Goal: Information Seeking & Learning: Learn about a topic

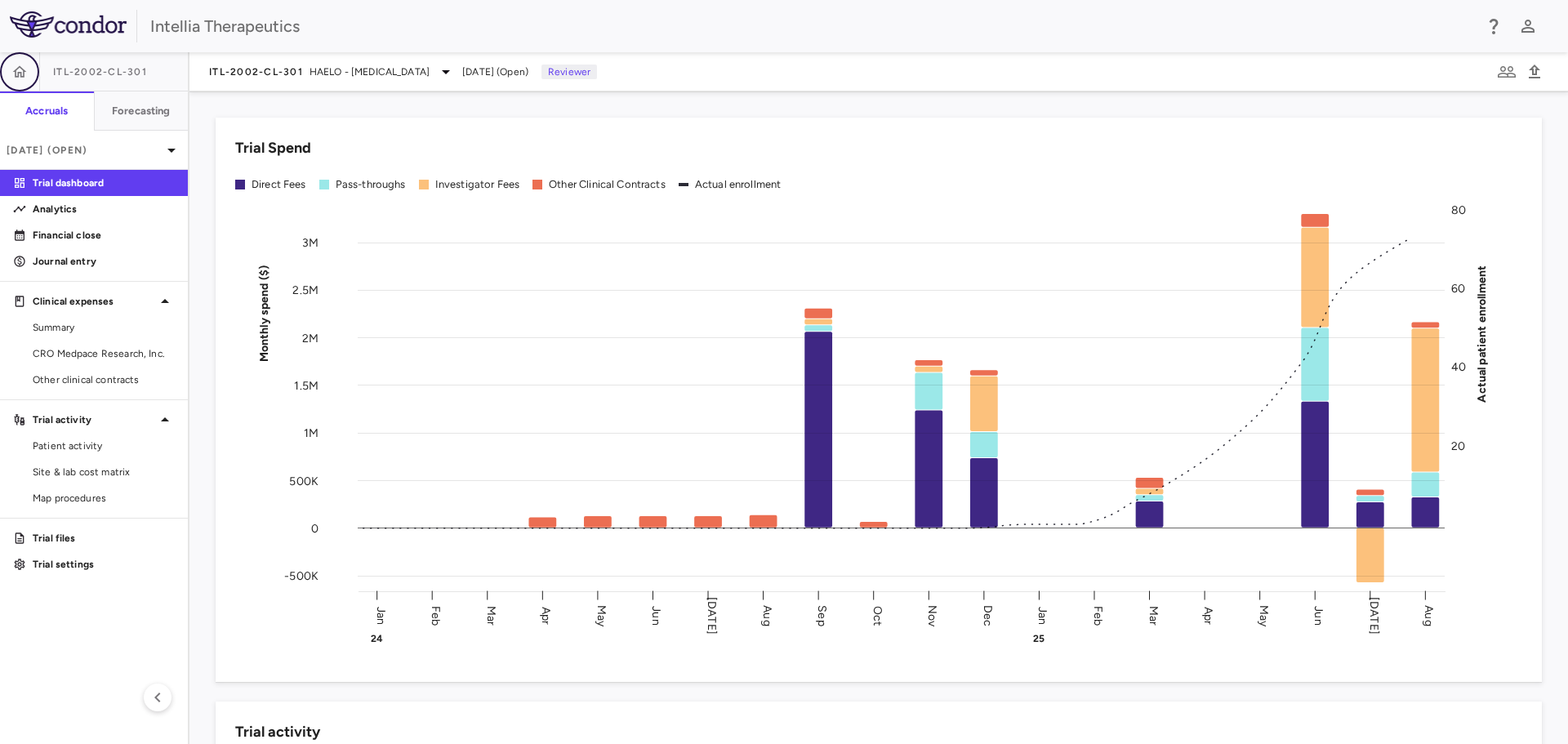
click at [19, 71] on icon "button" at bounding box center [19, 71] width 14 height 11
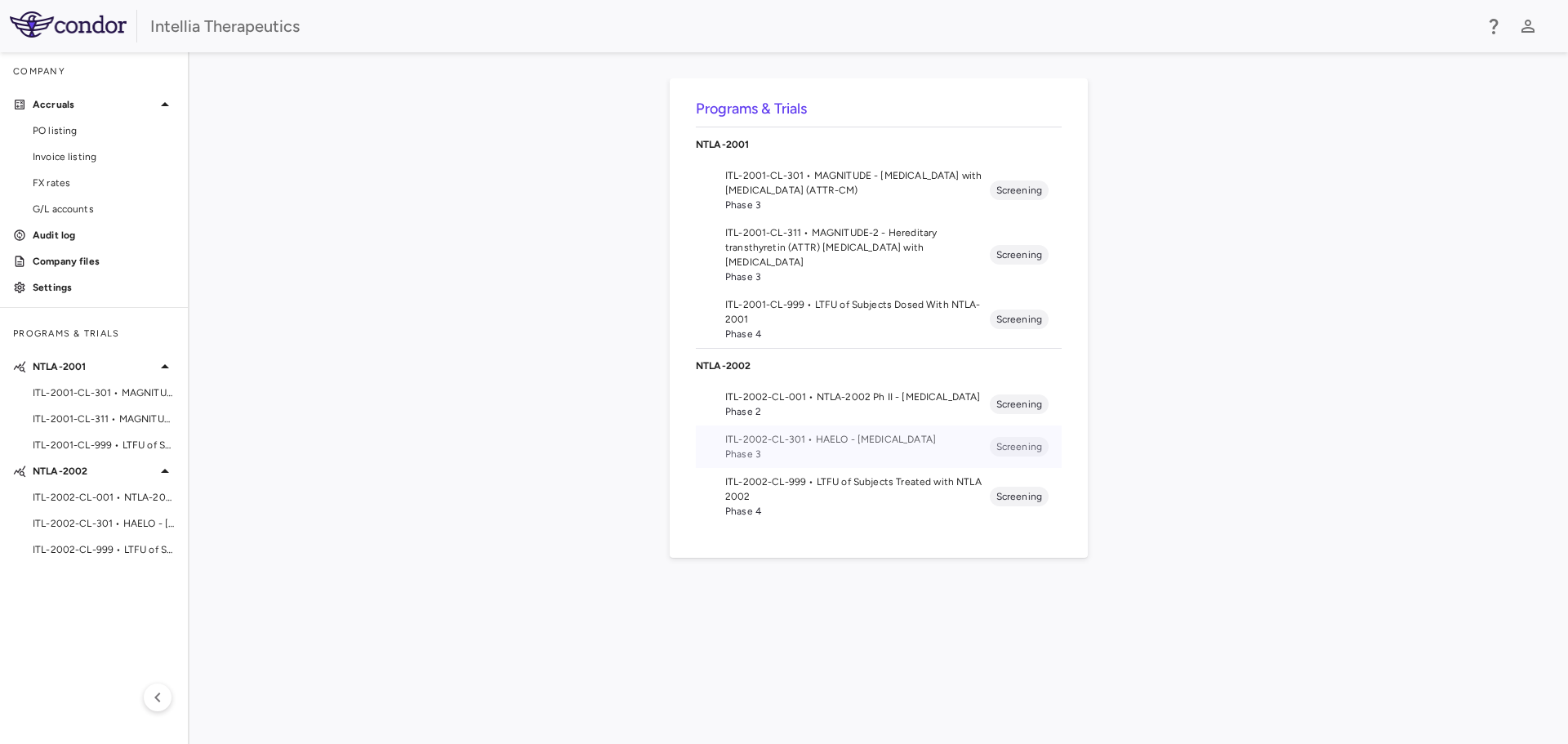
click at [864, 443] on span "ITL-2002-CL-301 • HAELO - [MEDICAL_DATA]" at bounding box center [856, 440] width 264 height 15
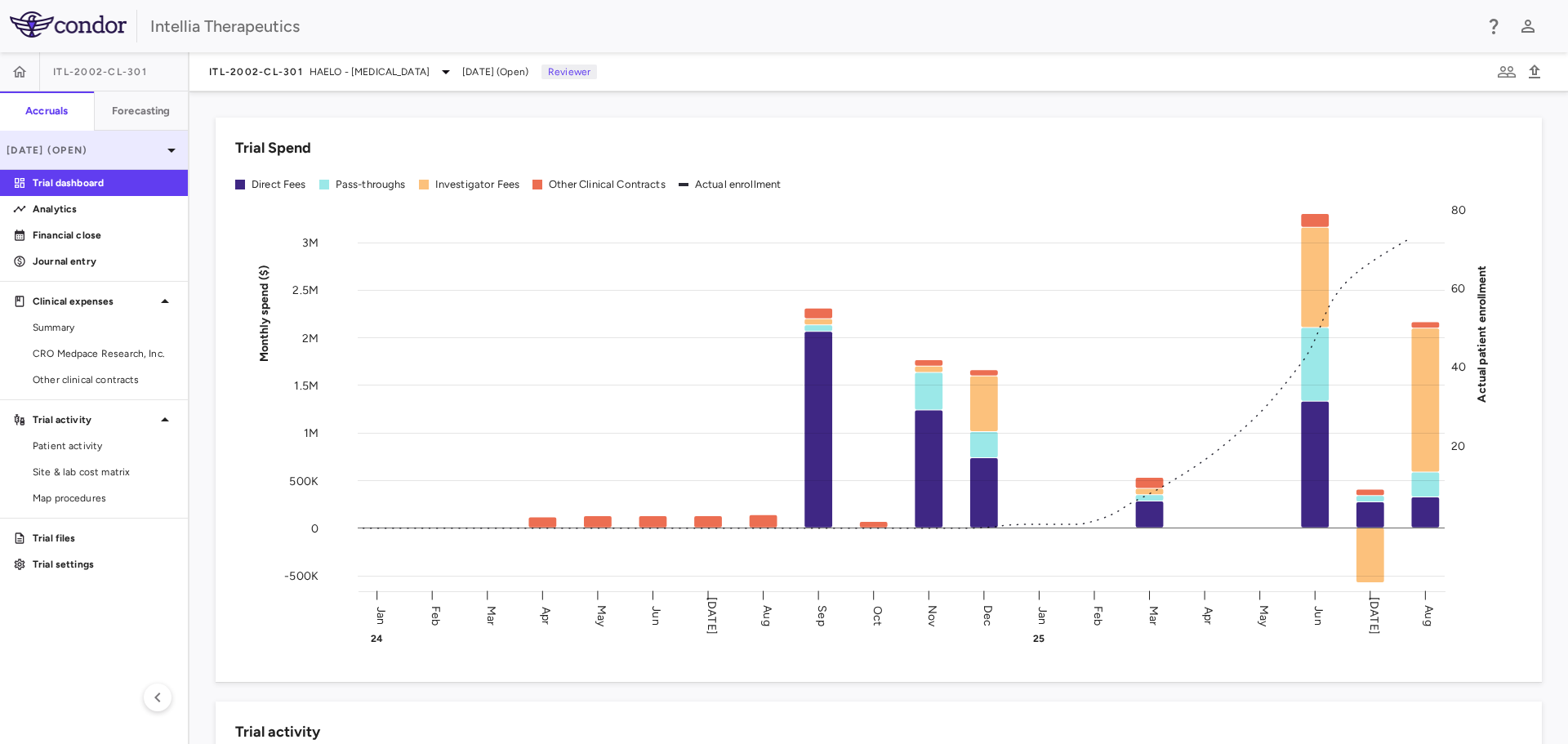
click at [109, 160] on div "[DATE] (Open)" at bounding box center [94, 150] width 187 height 39
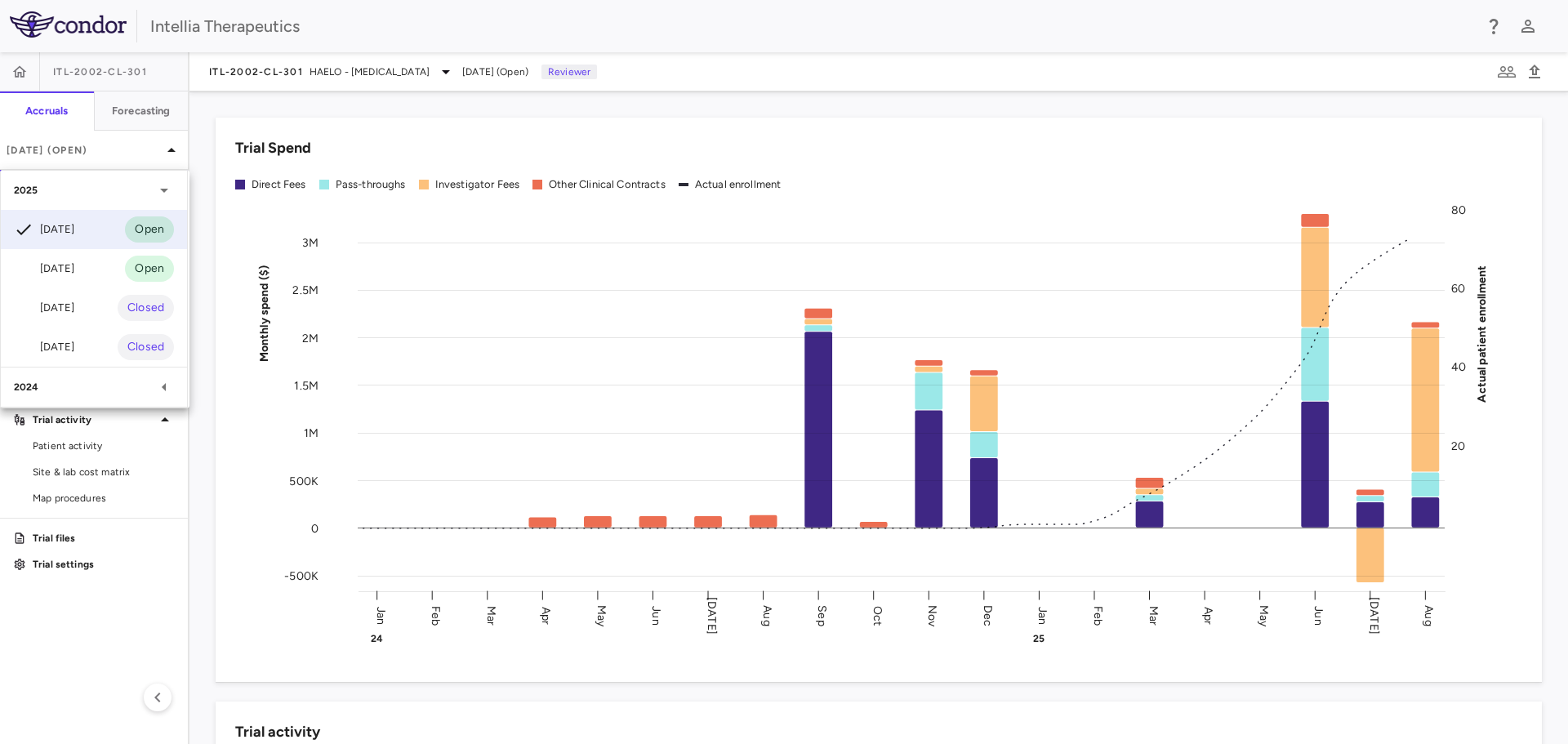
click at [141, 153] on div at bounding box center [784, 372] width 1568 height 744
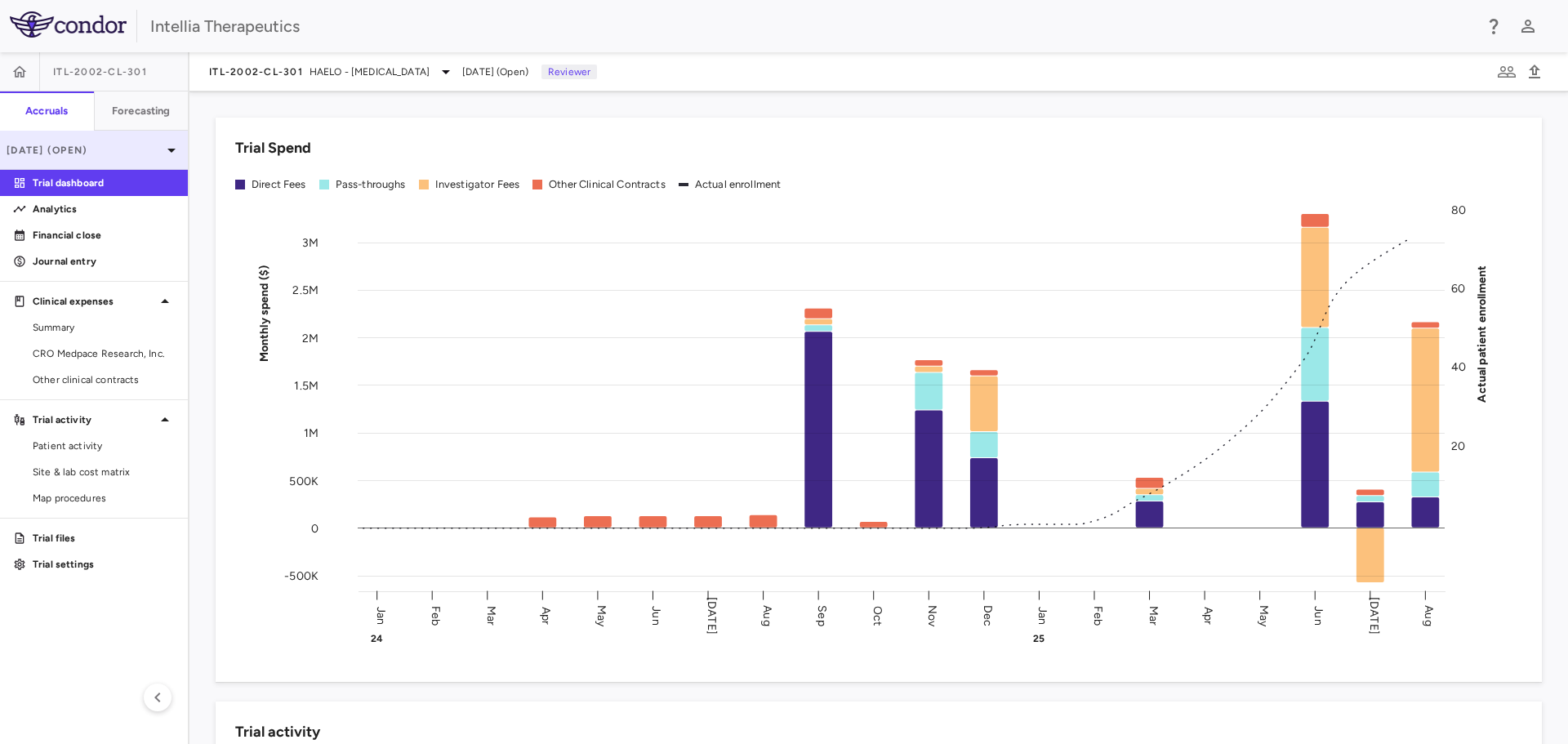
click at [113, 147] on p "[DATE] (Open)" at bounding box center [84, 150] width 155 height 15
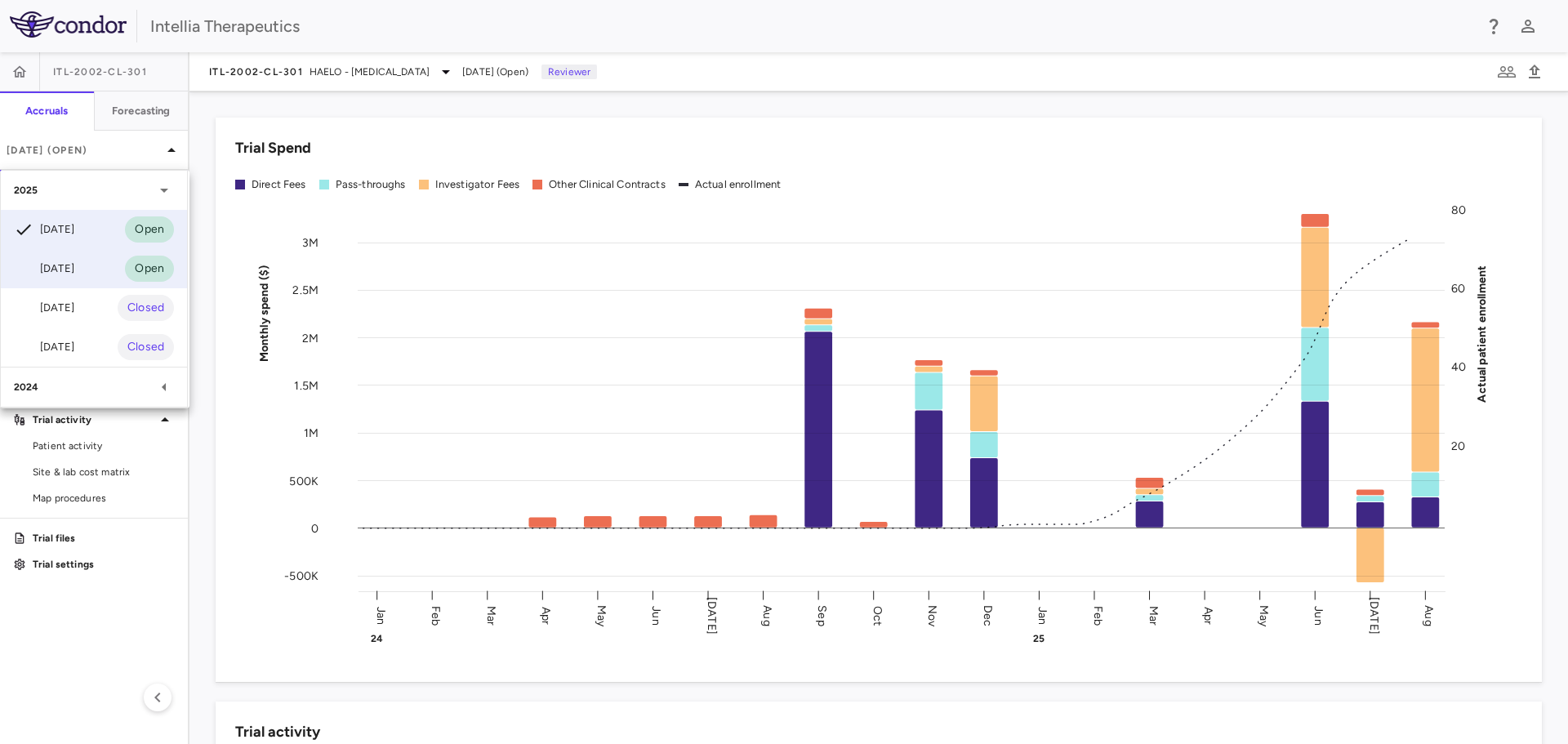
click at [86, 259] on div "[DATE] Open" at bounding box center [94, 268] width 186 height 39
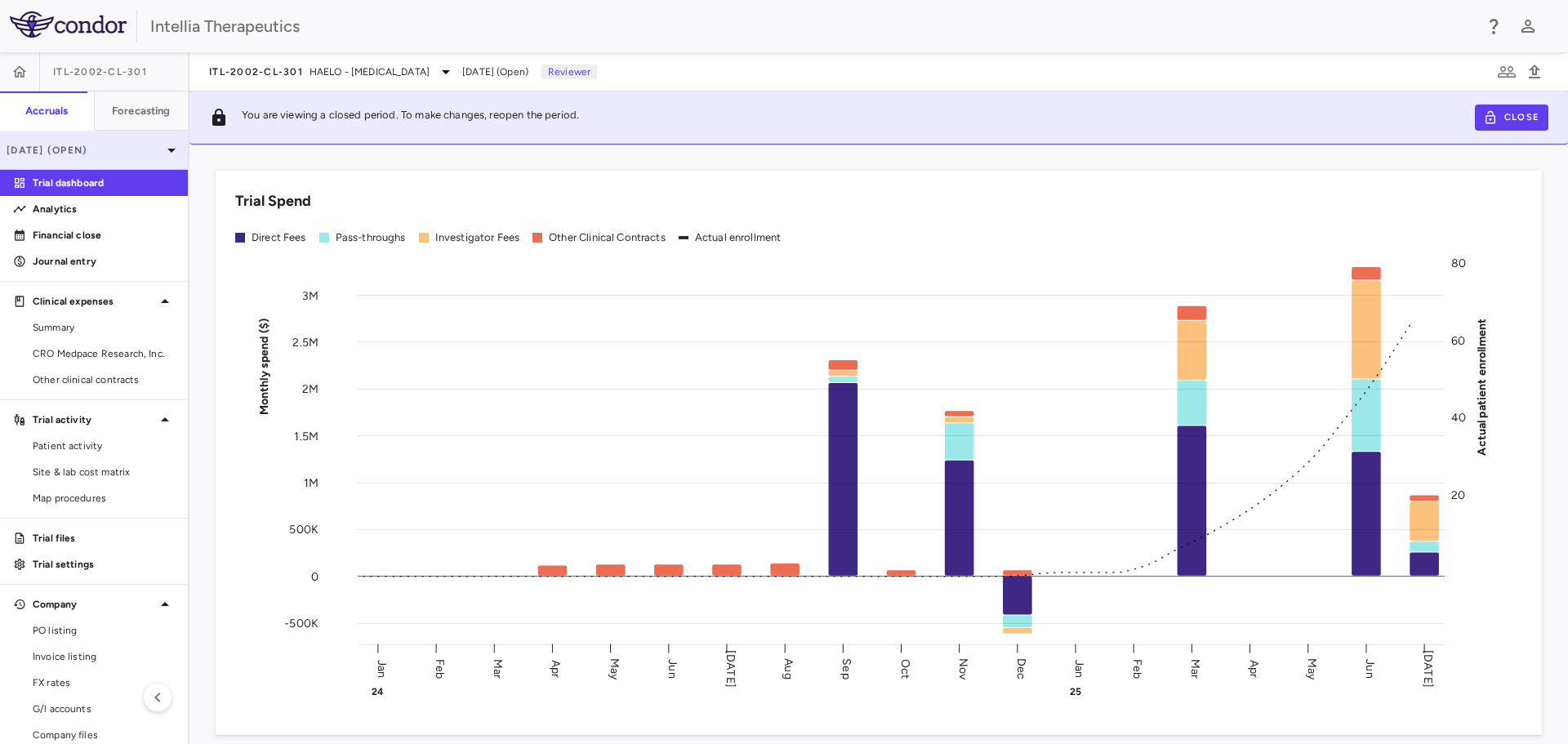
click at [85, 154] on p "[DATE] (Open)" at bounding box center [84, 150] width 155 height 15
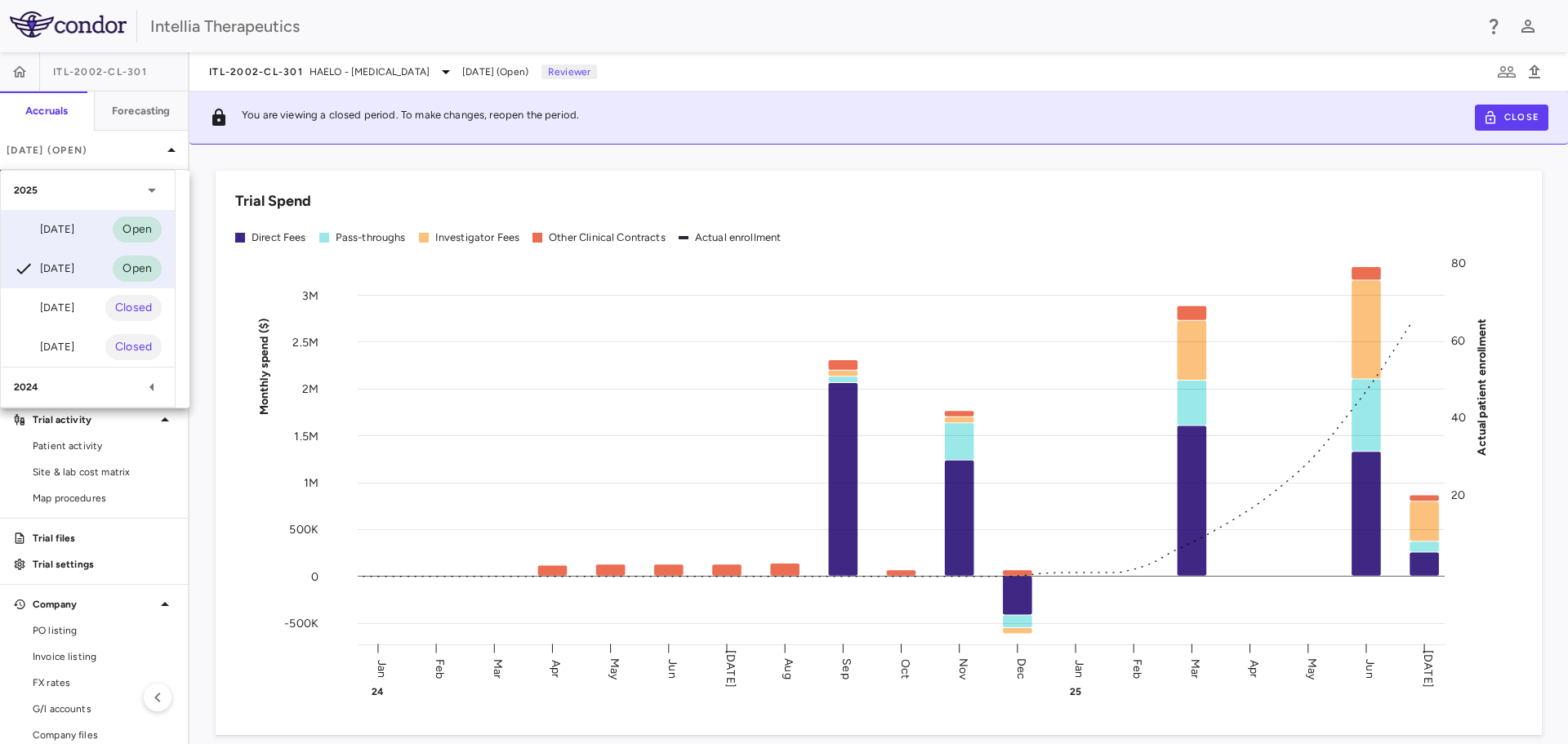
click at [74, 235] on div "[DATE]" at bounding box center [44, 229] width 60 height 19
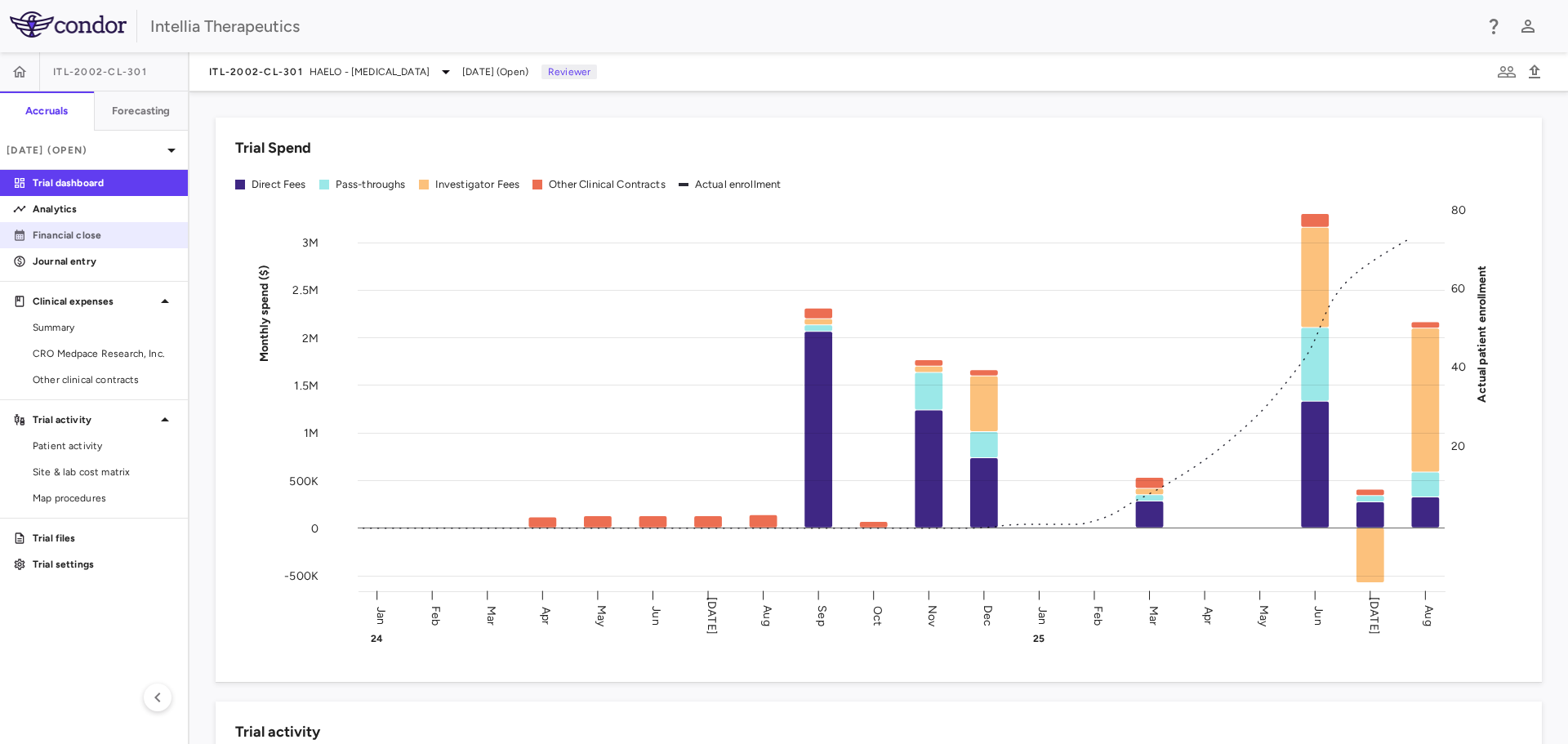
click at [74, 235] on p "Financial close" at bounding box center [103, 236] width 142 height 15
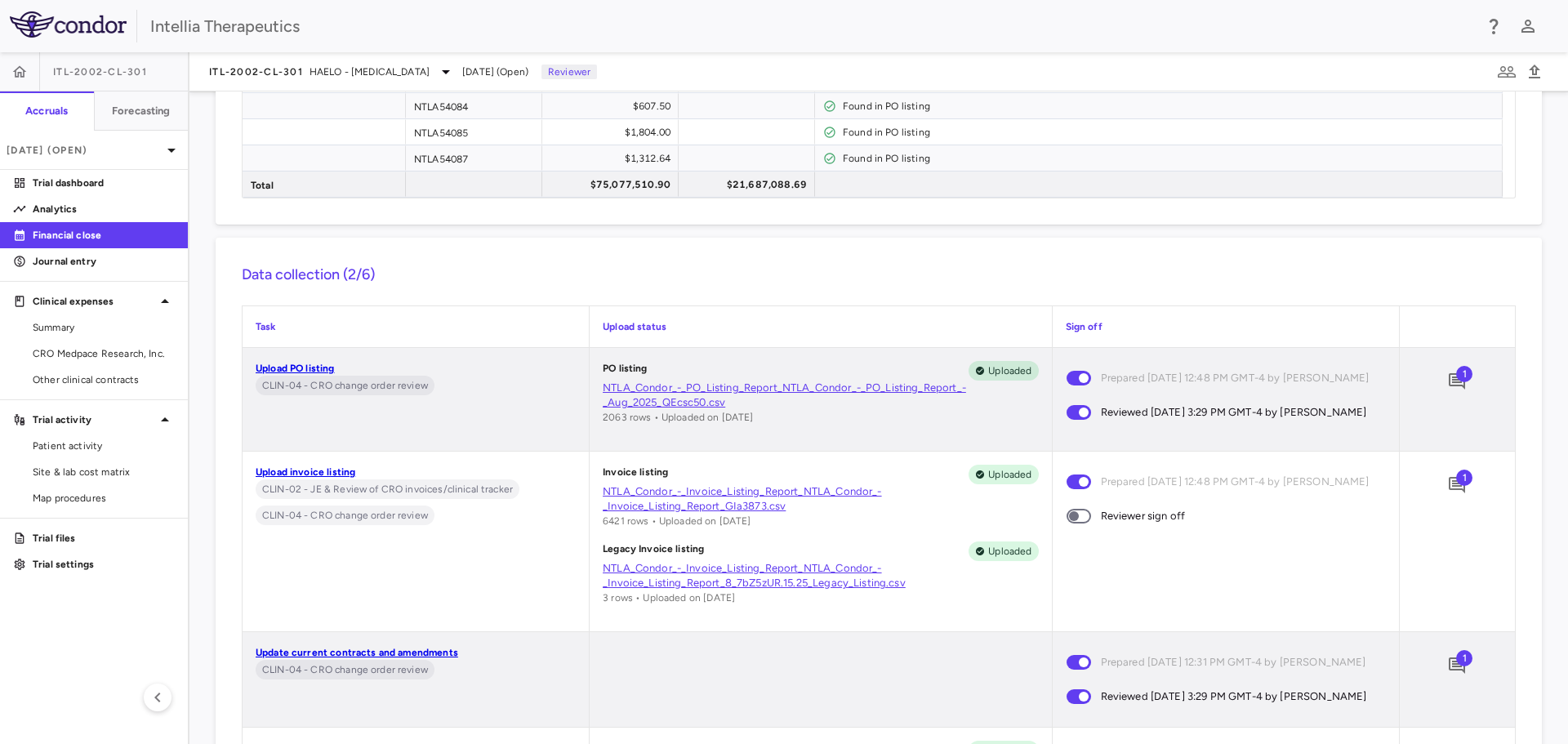
scroll to position [6776, 0]
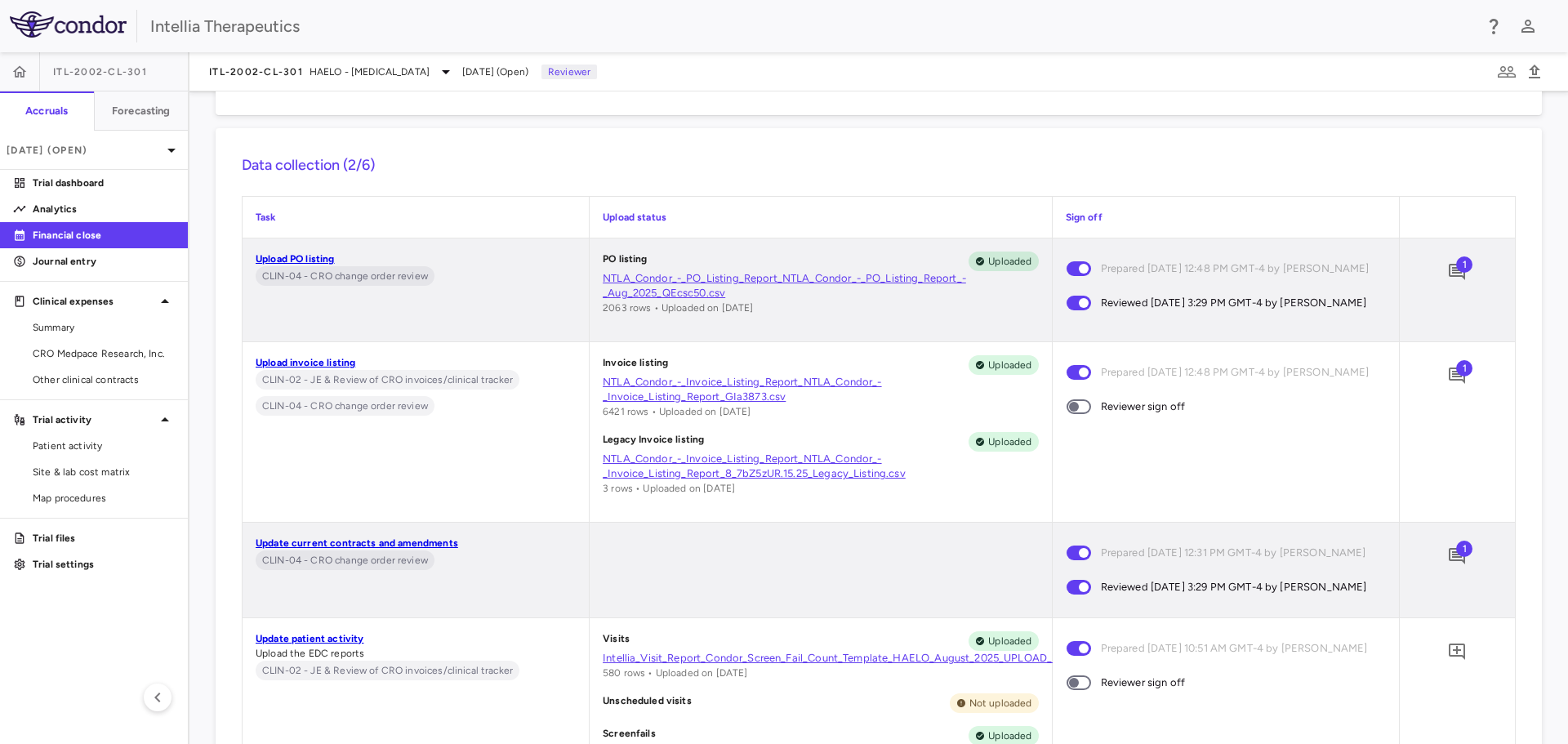
click at [1456, 372] on span "1" at bounding box center [1464, 368] width 17 height 17
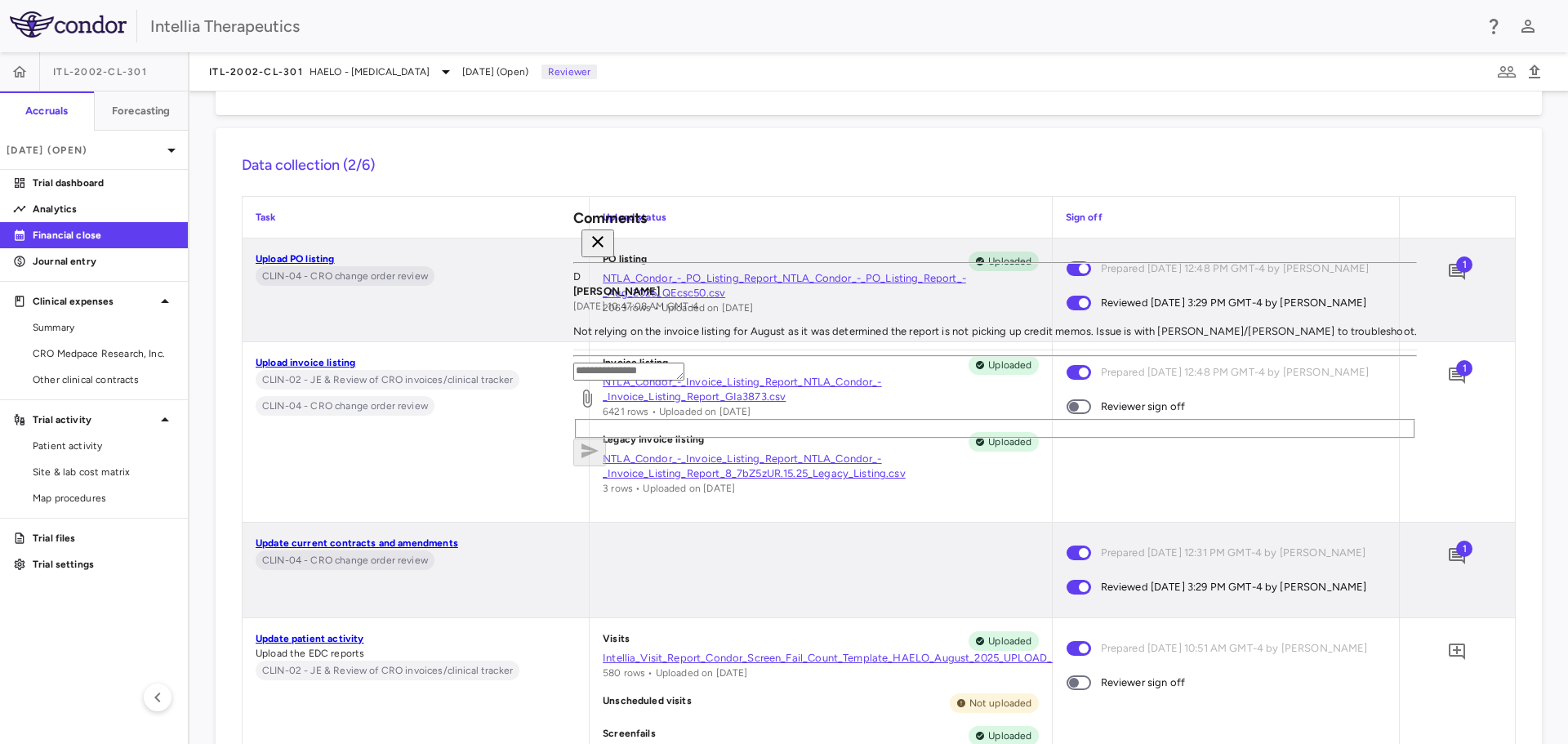
click at [603, 237] on icon "button" at bounding box center [598, 241] width 11 height 11
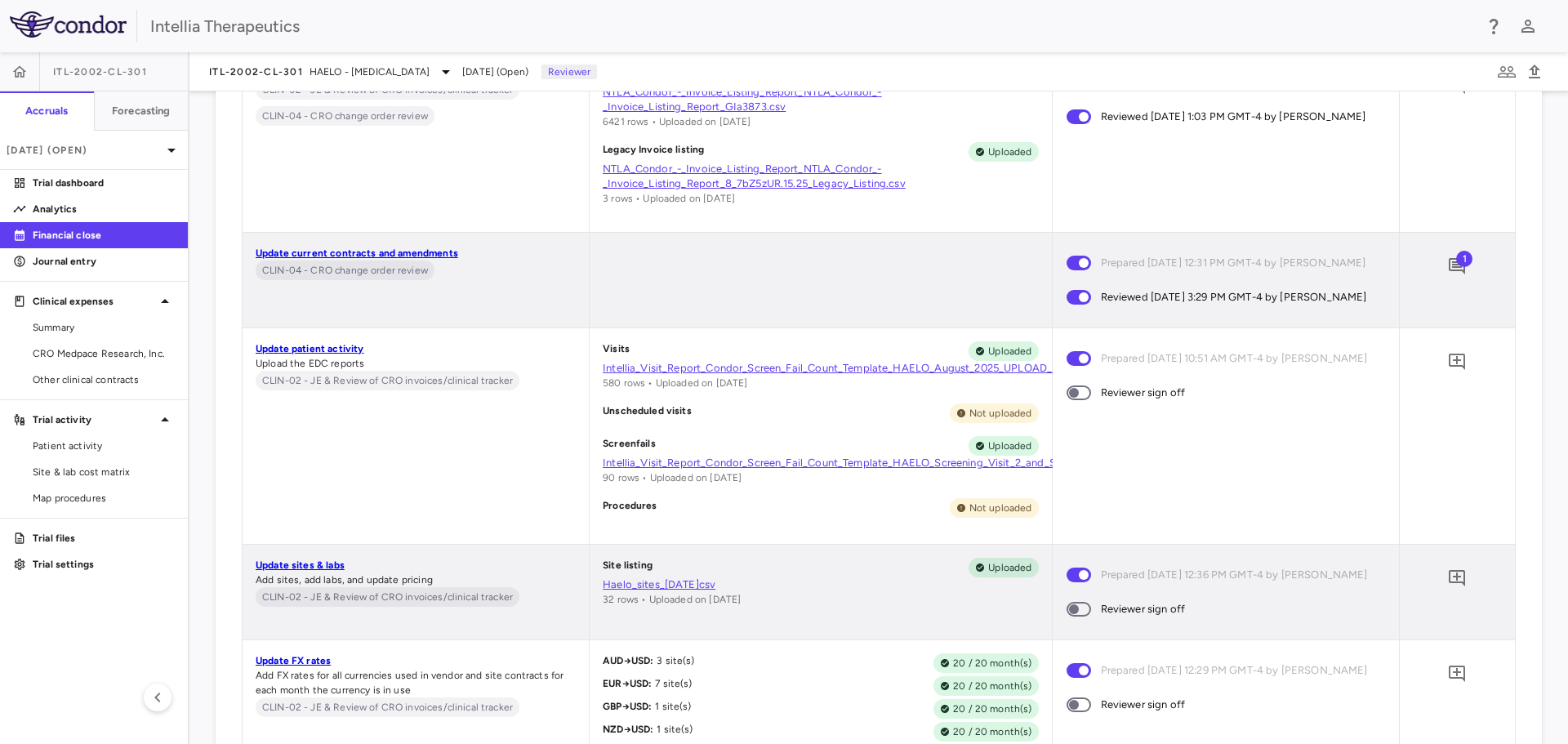
scroll to position [7102, 0]
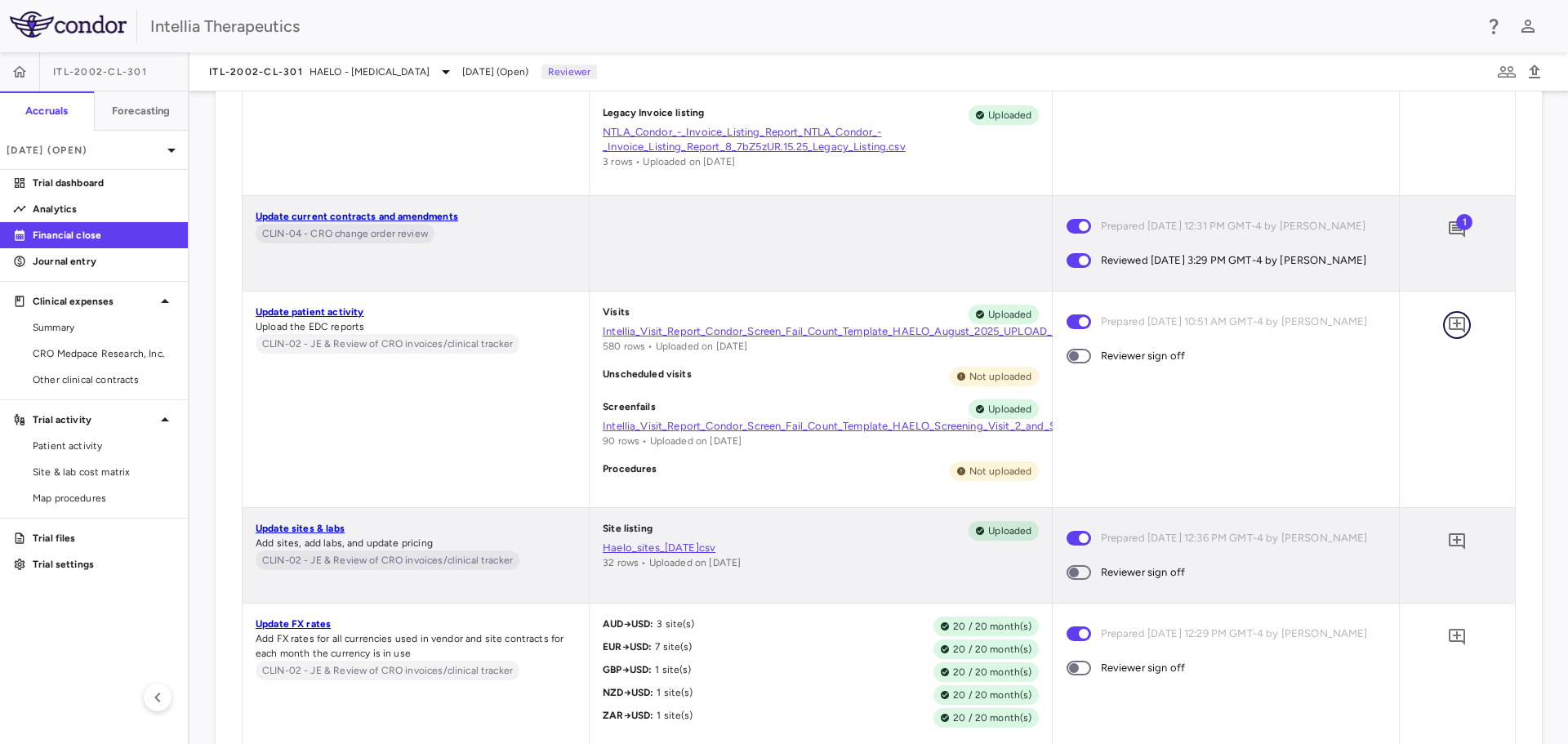
click at [1448, 333] on icon "Add comment" at bounding box center [1457, 325] width 17 height 17
click at [1305, 315] on textarea at bounding box center [1361, 305] width 111 height 18
type textarea "**********"
click at [1252, 414] on icon "button" at bounding box center [1241, 404] width 19 height 19
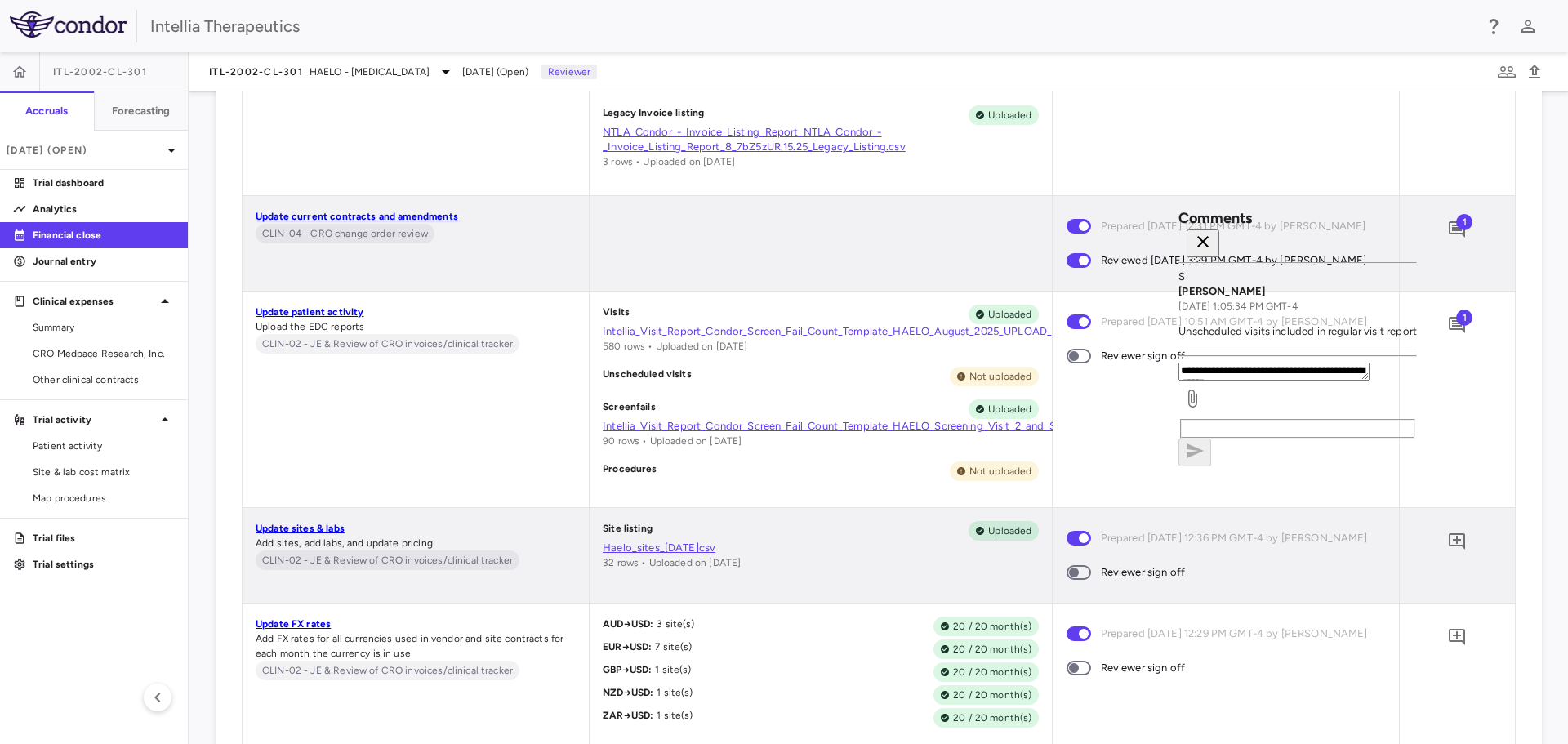
click at [868, 404] on div "Visits Uploaded Intellia_Visit_Report_Condor_Screen_Fail_Count_Template_HAELO_A…" at bounding box center [819, 399] width 461 height 215
click at [1213, 235] on icon "button" at bounding box center [1202, 241] width 19 height 19
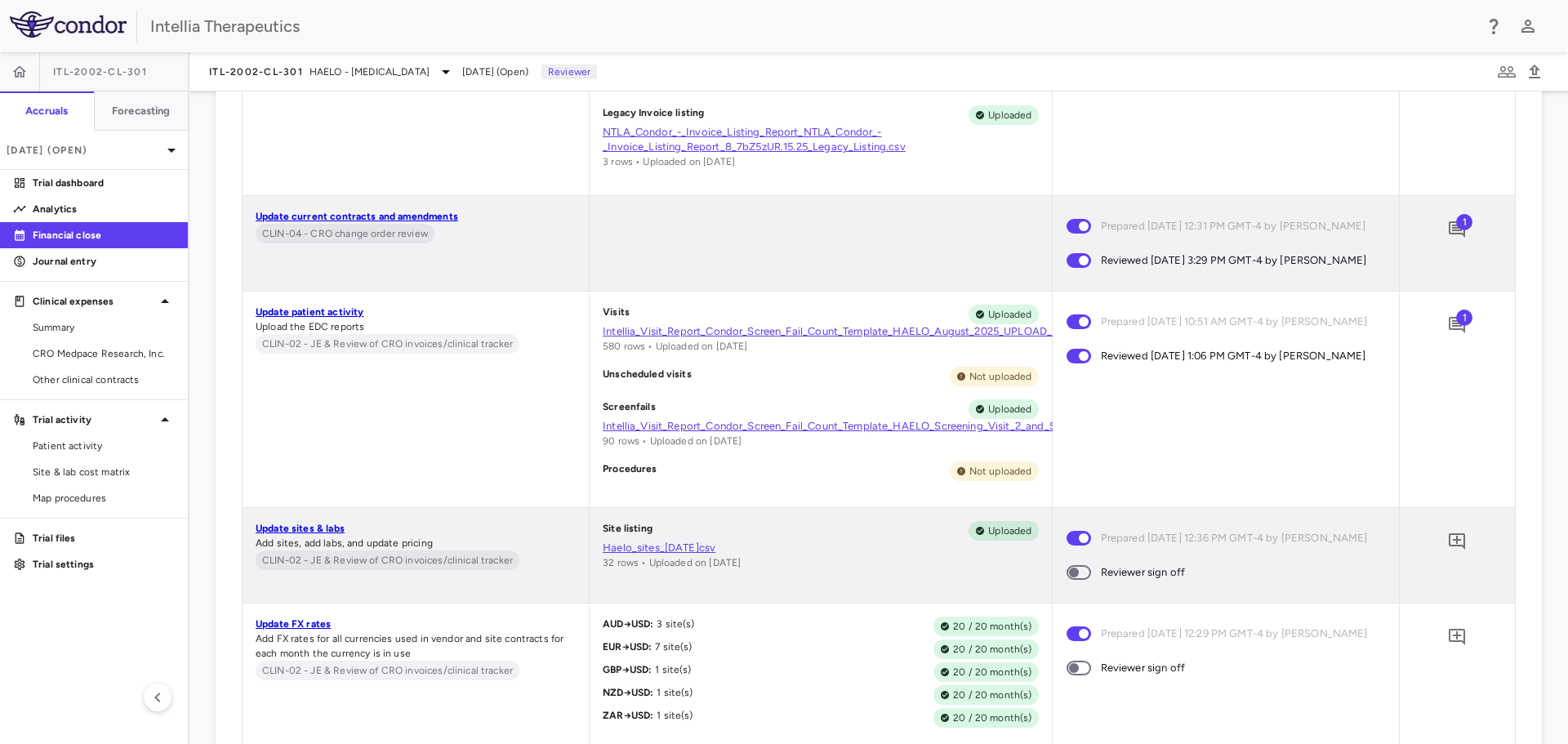
scroll to position [7184, 0]
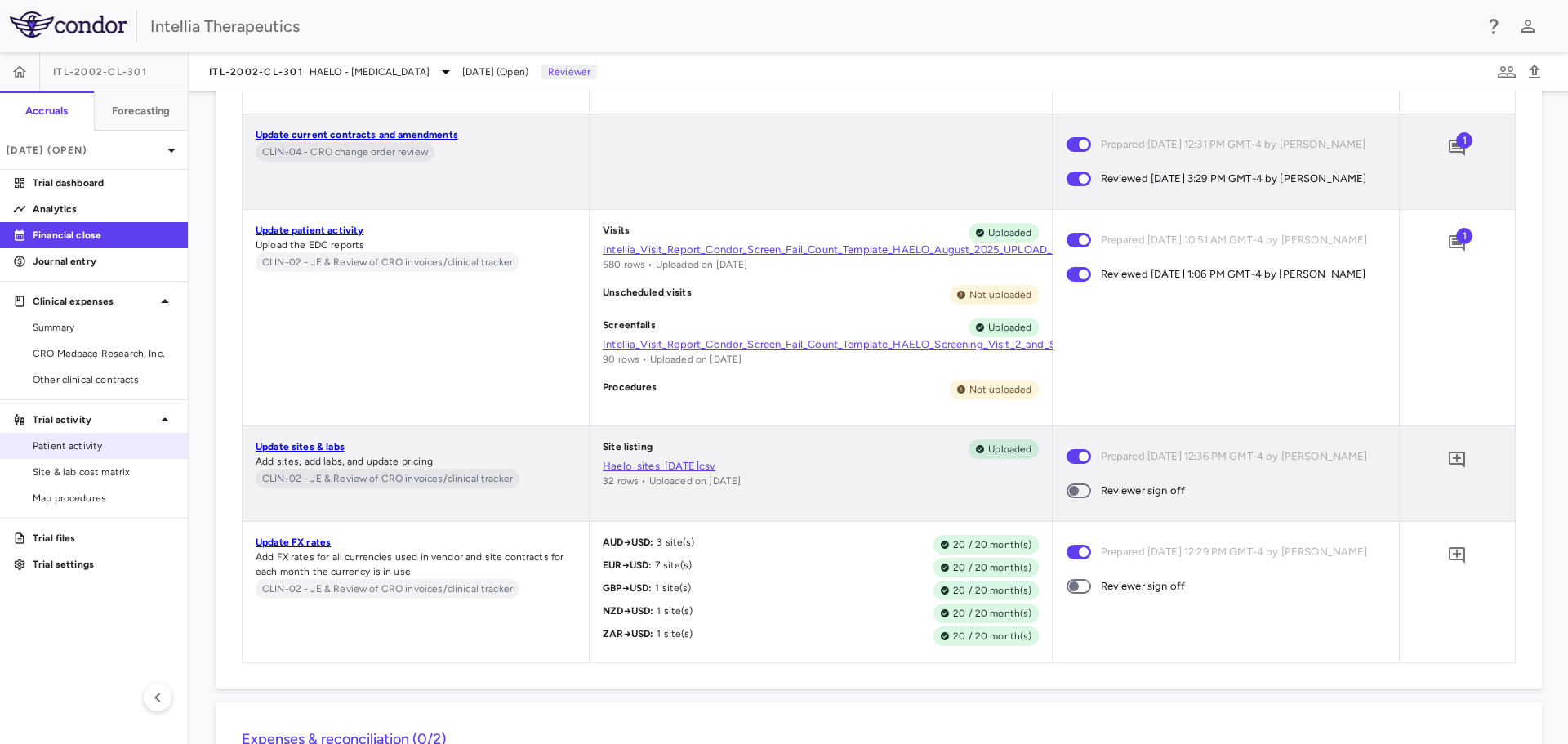
click at [68, 436] on link "Patient activity" at bounding box center [94, 445] width 187 height 24
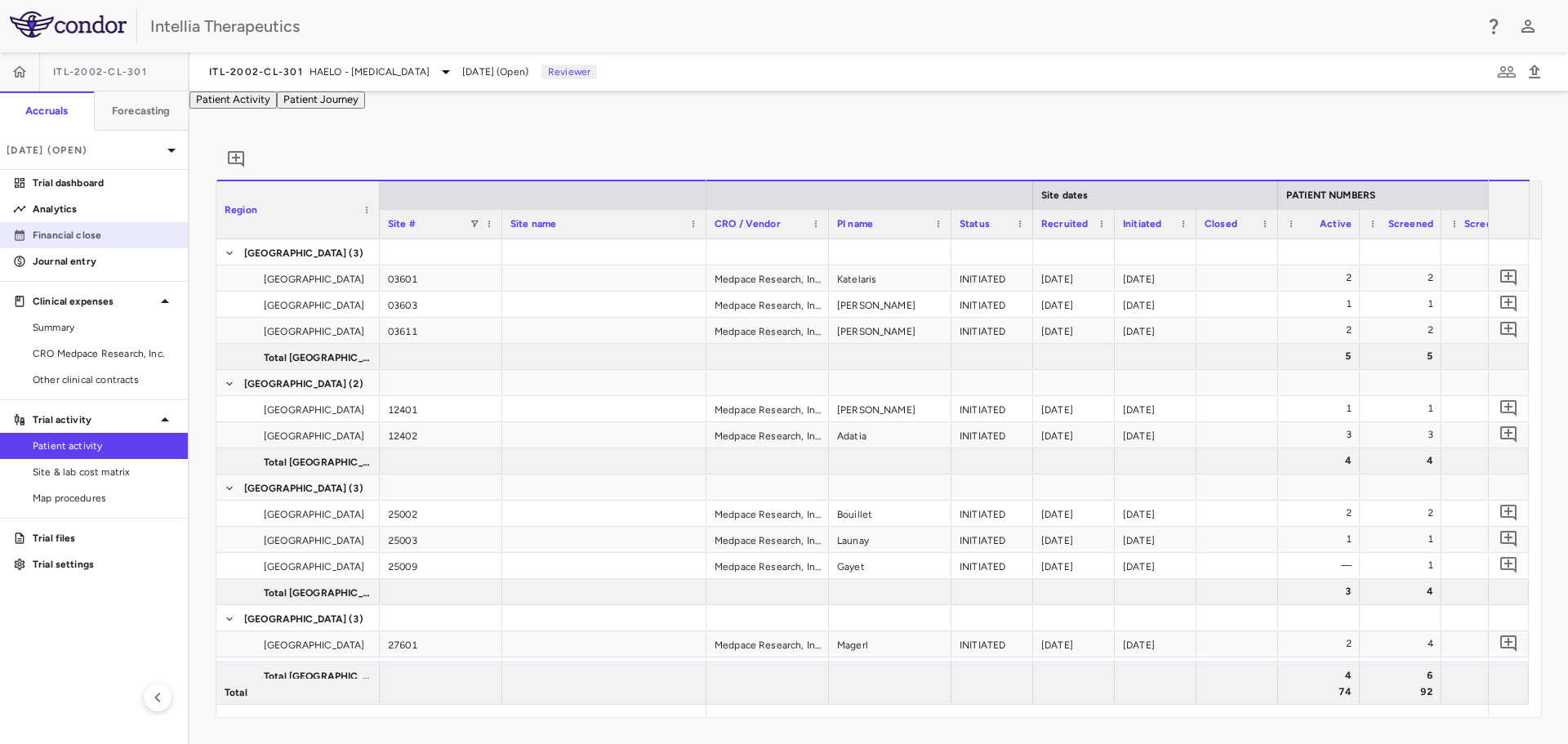
click at [56, 233] on p "Financial close" at bounding box center [103, 236] width 142 height 15
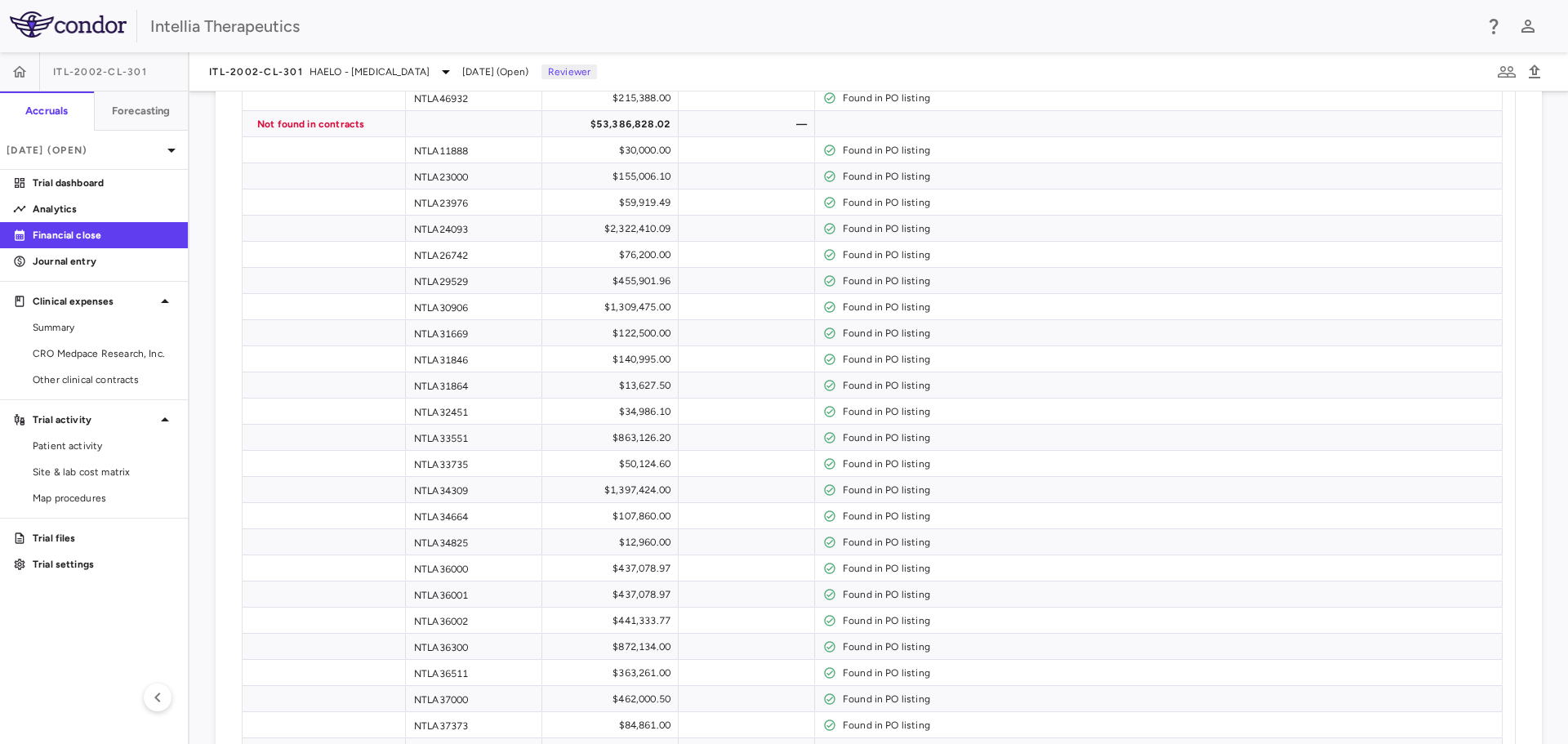
scroll to position [6976, 0]
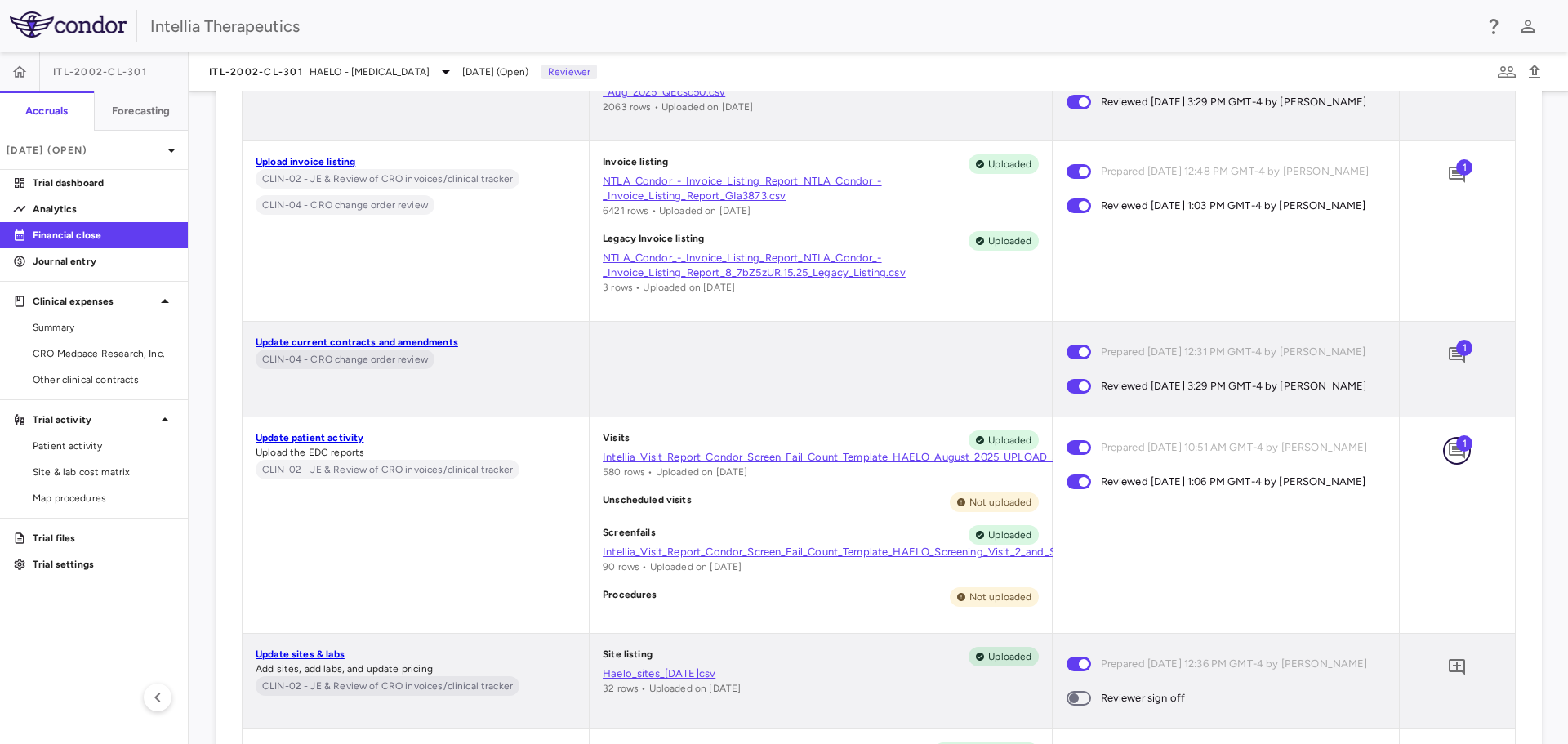
click at [1446, 458] on icon "Add comment" at bounding box center [1456, 450] width 19 height 19
click at [1184, 380] on textarea at bounding box center [1234, 371] width 111 height 18
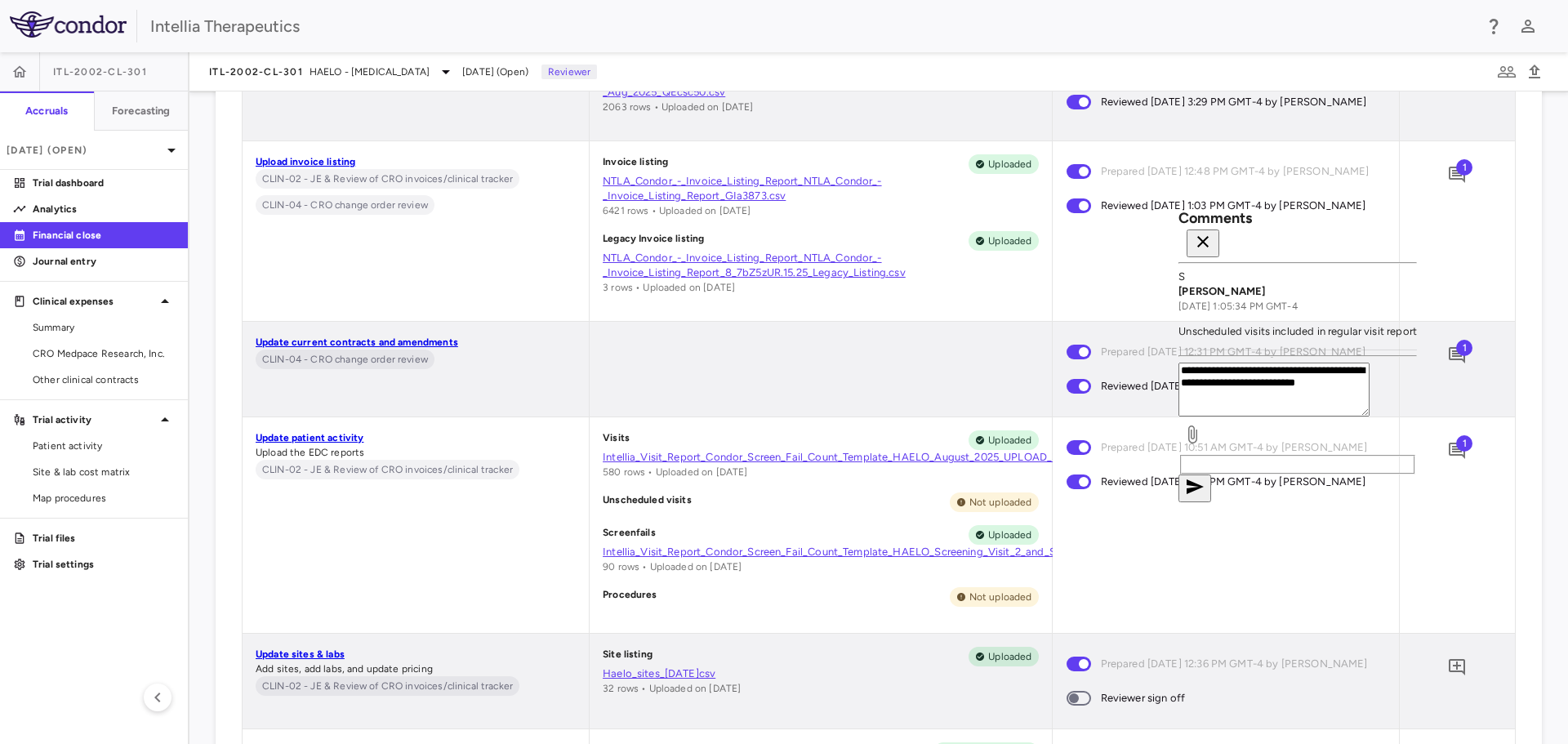
type textarea "**********"
click at [1204, 496] on icon "button" at bounding box center [1194, 486] width 19 height 19
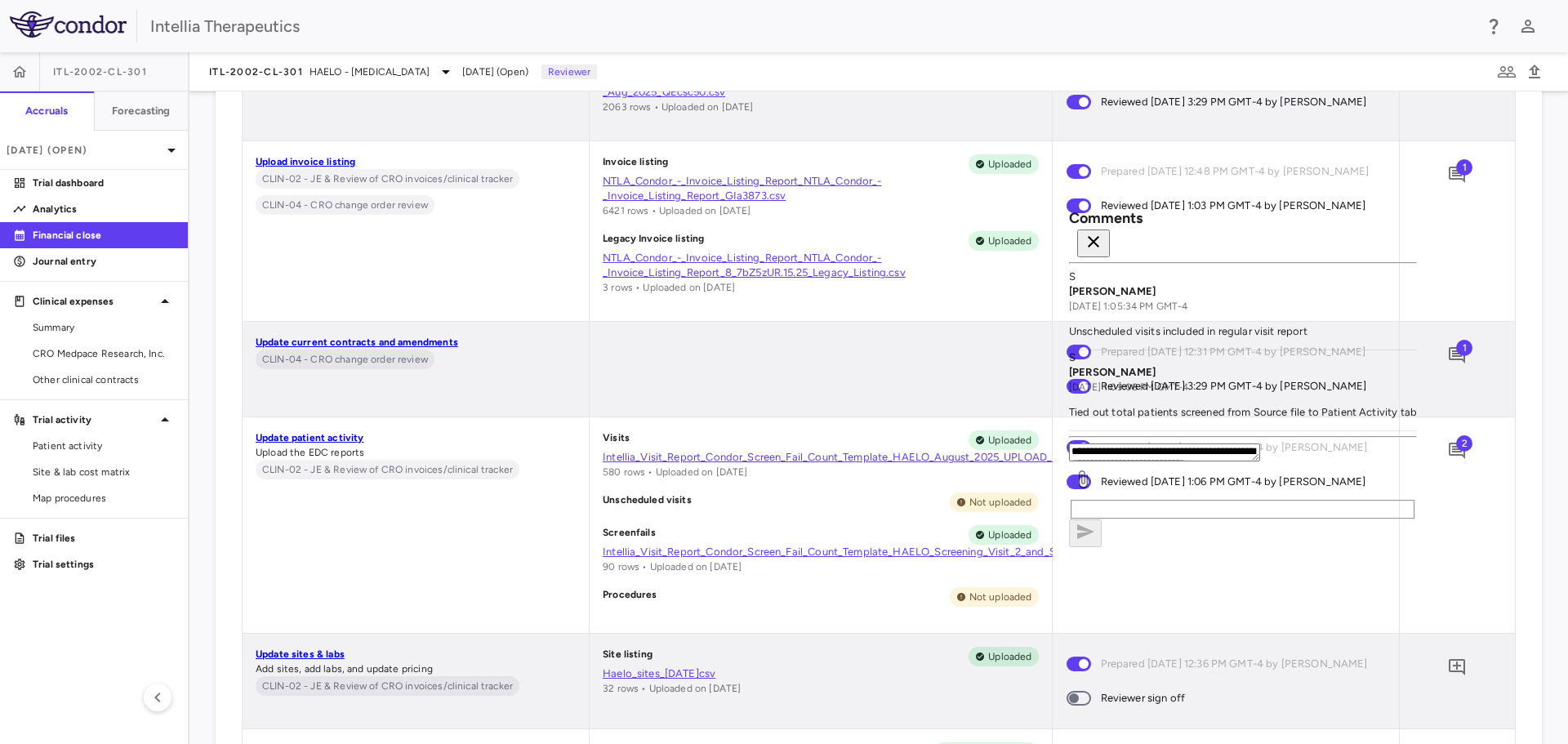
click at [1103, 236] on icon "button" at bounding box center [1093, 241] width 19 height 19
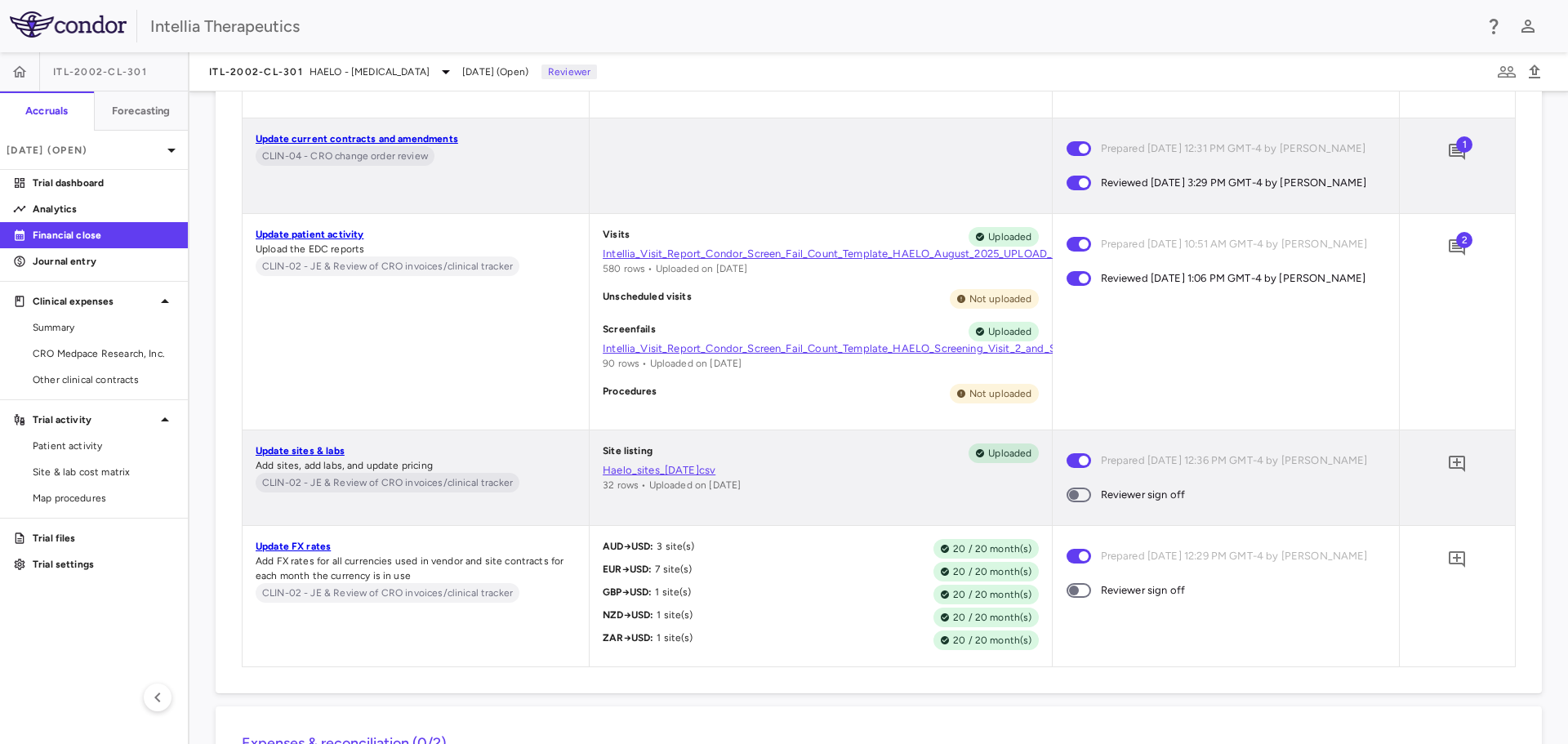
scroll to position [7303, 0]
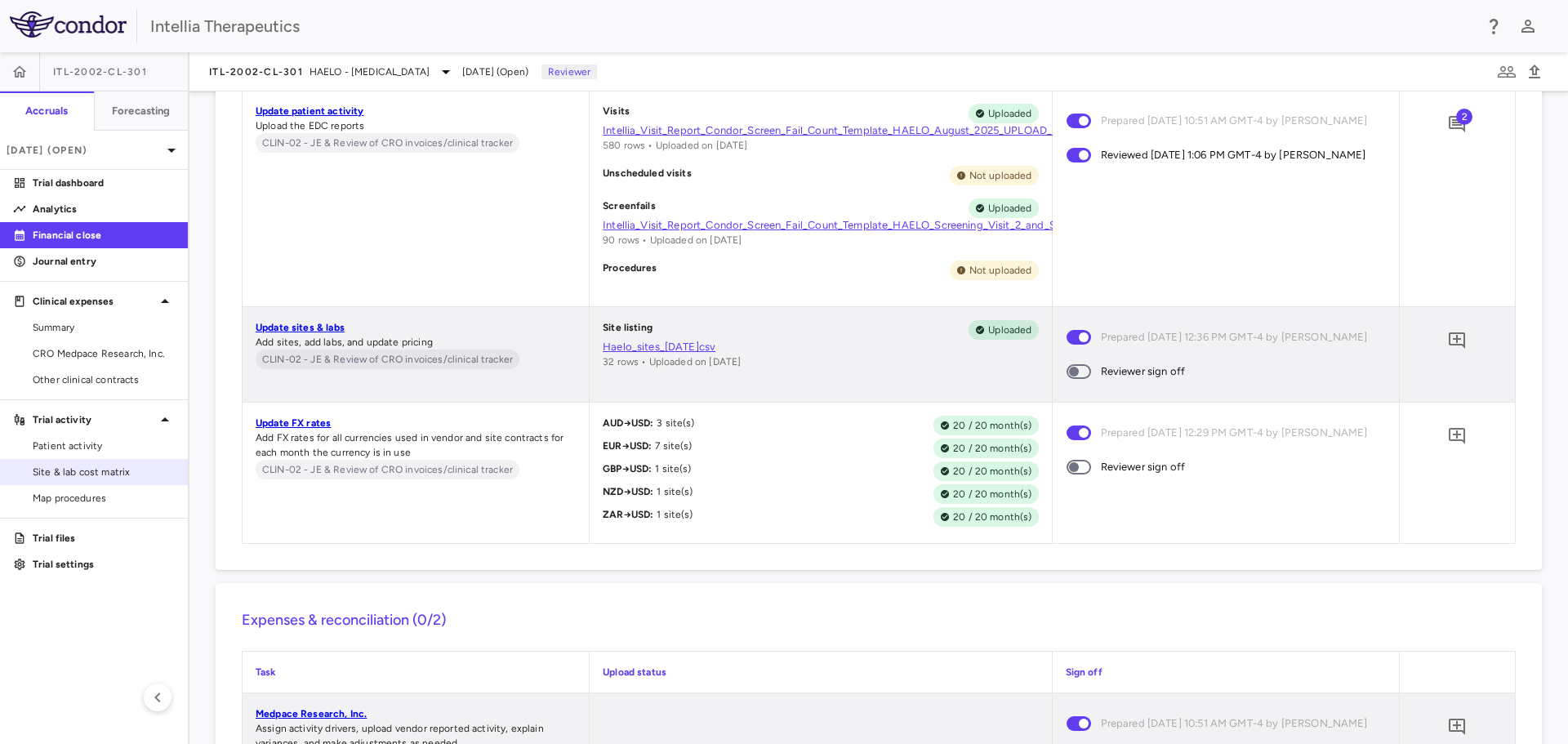
click at [74, 469] on span "Site & lab cost matrix" at bounding box center [103, 472] width 142 height 15
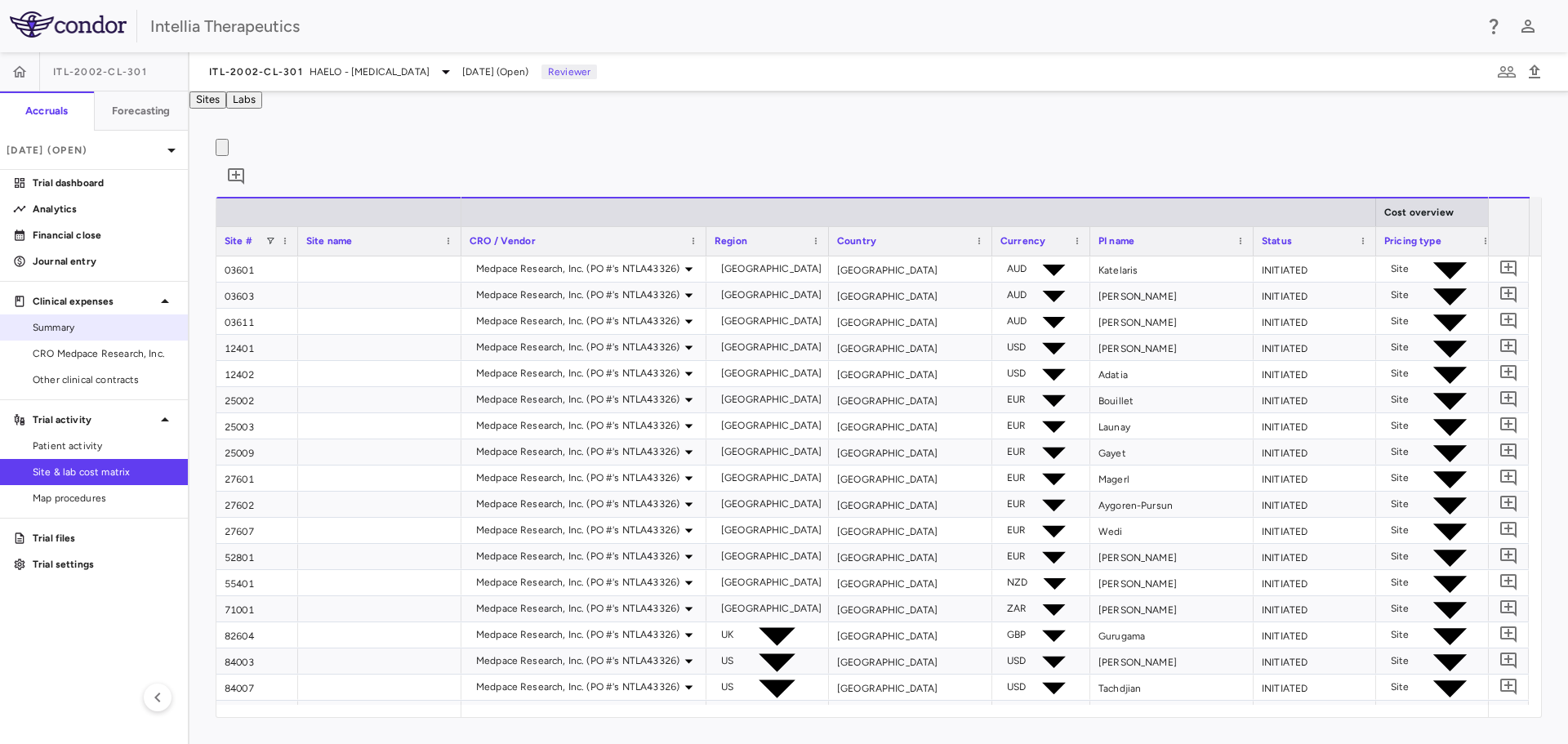
click at [74, 327] on span "Summary" at bounding box center [103, 327] width 142 height 15
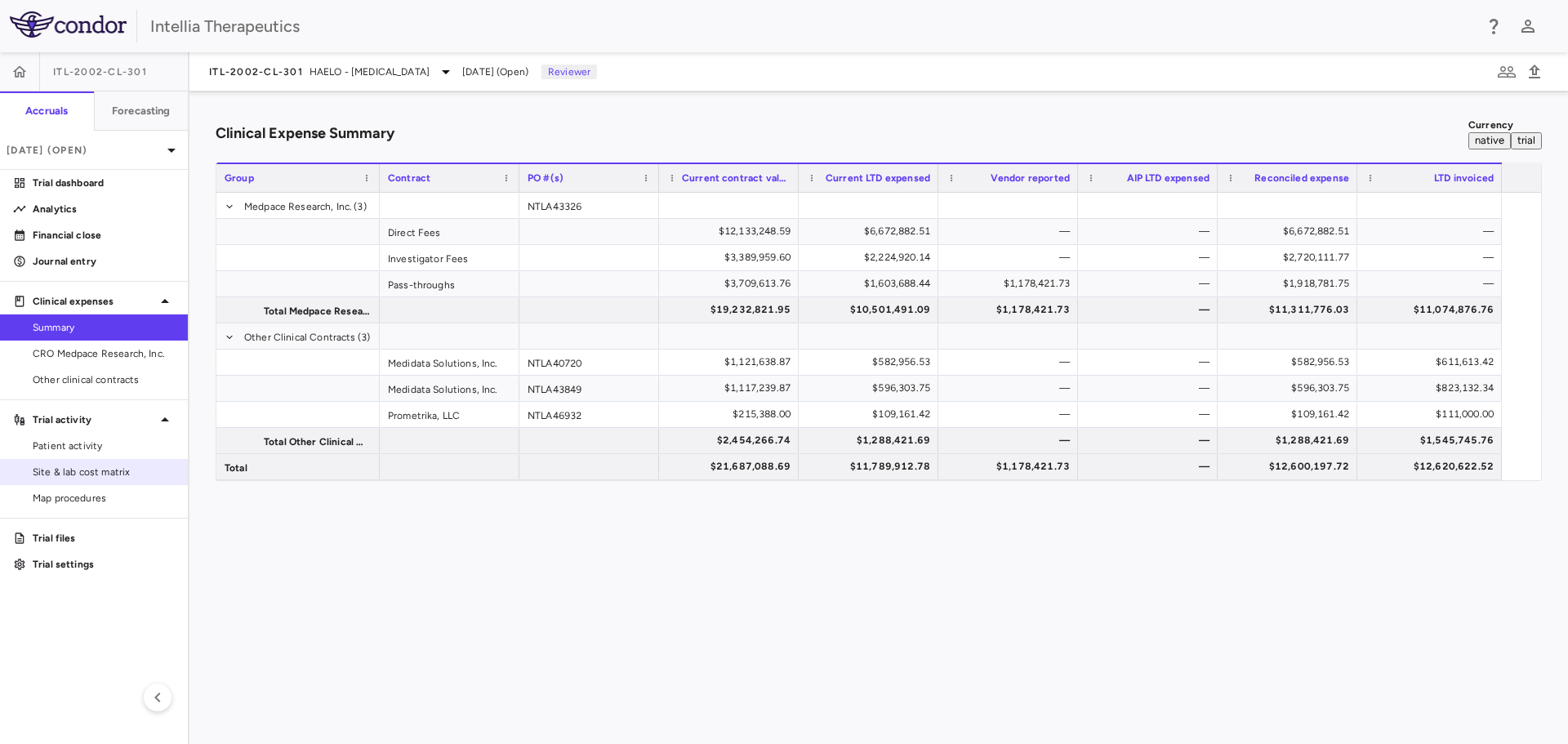
click at [53, 474] on span "Site & lab cost matrix" at bounding box center [103, 472] width 142 height 15
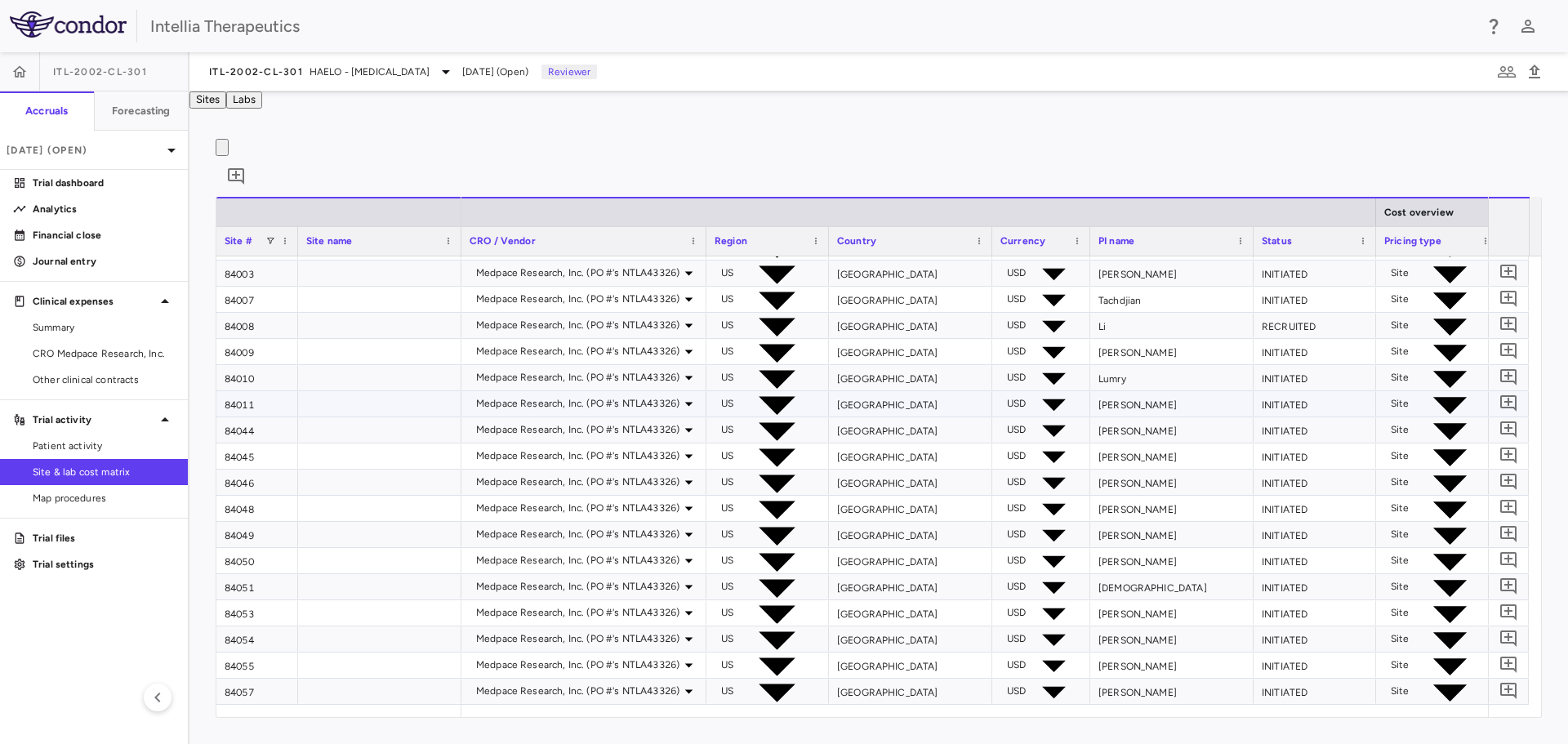
scroll to position [254, 0]
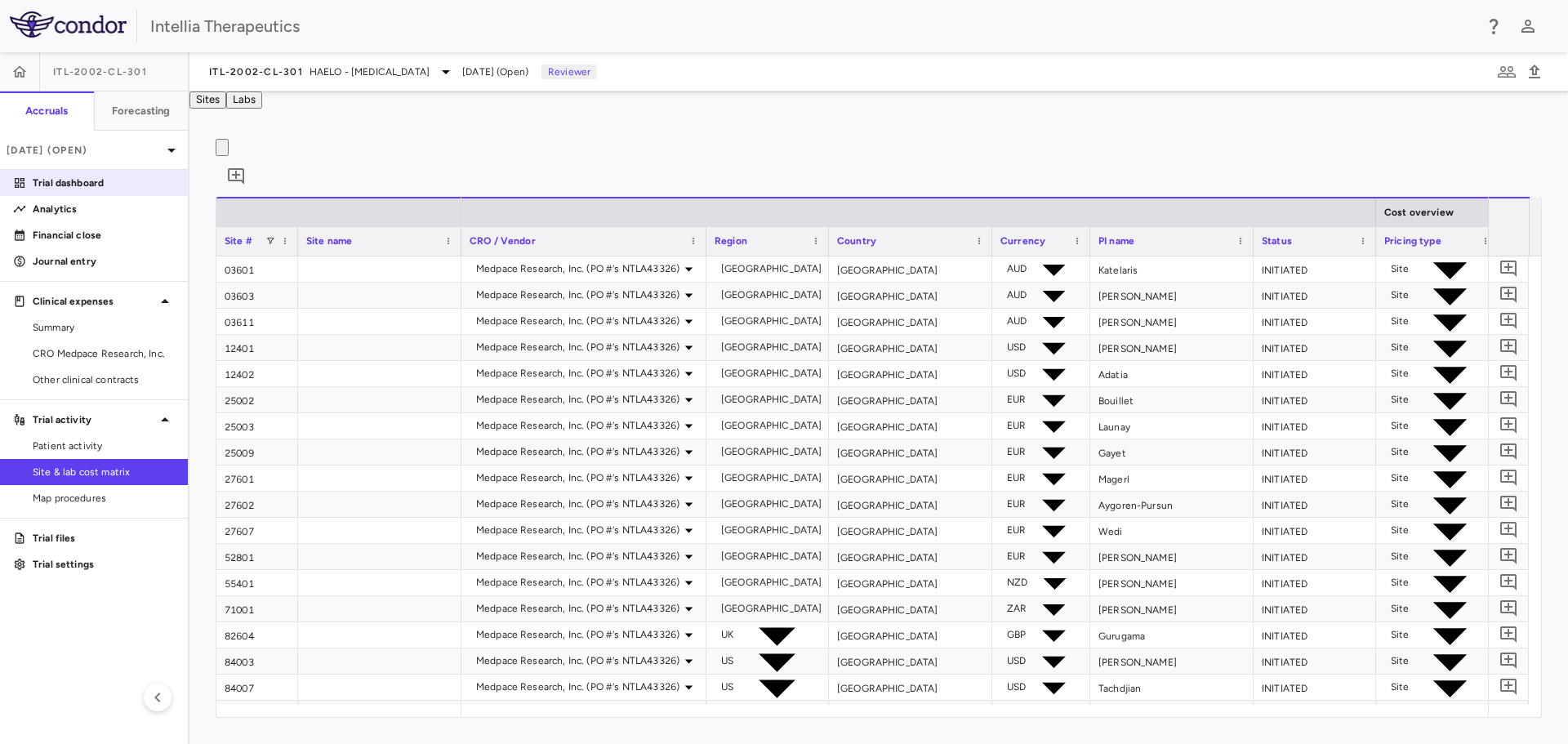
click at [73, 180] on p "Trial dashboard" at bounding box center [103, 183] width 142 height 15
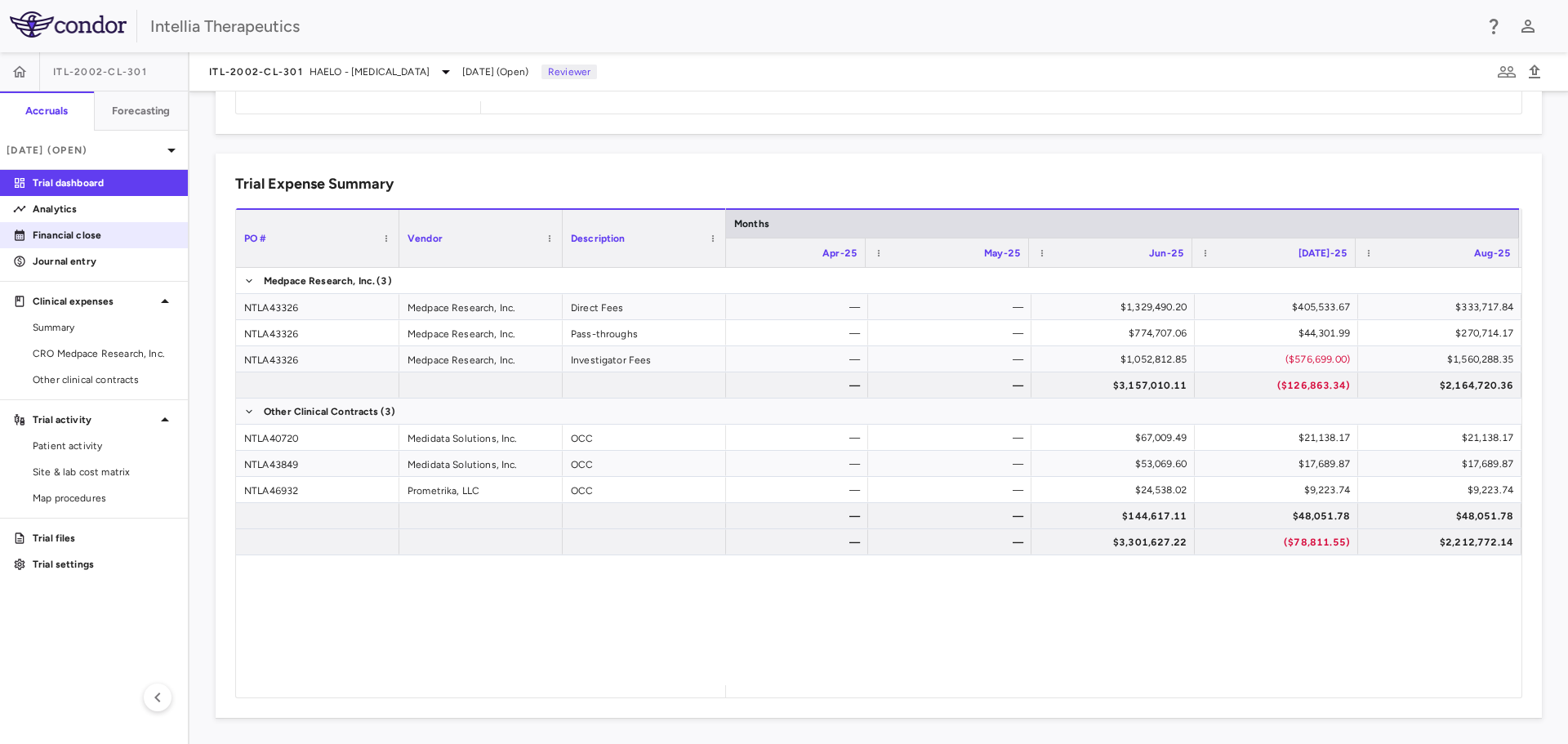
click at [71, 233] on p "Financial close" at bounding box center [103, 236] width 142 height 15
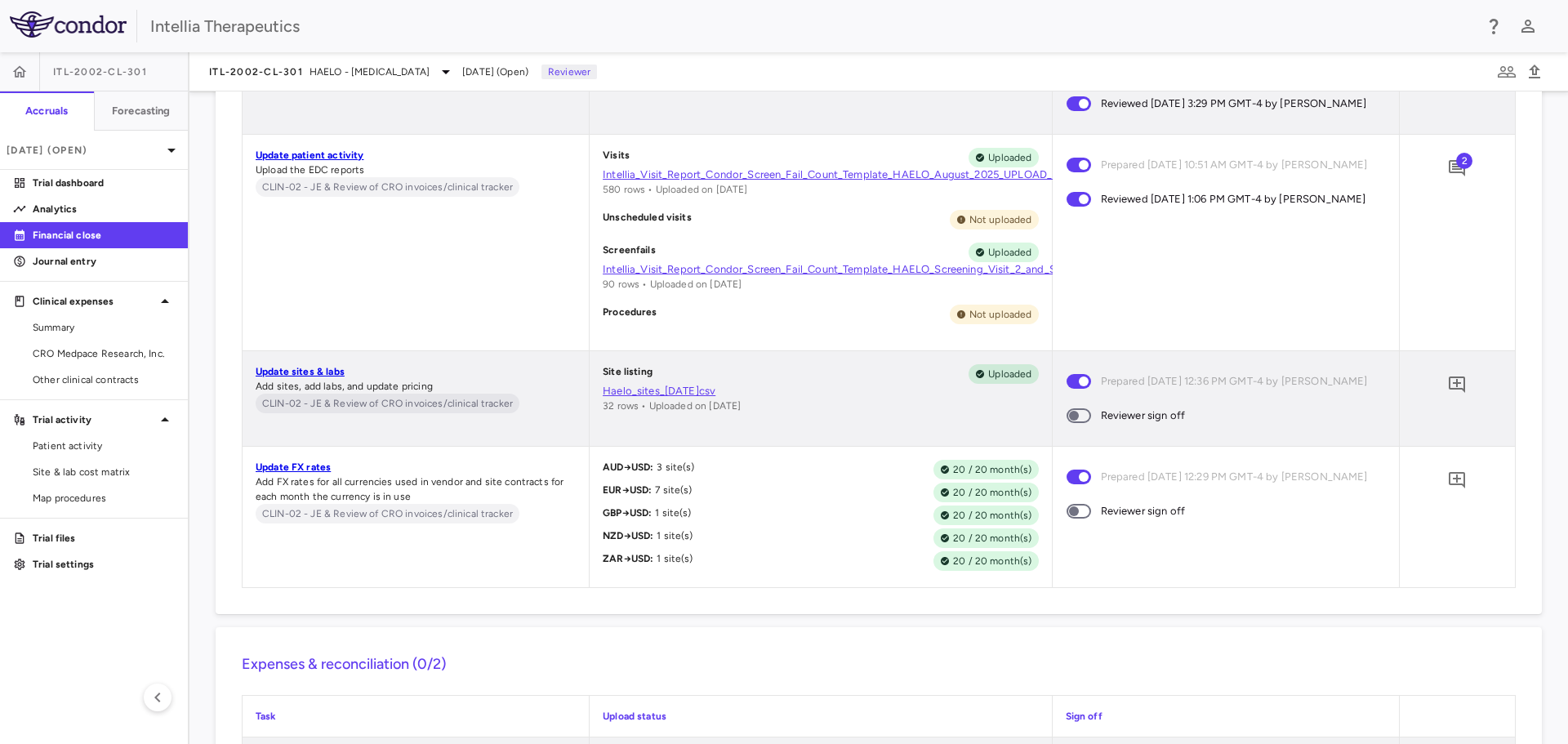
scroll to position [7266, 0]
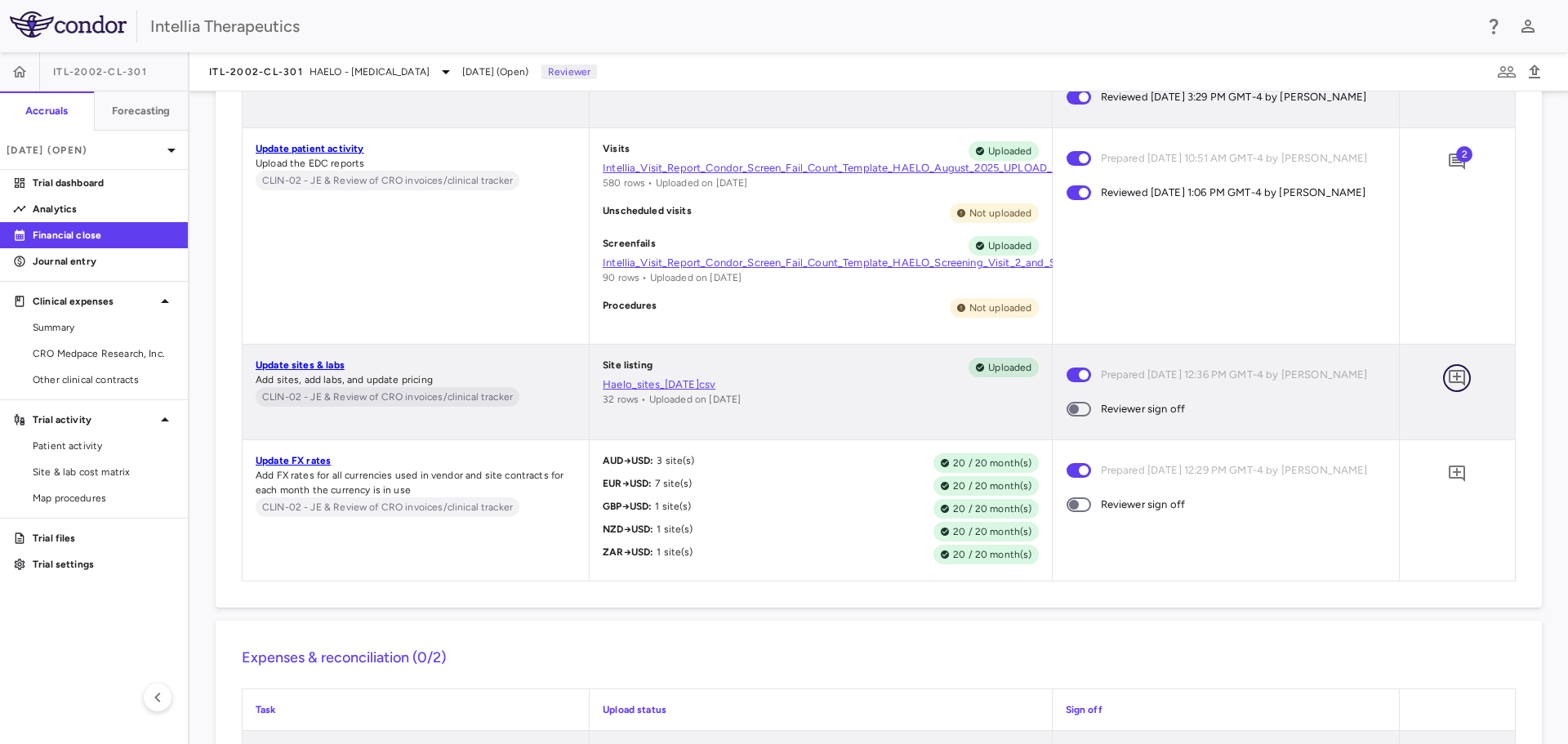
click at [1448, 388] on icon "Add comment" at bounding box center [1456, 378] width 19 height 19
click at [1305, 315] on textarea at bounding box center [1361, 305] width 111 height 18
type textarea "**********"
click at [1258, 419] on button "button" at bounding box center [1241, 405] width 32 height 28
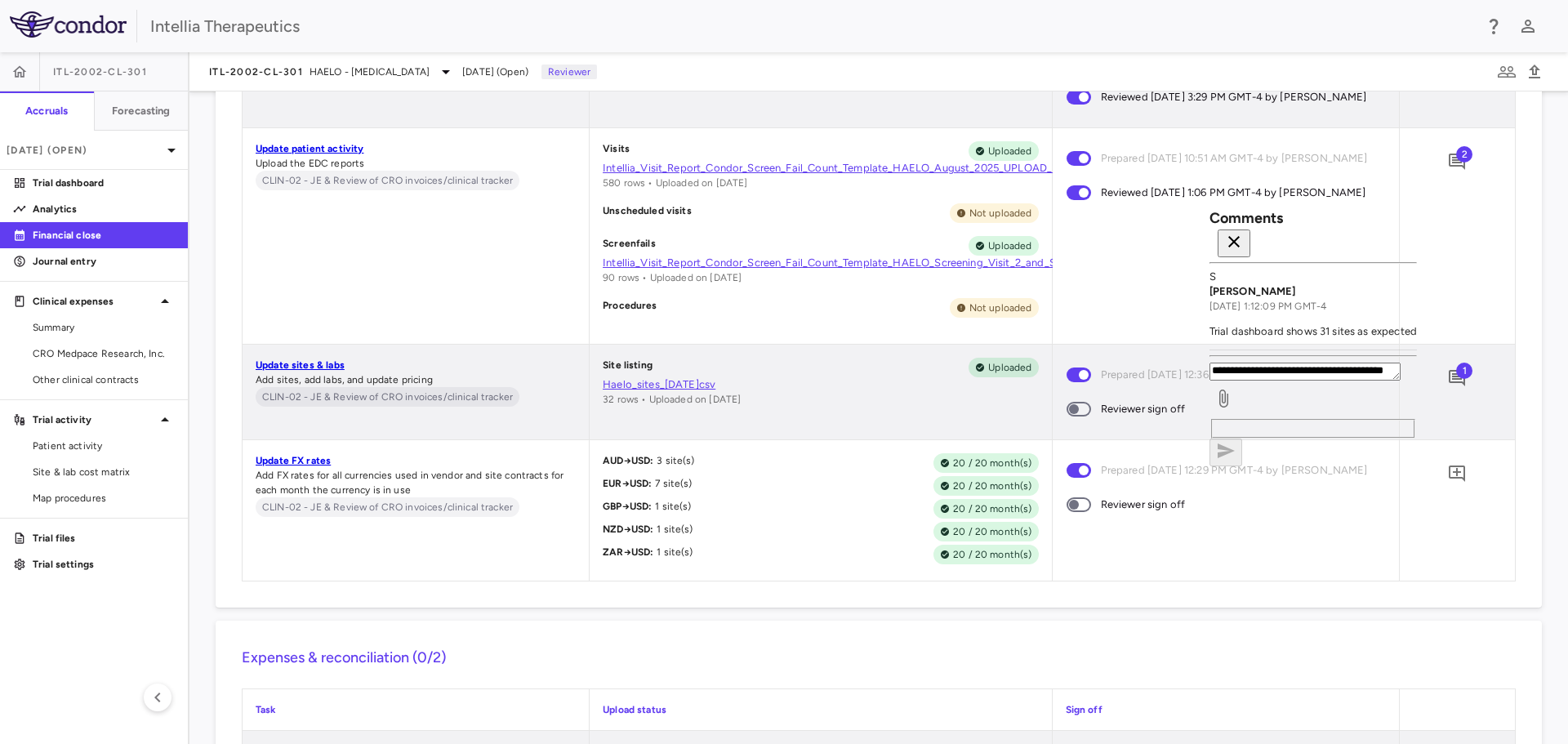
click at [1243, 234] on icon "button" at bounding box center [1233, 241] width 19 height 19
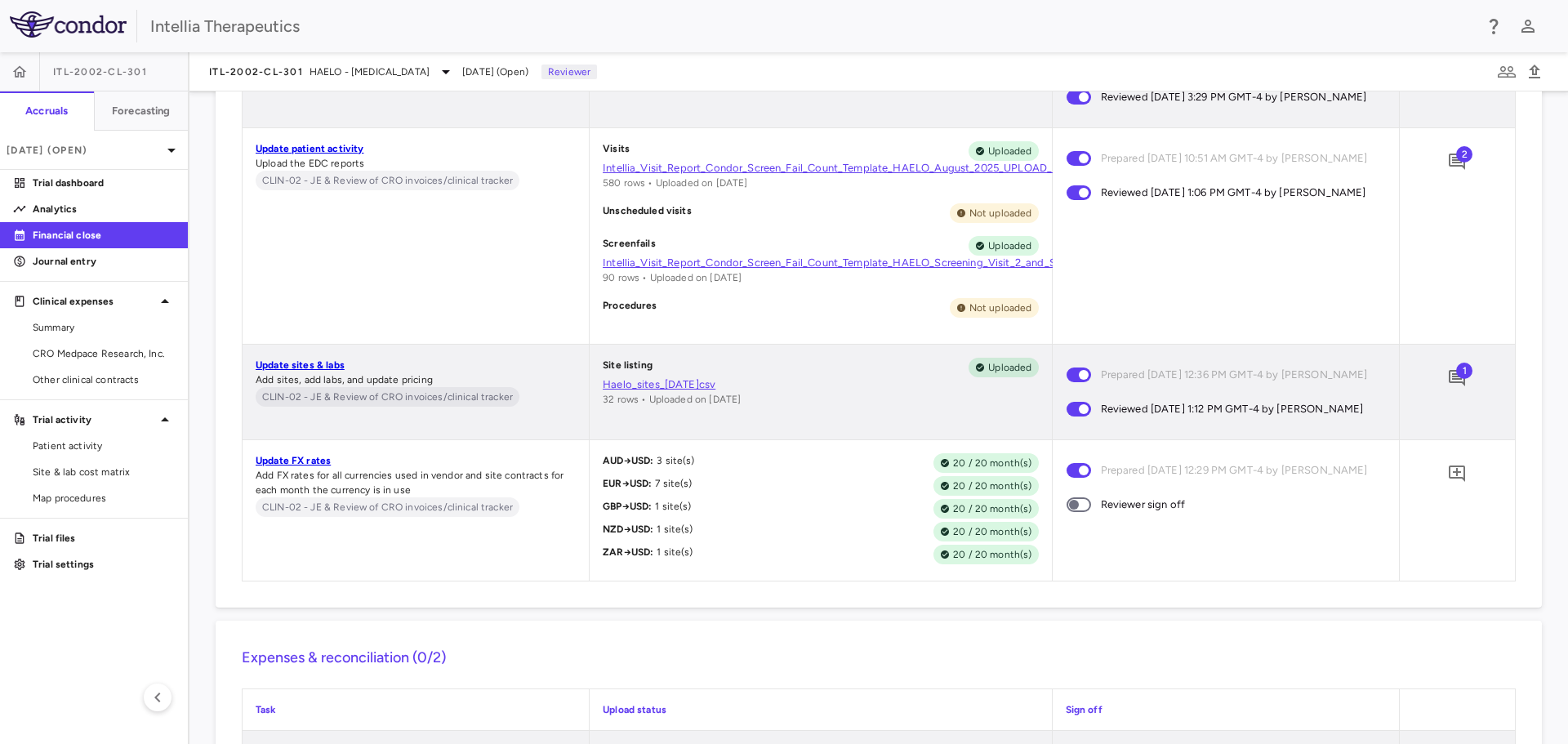
click at [1080, 512] on span at bounding box center [1078, 505] width 24 height 15
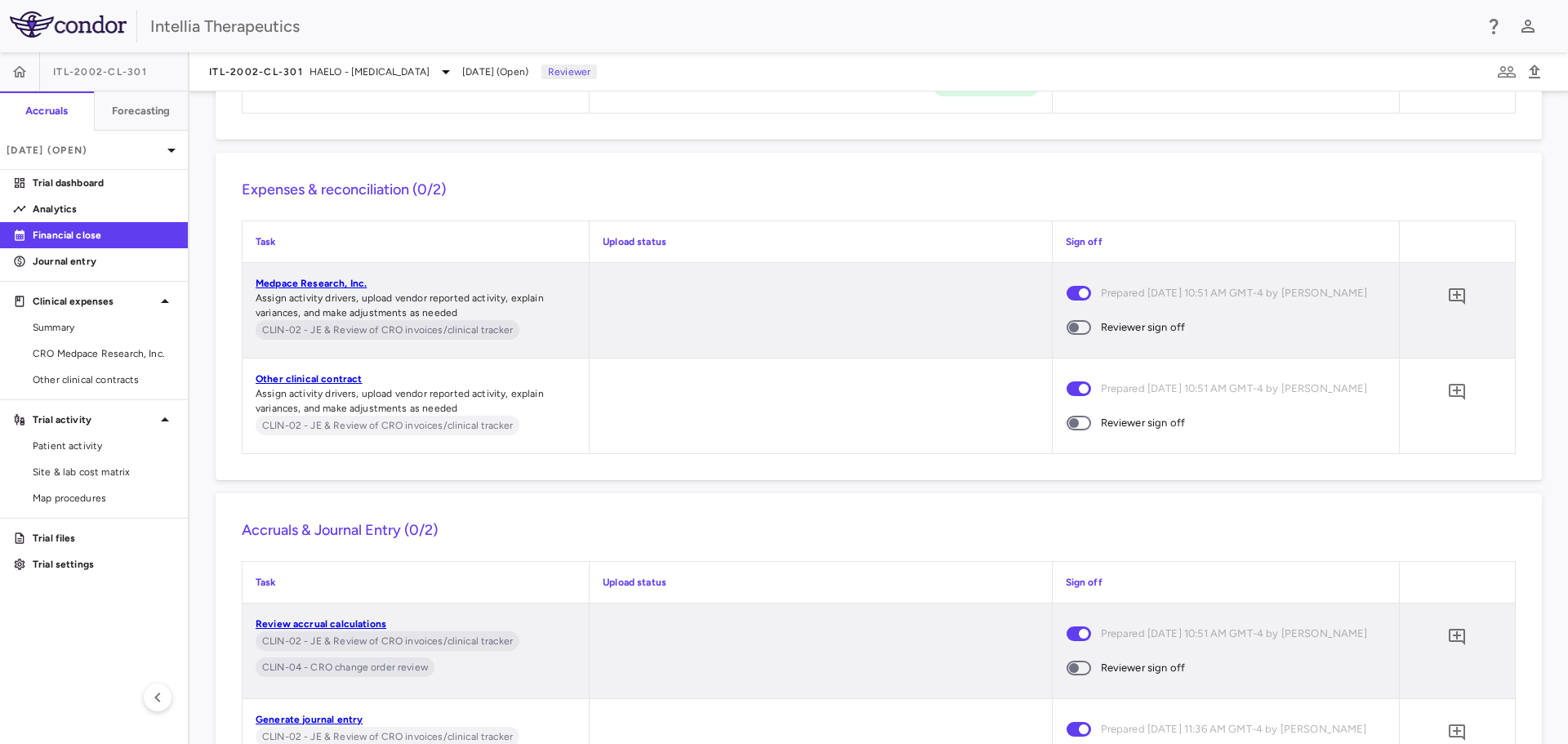
scroll to position [7896, 0]
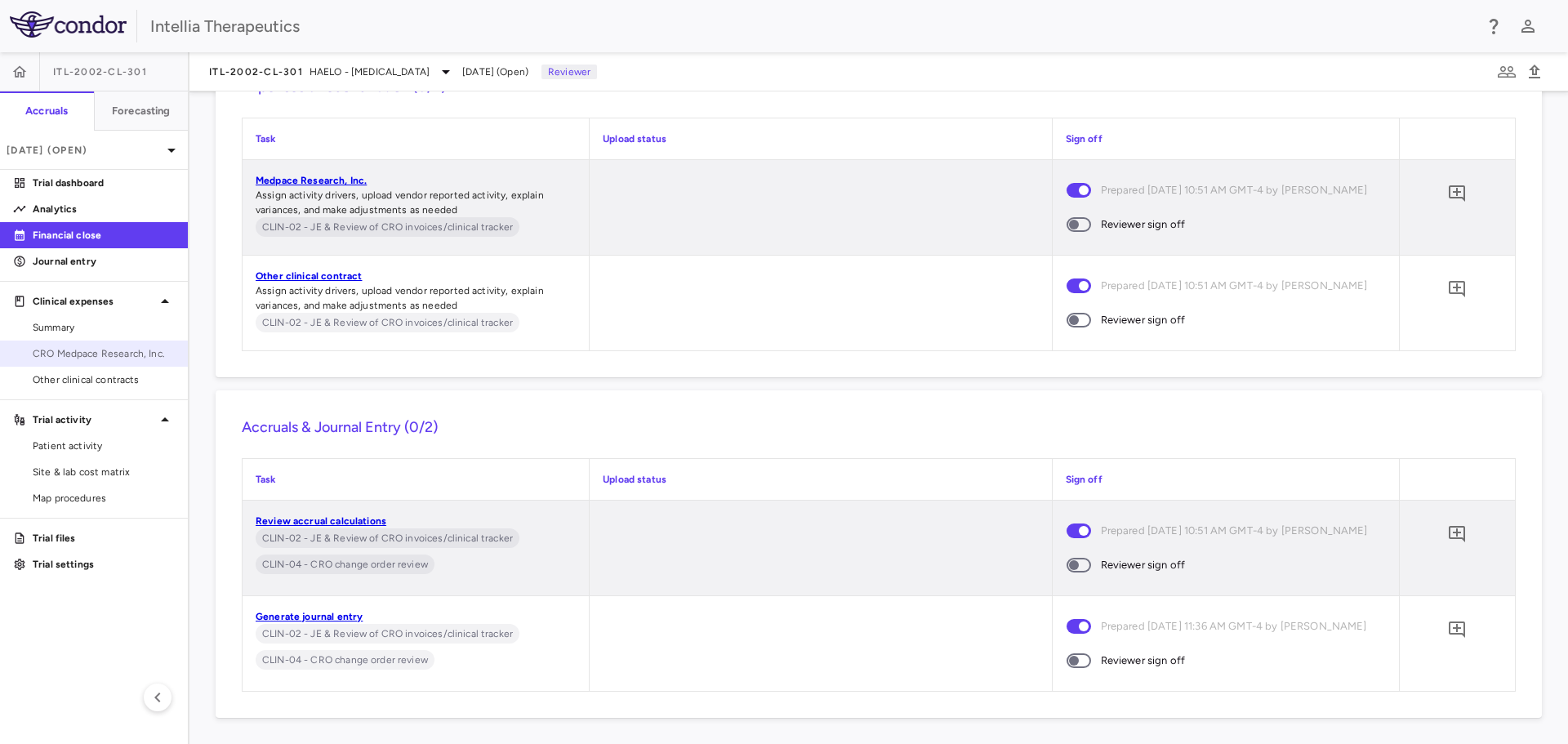
click at [62, 358] on span "CRO Medpace Research, Inc." at bounding box center [103, 353] width 142 height 15
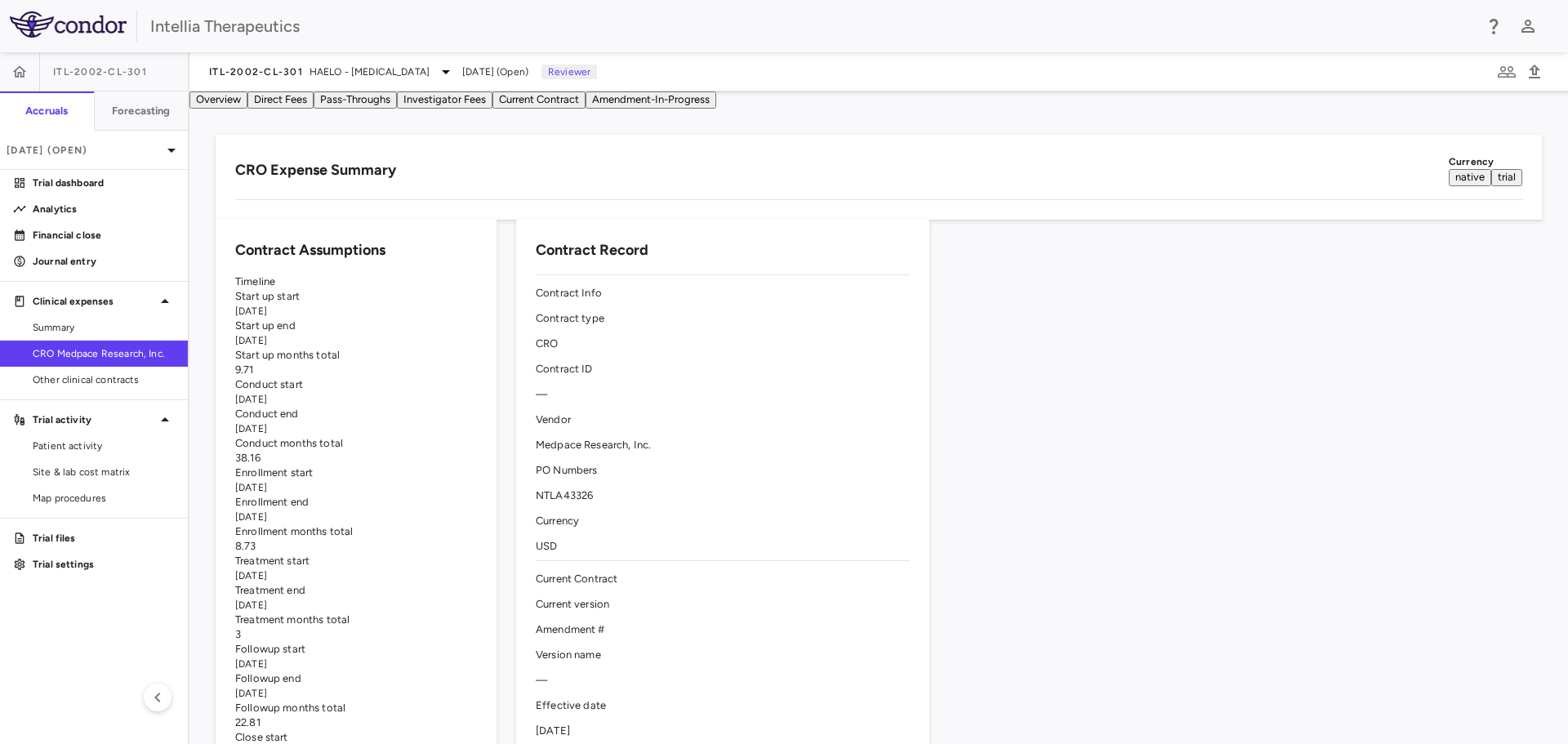
click at [314, 109] on button "Direct Fees" at bounding box center [280, 100] width 66 height 17
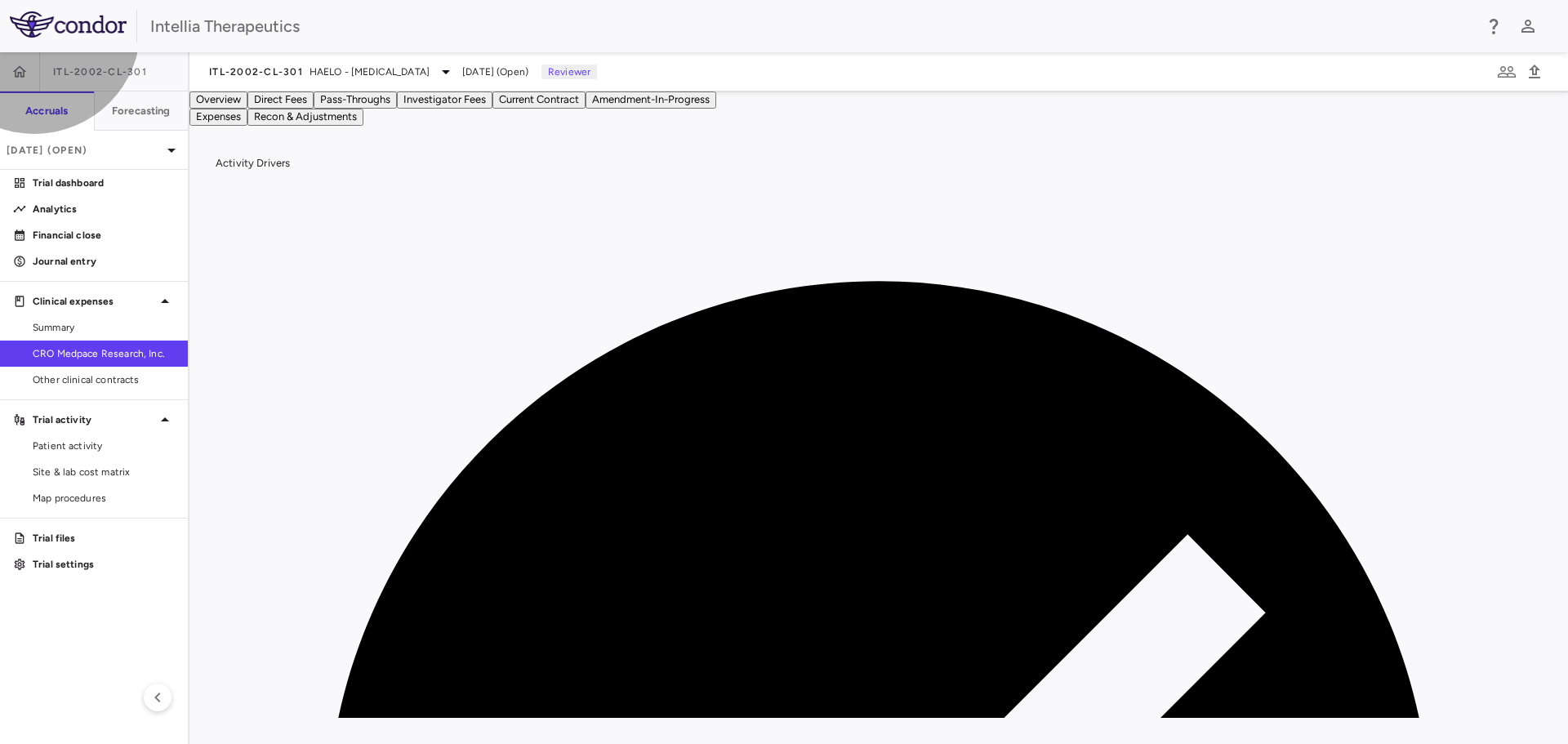
click at [397, 109] on button "Pass-Throughs" at bounding box center [355, 100] width 84 height 17
click at [342, 126] on button "Recon & Adjustments" at bounding box center [305, 117] width 116 height 17
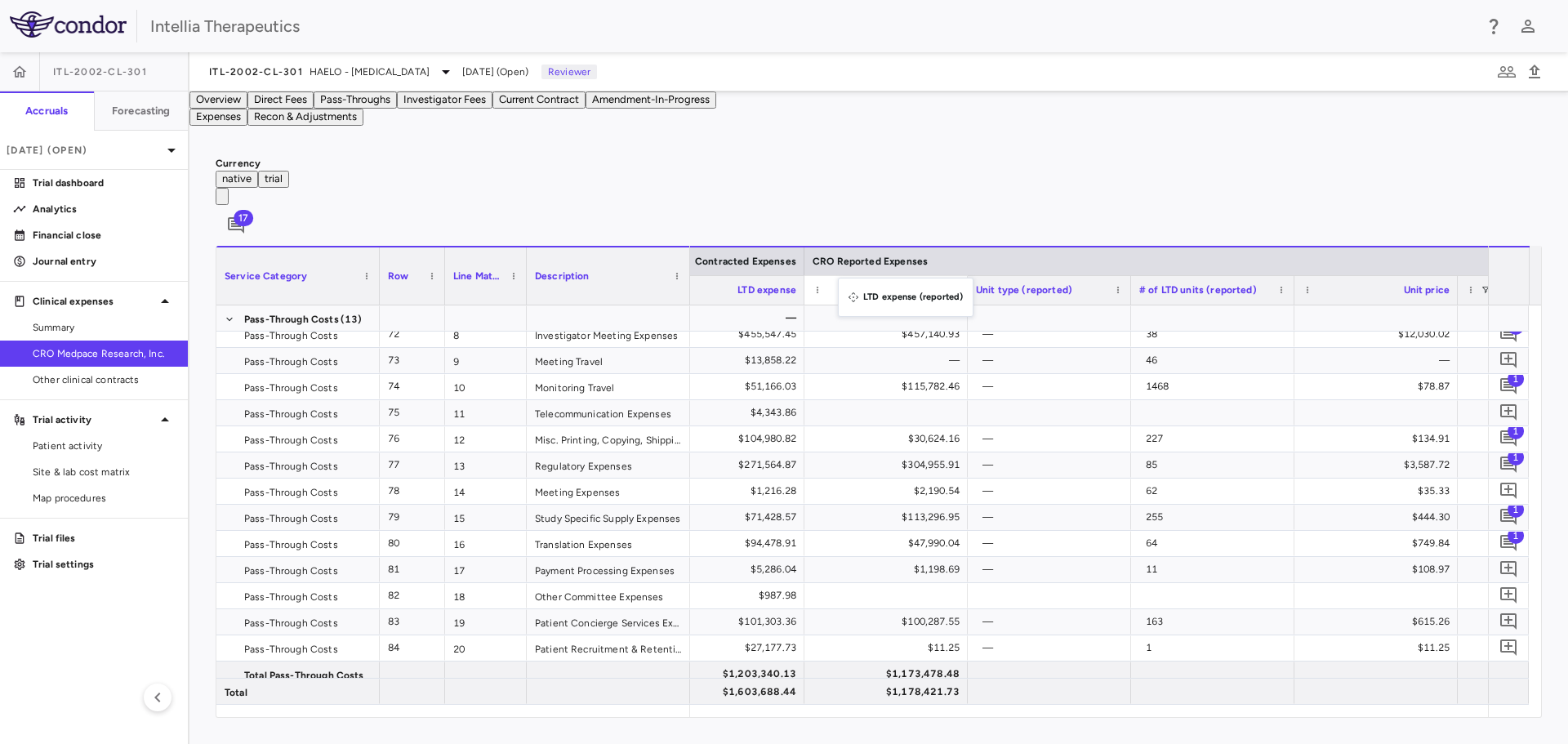
drag, startPoint x: 1366, startPoint y: 282, endPoint x: 846, endPoint y: 288, distance: 520.0
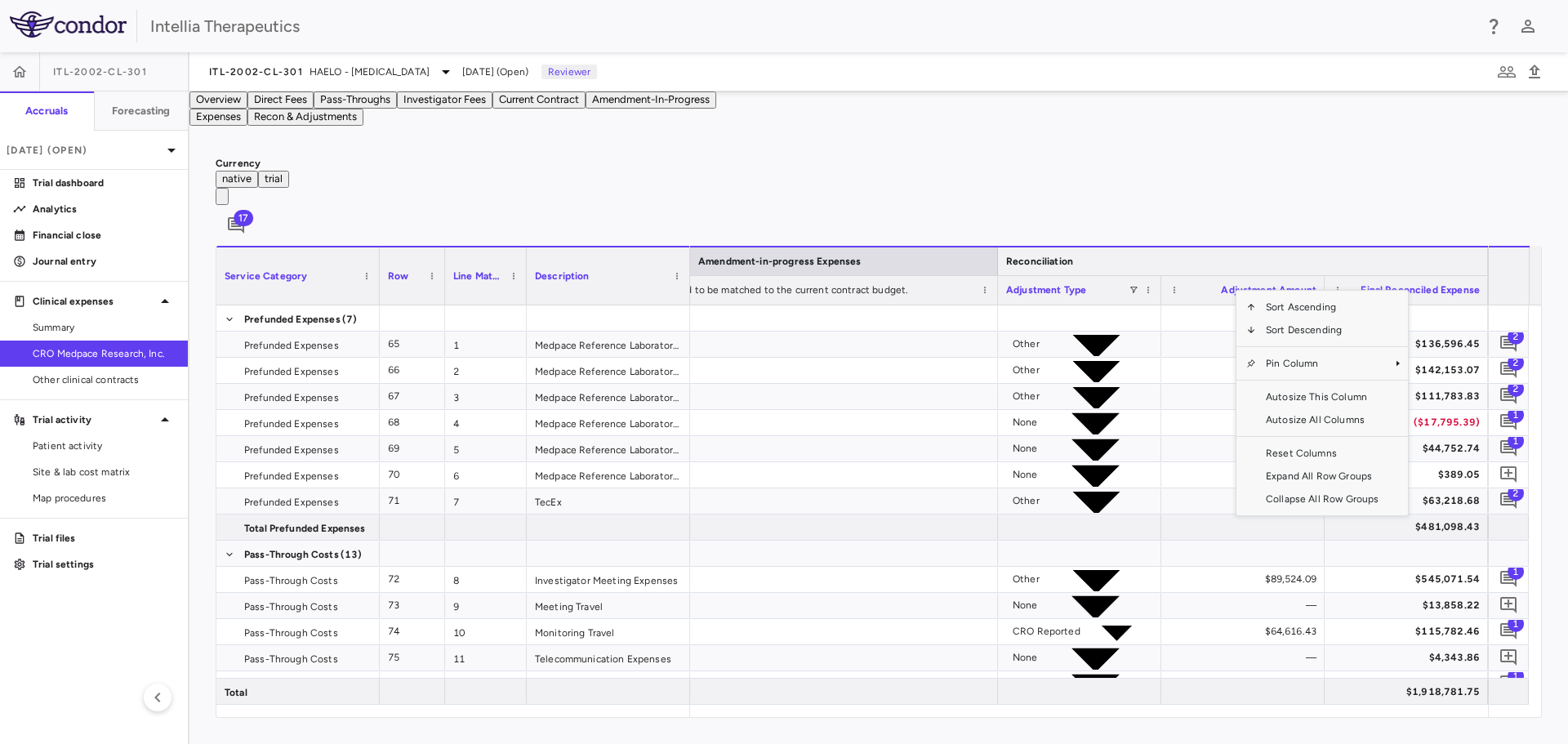
click at [1227, 255] on div "Reconciliation" at bounding box center [1242, 261] width 473 height 19
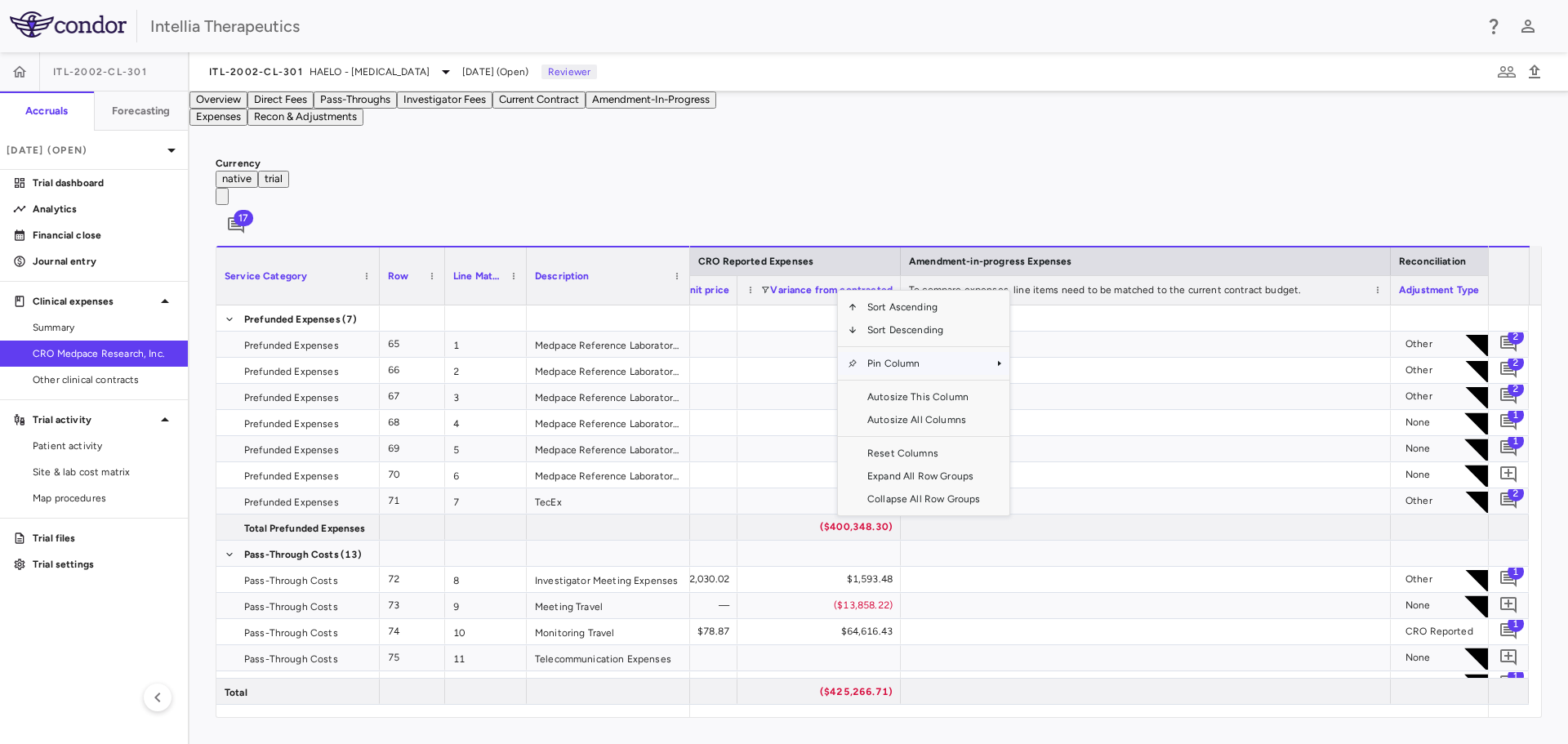
click at [866, 364] on span "Pin Column" at bounding box center [923, 363] width 133 height 23
click at [886, 360] on span "Pin Column" at bounding box center [923, 363] width 133 height 23
click at [1060, 391] on span "Pin Left" at bounding box center [1056, 391] width 61 height 23
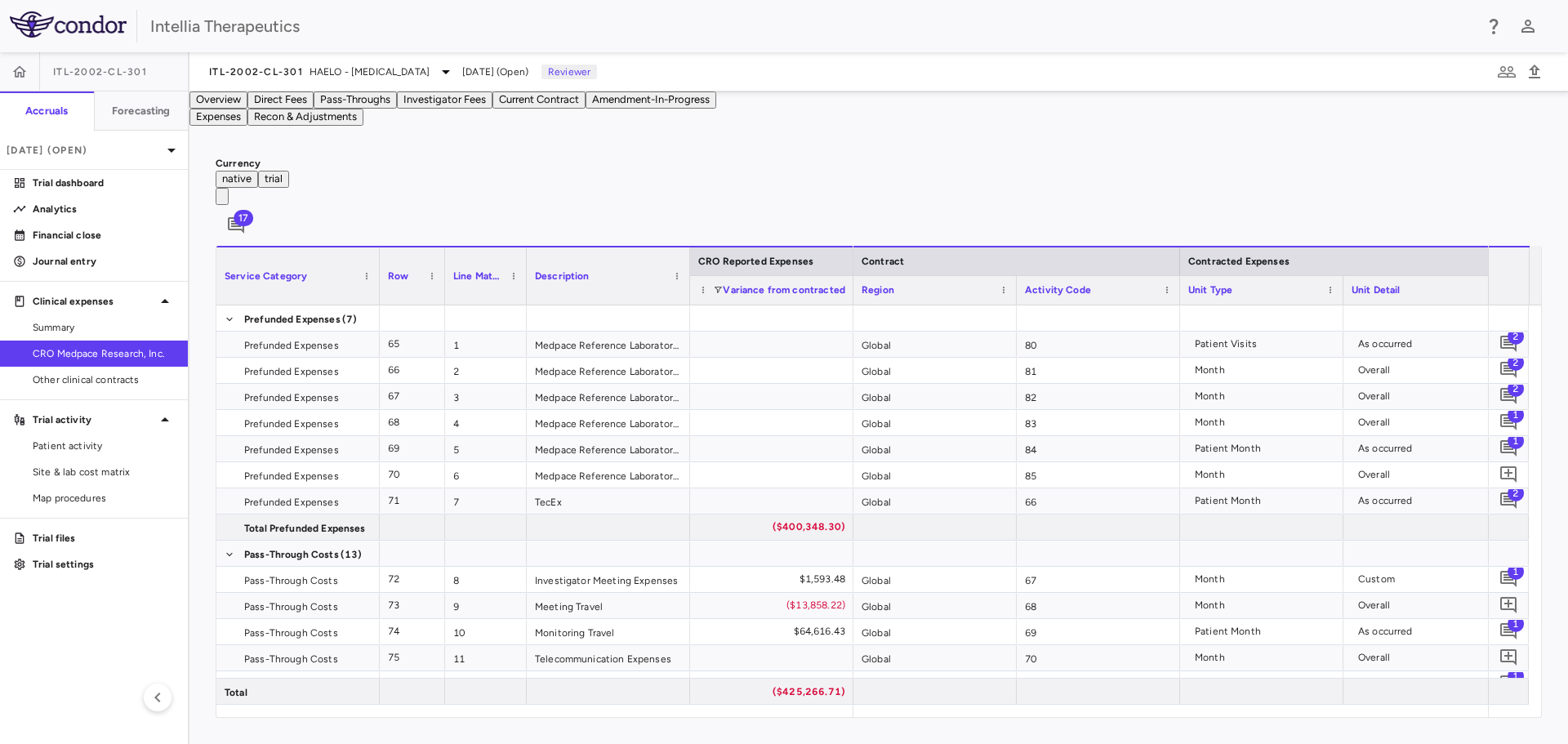
drag, startPoint x: 887, startPoint y: 721, endPoint x: 910, endPoint y: 717, distance: 23.3
click at [910, 717] on div "Currency native trial 17 Press ENTER to sort. Press ALT DOWN to open column men…" at bounding box center [878, 437] width 1378 height 614
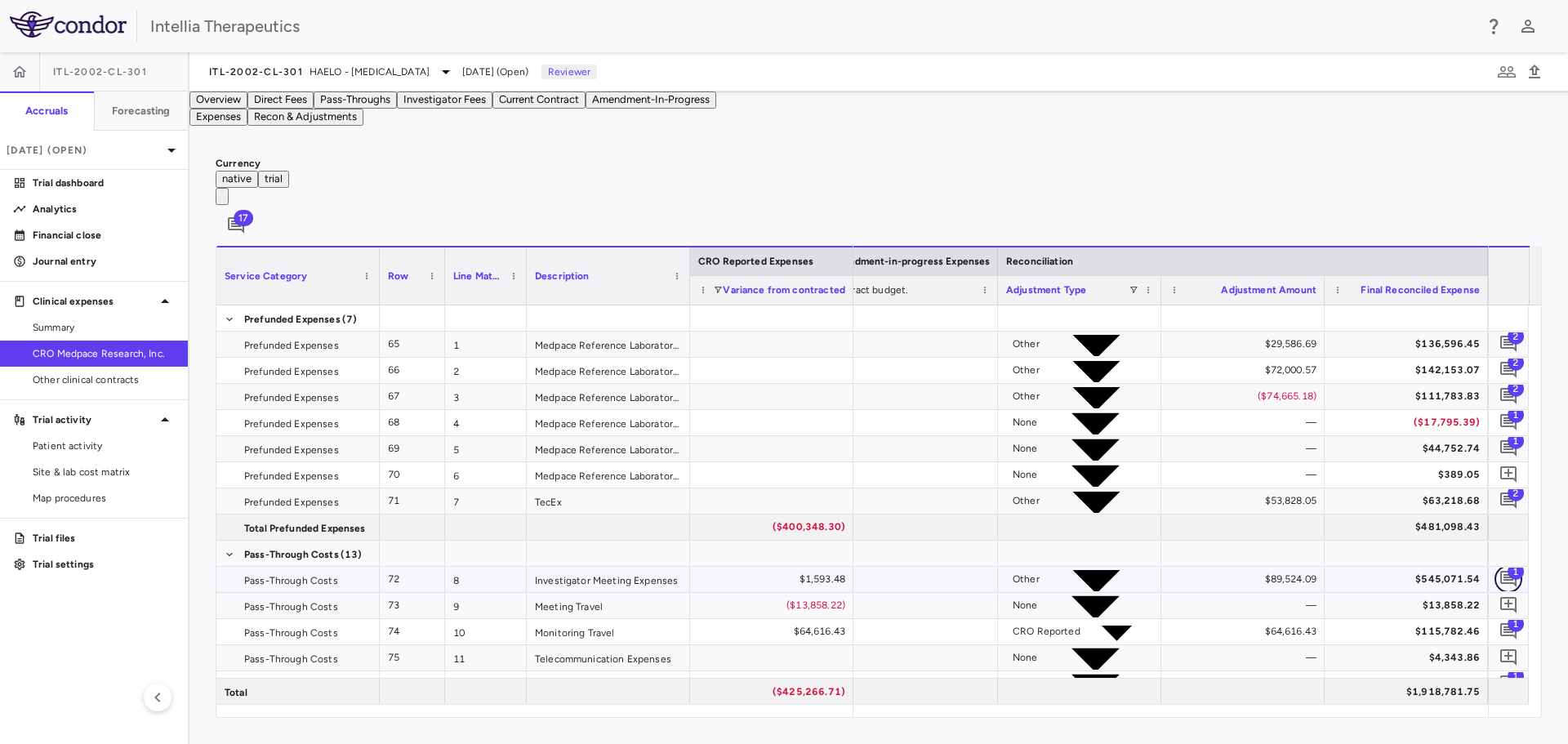
click at [1507, 577] on icon "Add comment" at bounding box center [1508, 579] width 17 height 17
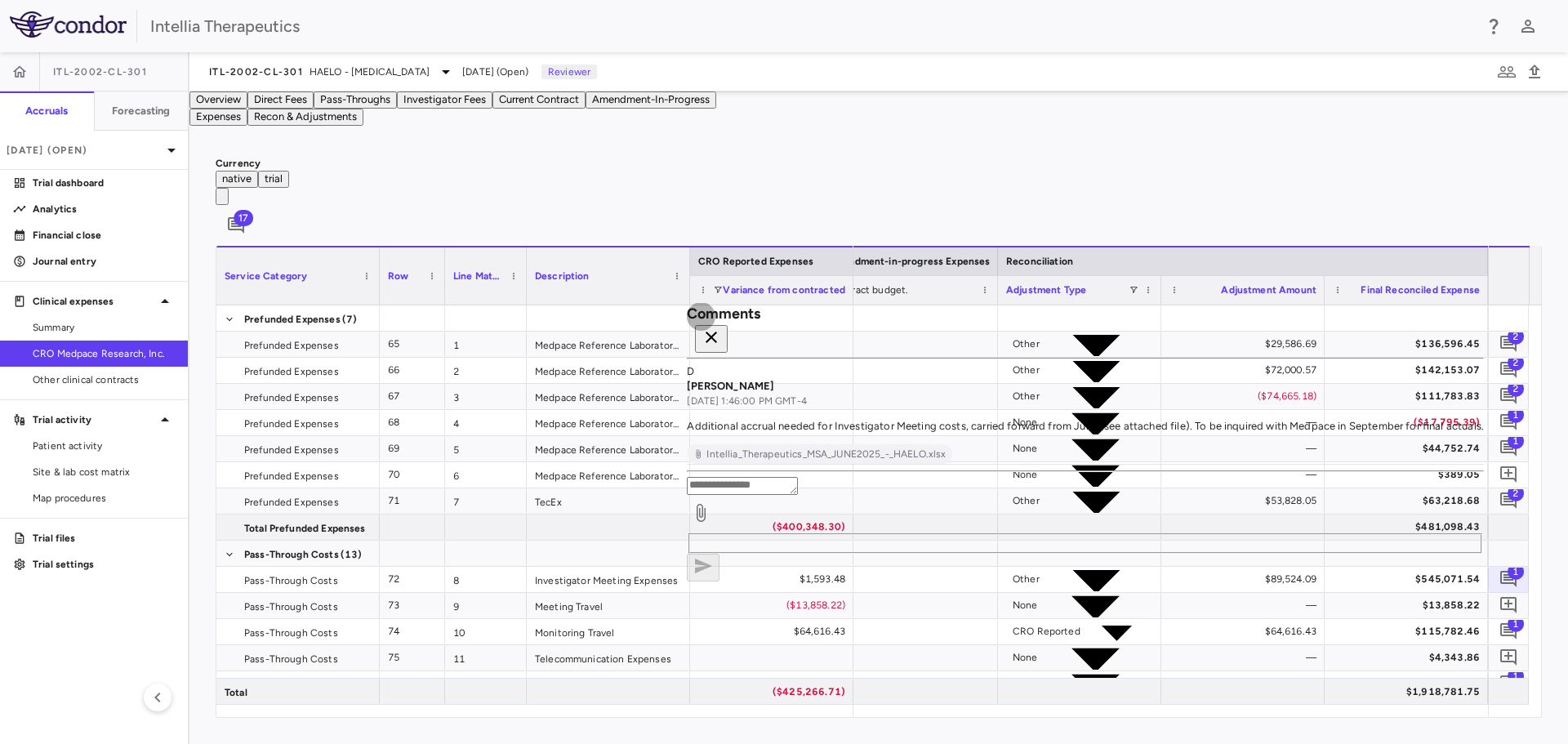
click at [721, 327] on icon "button" at bounding box center [711, 337] width 19 height 19
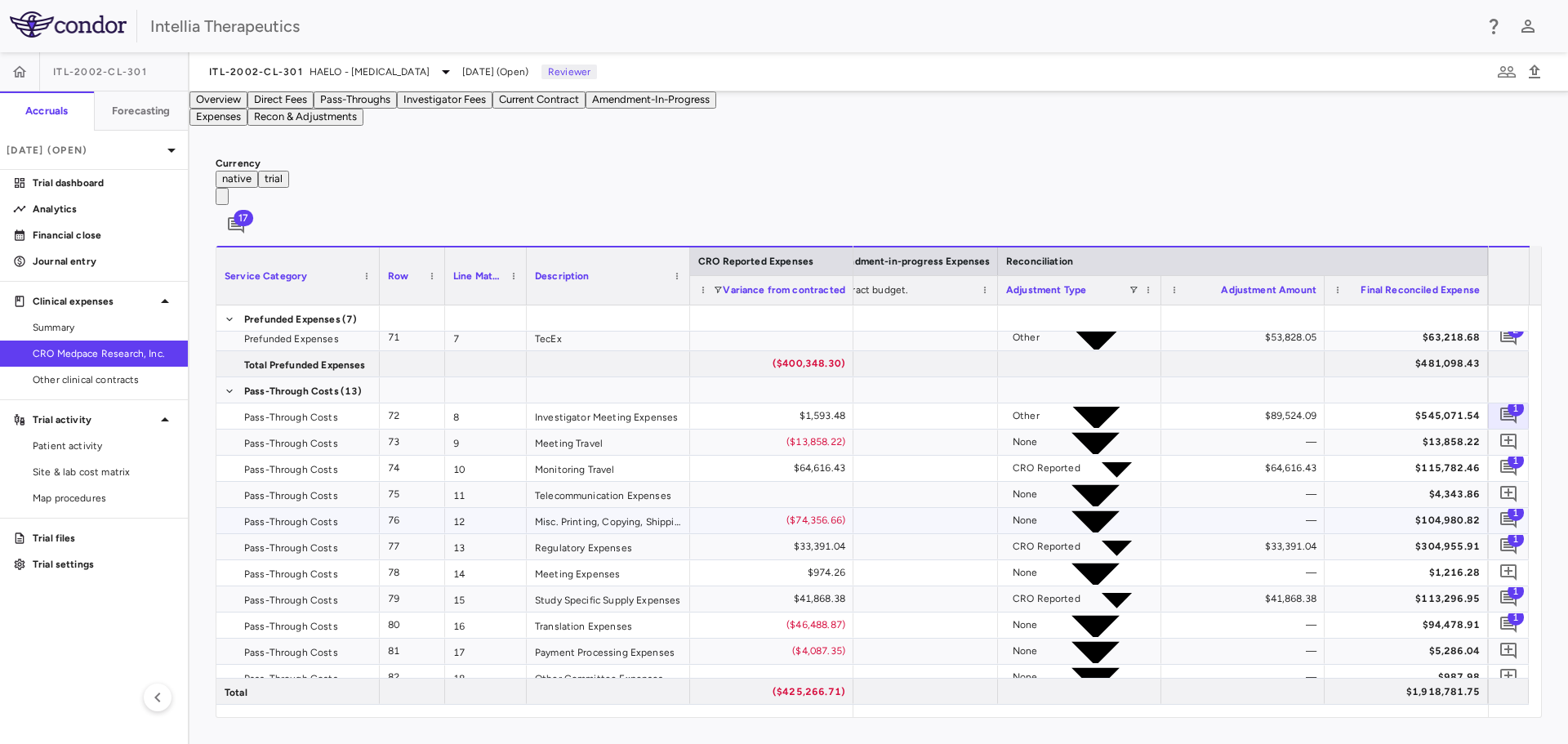
click at [1511, 513] on span "1" at bounding box center [1515, 513] width 17 height 17
click at [1385, 241] on icon "button" at bounding box center [1375, 241] width 19 height 19
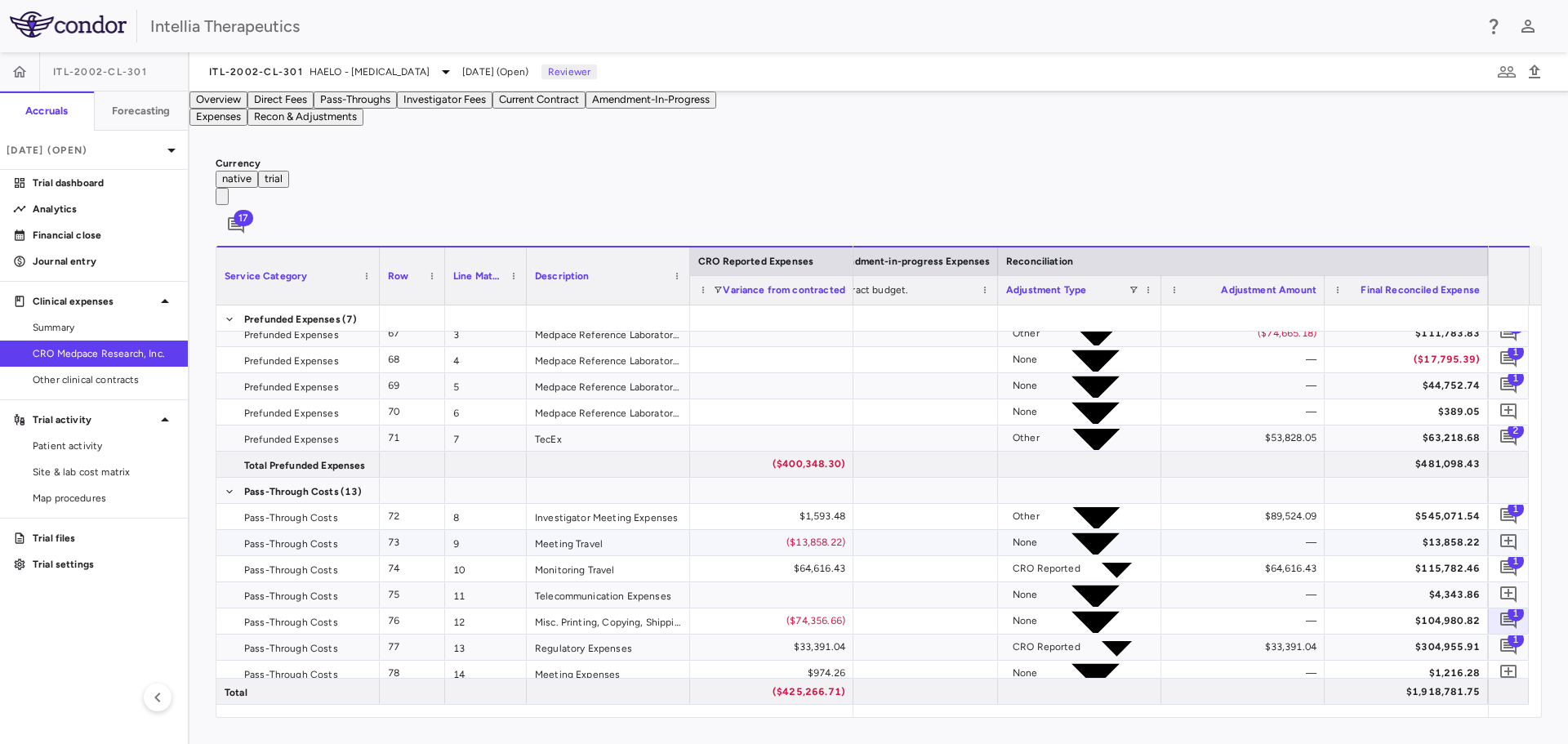
scroll to position [161, 0]
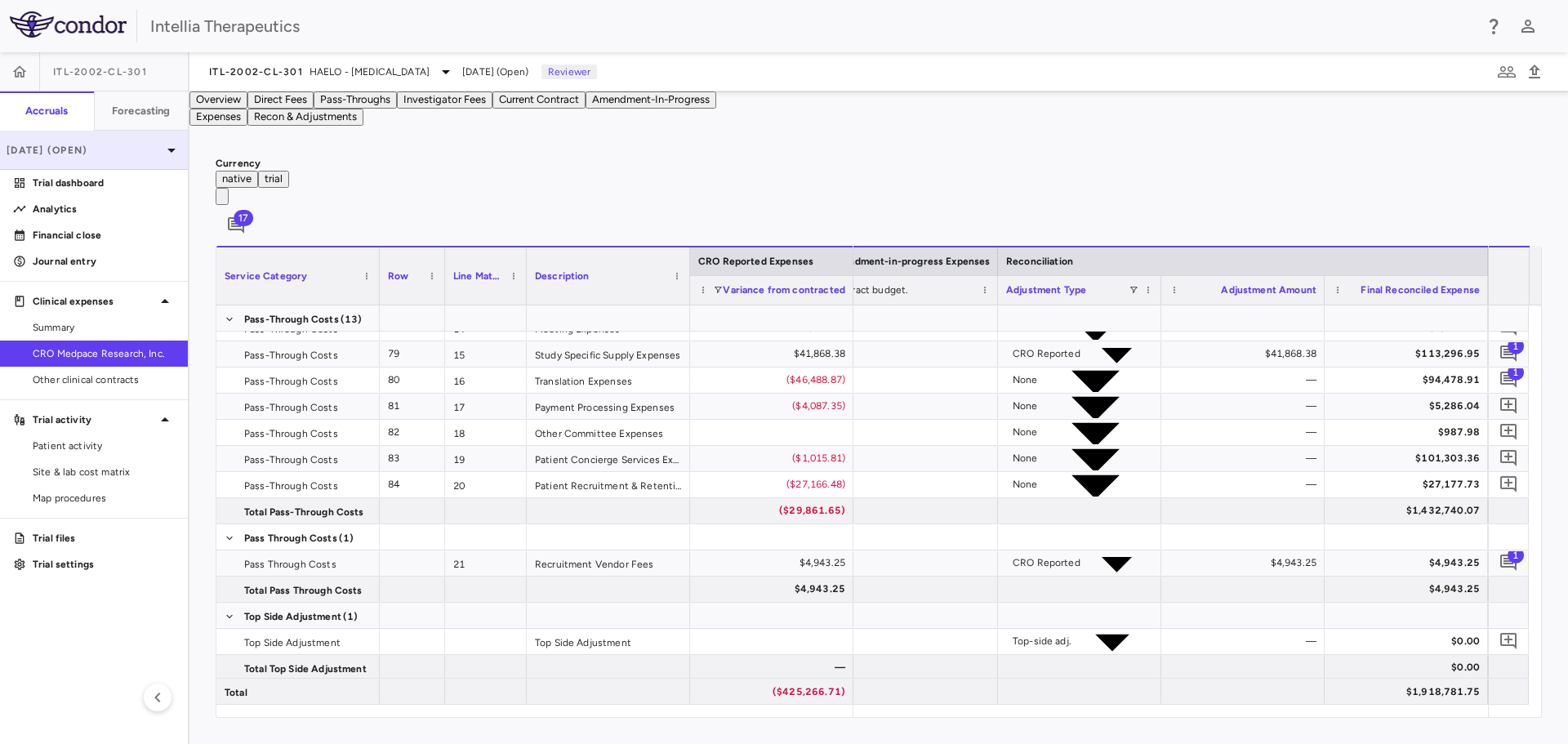
click at [90, 158] on div "[DATE] (Open)" at bounding box center [94, 150] width 187 height 39
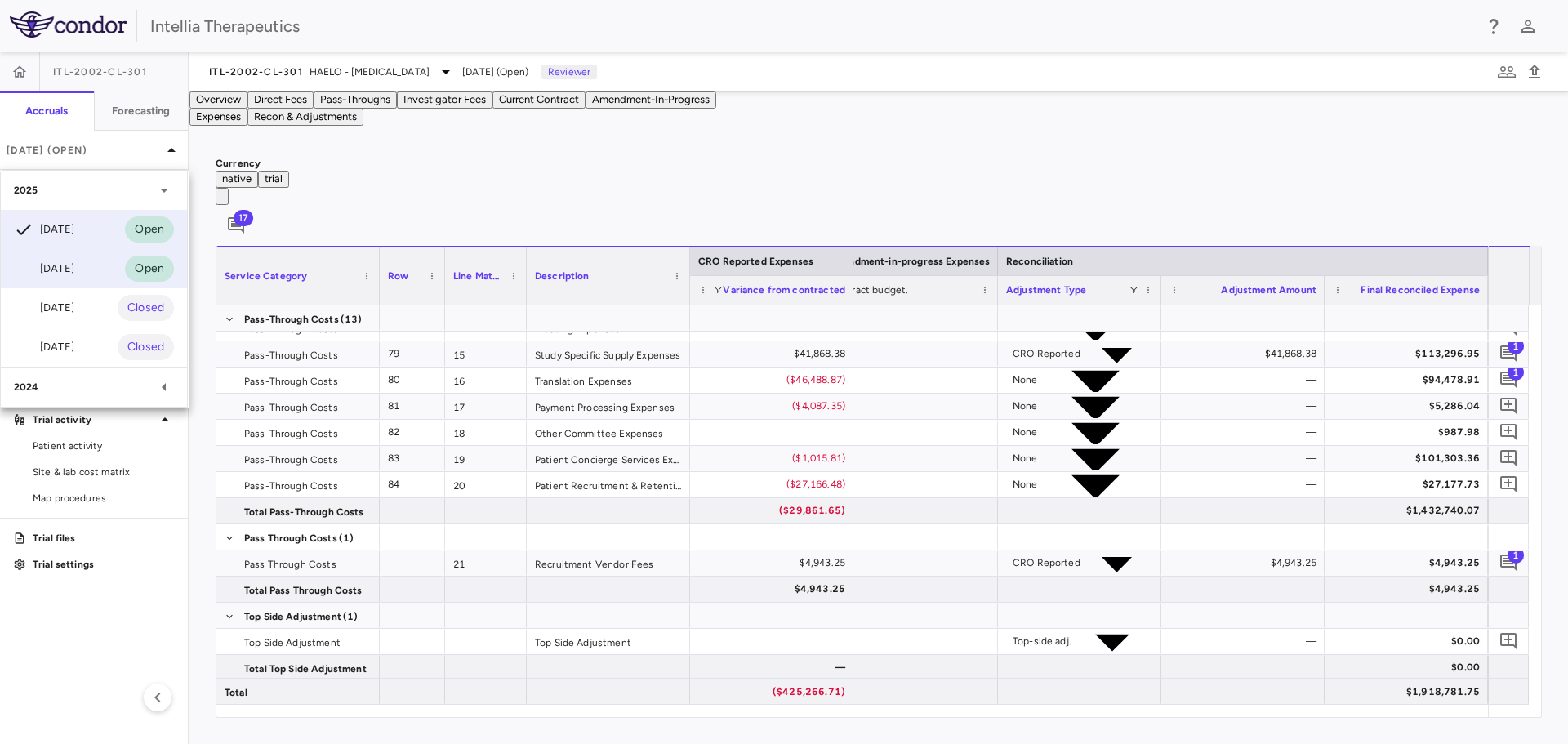
click at [74, 269] on div "[DATE]" at bounding box center [44, 268] width 60 height 19
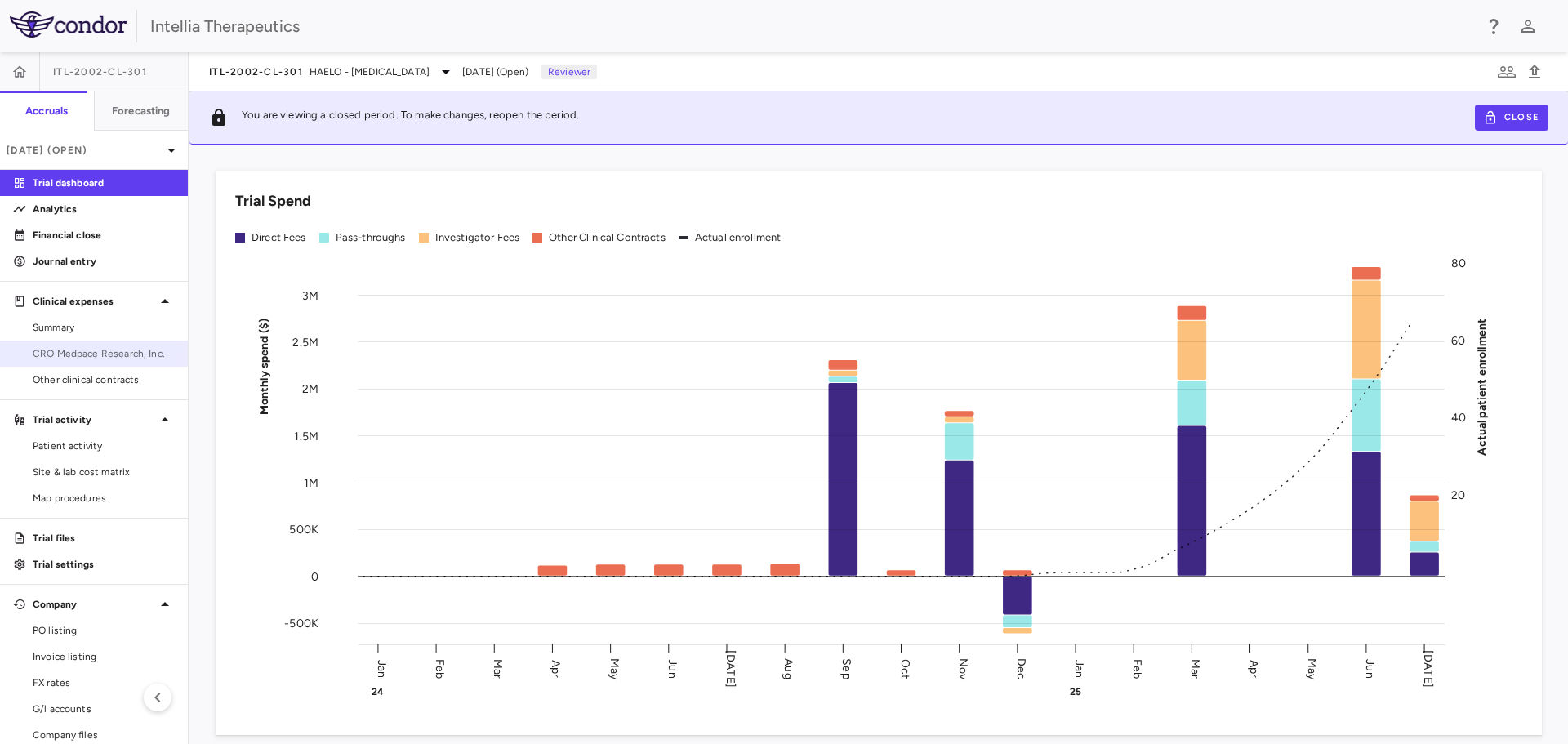
click at [86, 347] on span "CRO Medpace Research, Inc." at bounding box center [103, 353] width 142 height 15
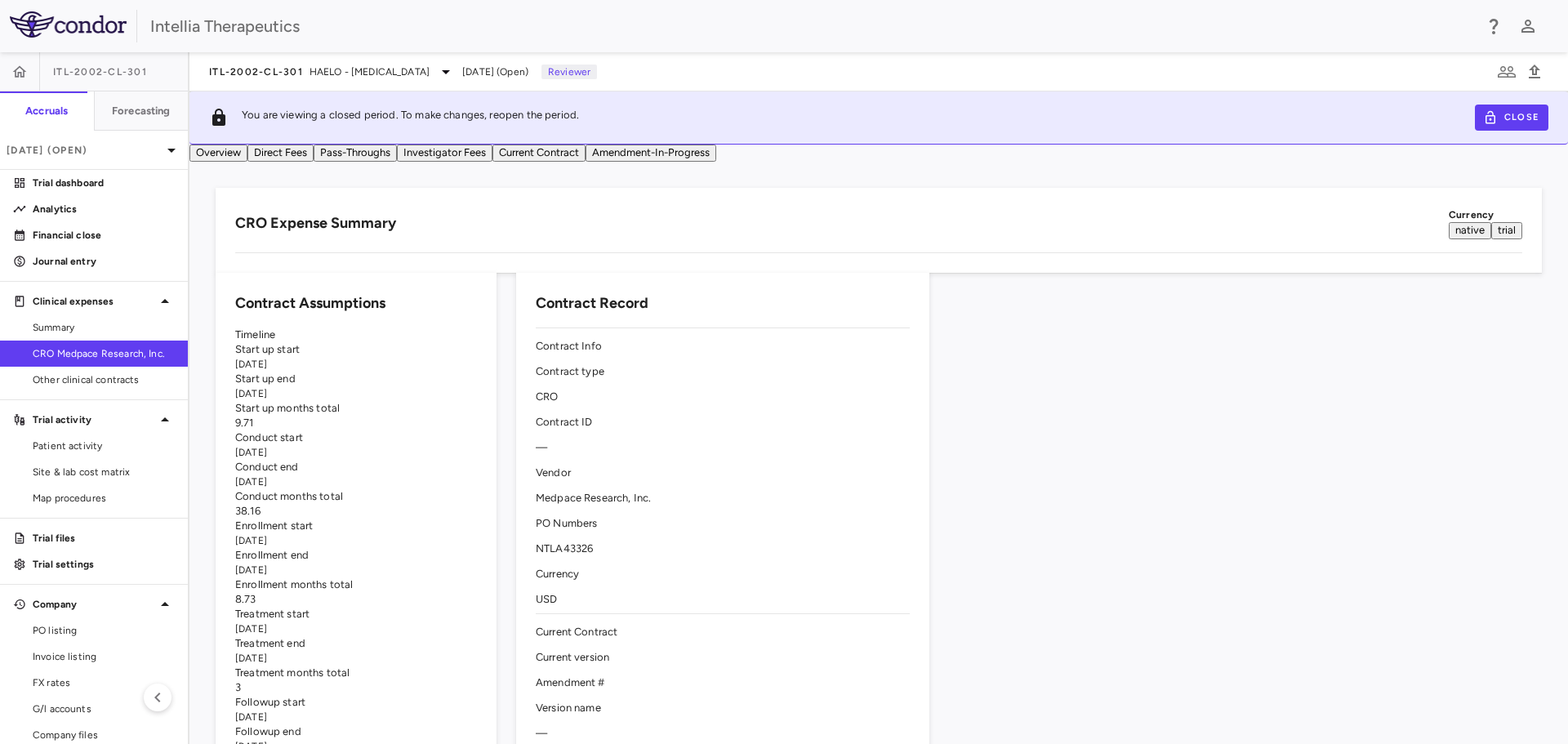
click at [397, 154] on button "Pass-Throughs" at bounding box center [355, 153] width 84 height 17
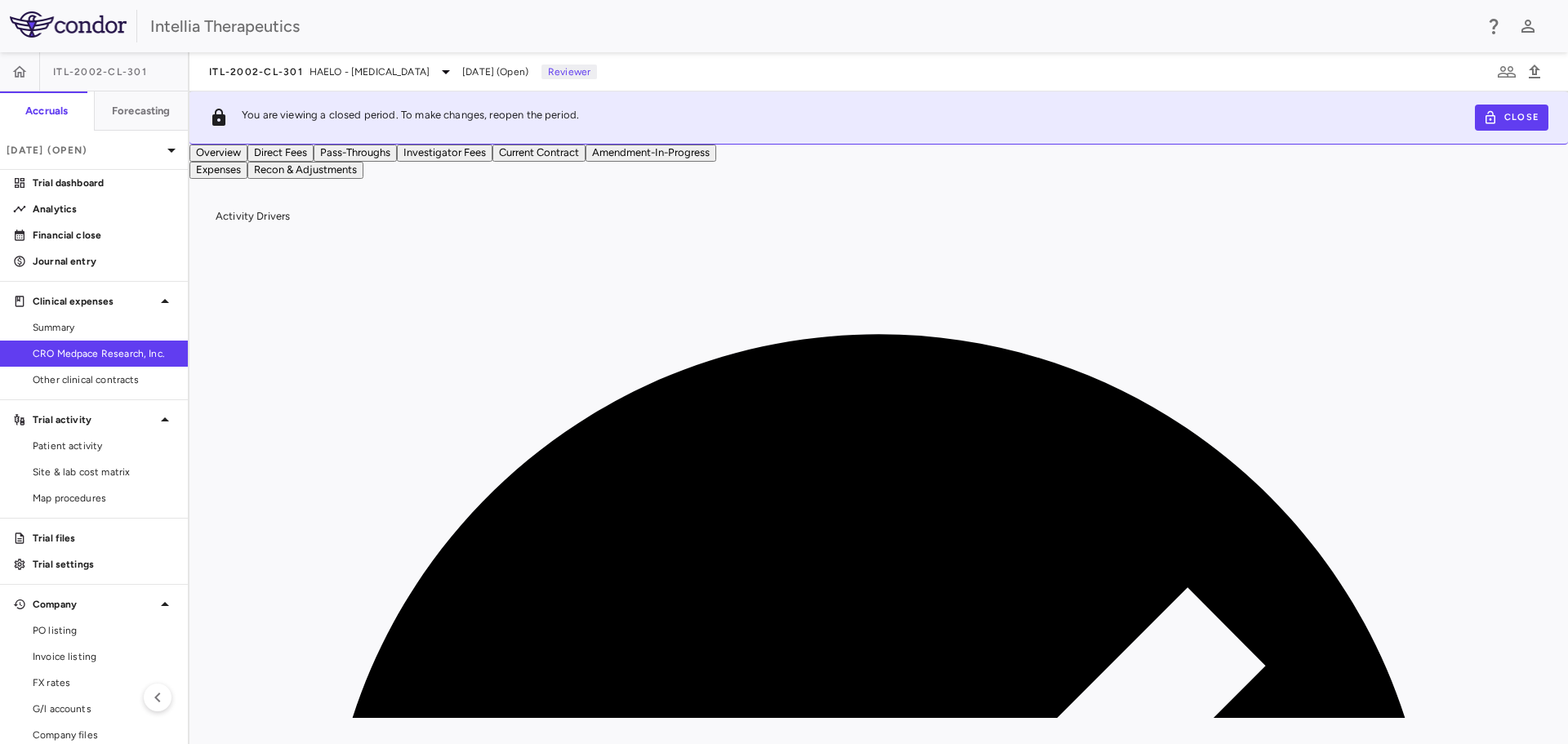
click at [315, 179] on button "Recon & Adjustments" at bounding box center [305, 170] width 116 height 17
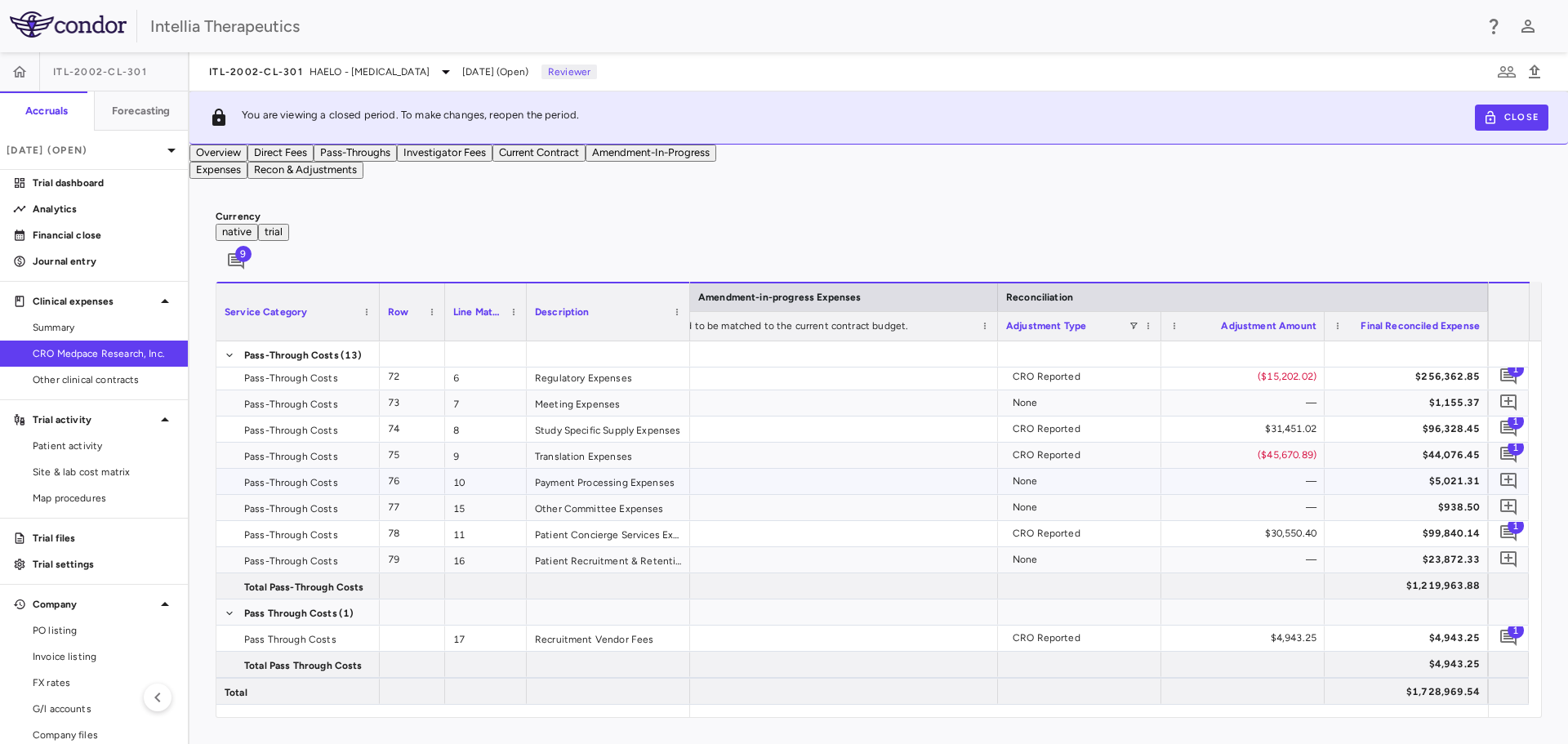
scroll to position [245, 0]
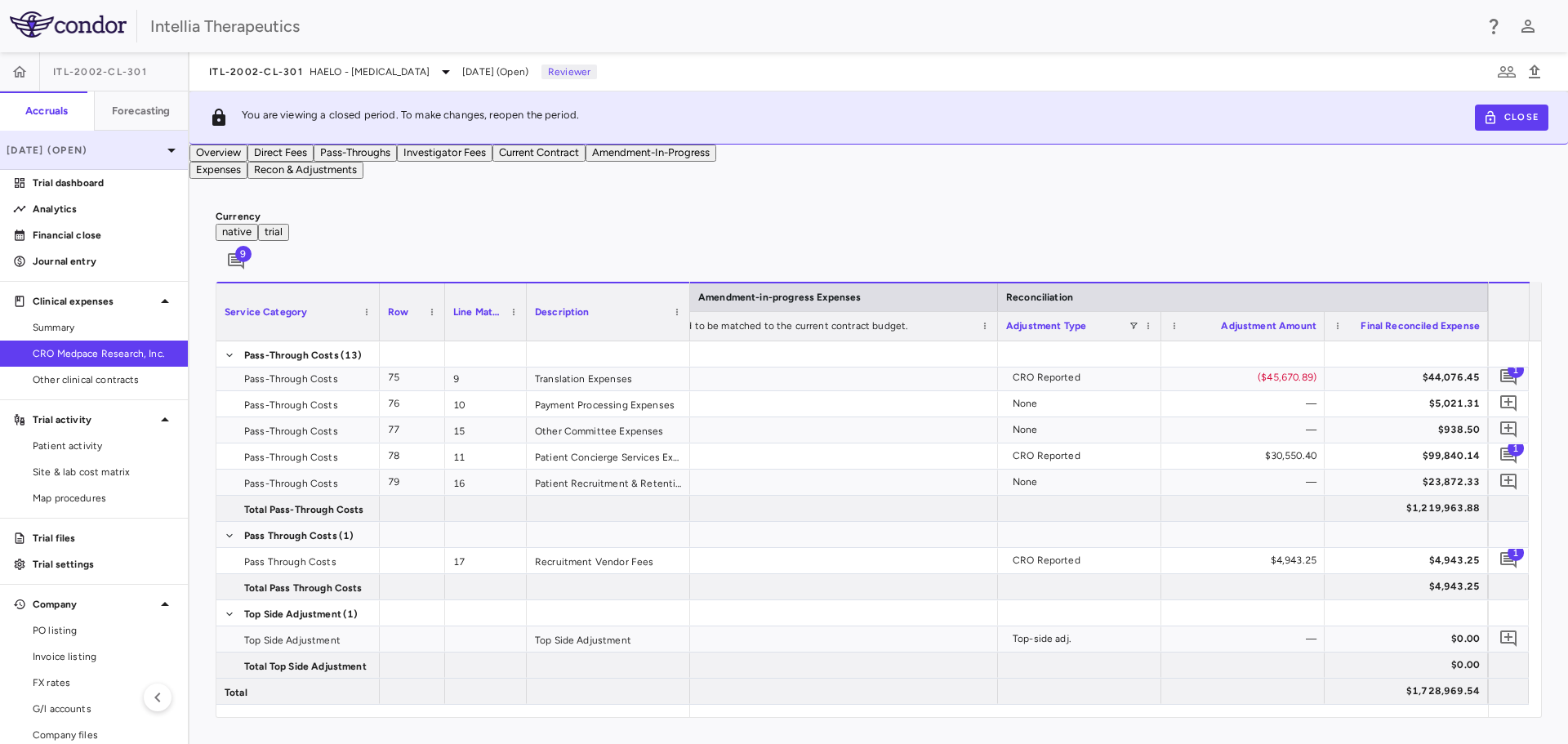
click at [87, 153] on p "[DATE] (Open)" at bounding box center [84, 150] width 155 height 15
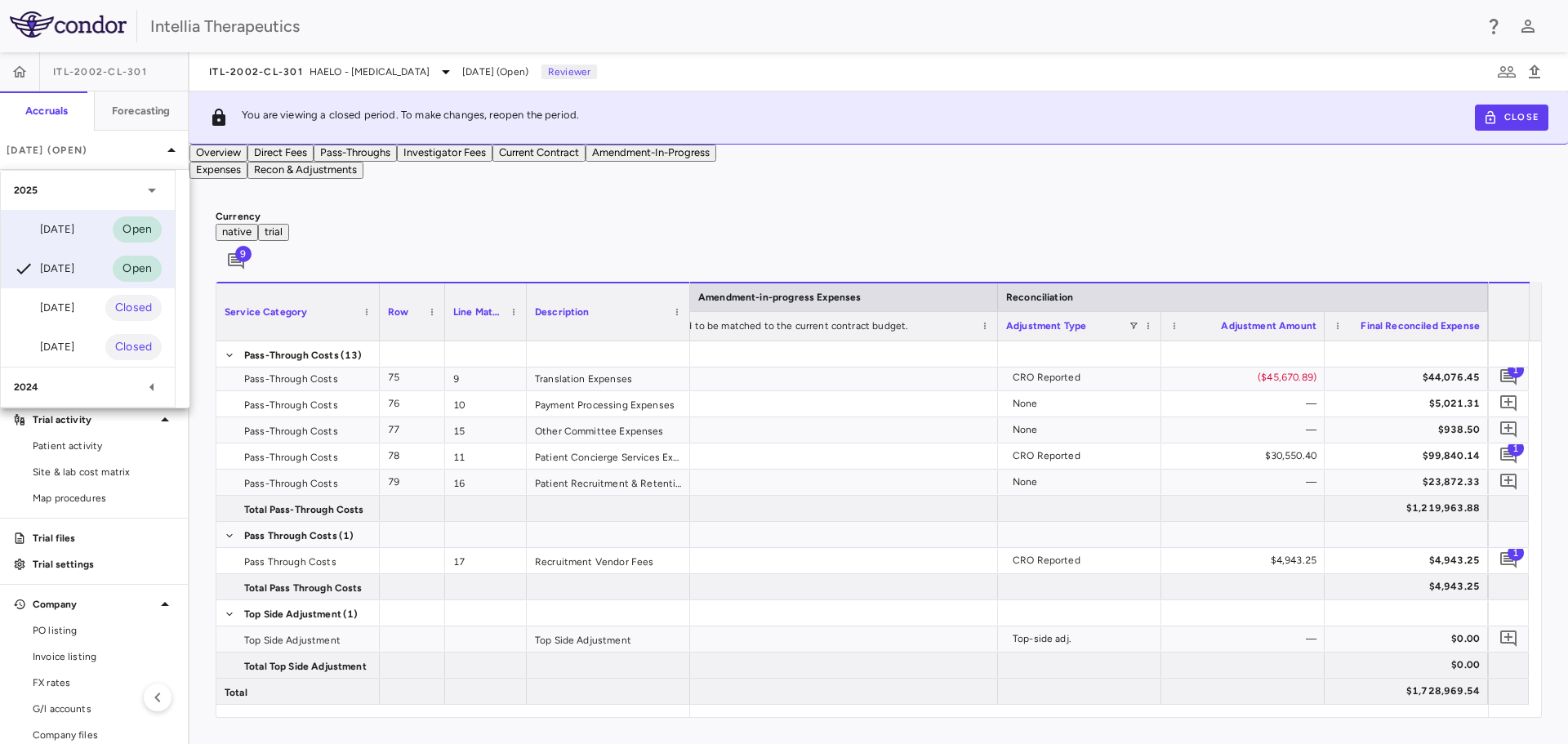
click at [83, 219] on div "[DATE] Open" at bounding box center [87, 229] width 174 height 39
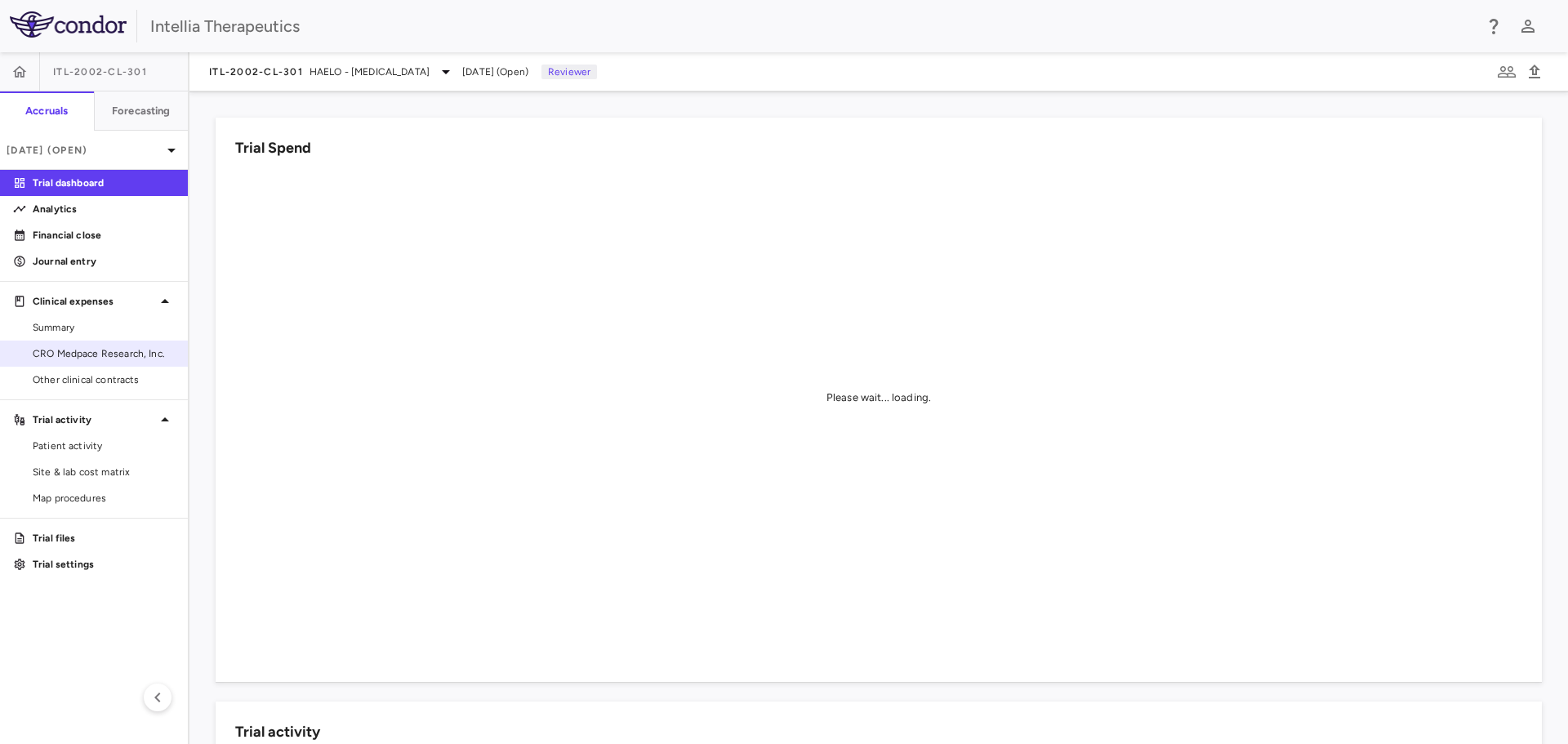
click at [96, 351] on span "CRO Medpace Research, Inc." at bounding box center [103, 353] width 142 height 15
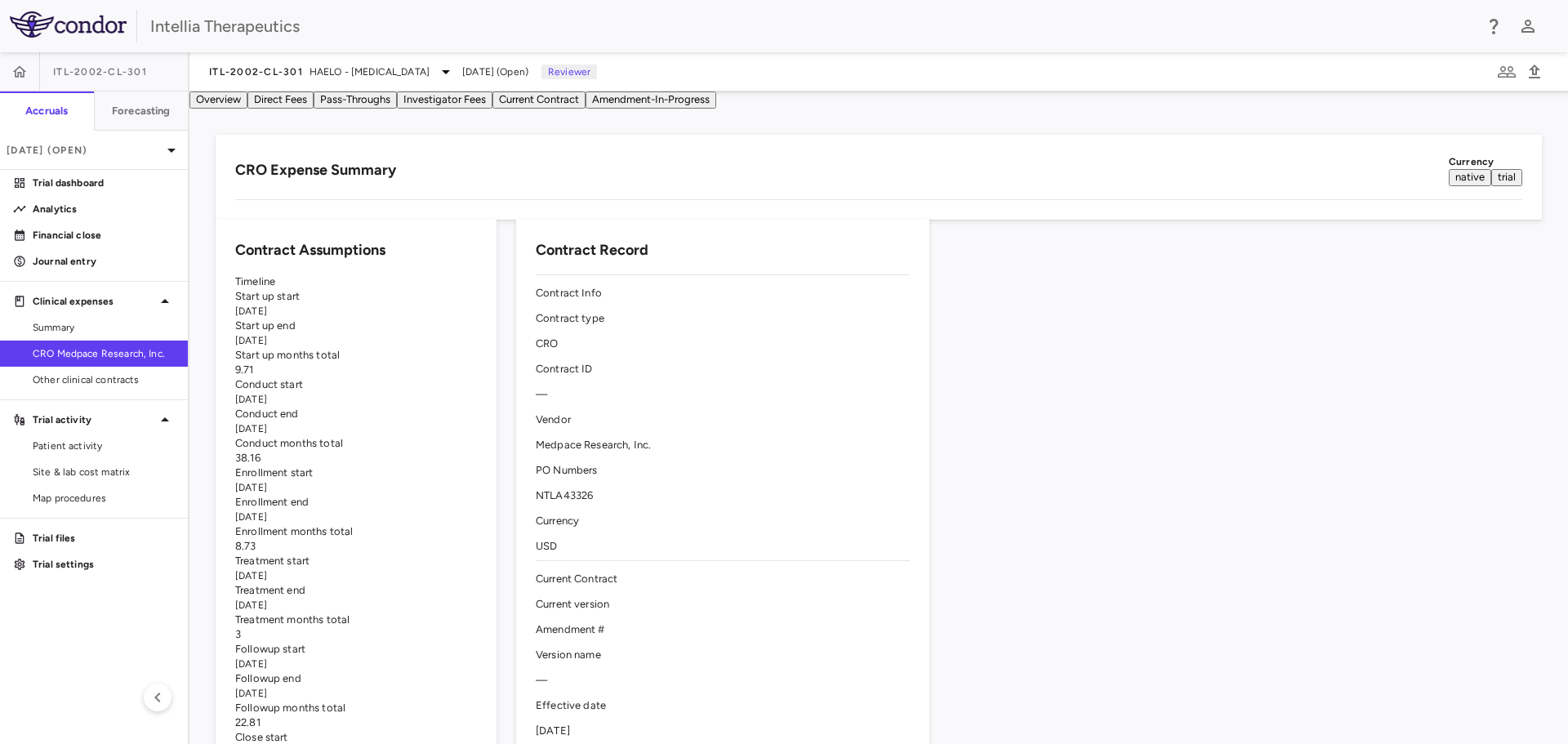
click at [314, 109] on button "Direct Fees" at bounding box center [280, 100] width 66 height 17
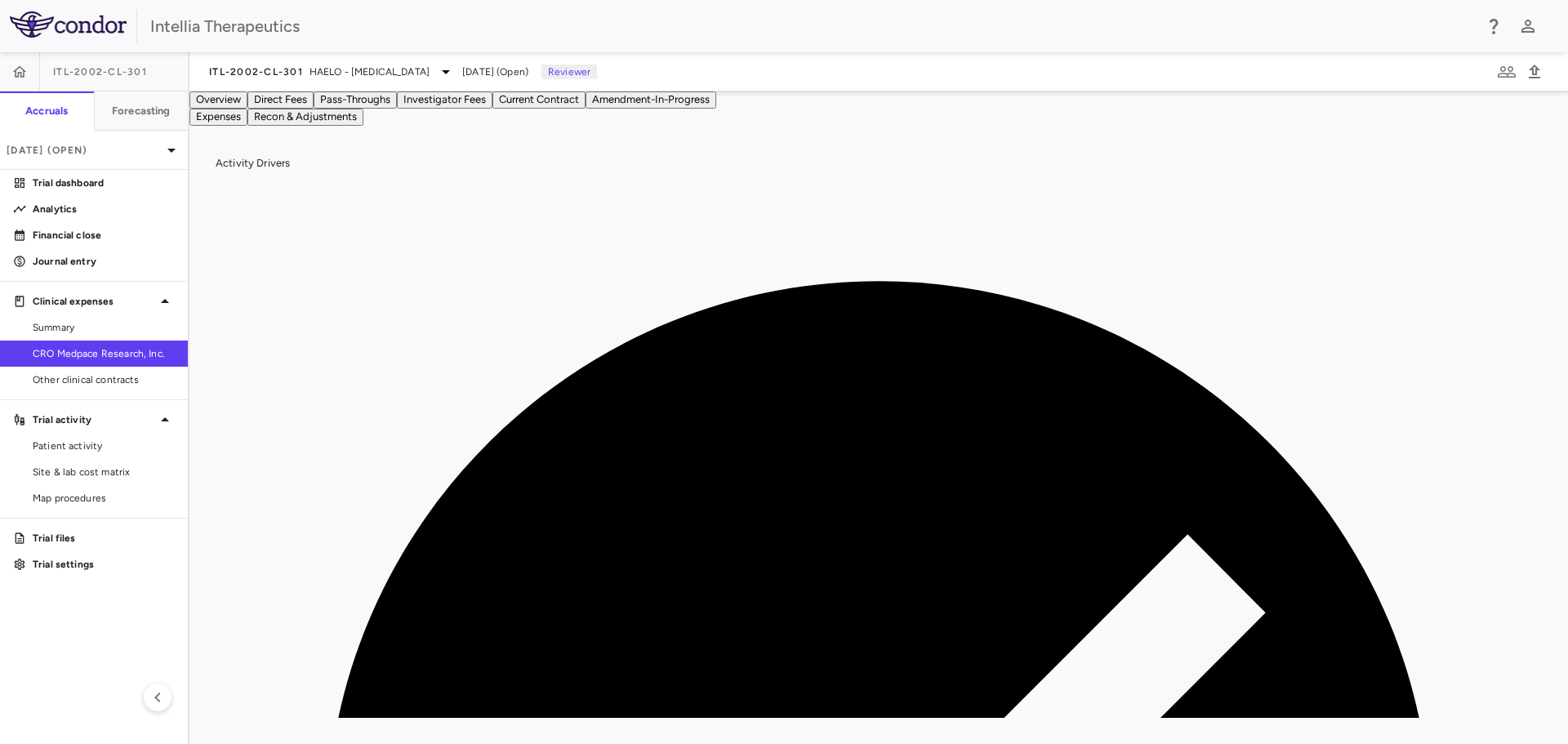
click at [364, 126] on button "Recon & Adjustments" at bounding box center [305, 117] width 116 height 17
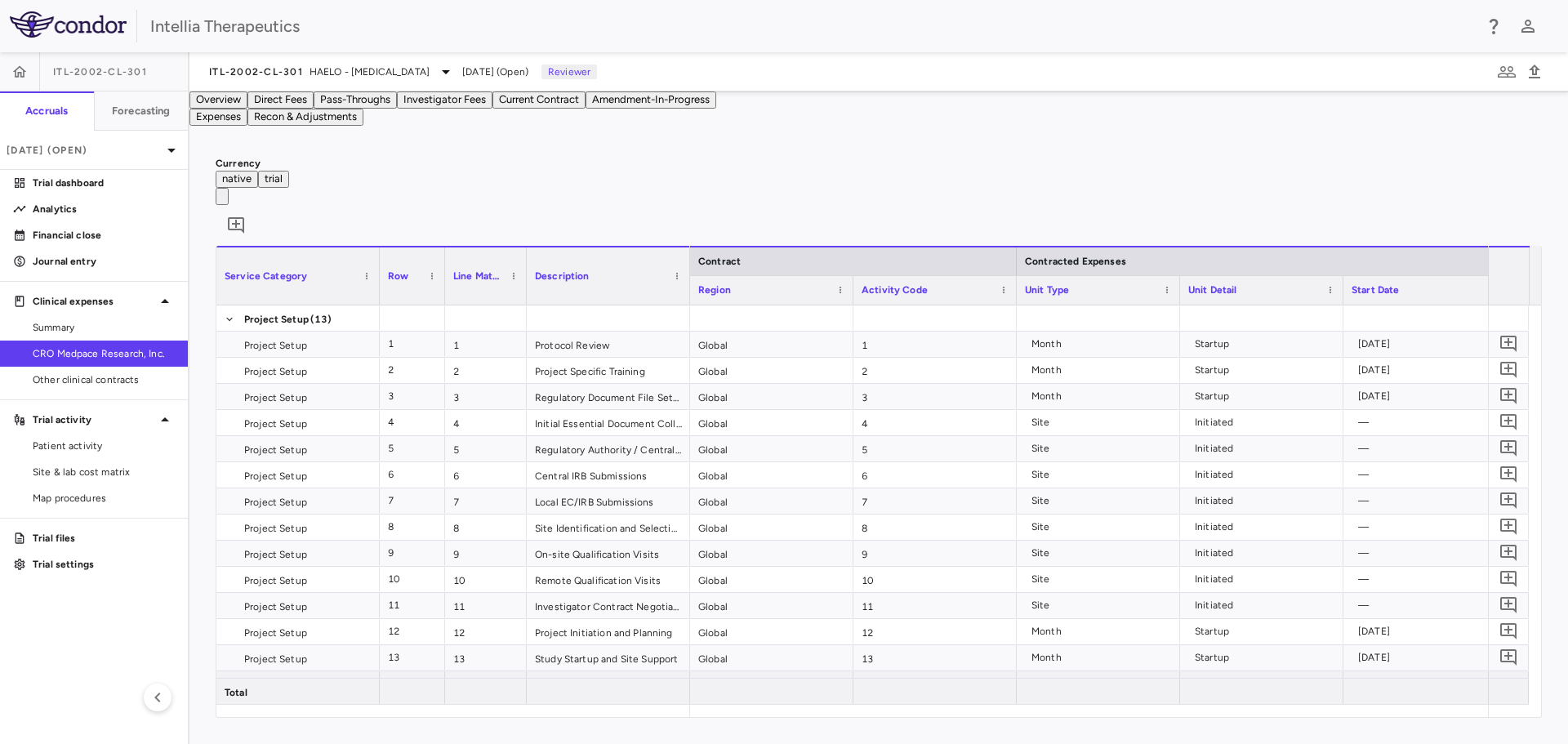
scroll to position [0, 400]
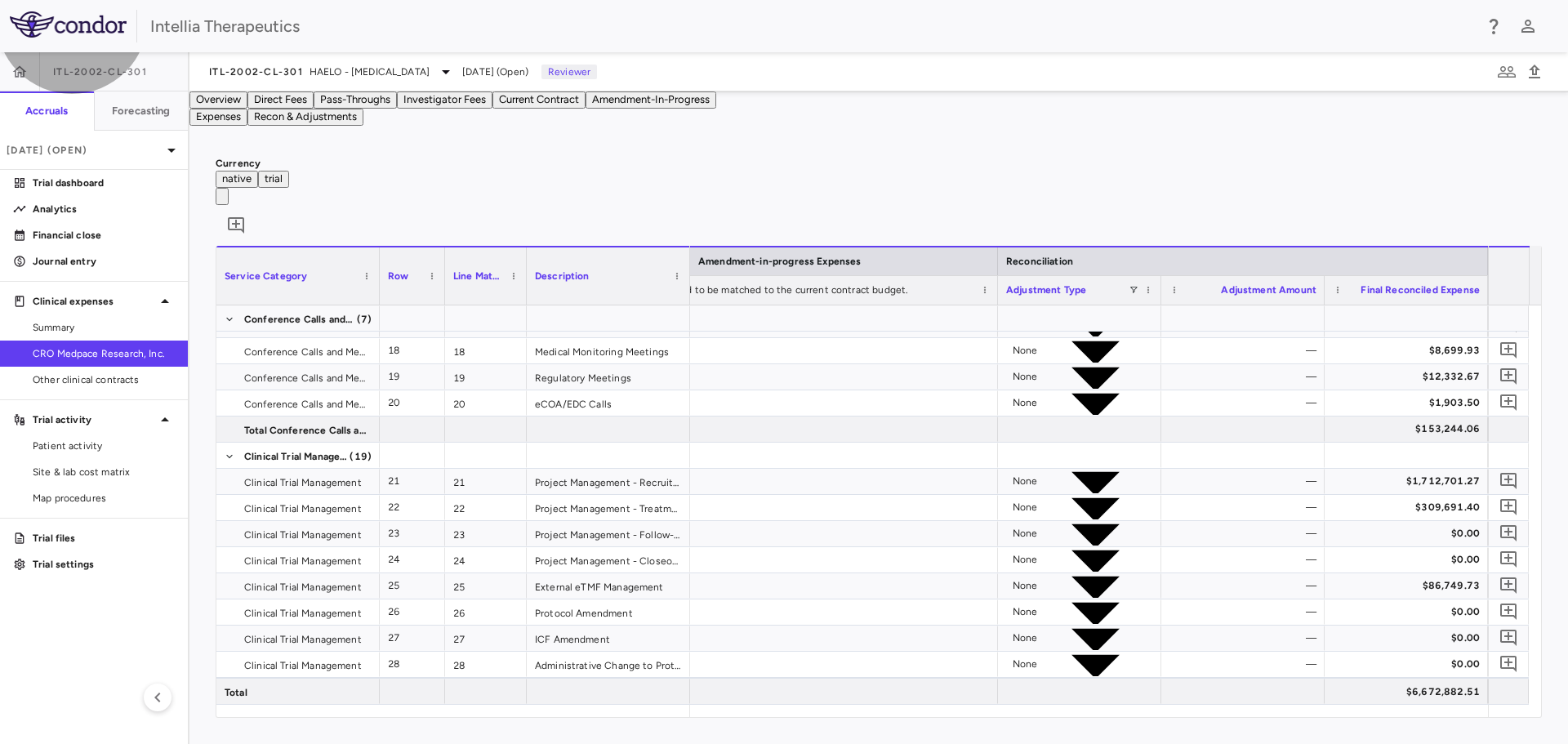
click at [397, 109] on button "Pass-Throughs" at bounding box center [355, 100] width 84 height 17
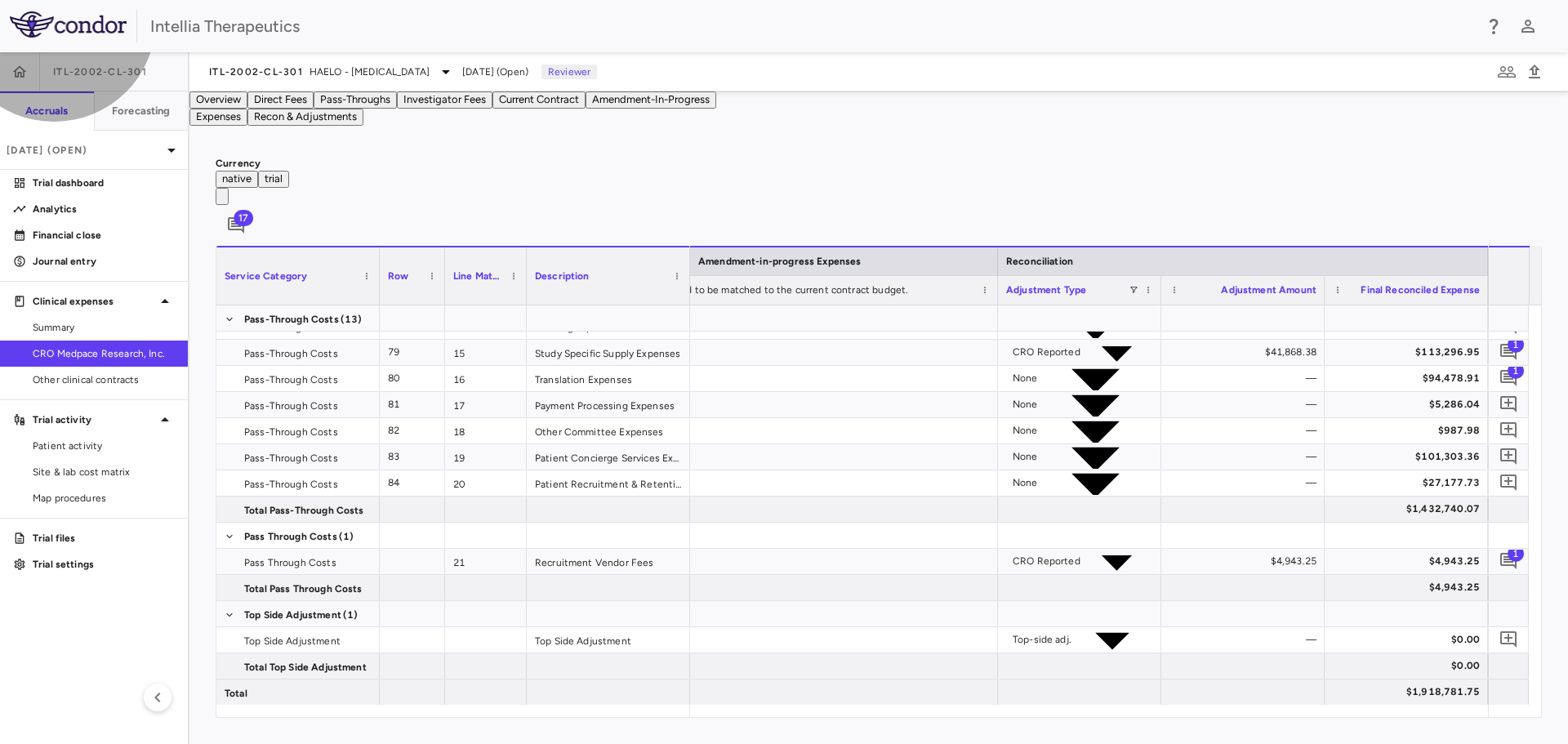
click at [493, 109] on button "Investigator Fees" at bounding box center [444, 100] width 96 height 17
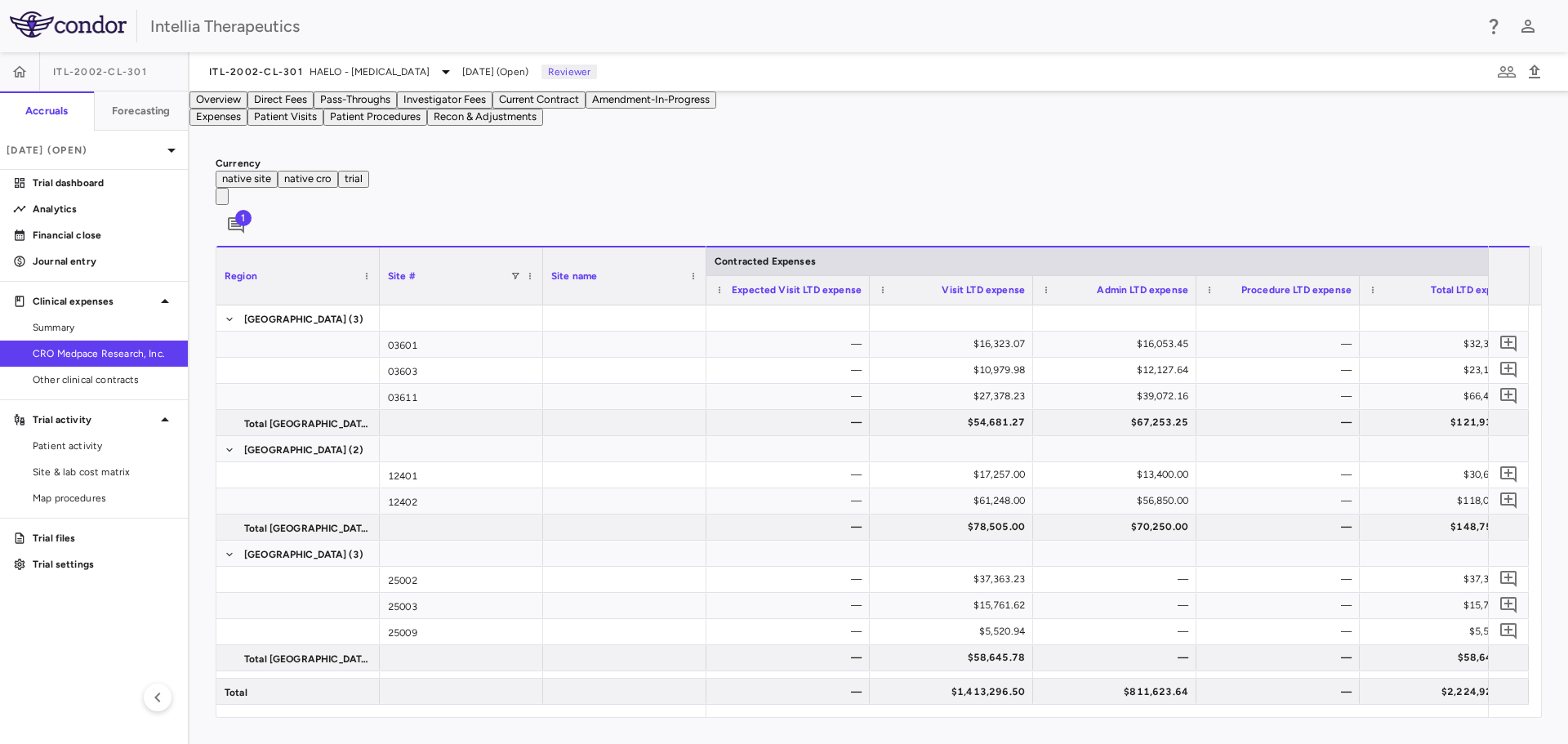
scroll to position [0, 45]
click at [966, 296] on span "Visit LTD expense" at bounding box center [983, 289] width 84 height 11
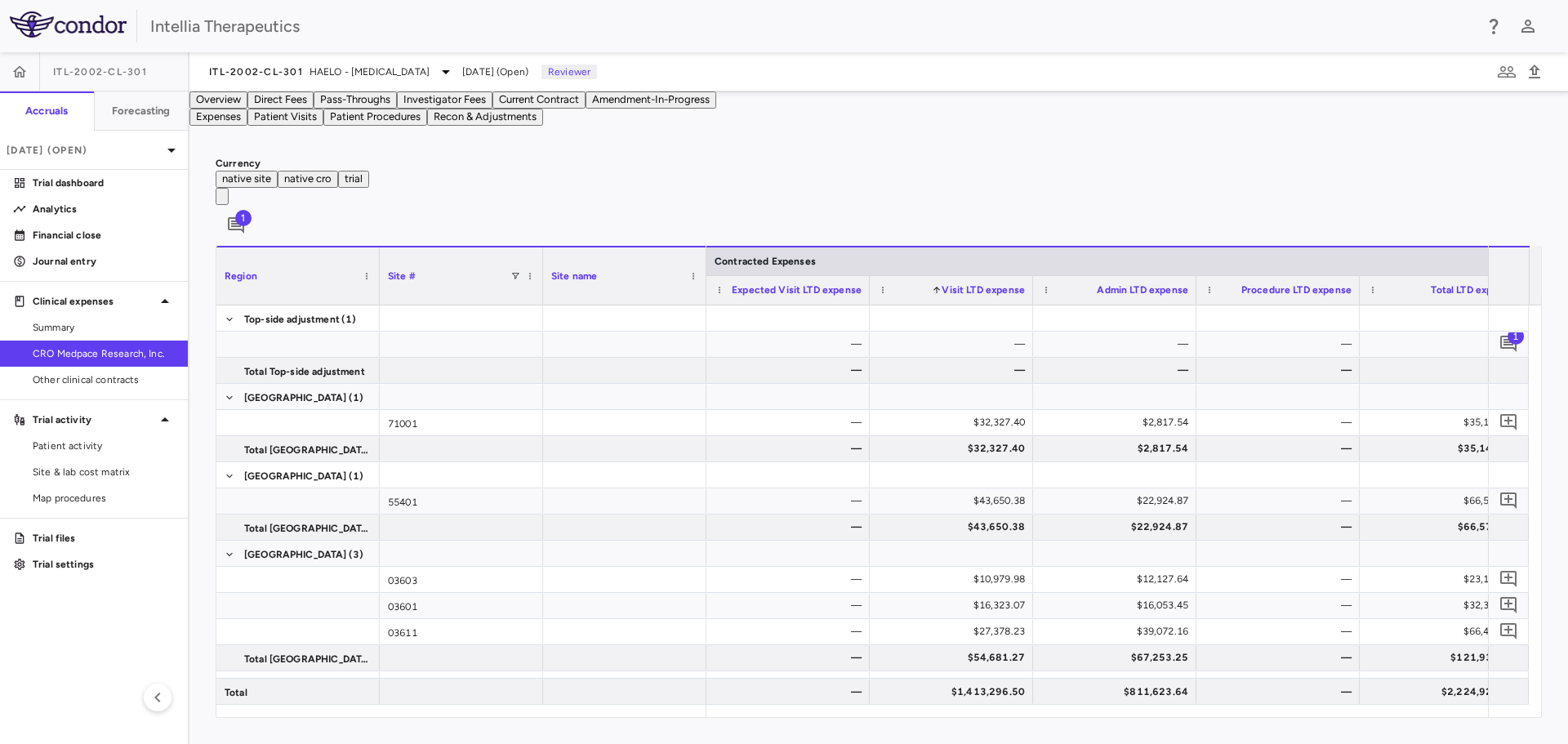
click at [966, 296] on span "Visit LTD expense" at bounding box center [983, 289] width 84 height 11
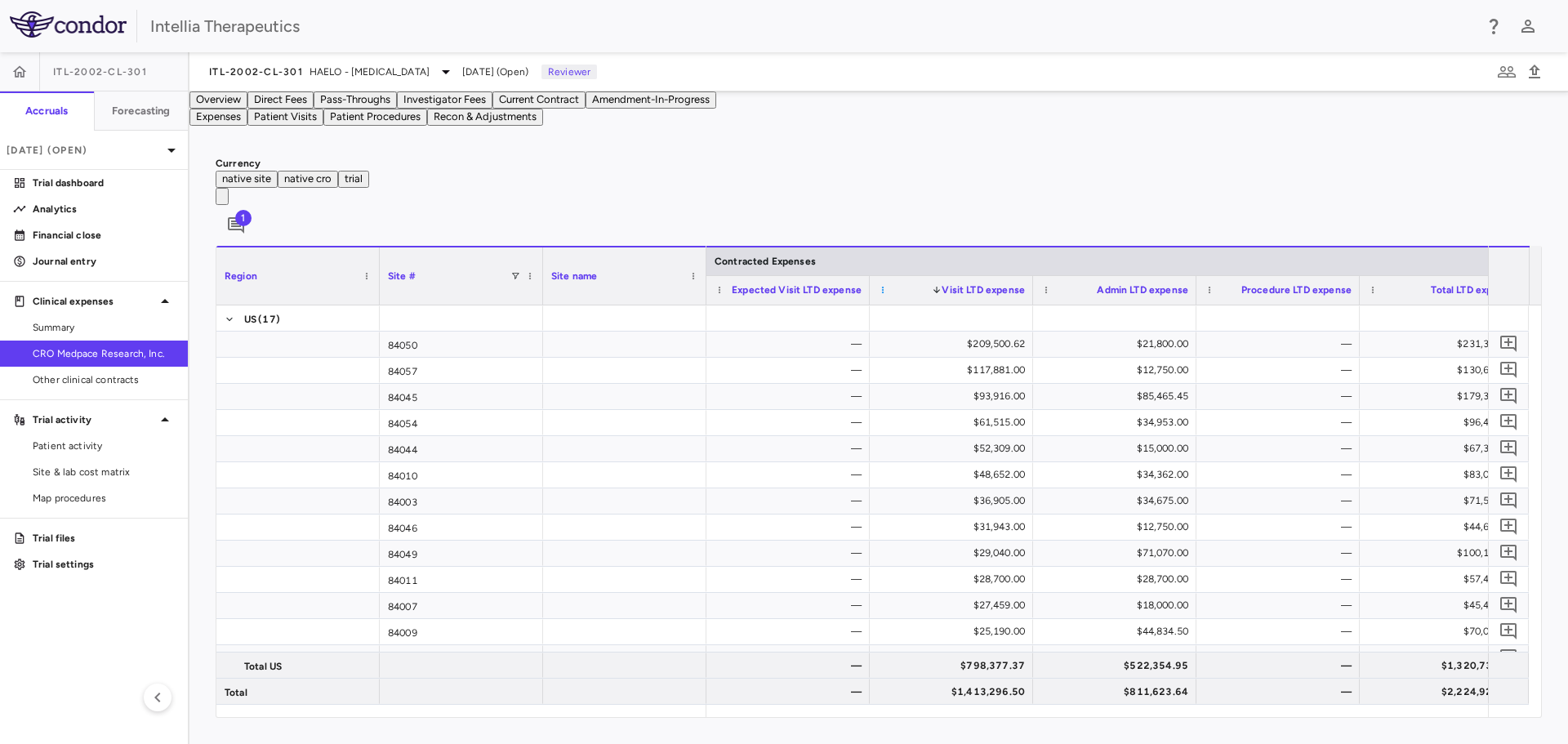
click at [879, 295] on span at bounding box center [882, 289] width 10 height 10
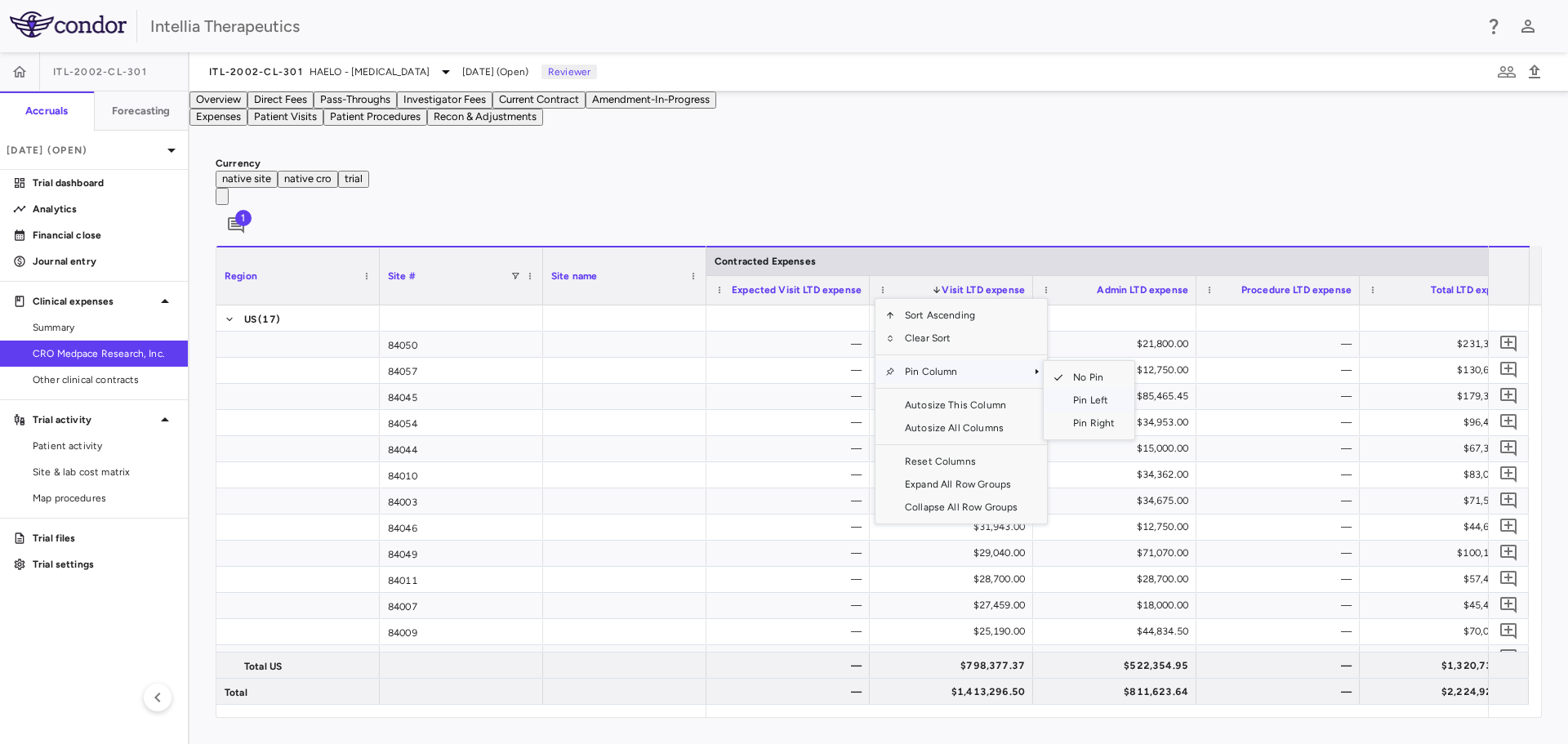
click at [1094, 404] on span "Pin Left" at bounding box center [1094, 400] width 61 height 23
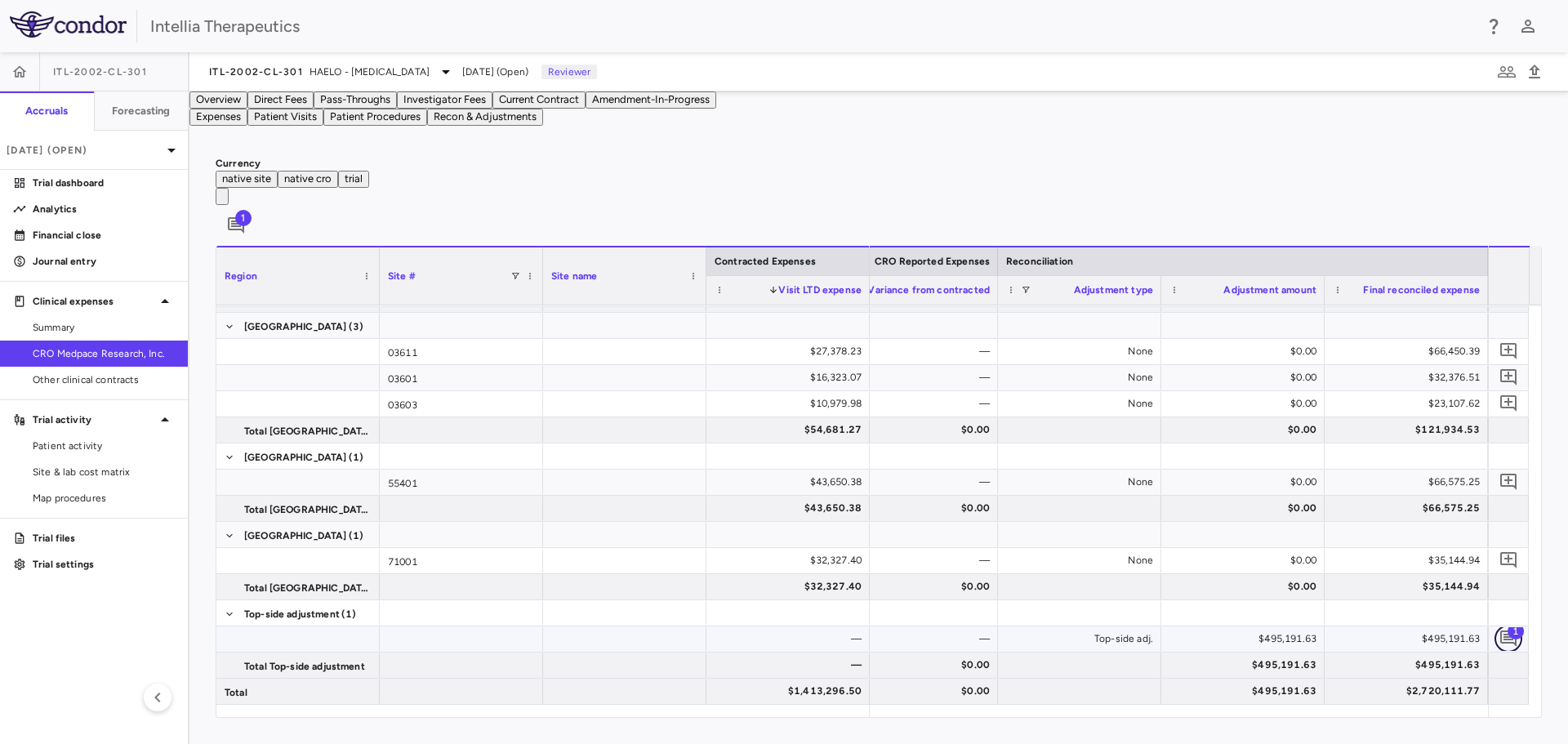
click at [1499, 635] on button "button" at bounding box center [1508, 638] width 28 height 28
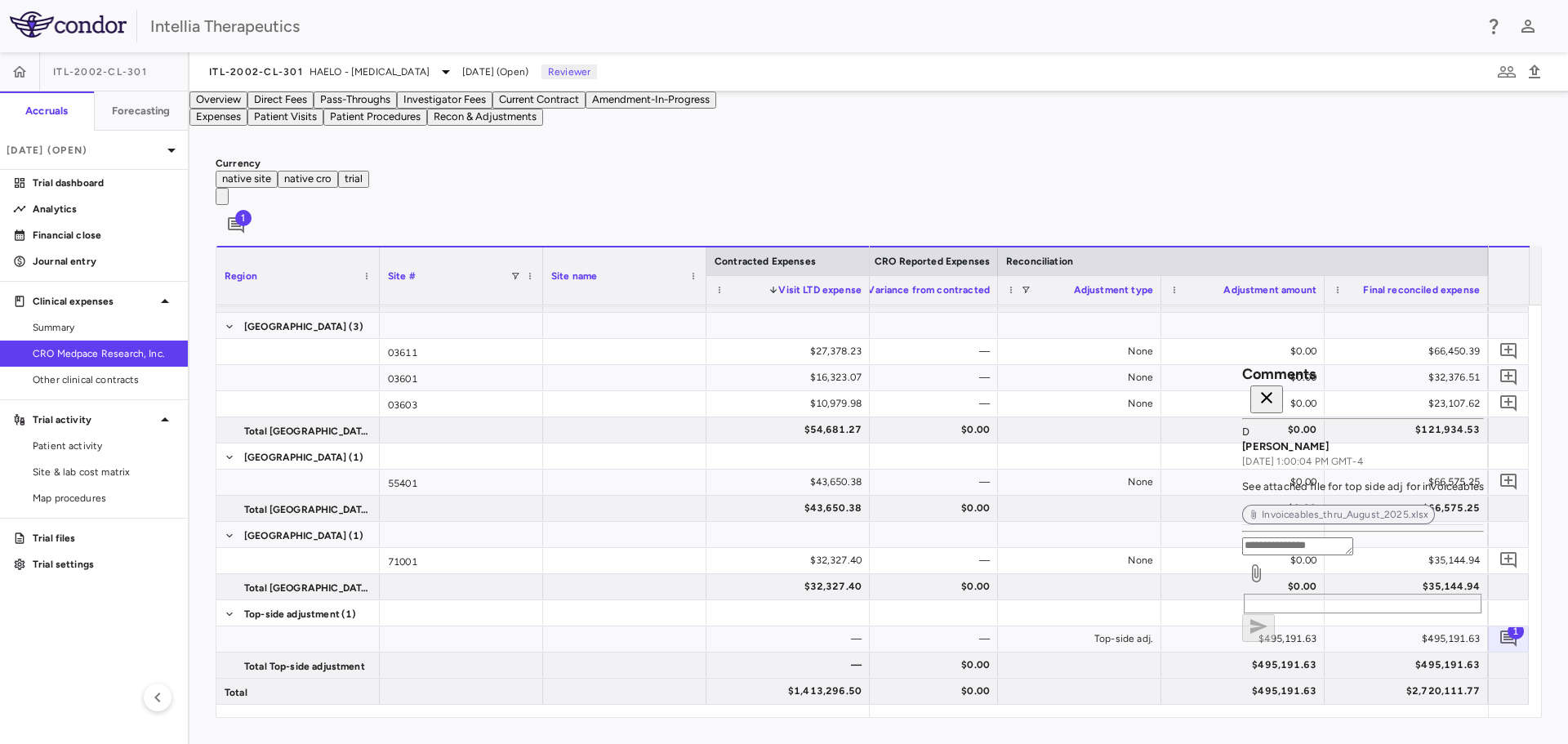
click at [1276, 507] on span "Invoiceables_thru_August_2025.xlsx" at bounding box center [1345, 514] width 180 height 15
click at [1276, 388] on icon "button" at bounding box center [1266, 397] width 19 height 19
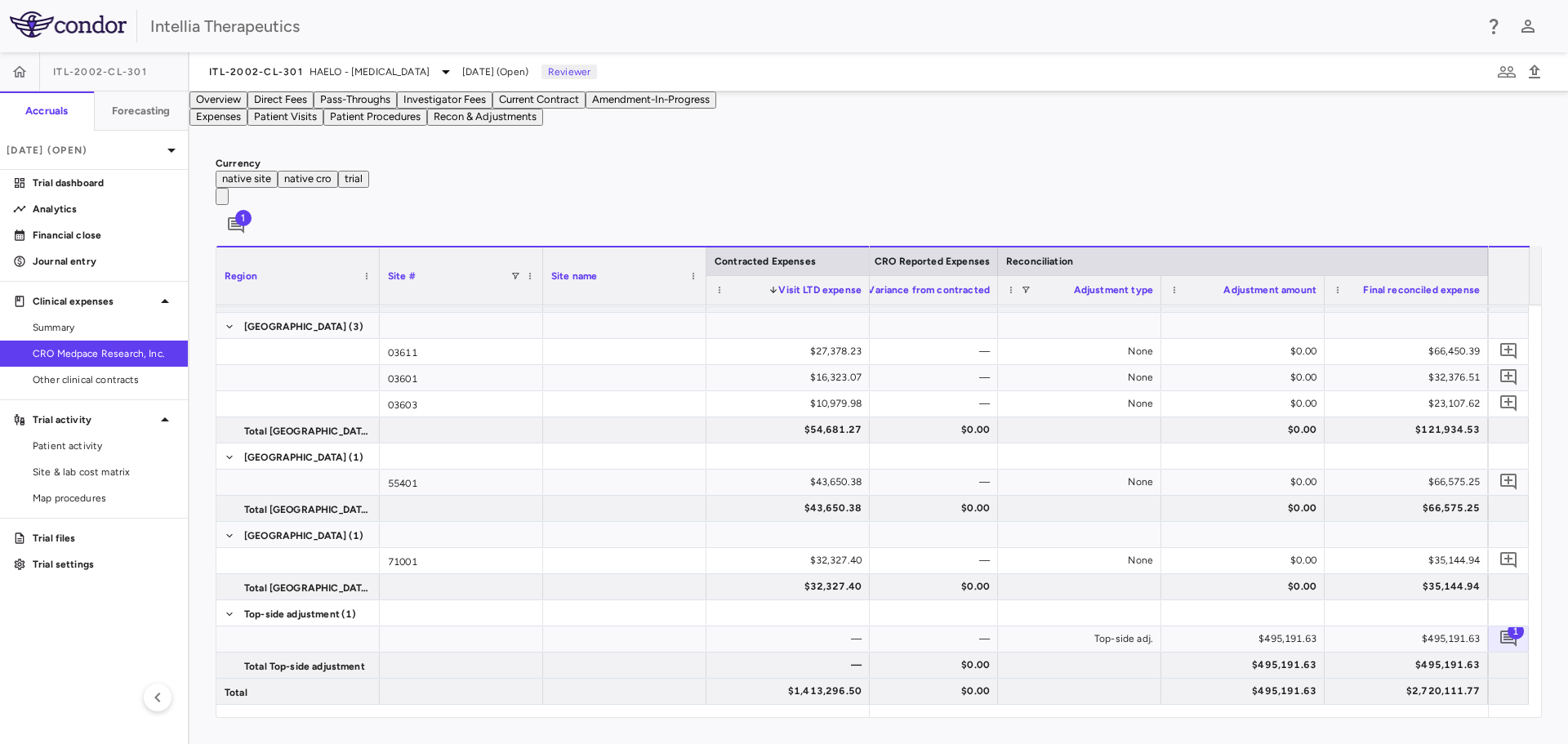
scroll to position [0, 669]
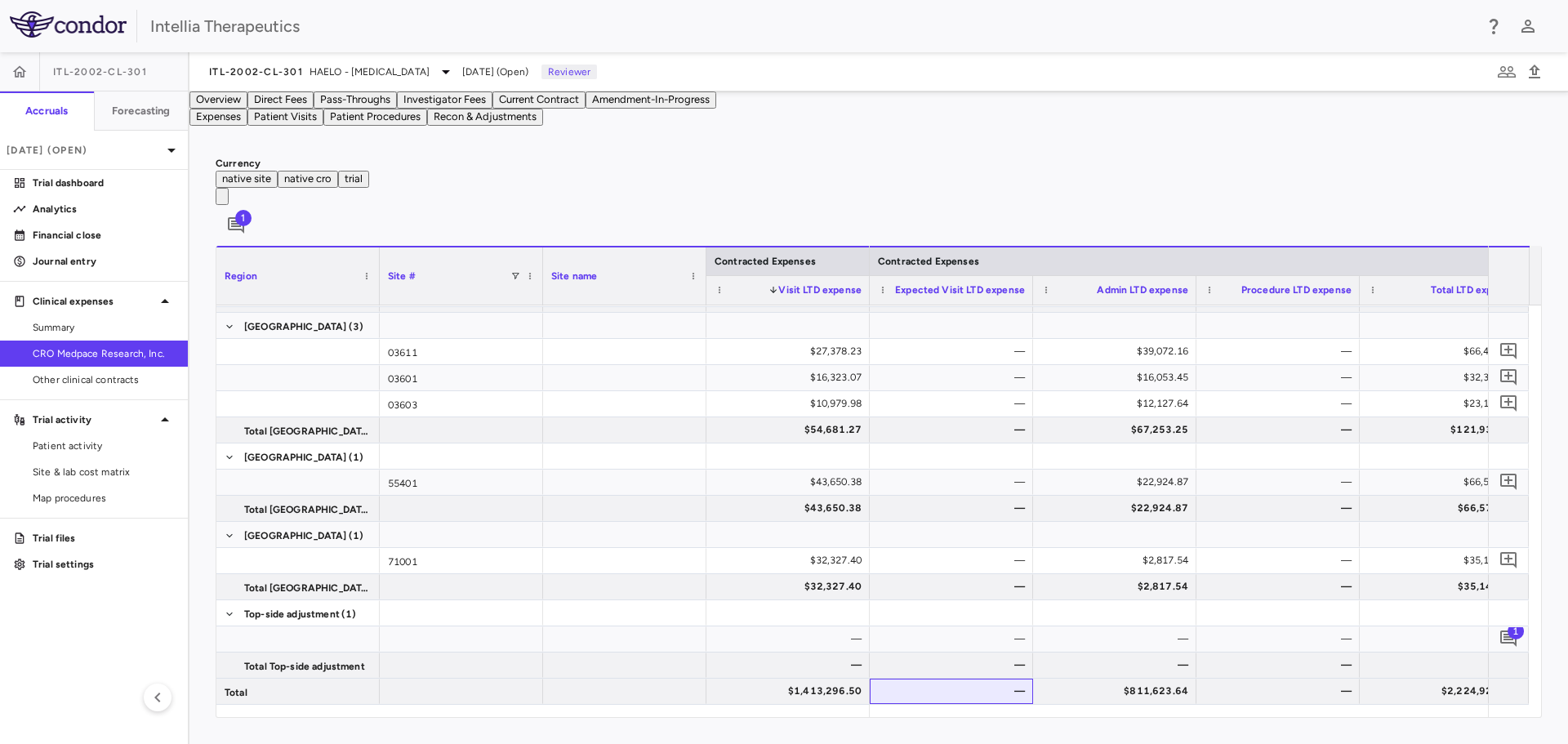
drag, startPoint x: 958, startPoint y: 703, endPoint x: 979, endPoint y: 704, distance: 21.0
click at [979, 704] on div "Contracted Expenses Region Site # Site name 1" at bounding box center [878, 481] width 1324 height 471
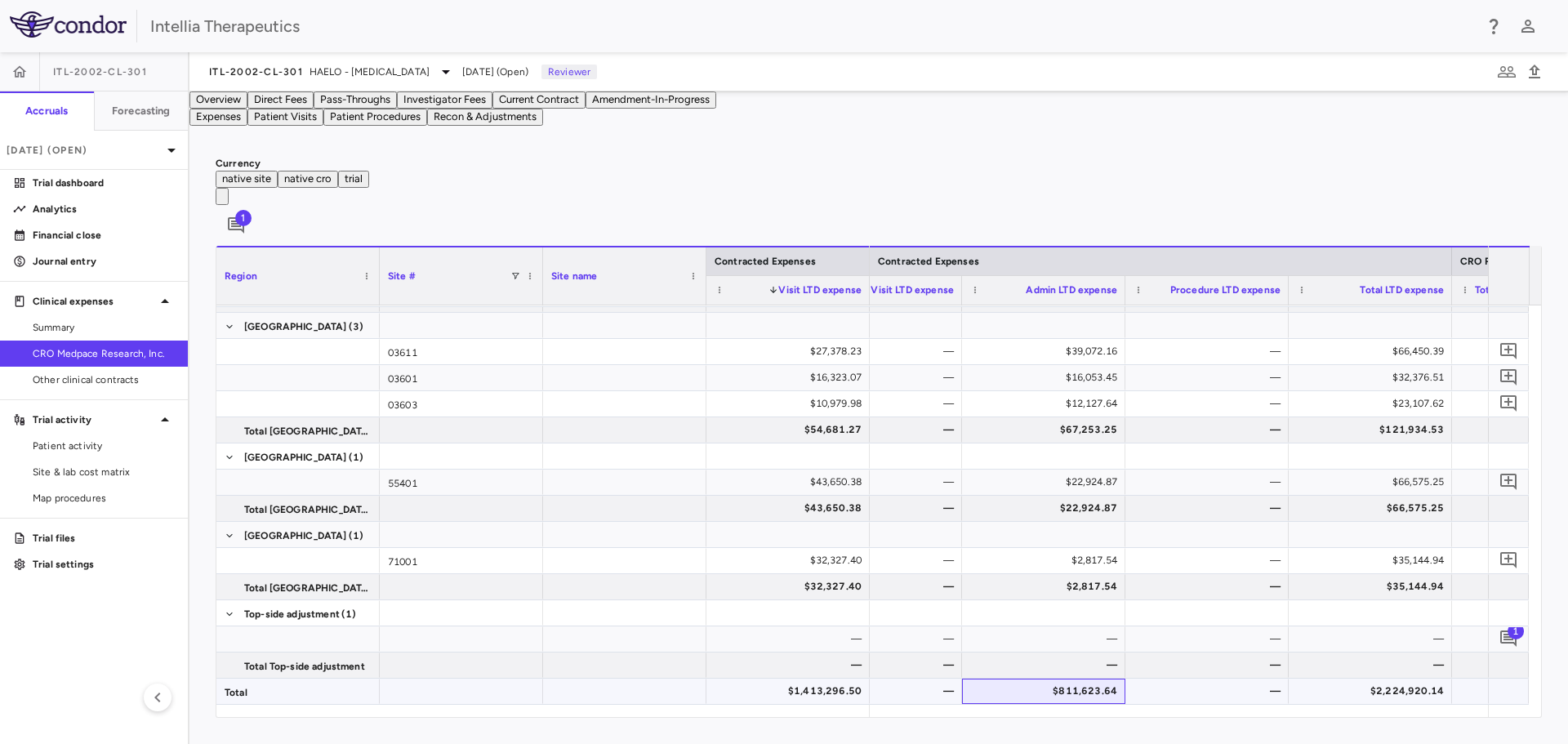
click at [1017, 690] on div "$811,623.64" at bounding box center [1046, 690] width 140 height 26
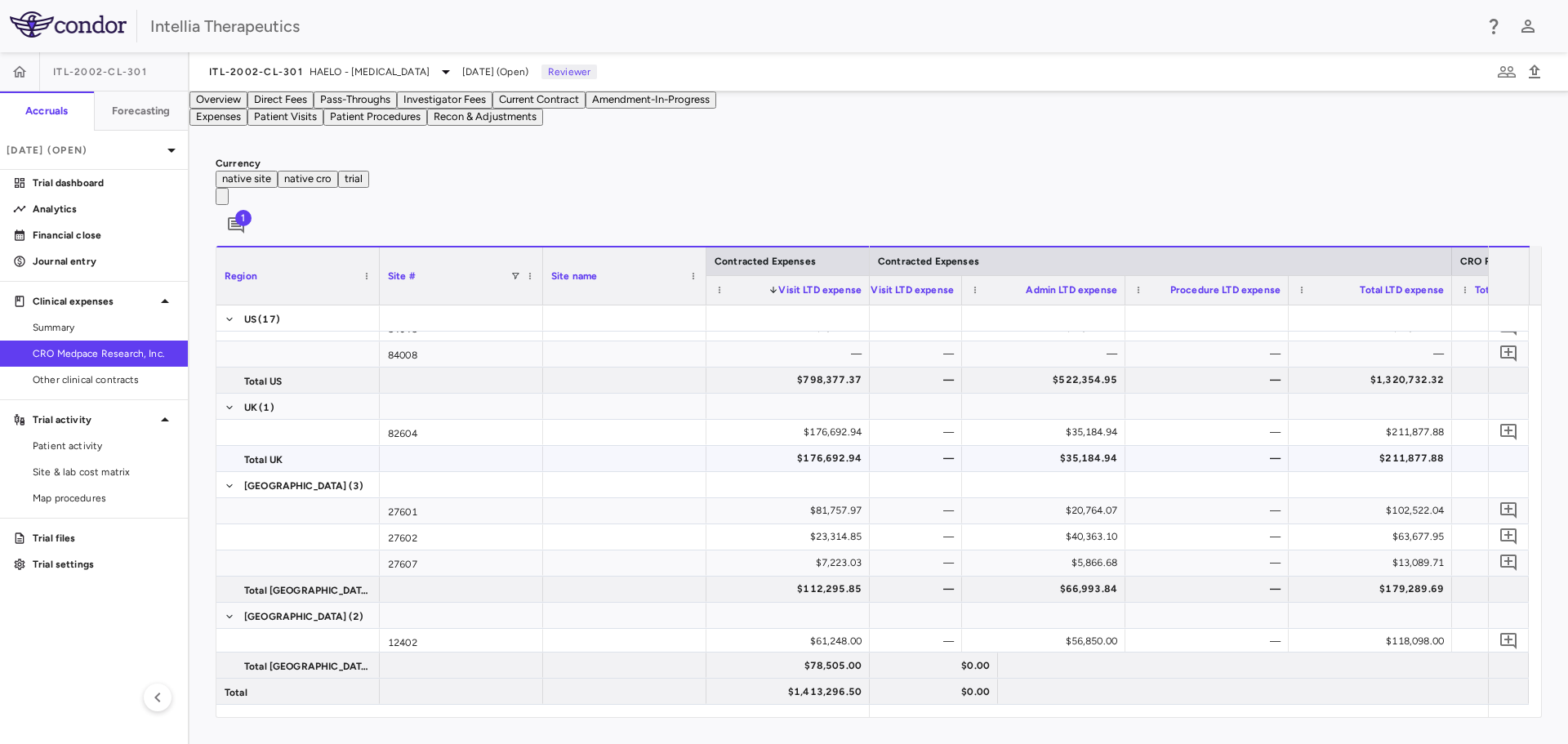
scroll to position [250, 0]
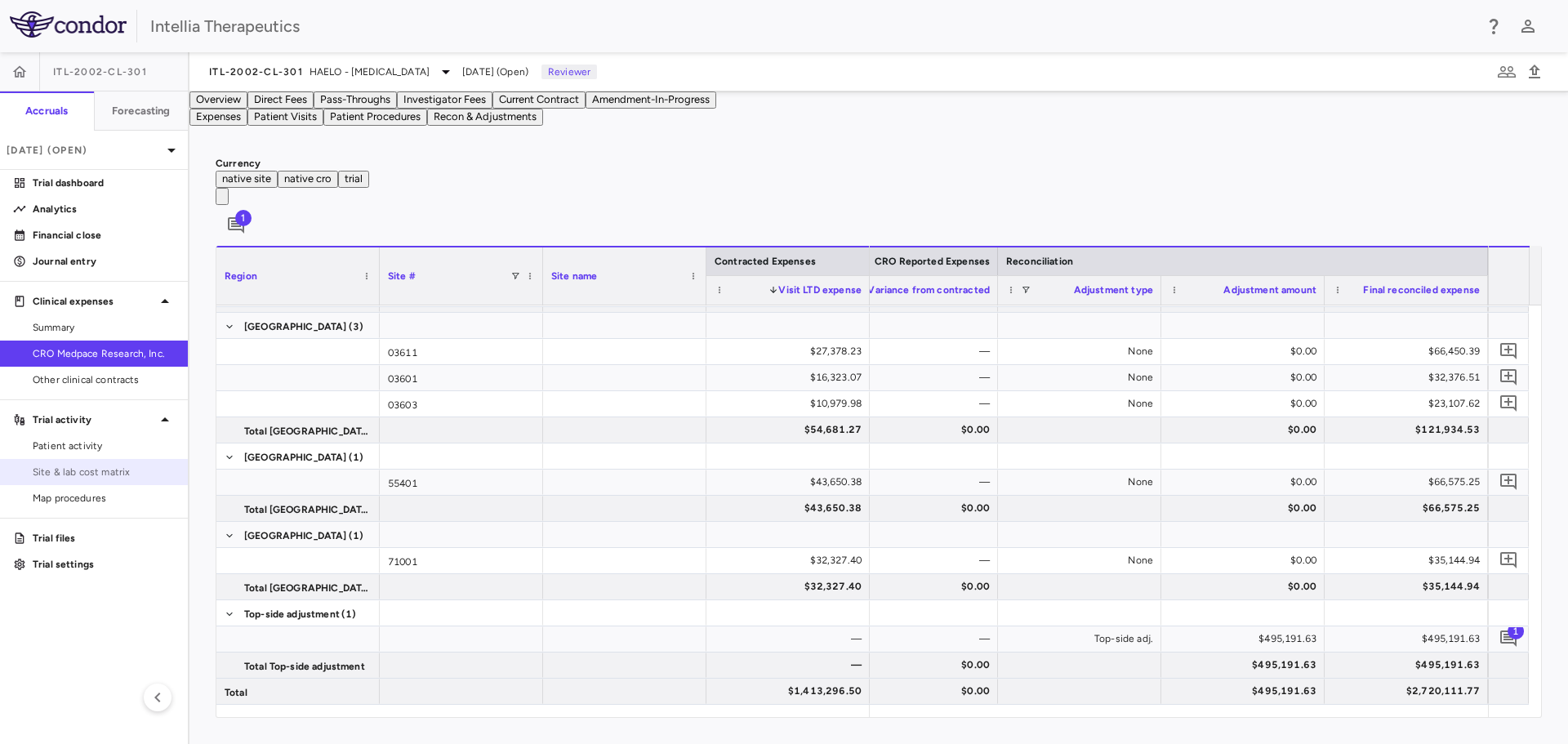
click at [85, 473] on span "Site & lab cost matrix" at bounding box center [103, 472] width 142 height 15
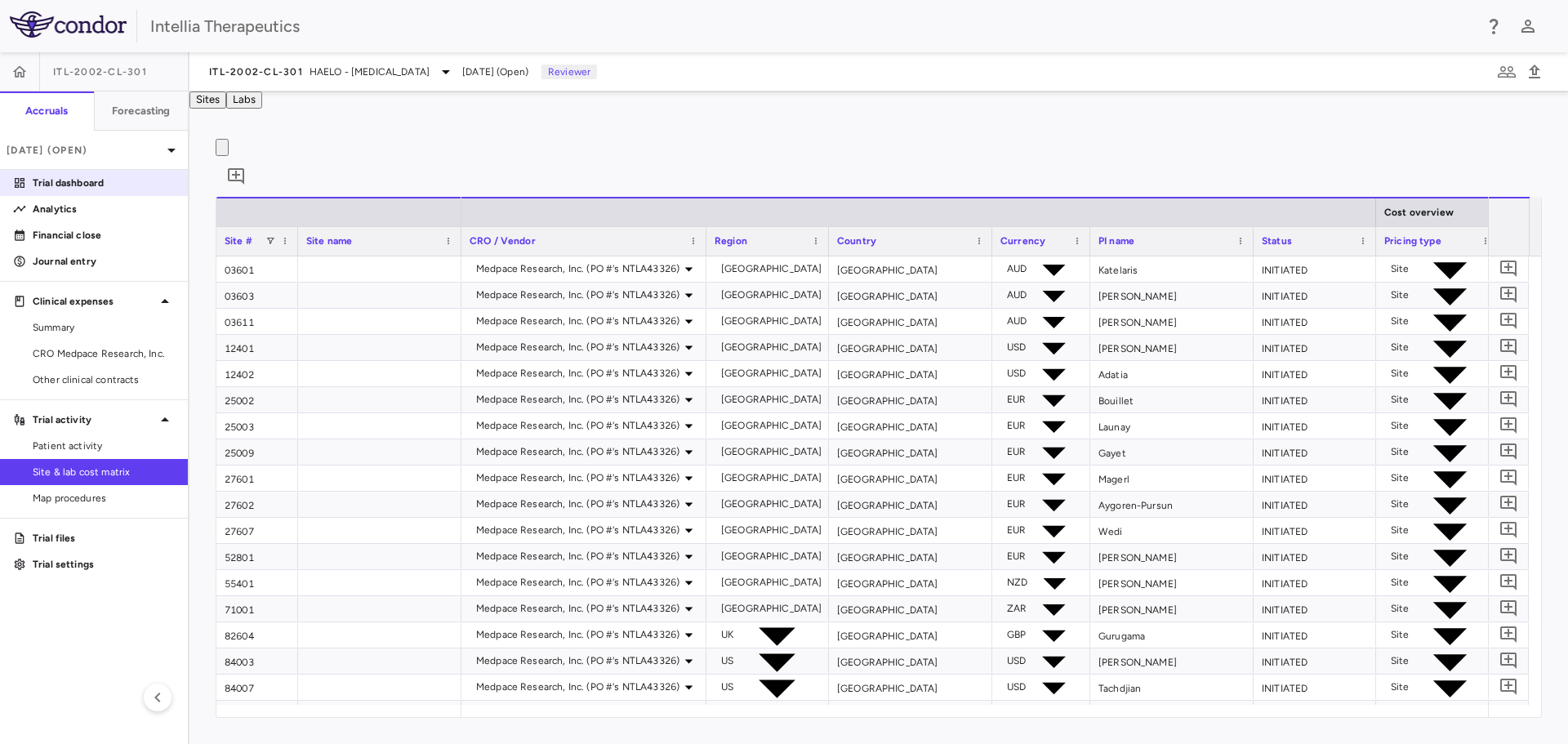
click at [63, 188] on p "Trial dashboard" at bounding box center [103, 183] width 142 height 15
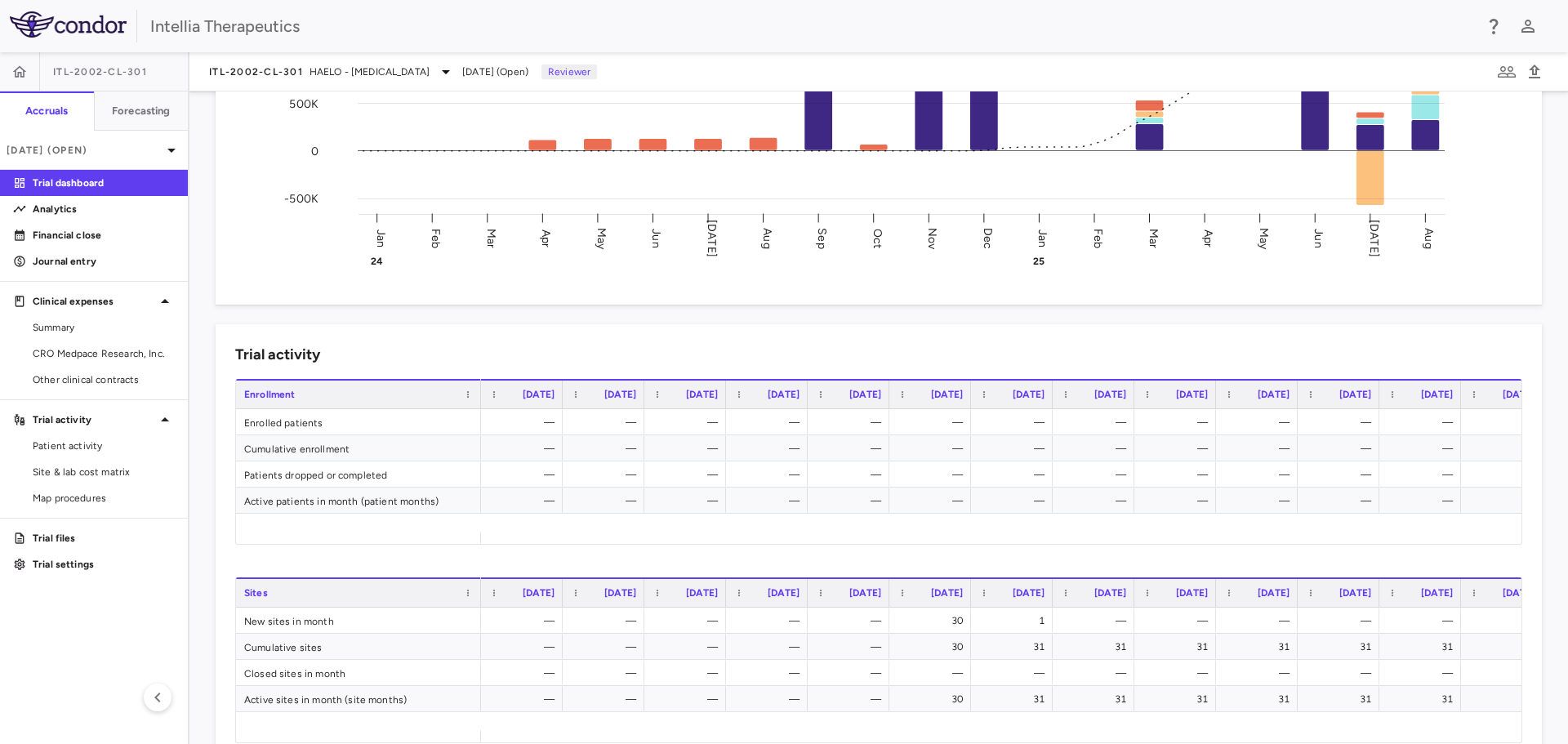
scroll to position [353, 0]
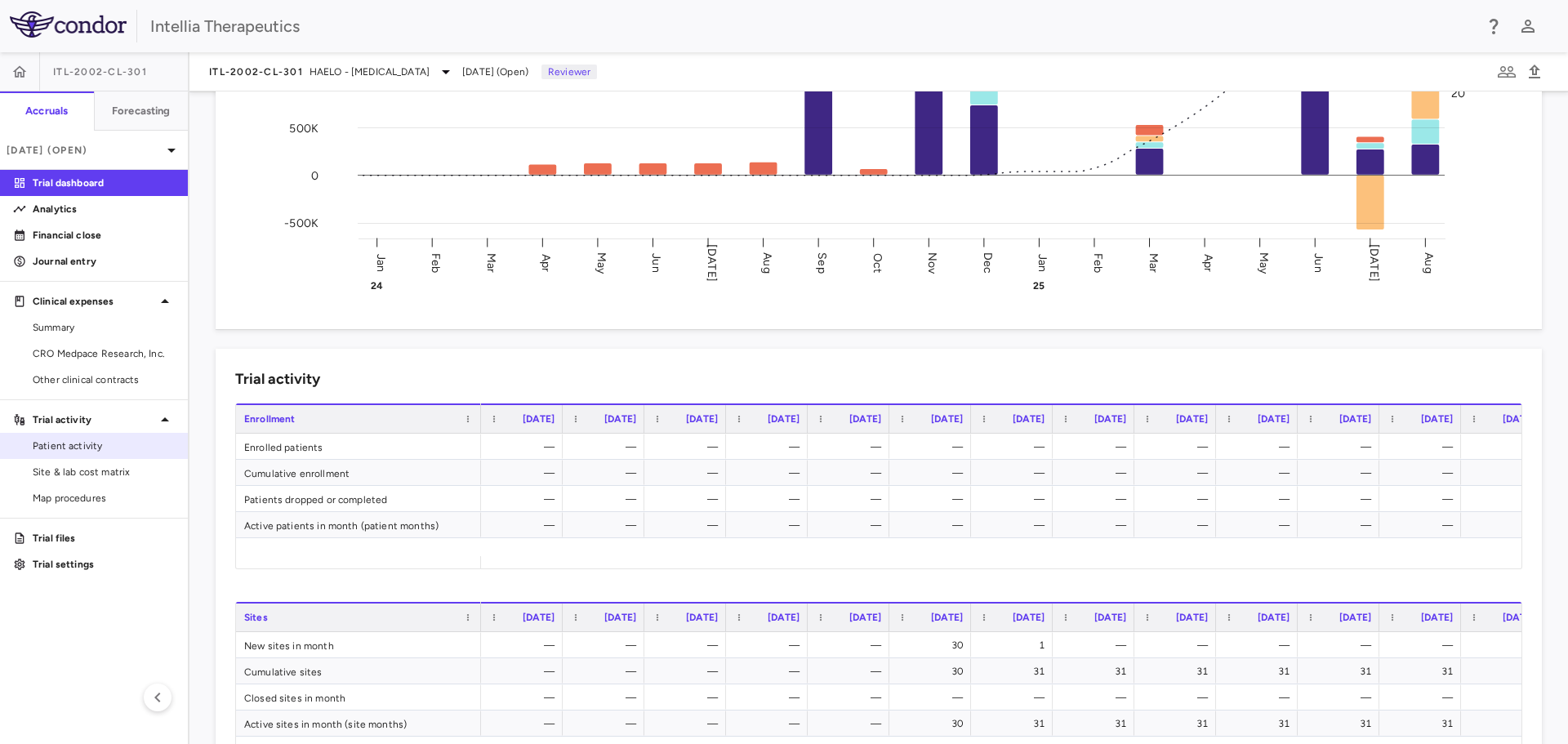
click at [88, 451] on span "Patient activity" at bounding box center [103, 446] width 142 height 15
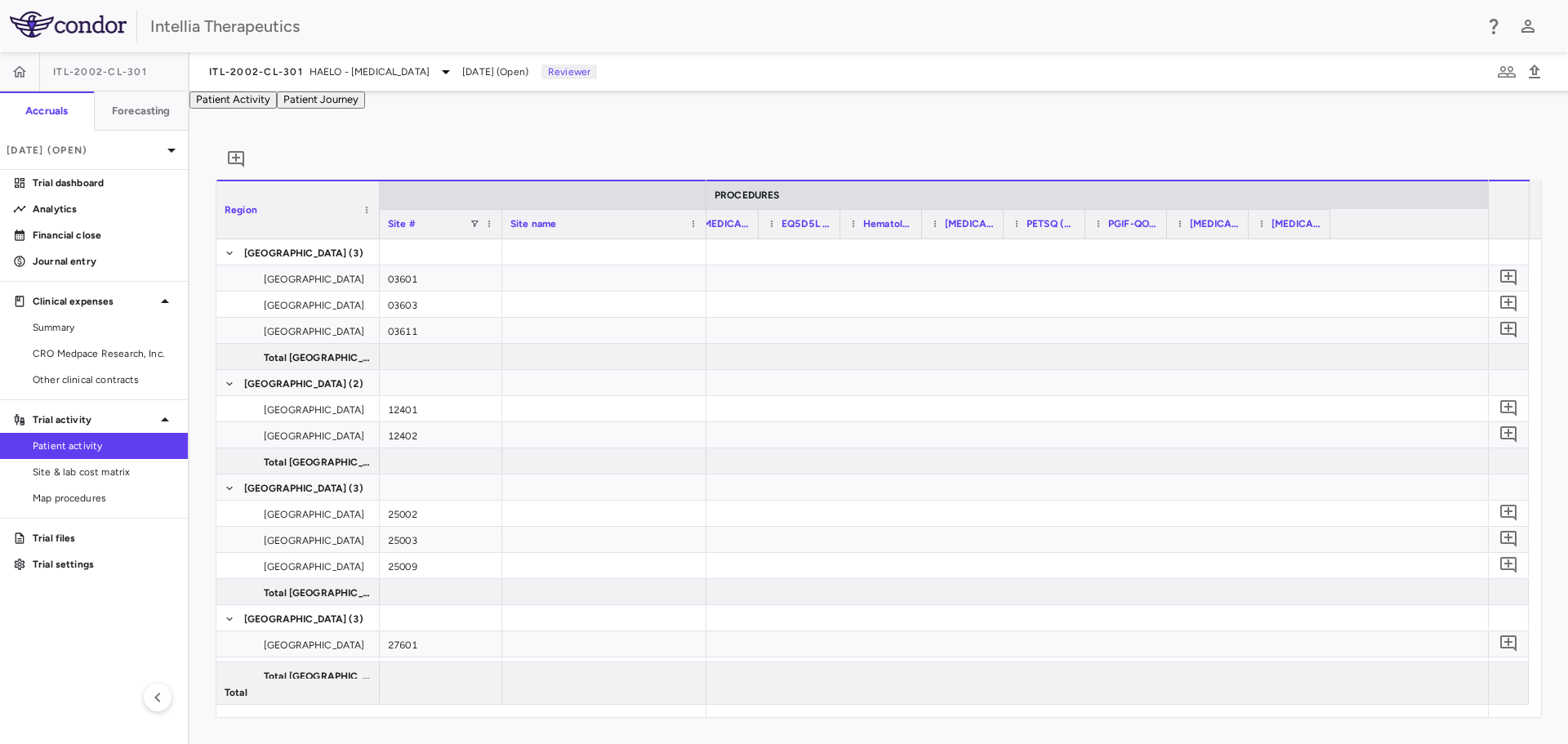
scroll to position [0, 4194]
click at [365, 109] on button "Patient Journey" at bounding box center [320, 100] width 88 height 17
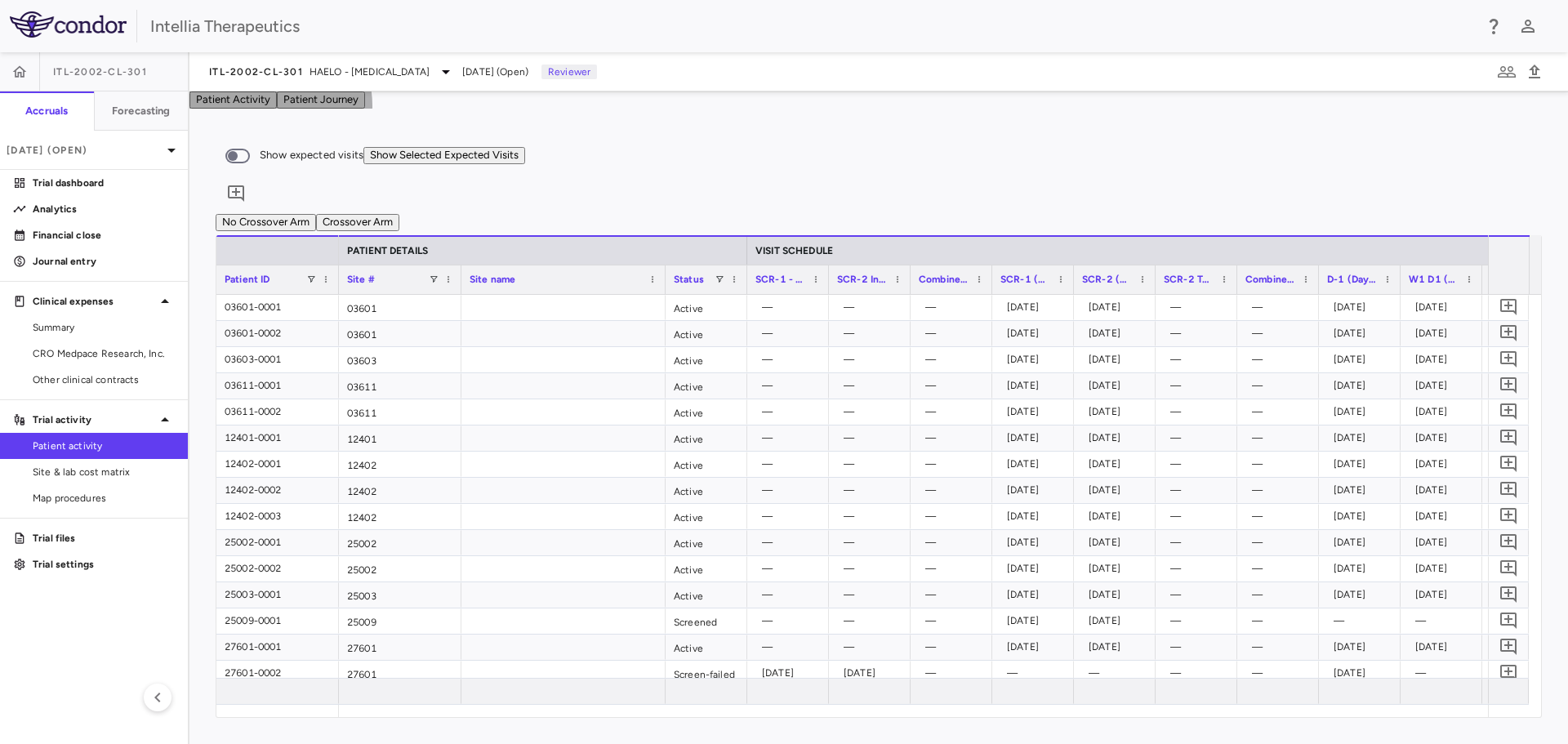
click at [276, 106] on button "Patient Activity" at bounding box center [233, 100] width 87 height 17
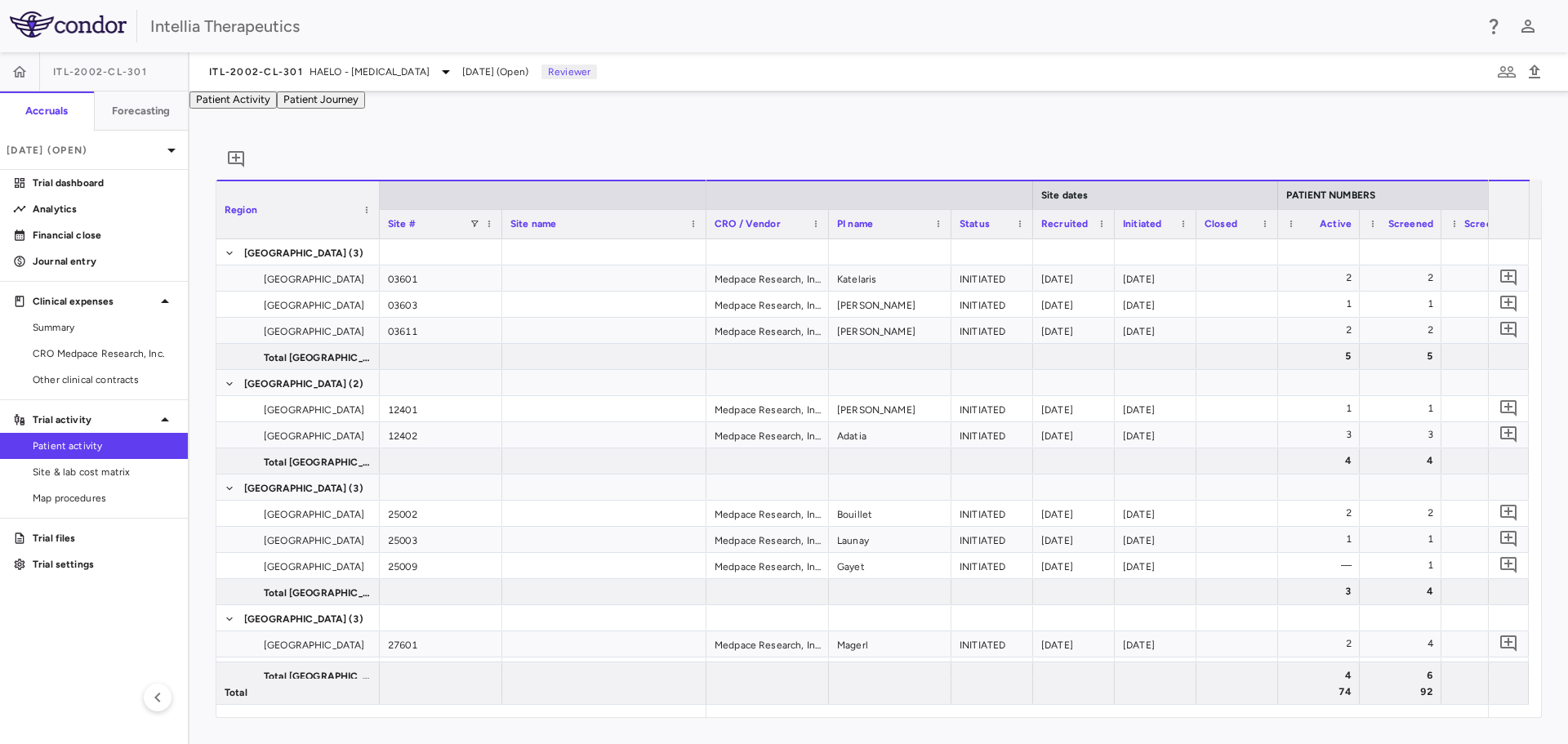
scroll to position [0, 291]
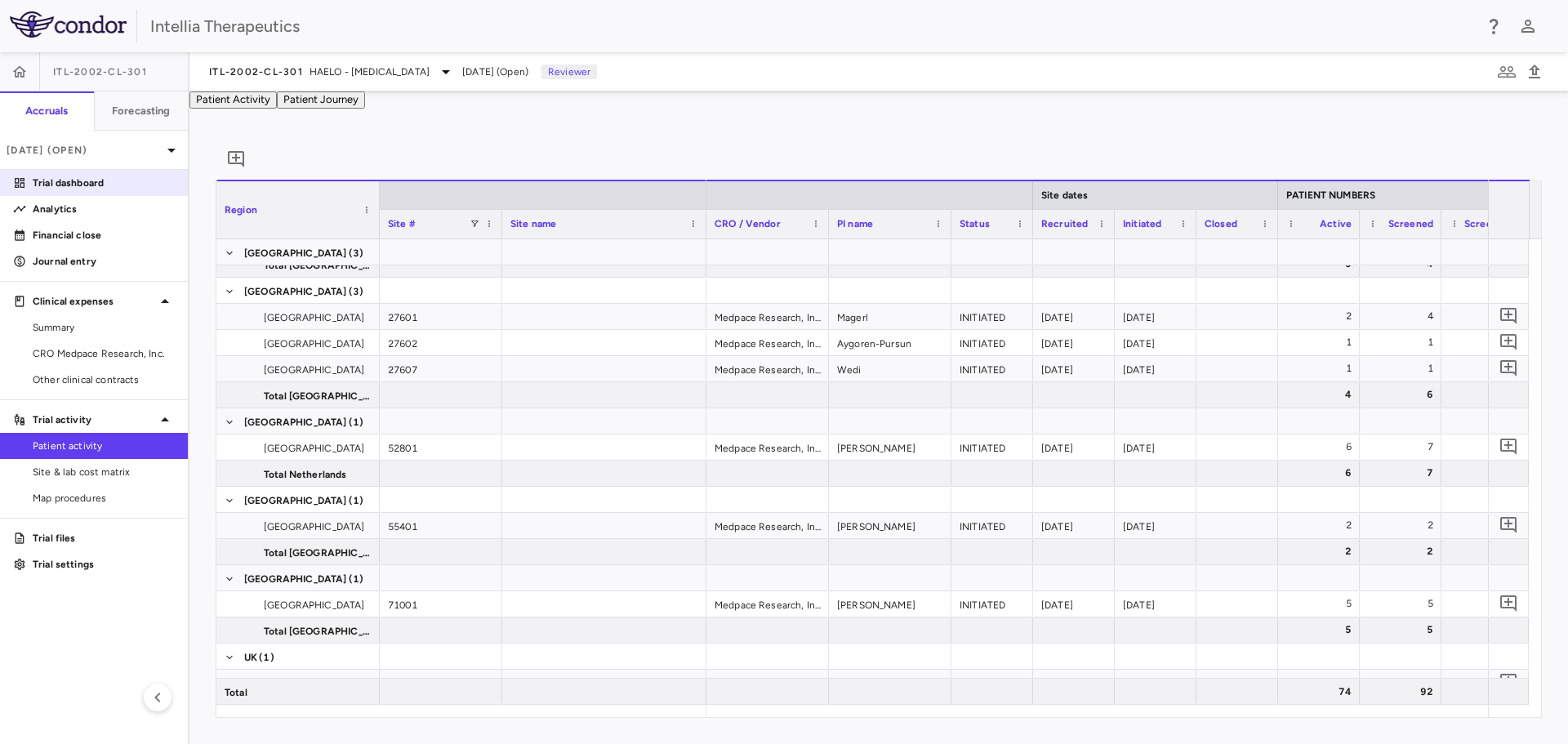
click at [56, 187] on p "Trial dashboard" at bounding box center [103, 183] width 142 height 15
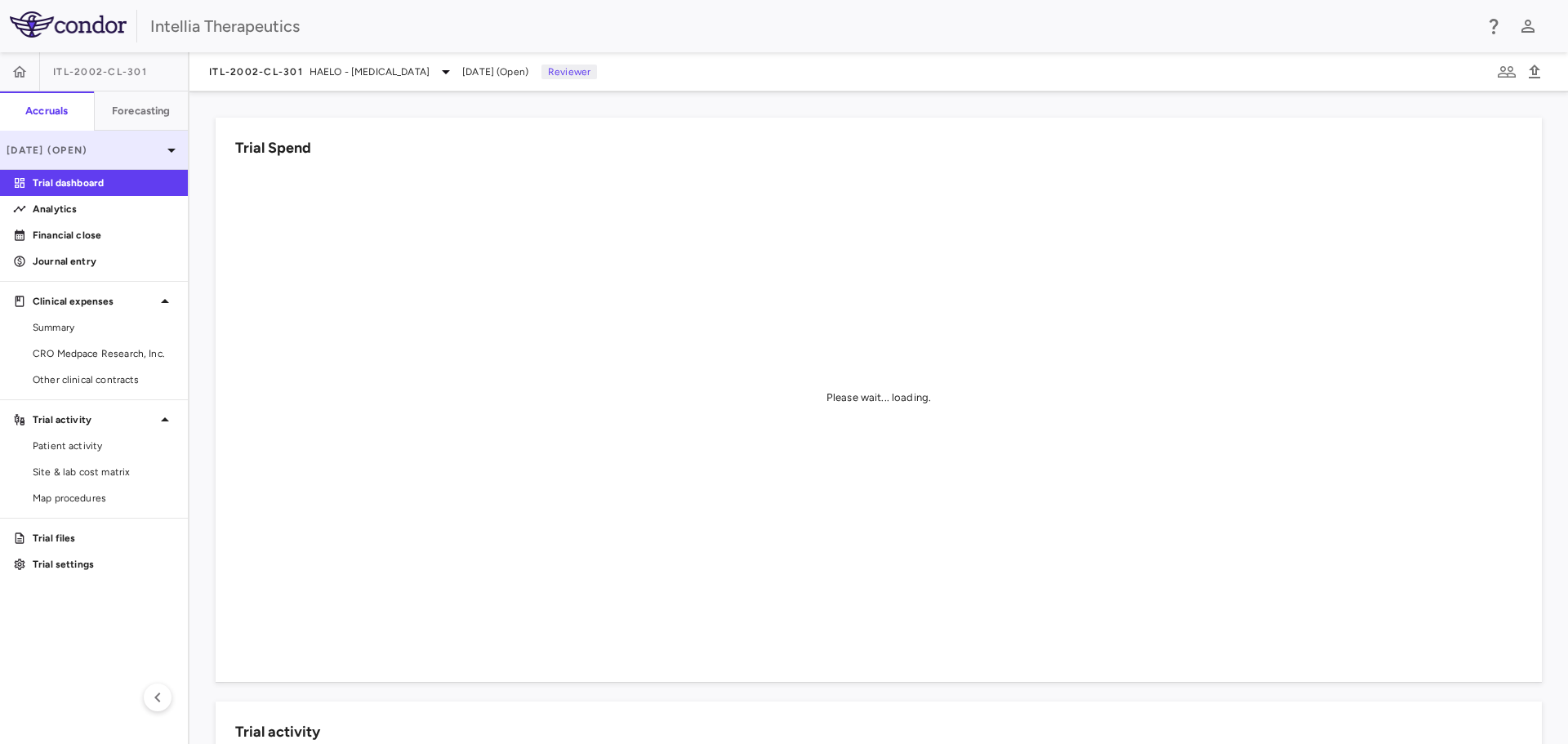
click at [96, 151] on p "[DATE] (Open)" at bounding box center [84, 150] width 155 height 15
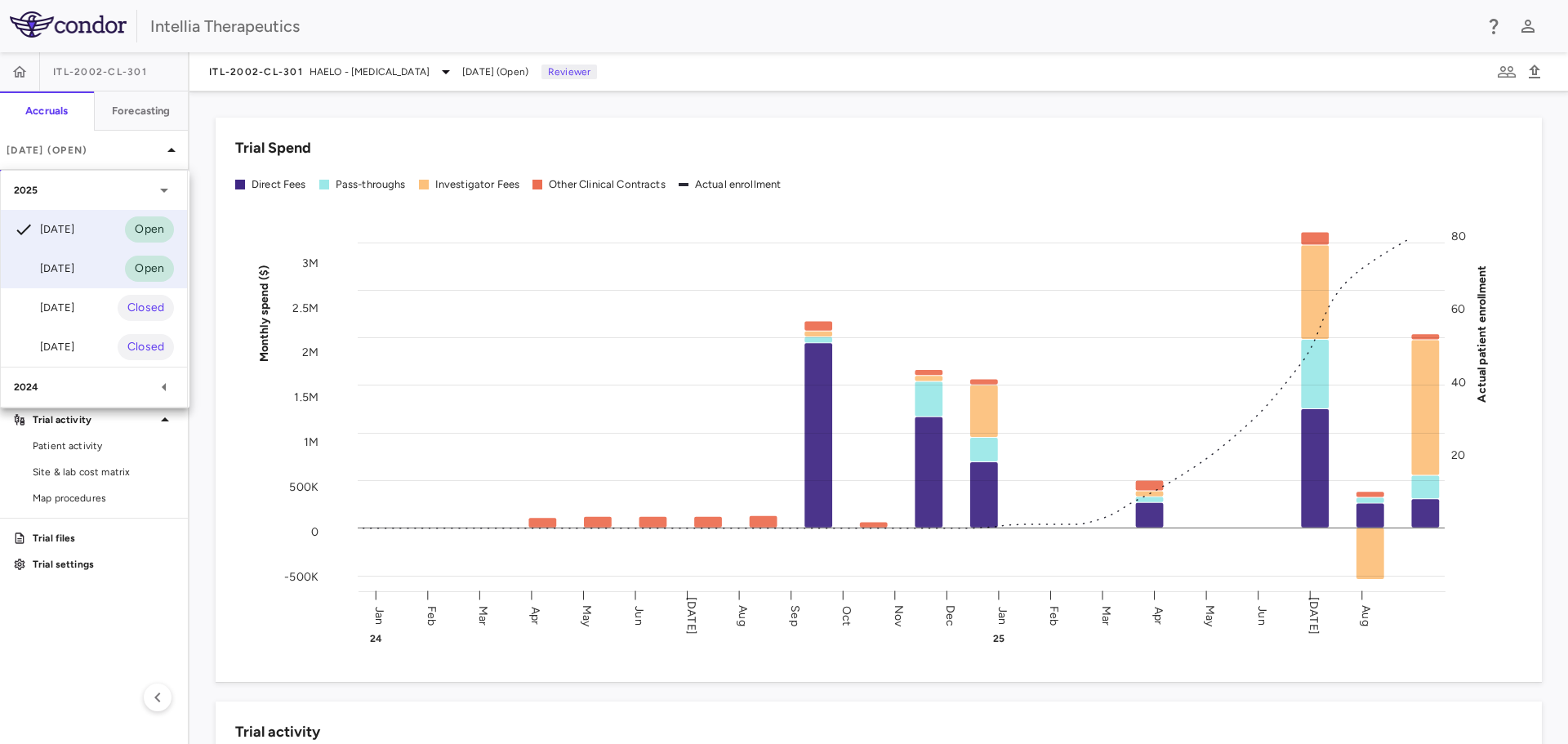
click at [83, 272] on div "[DATE] Open" at bounding box center [94, 268] width 186 height 39
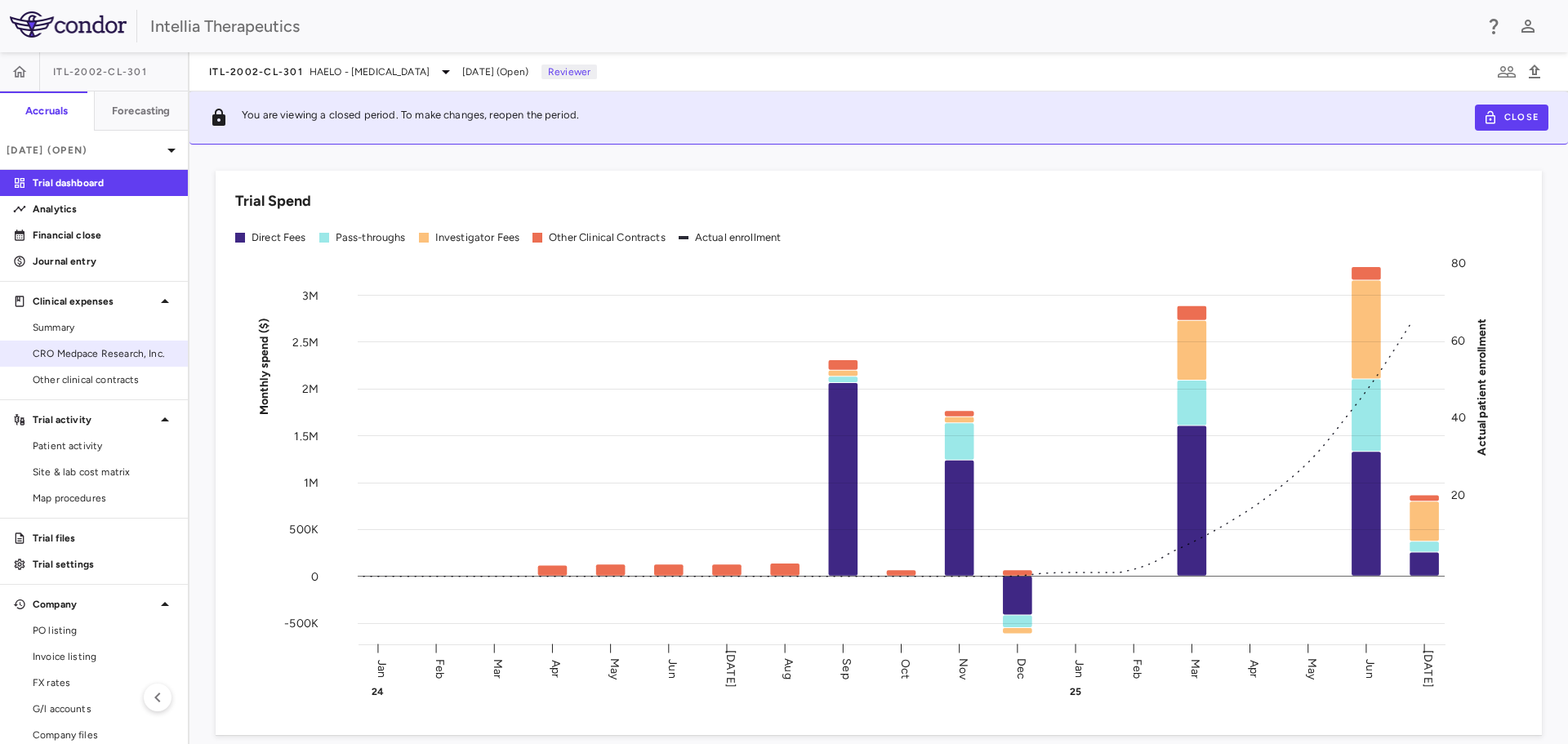
click at [84, 347] on span "CRO Medpace Research, Inc." at bounding box center [103, 353] width 142 height 15
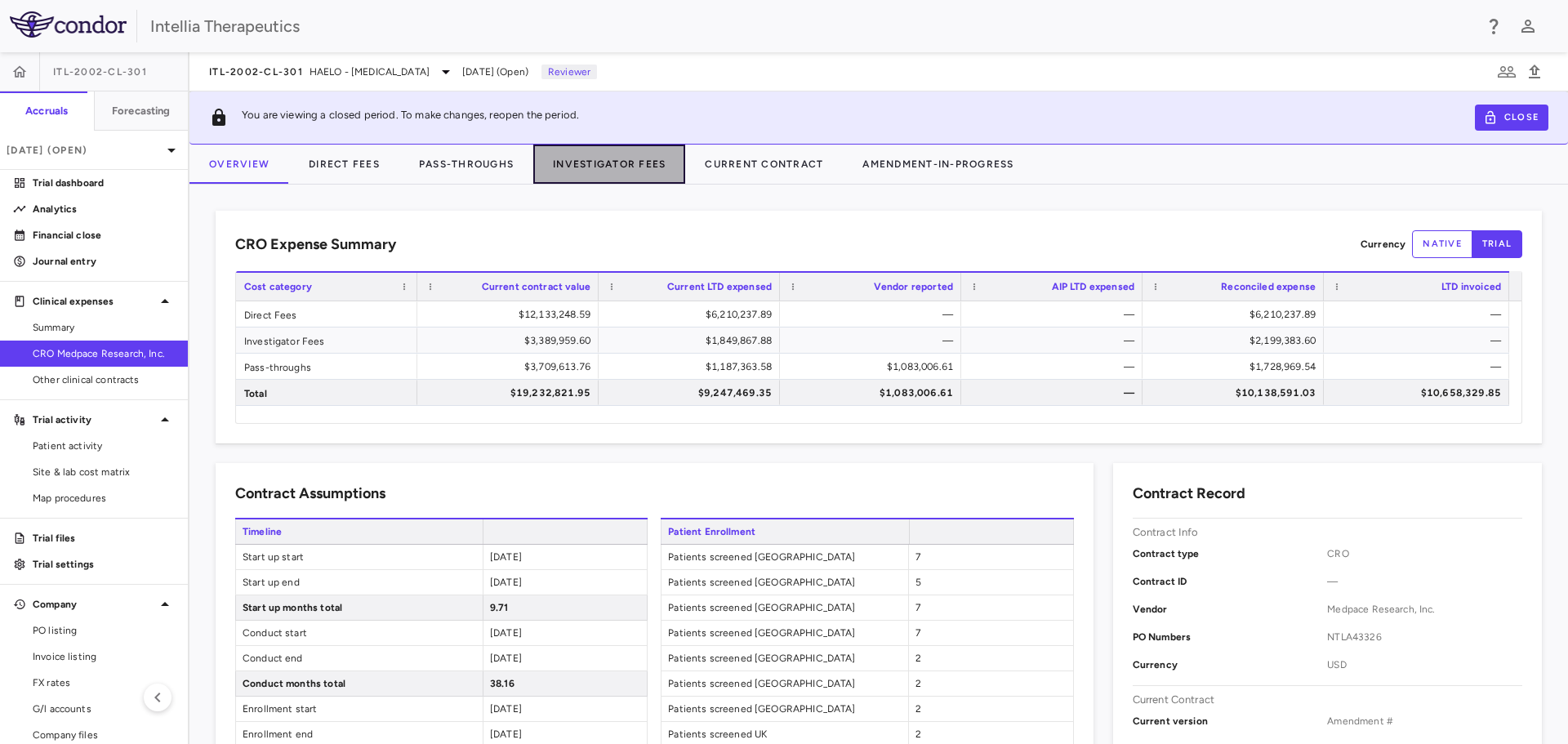
click at [598, 163] on button "Investigator Fees" at bounding box center [610, 164] width 152 height 39
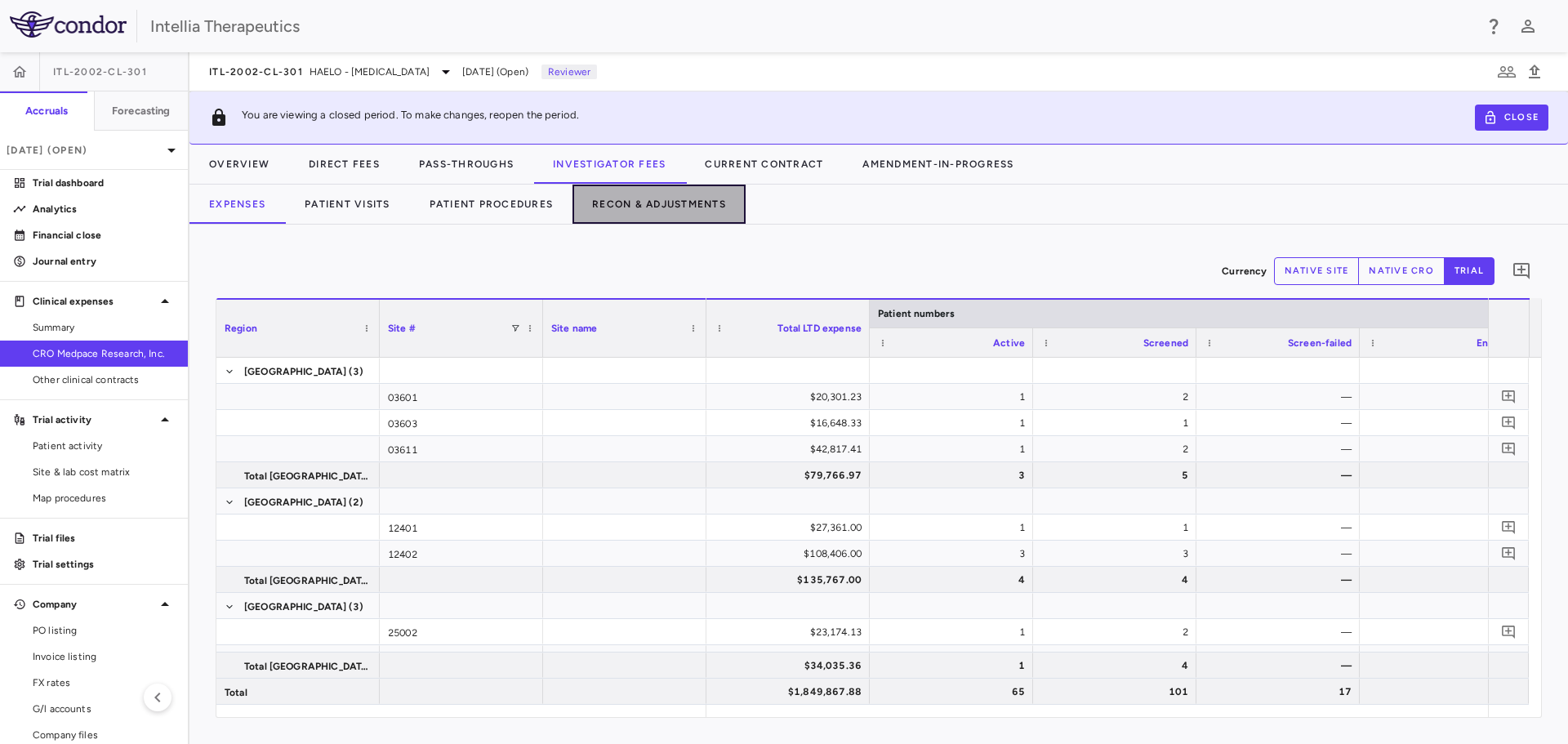
click at [629, 206] on button "Recon & Adjustments" at bounding box center [659, 204] width 174 height 39
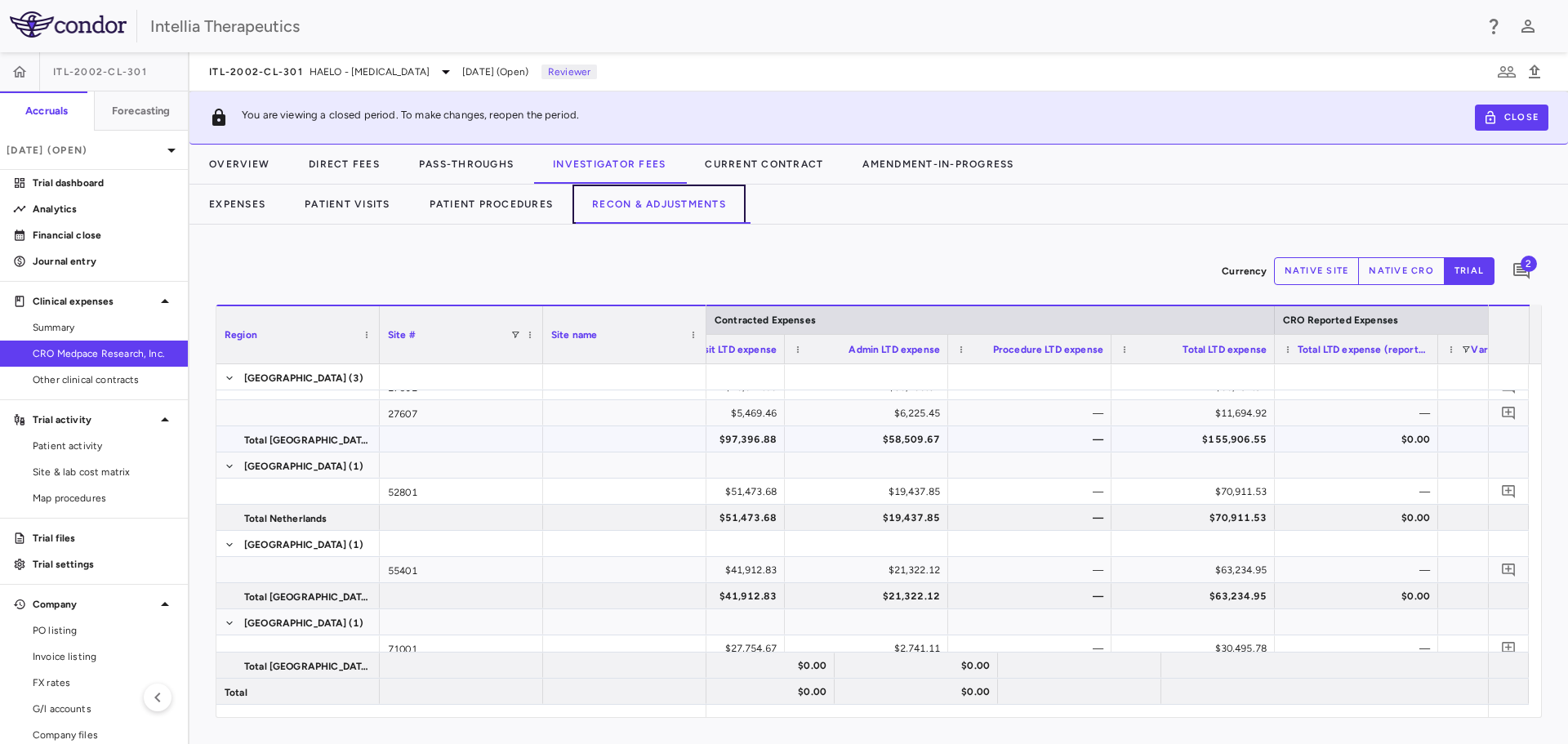
scroll to position [507, 0]
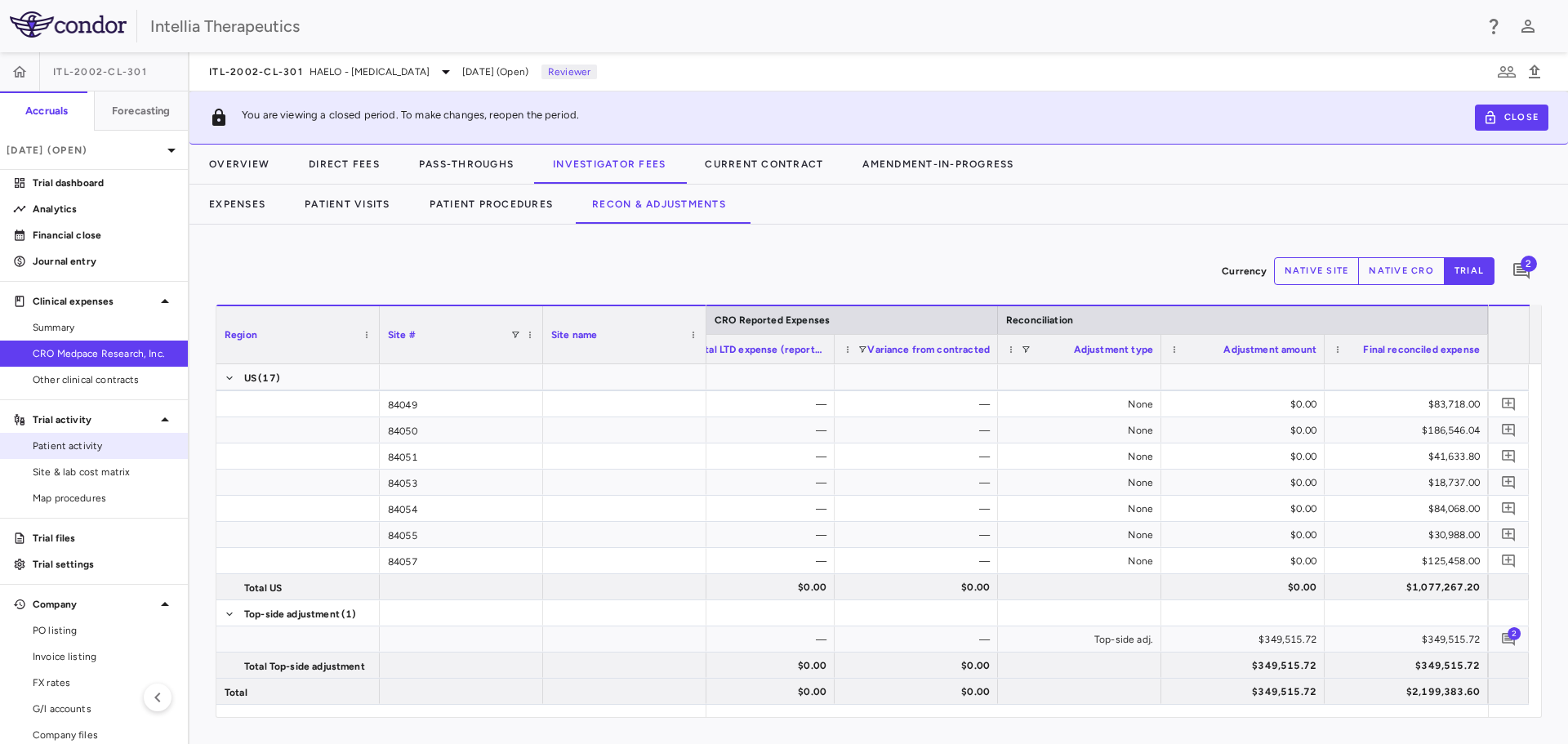
click at [94, 448] on span "Patient activity" at bounding box center [103, 446] width 142 height 15
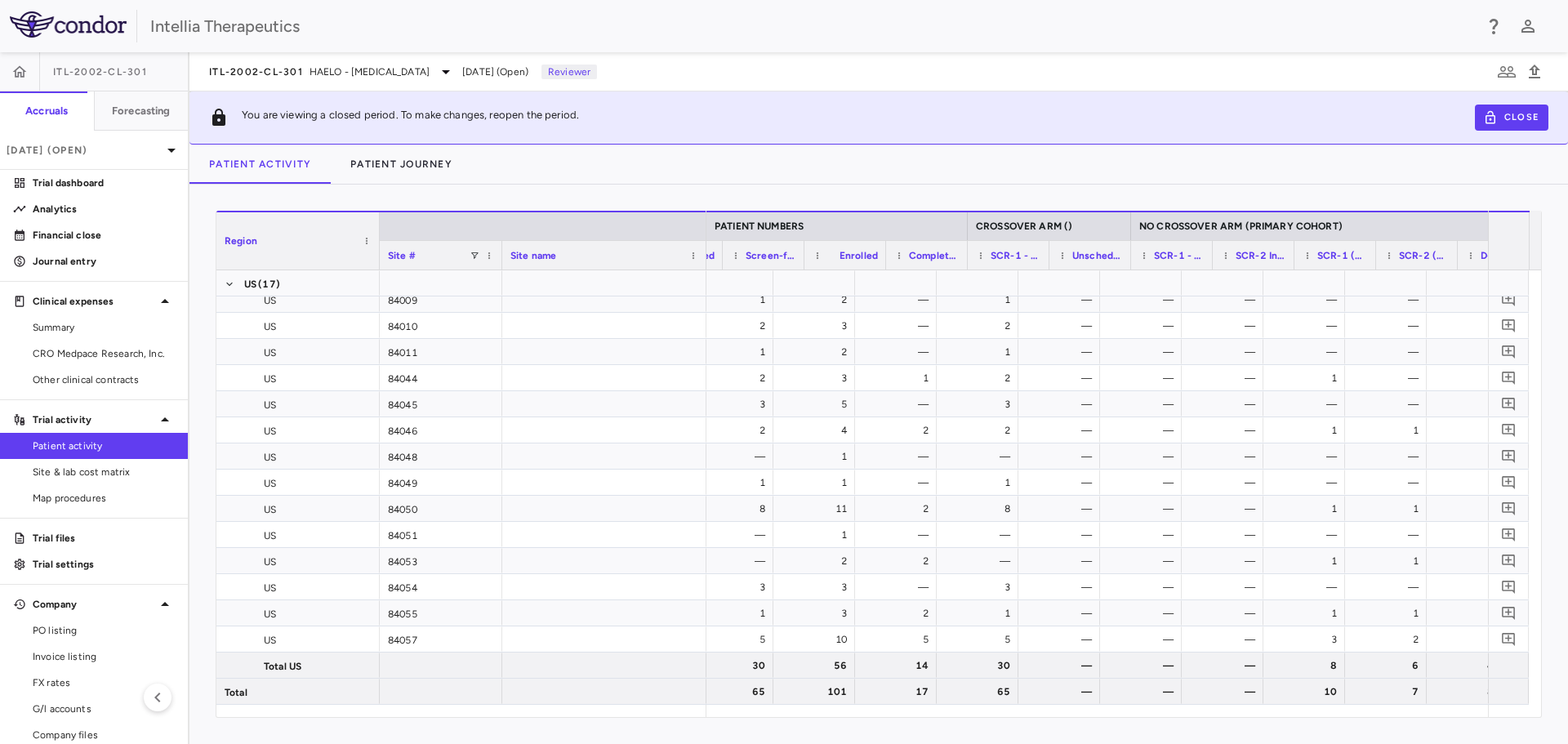
scroll to position [0, 718]
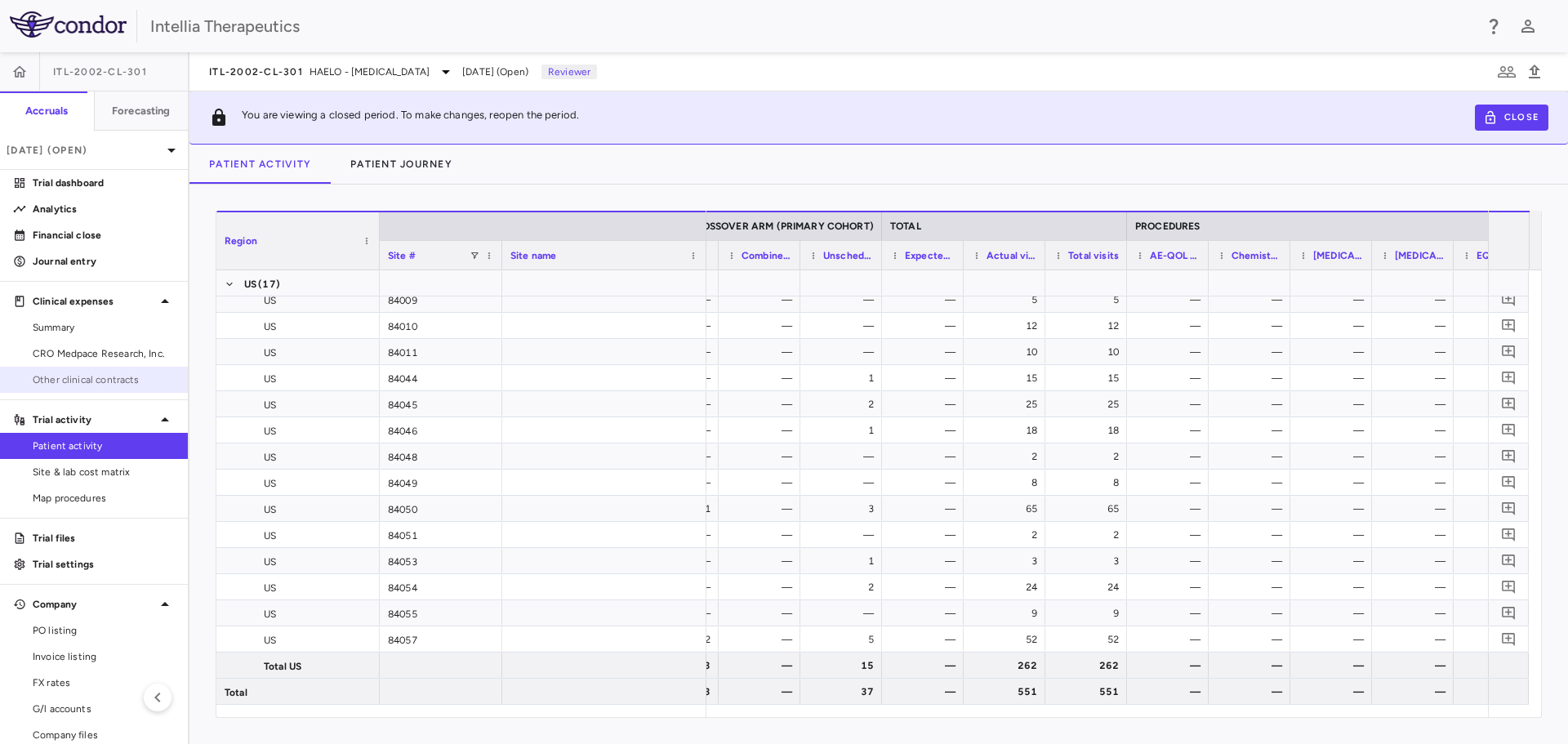
click at [73, 381] on span "Other clinical contracts" at bounding box center [103, 379] width 142 height 15
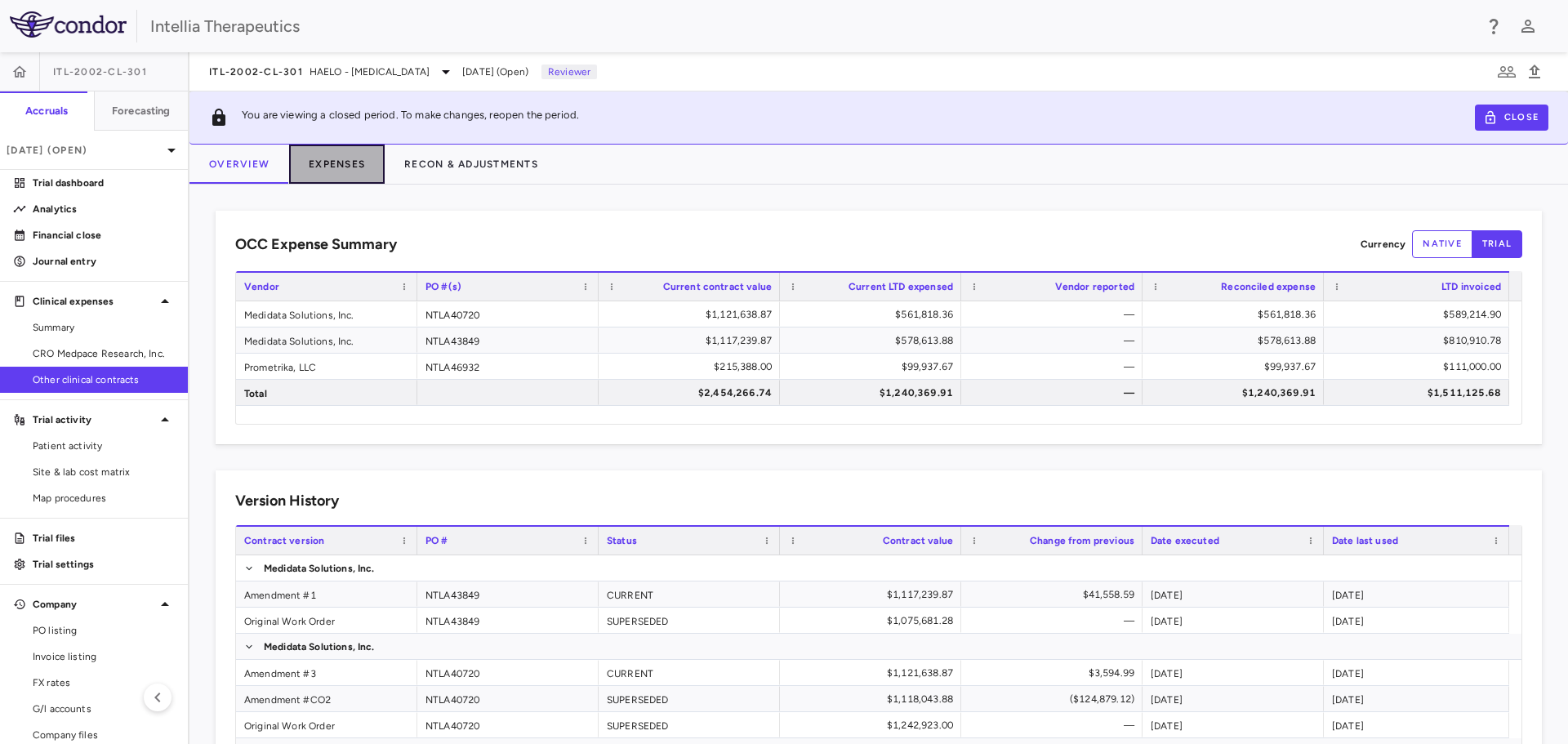
click at [328, 164] on button "Expenses" at bounding box center [337, 164] width 96 height 39
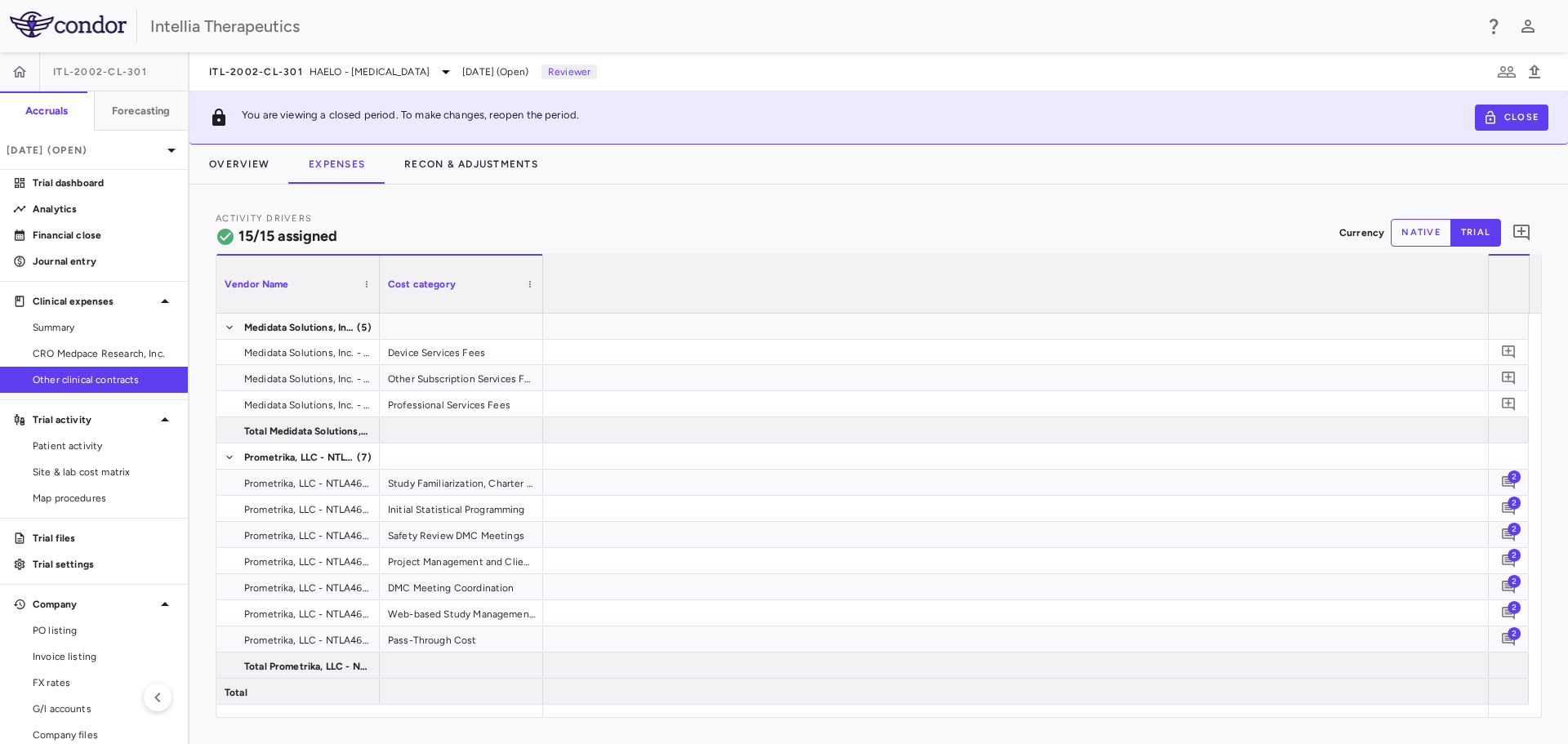
scroll to position [0, 6894]
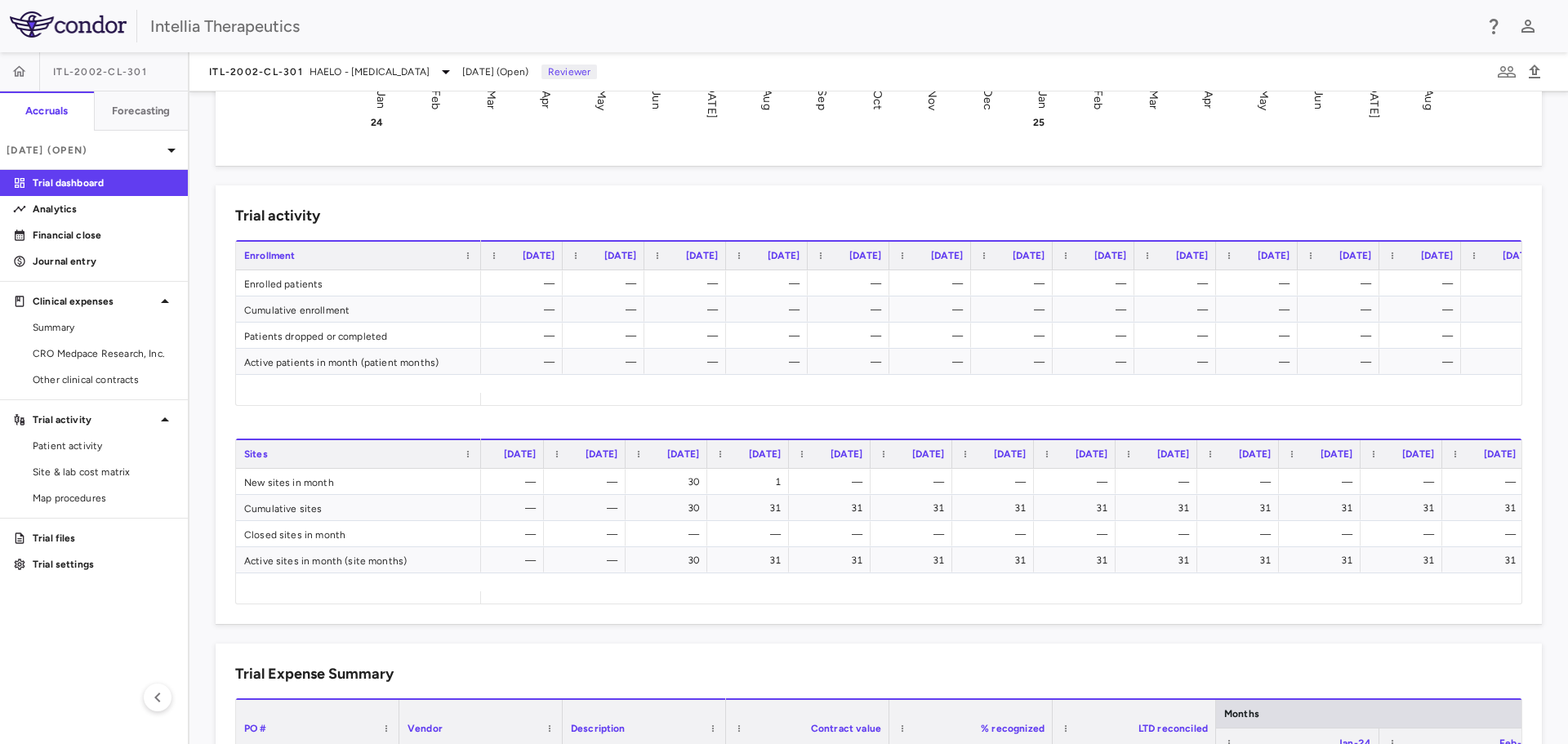
scroll to position [0, 256]
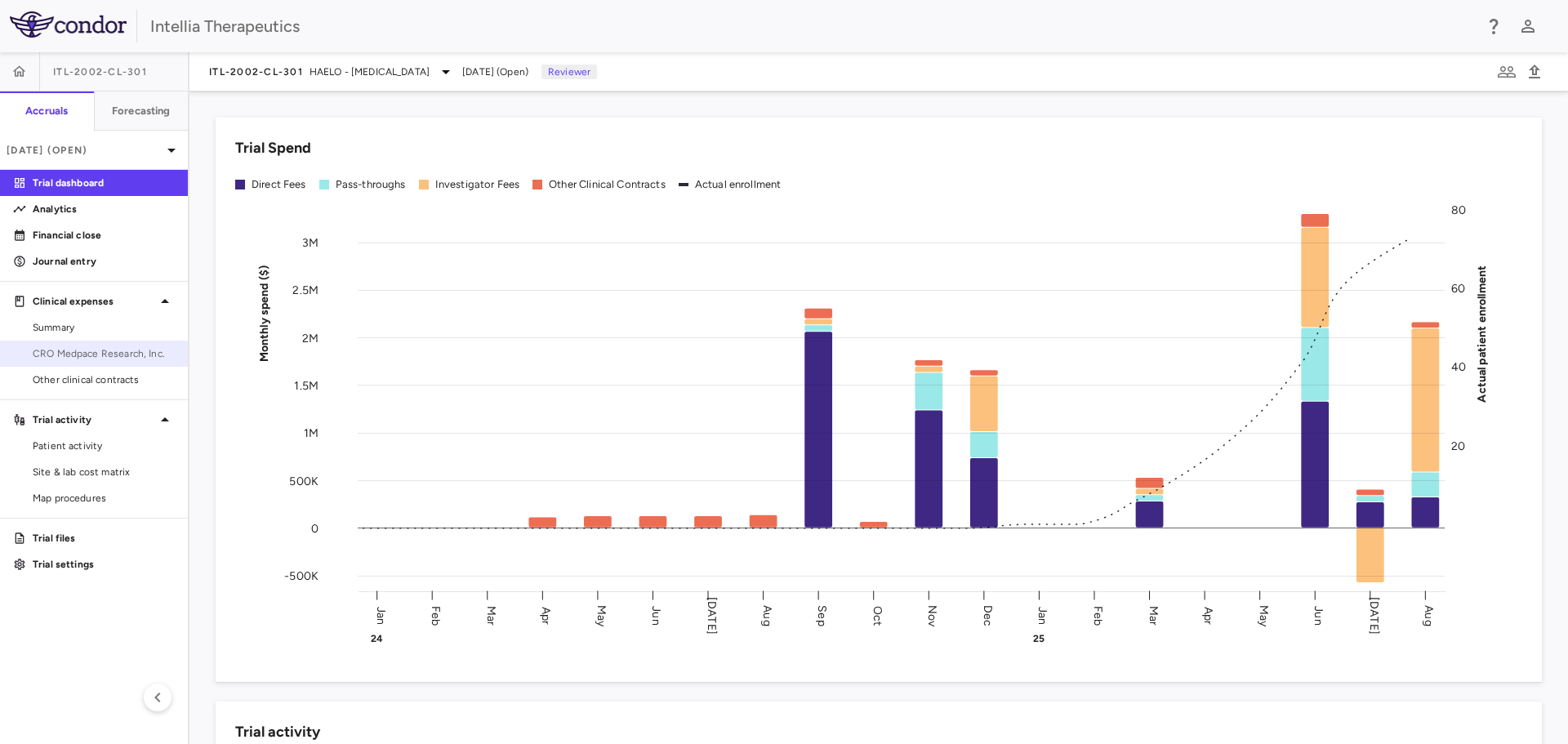
click at [104, 353] on span "CRO Medpace Research, Inc." at bounding box center [103, 353] width 142 height 15
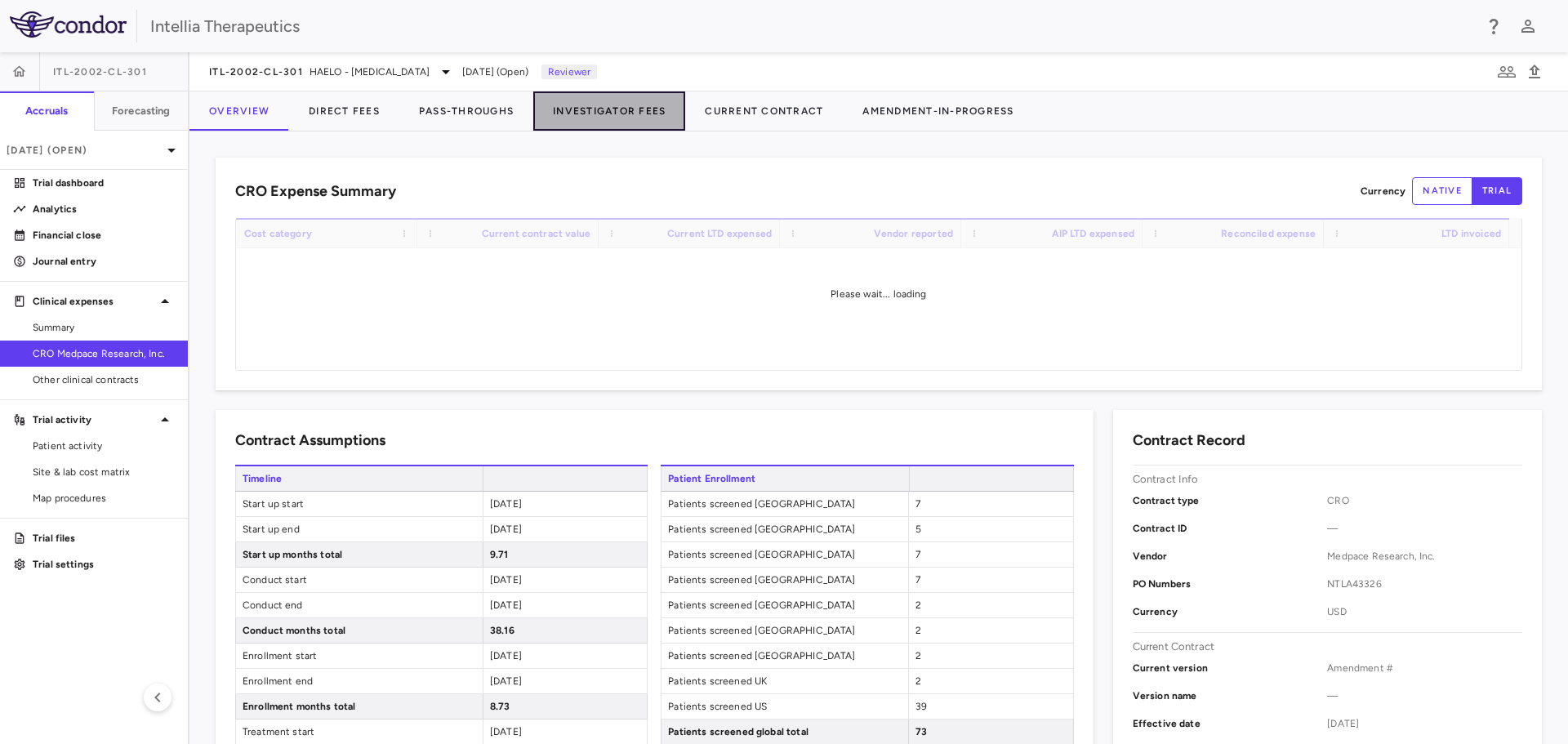
click at [607, 119] on button "Investigator Fees" at bounding box center [610, 111] width 152 height 39
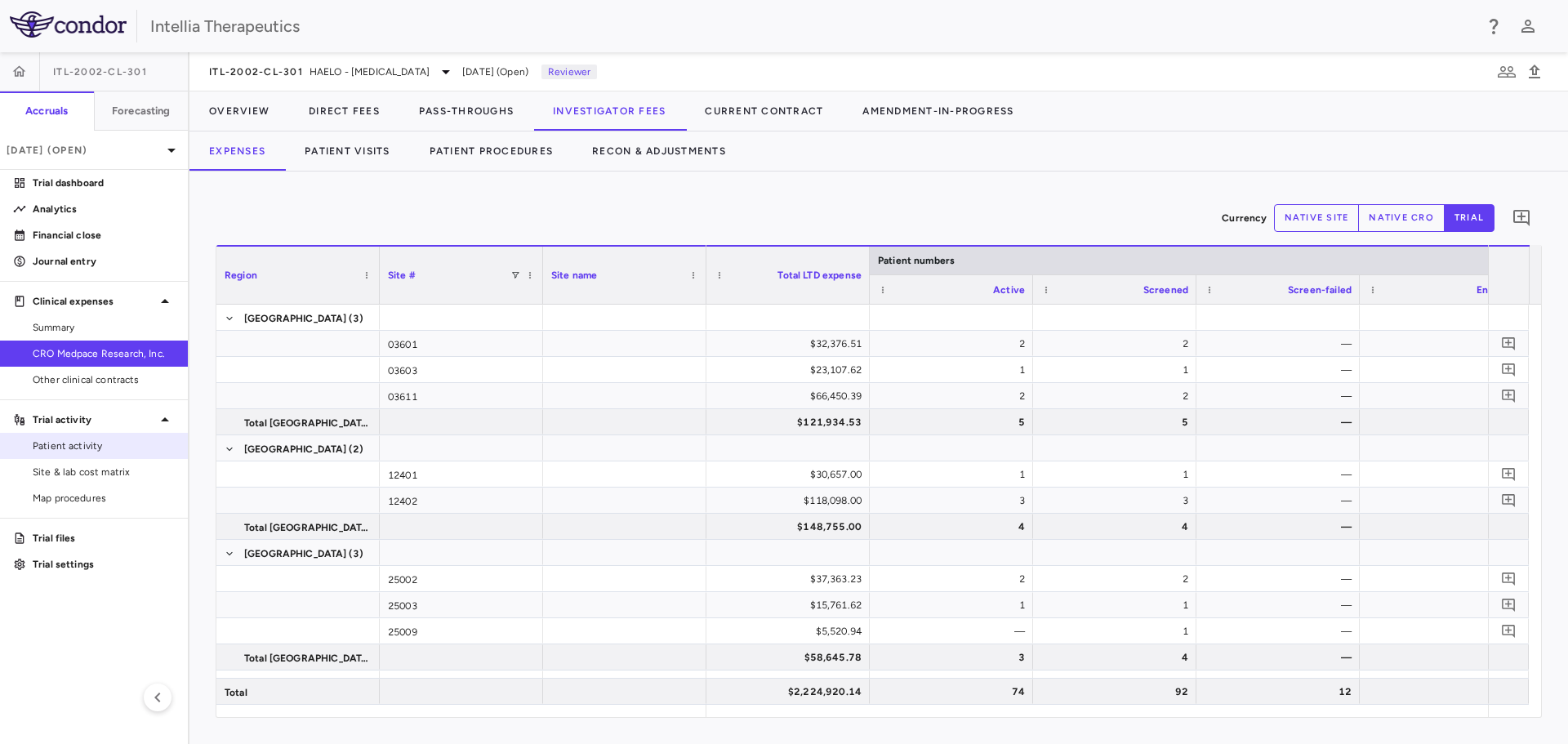
click at [100, 439] on span "Patient activity" at bounding box center [103, 446] width 142 height 15
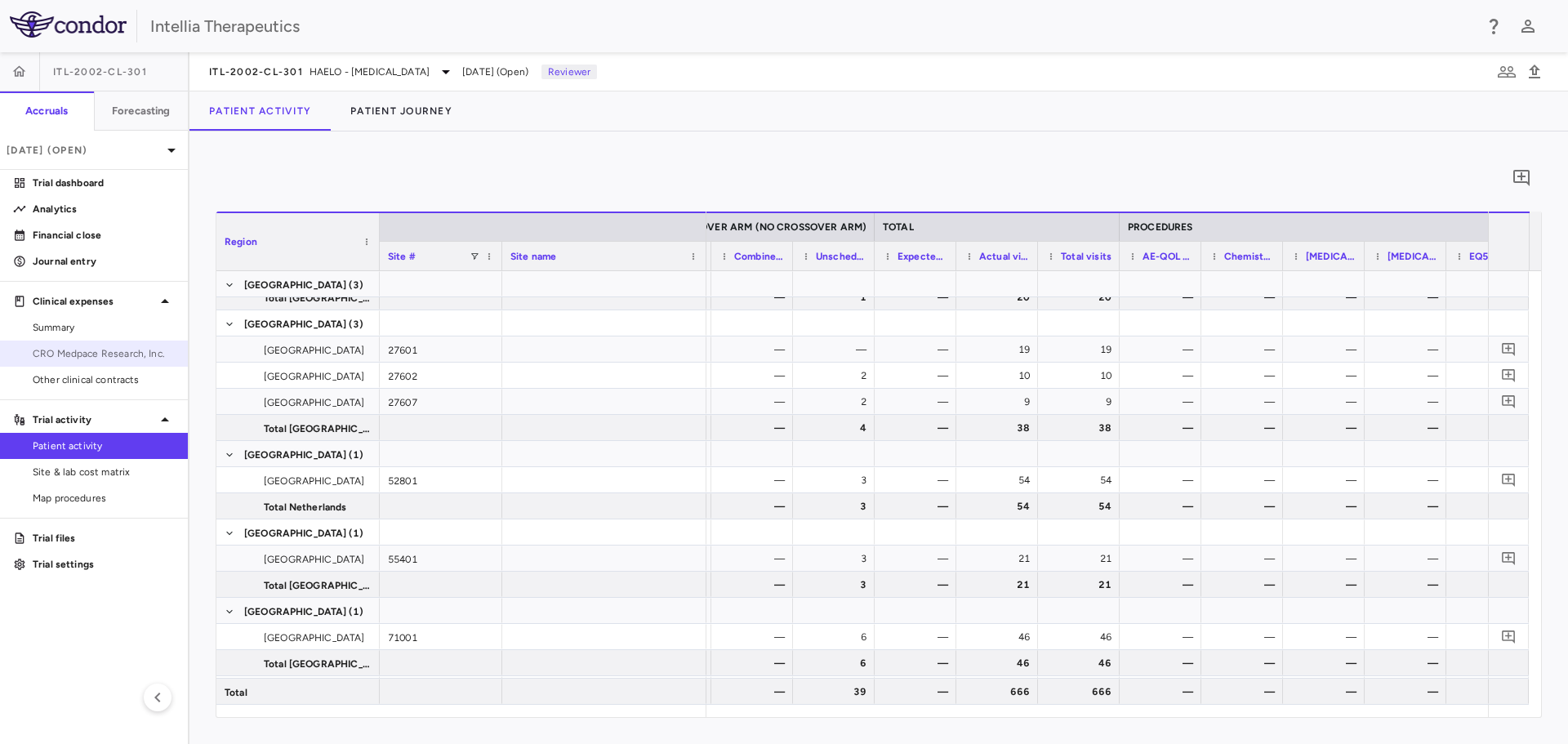
click at [80, 357] on span "CRO Medpace Research, Inc." at bounding box center [103, 353] width 142 height 15
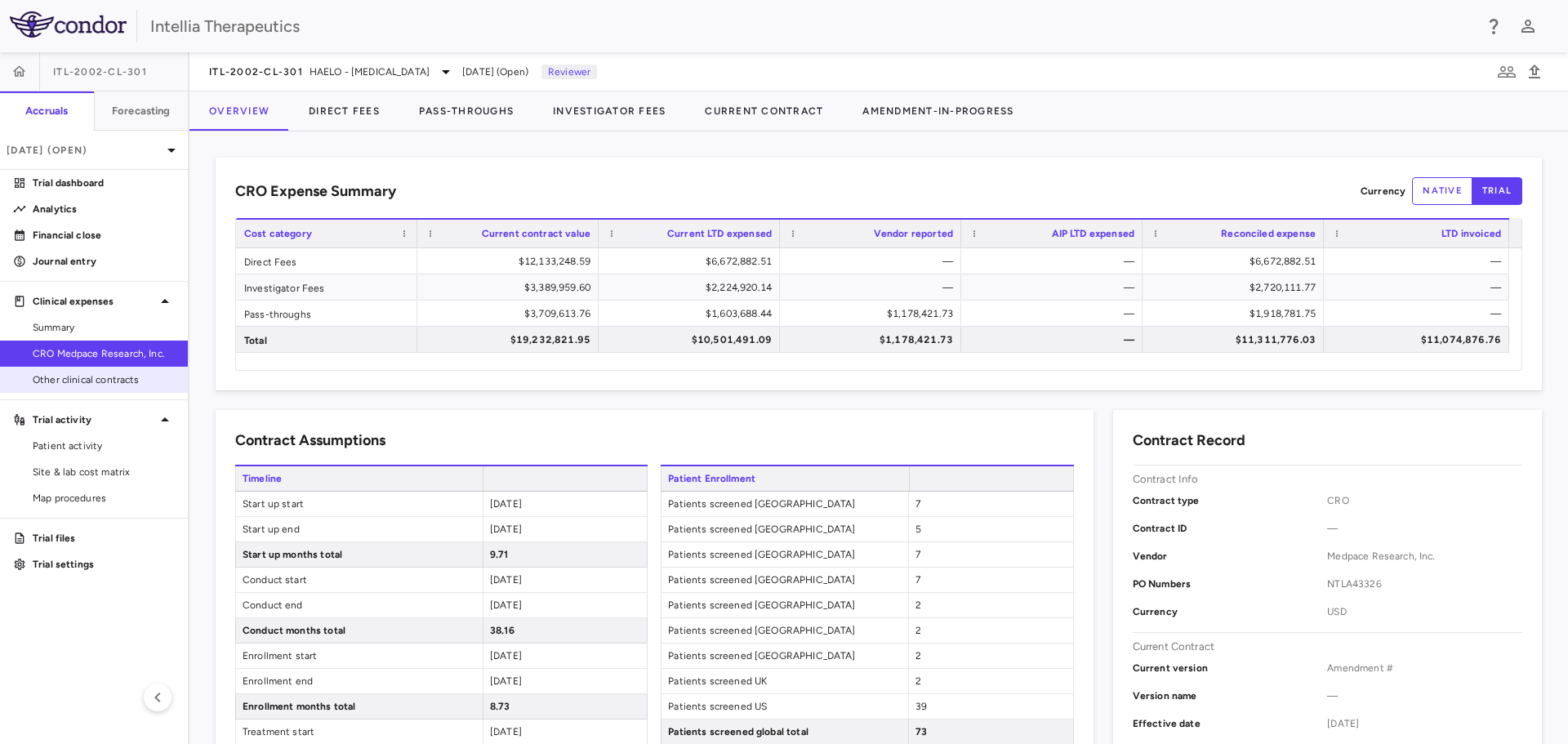
click at [45, 370] on link "Other clinical contracts" at bounding box center [94, 379] width 187 height 24
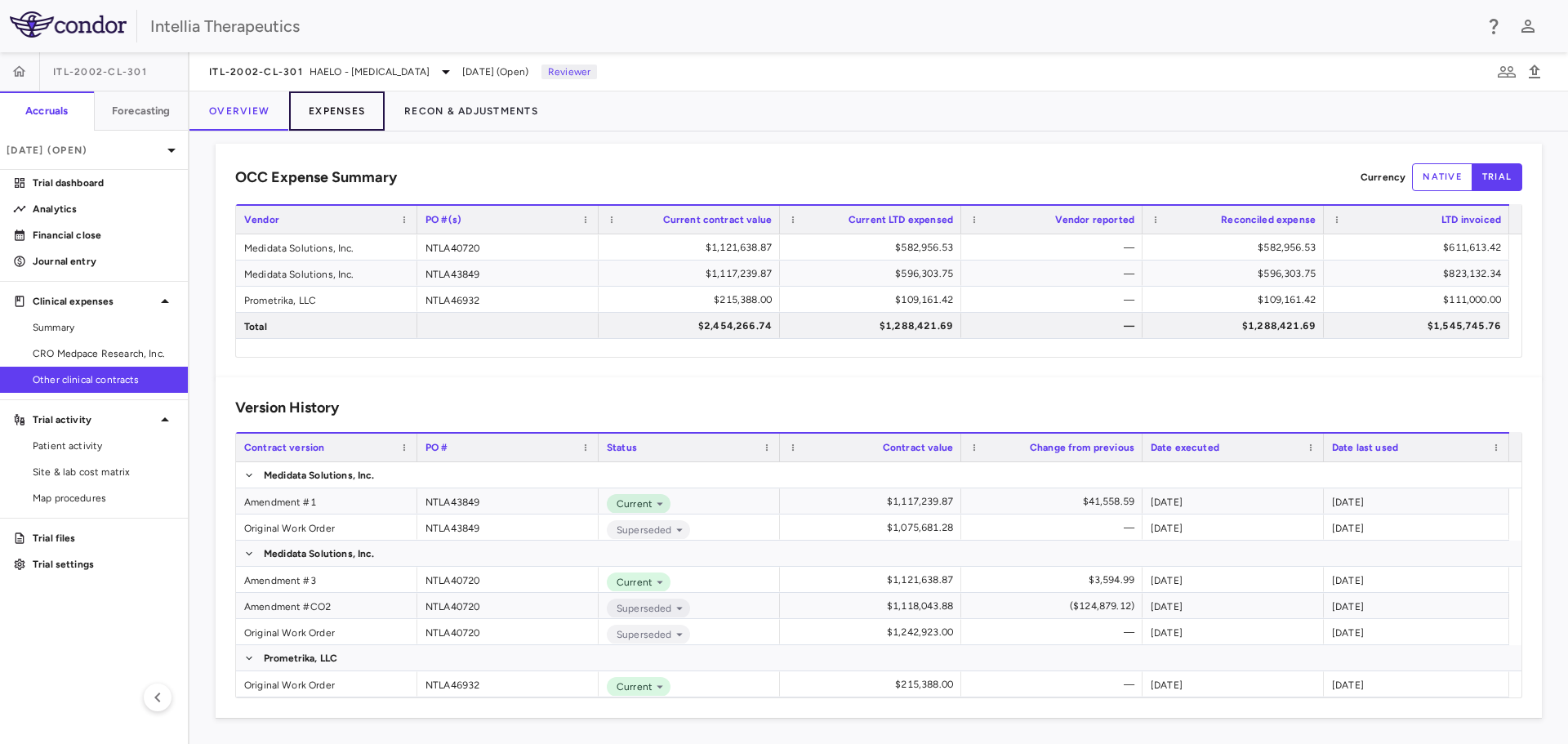
click at [334, 109] on button "Expenses" at bounding box center [337, 111] width 96 height 39
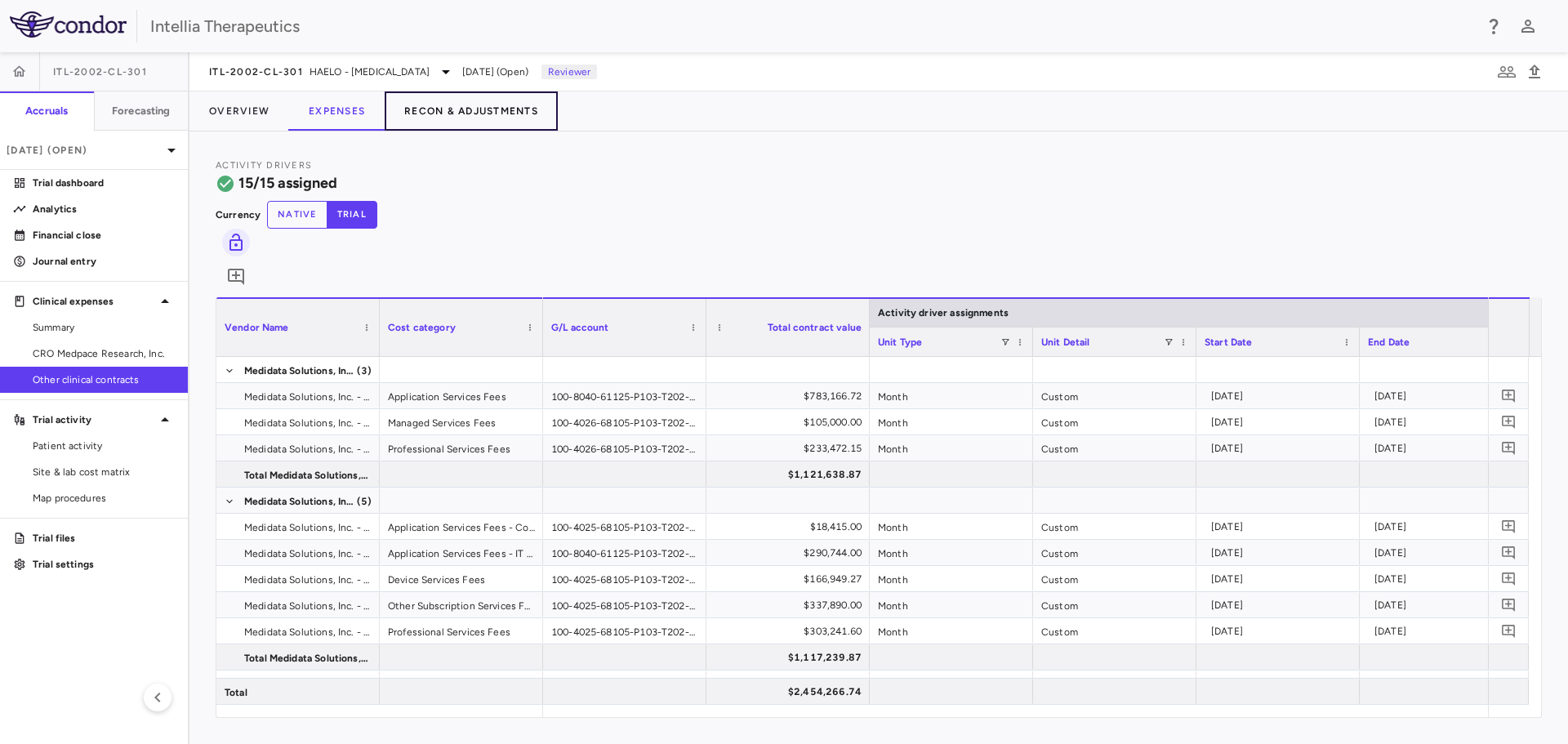
click at [484, 109] on button "Recon & Adjustments" at bounding box center [470, 111] width 174 height 39
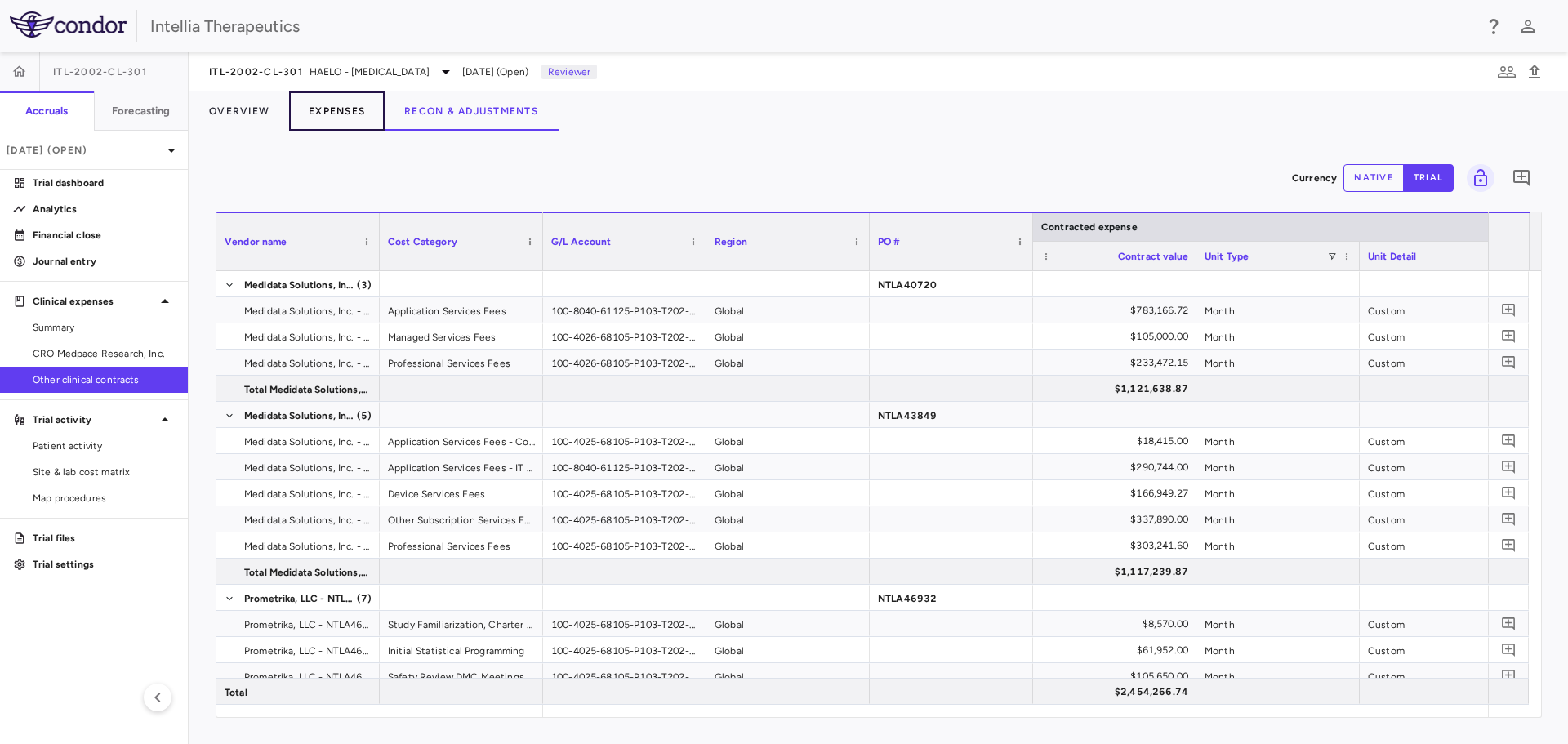
click at [333, 110] on button "Expenses" at bounding box center [337, 111] width 96 height 39
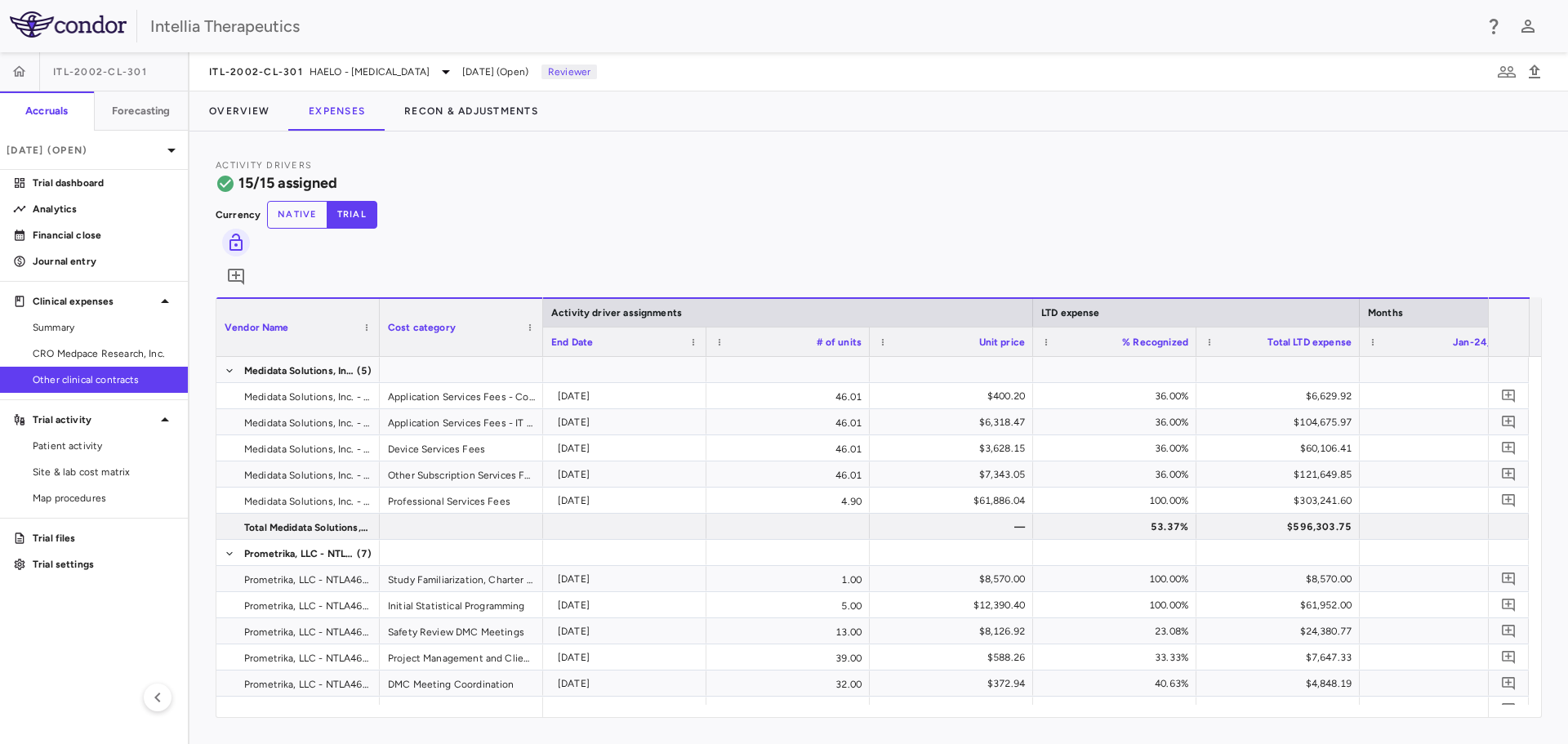
scroll to position [0, 1173]
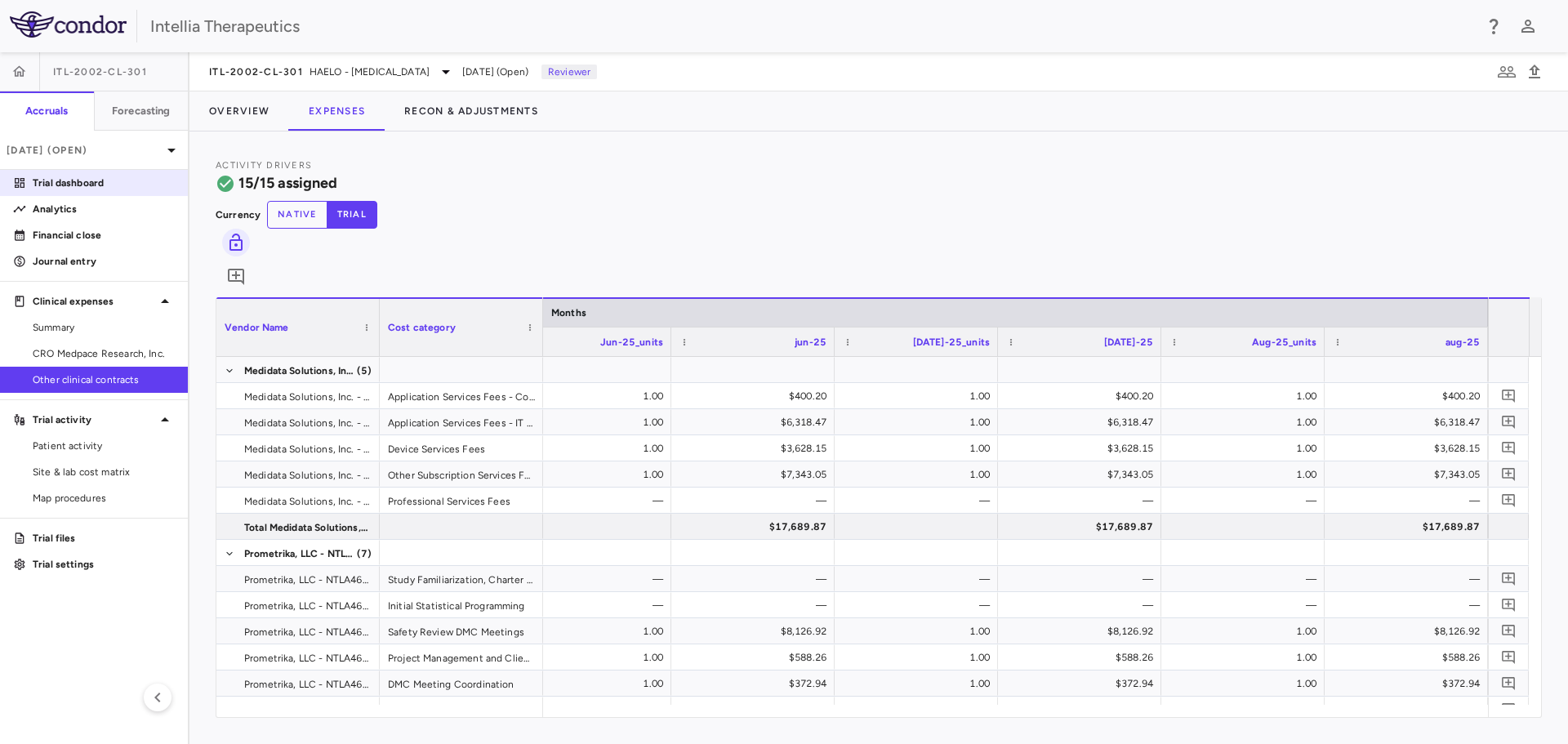
click at [63, 175] on p "Trial dashboard" at bounding box center [103, 183] width 142 height 15
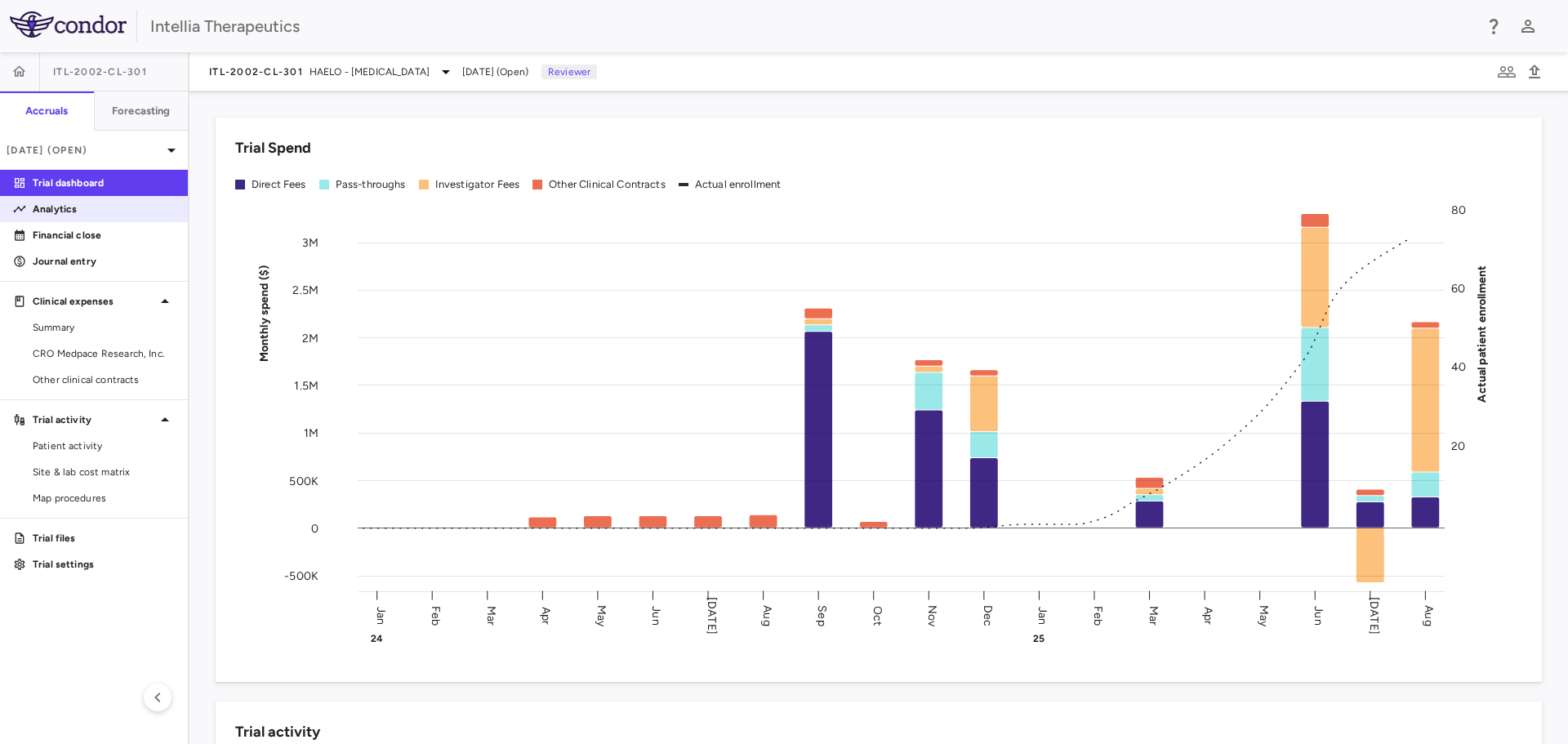
click at [107, 209] on p "Analytics" at bounding box center [103, 209] width 142 height 15
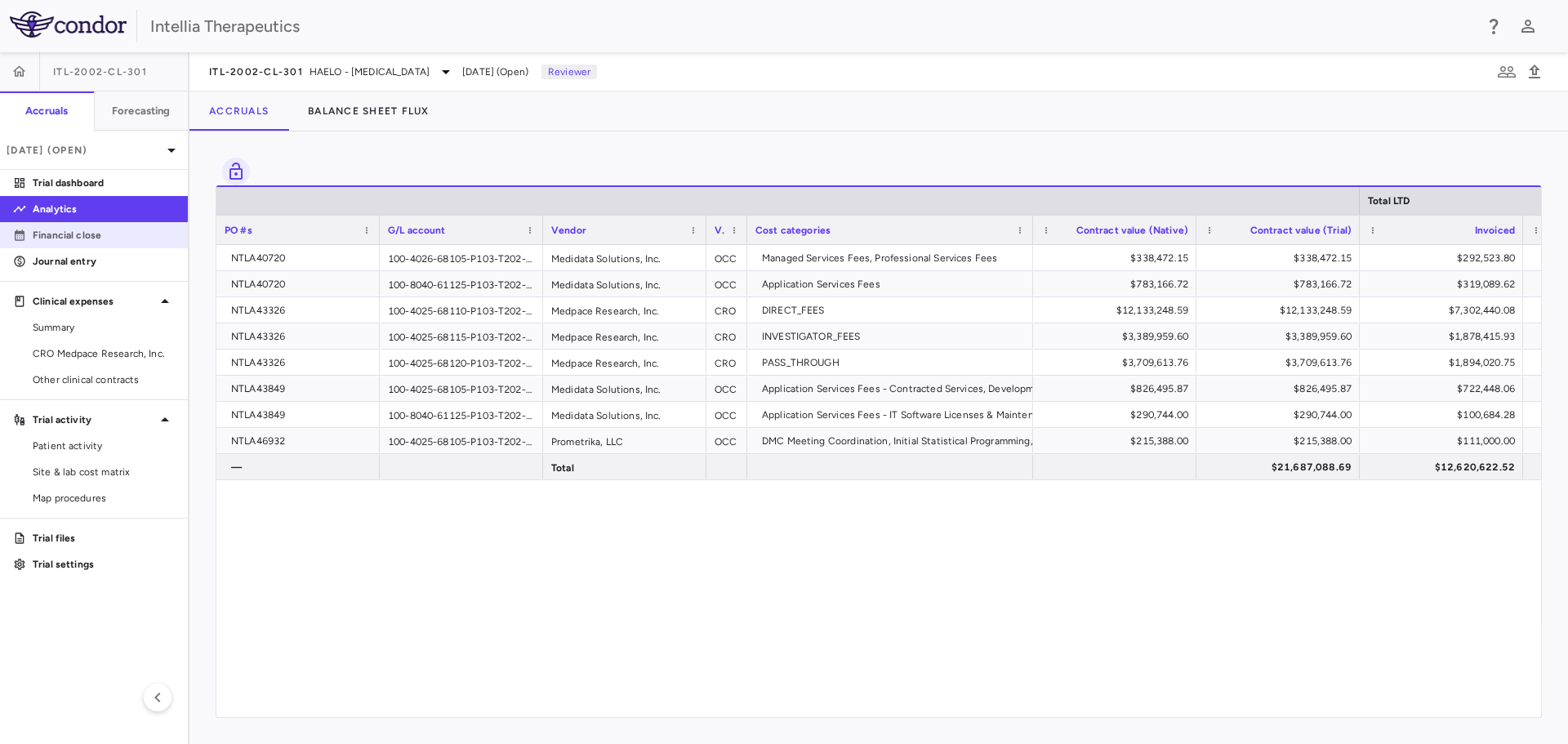
click at [92, 242] on link "Financial close" at bounding box center [94, 235] width 187 height 24
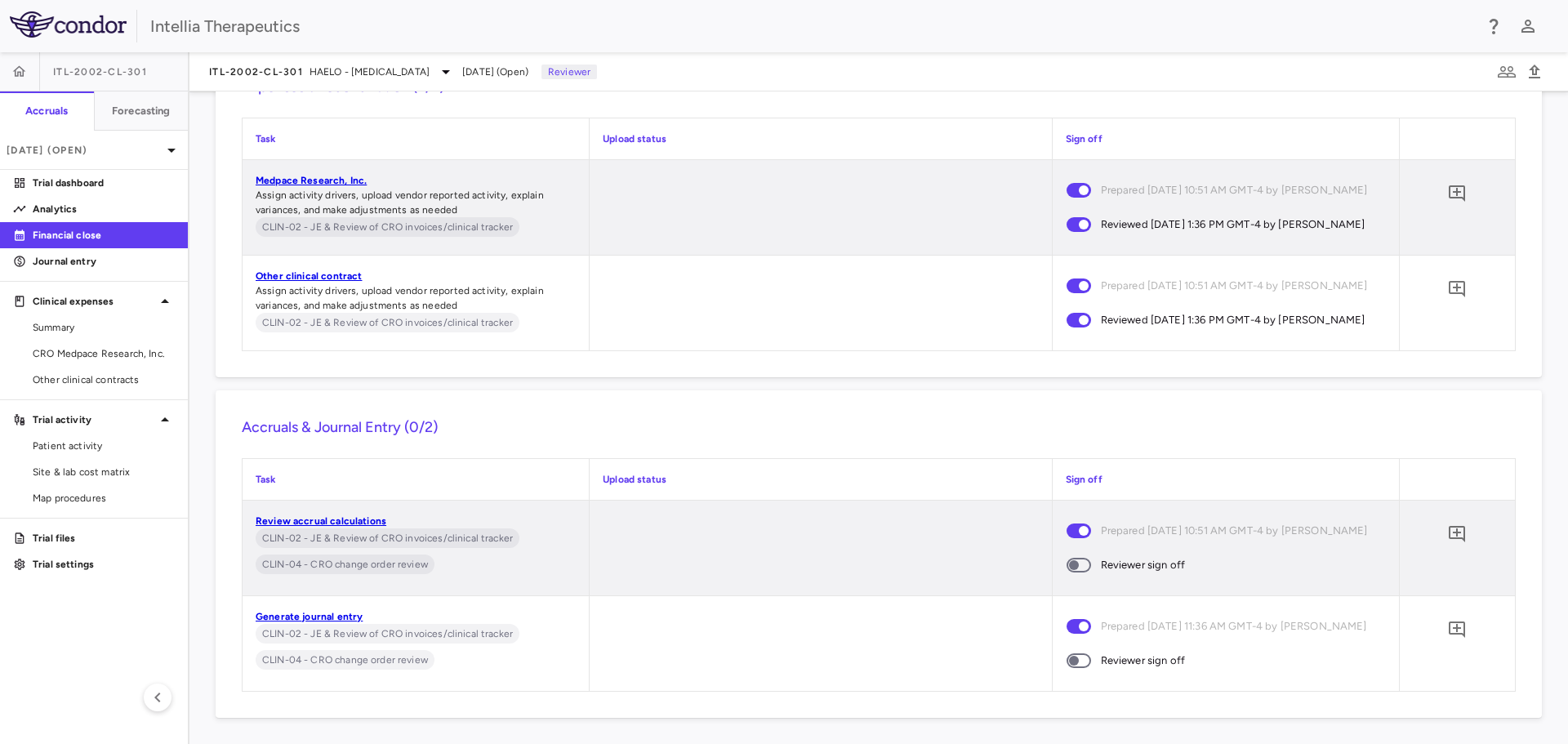
scroll to position [7896, 0]
click at [96, 257] on p "Journal entry" at bounding box center [103, 262] width 142 height 15
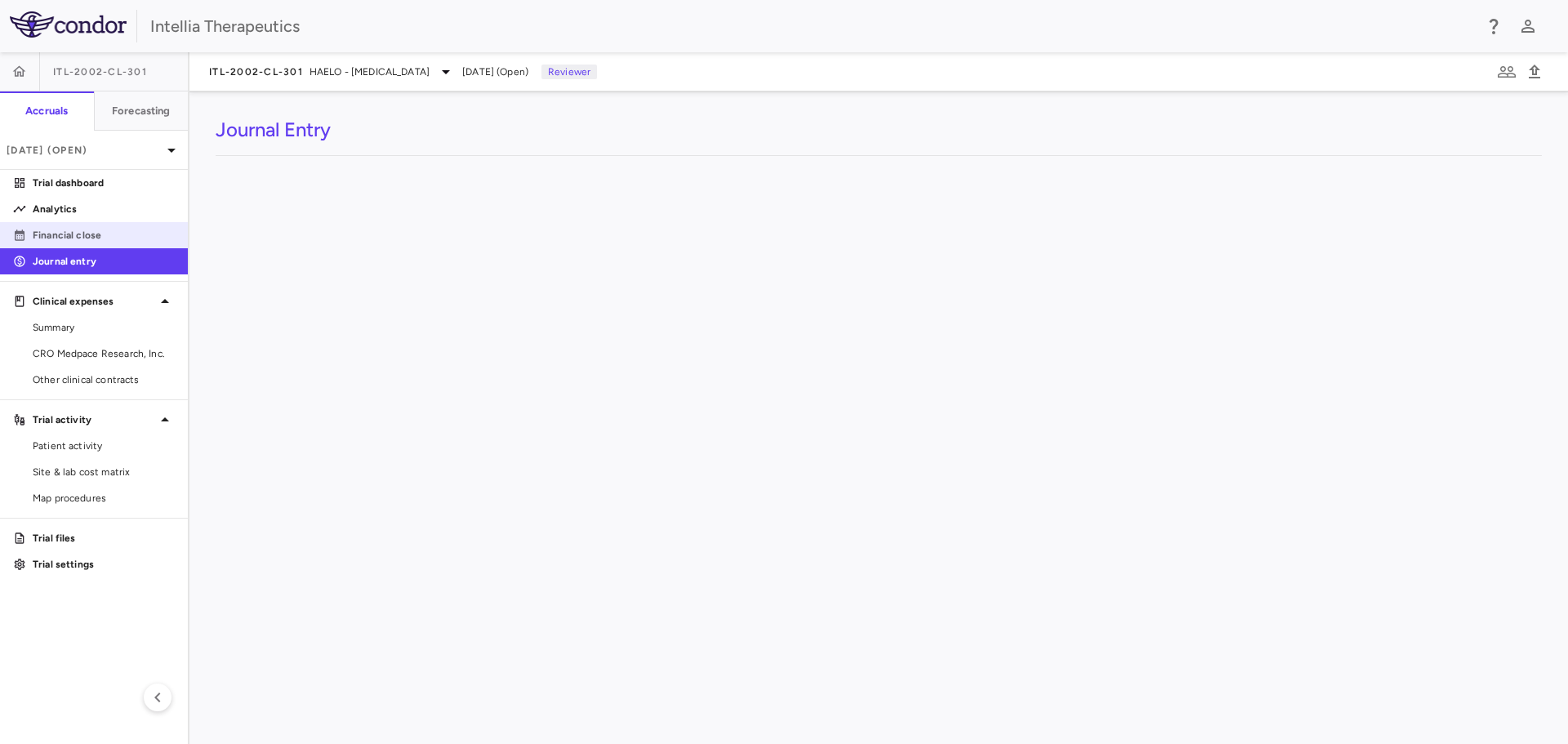
click at [96, 235] on p "Financial close" at bounding box center [103, 236] width 142 height 15
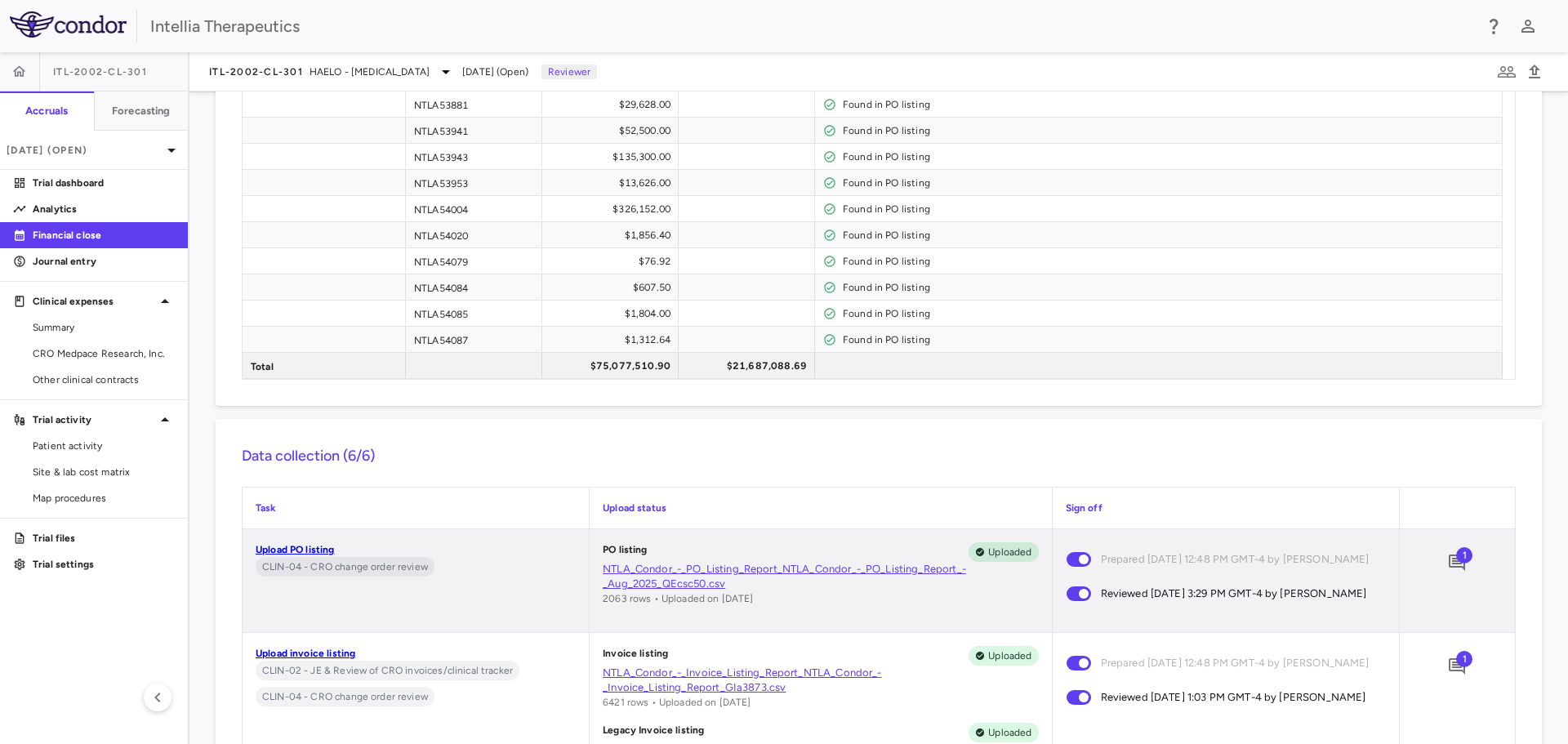
scroll to position [7673, 0]
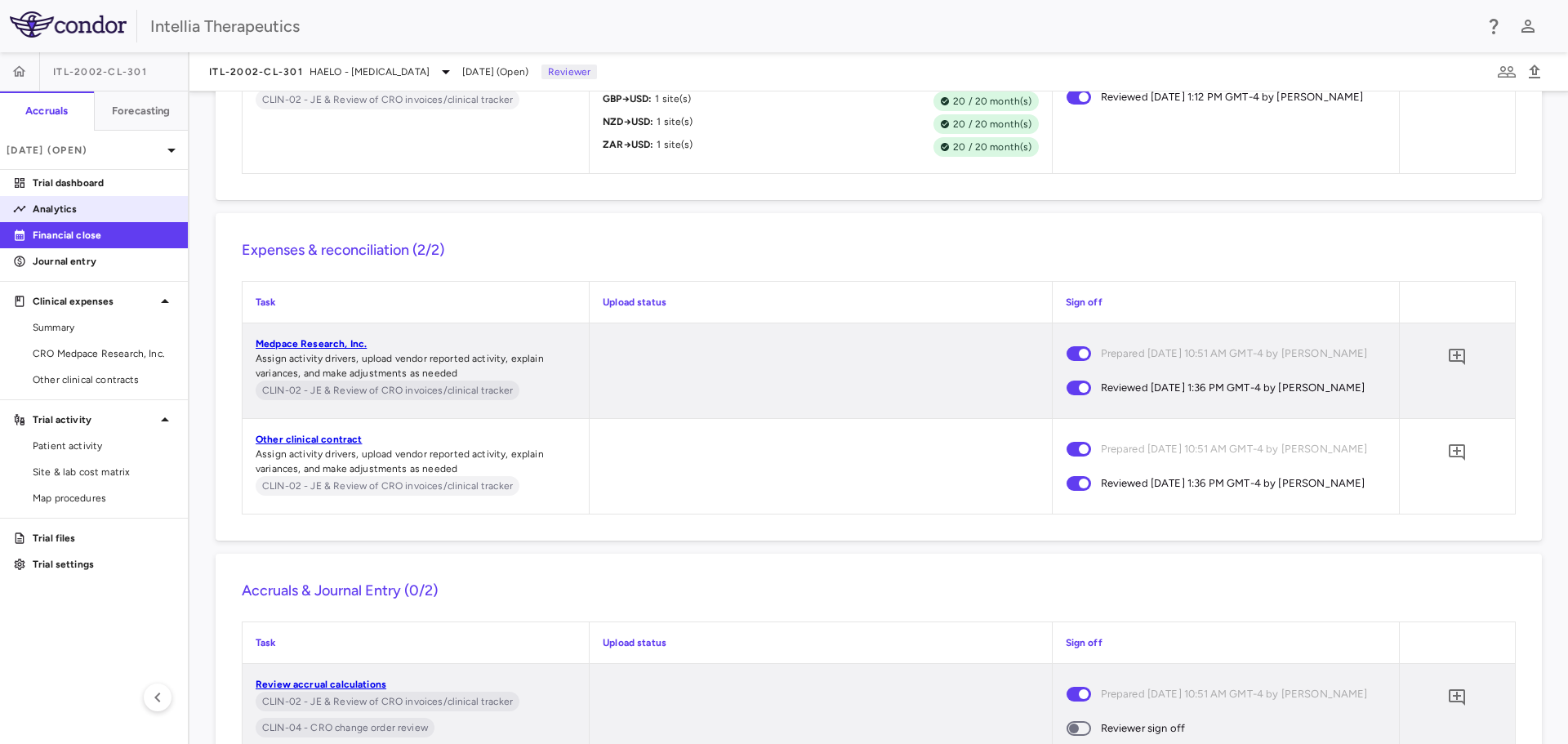
click at [112, 214] on p "Analytics" at bounding box center [103, 209] width 142 height 15
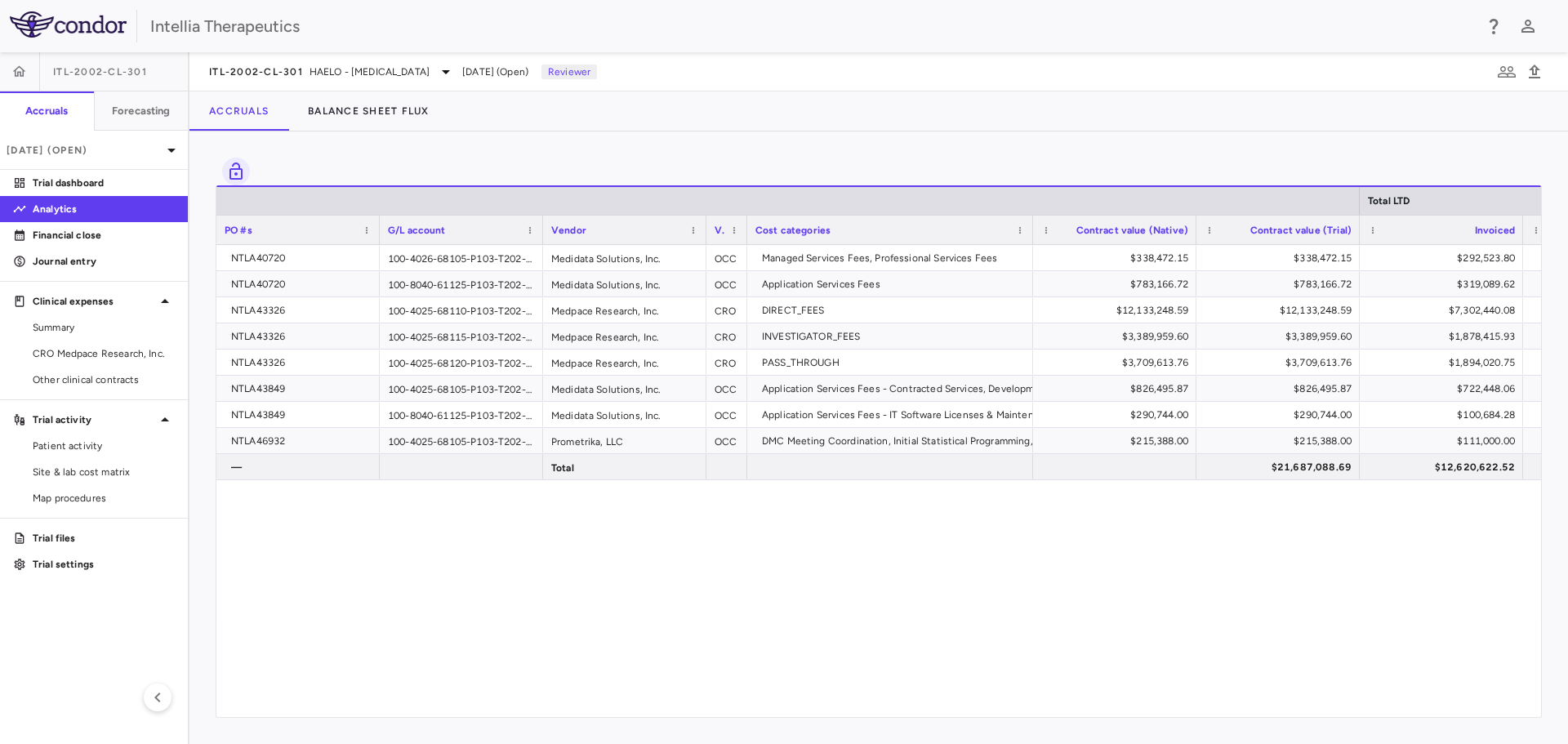
scroll to position [0, 217]
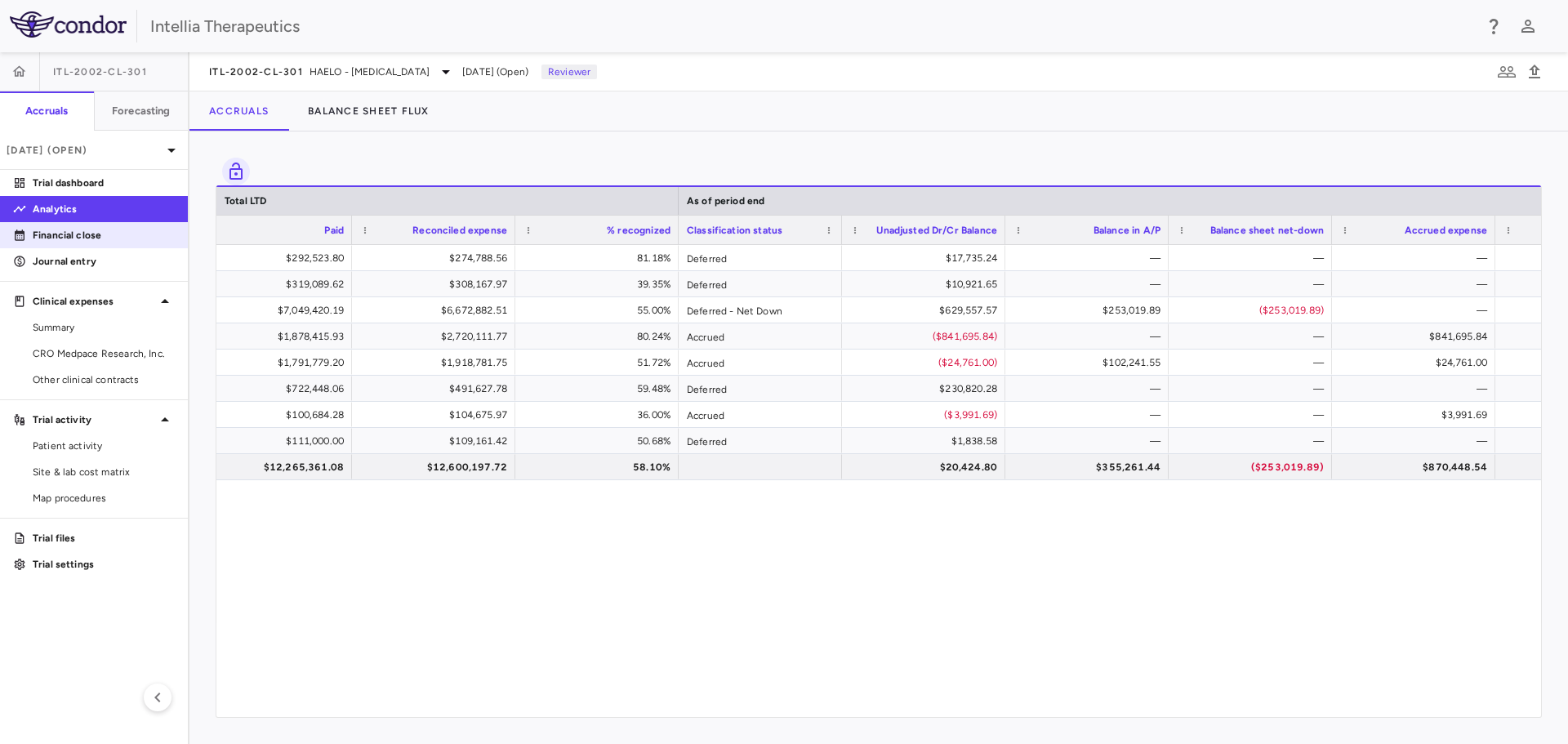
click at [85, 231] on p "Financial close" at bounding box center [103, 236] width 142 height 15
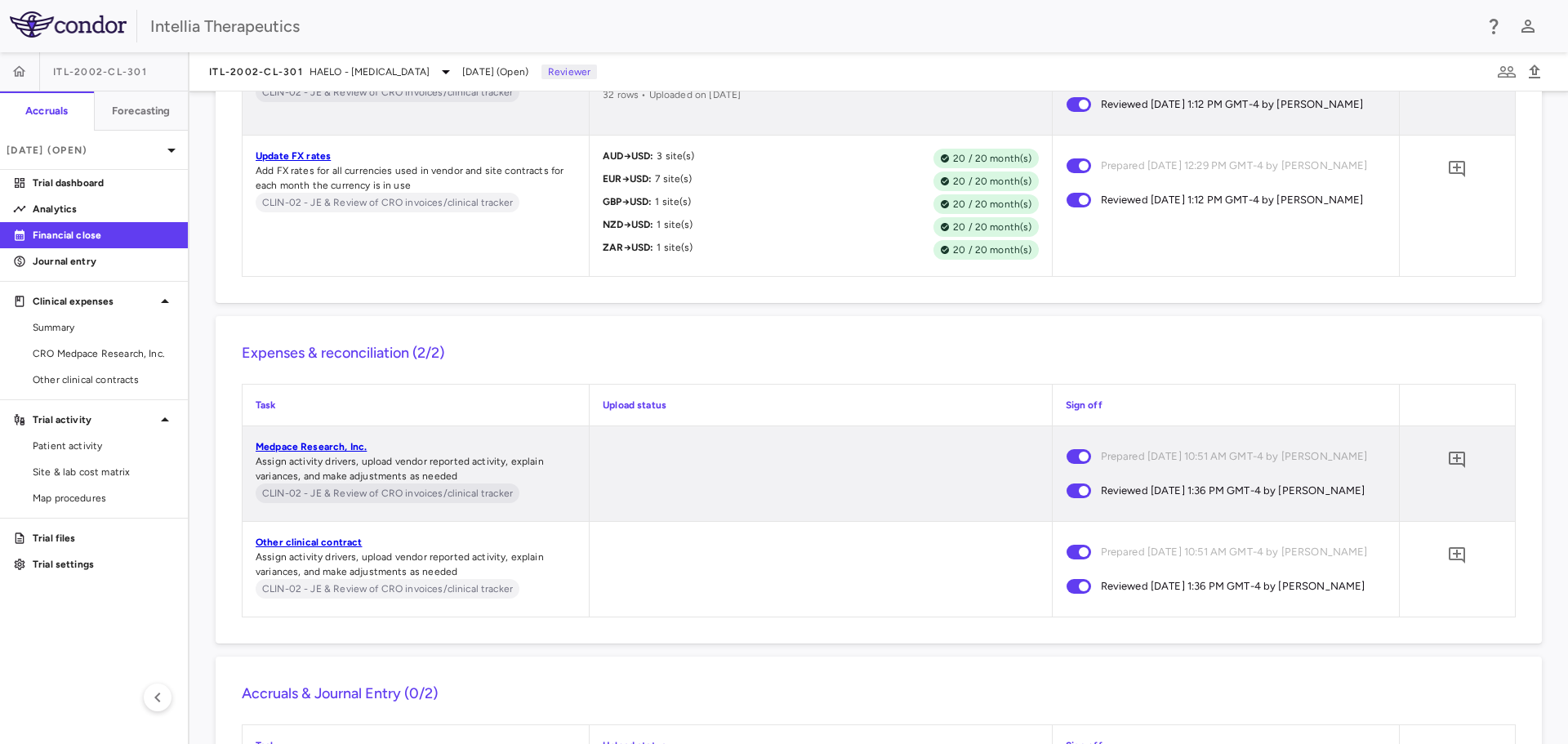
scroll to position [7243, 0]
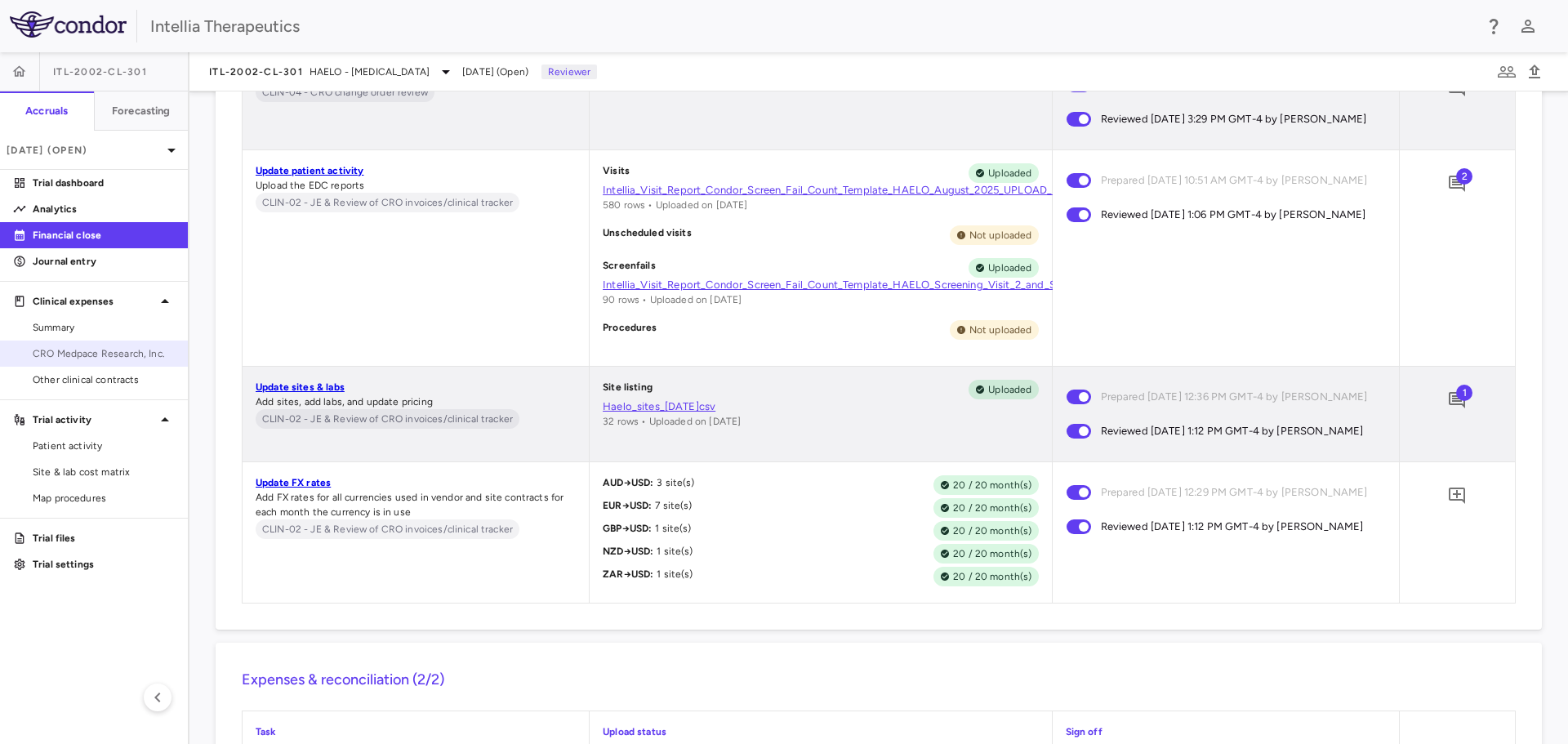
click at [106, 353] on span "CRO Medpace Research, Inc." at bounding box center [103, 353] width 142 height 15
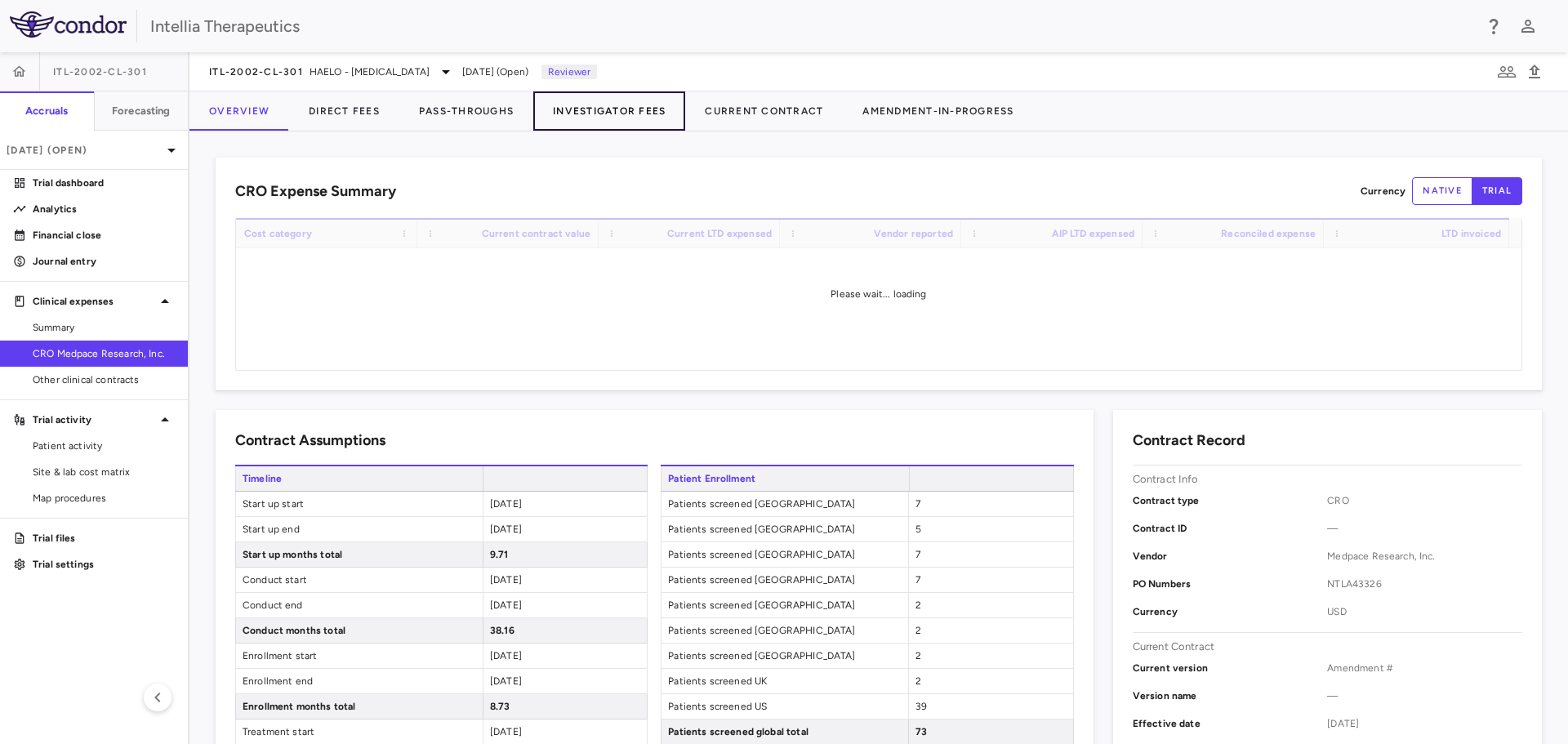
click at [635, 109] on button "Investigator Fees" at bounding box center [610, 111] width 152 height 39
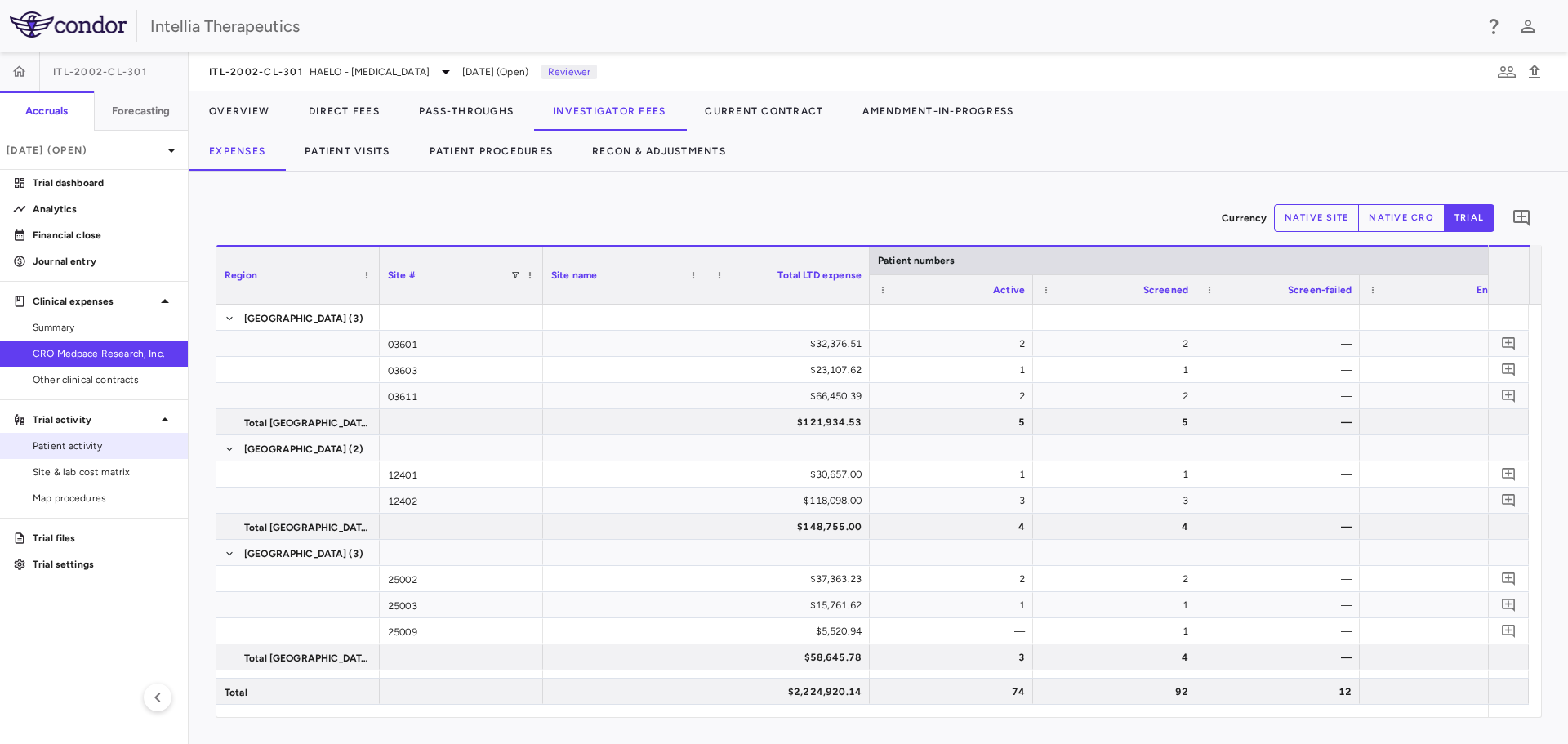
click at [99, 451] on span "Patient activity" at bounding box center [103, 446] width 142 height 15
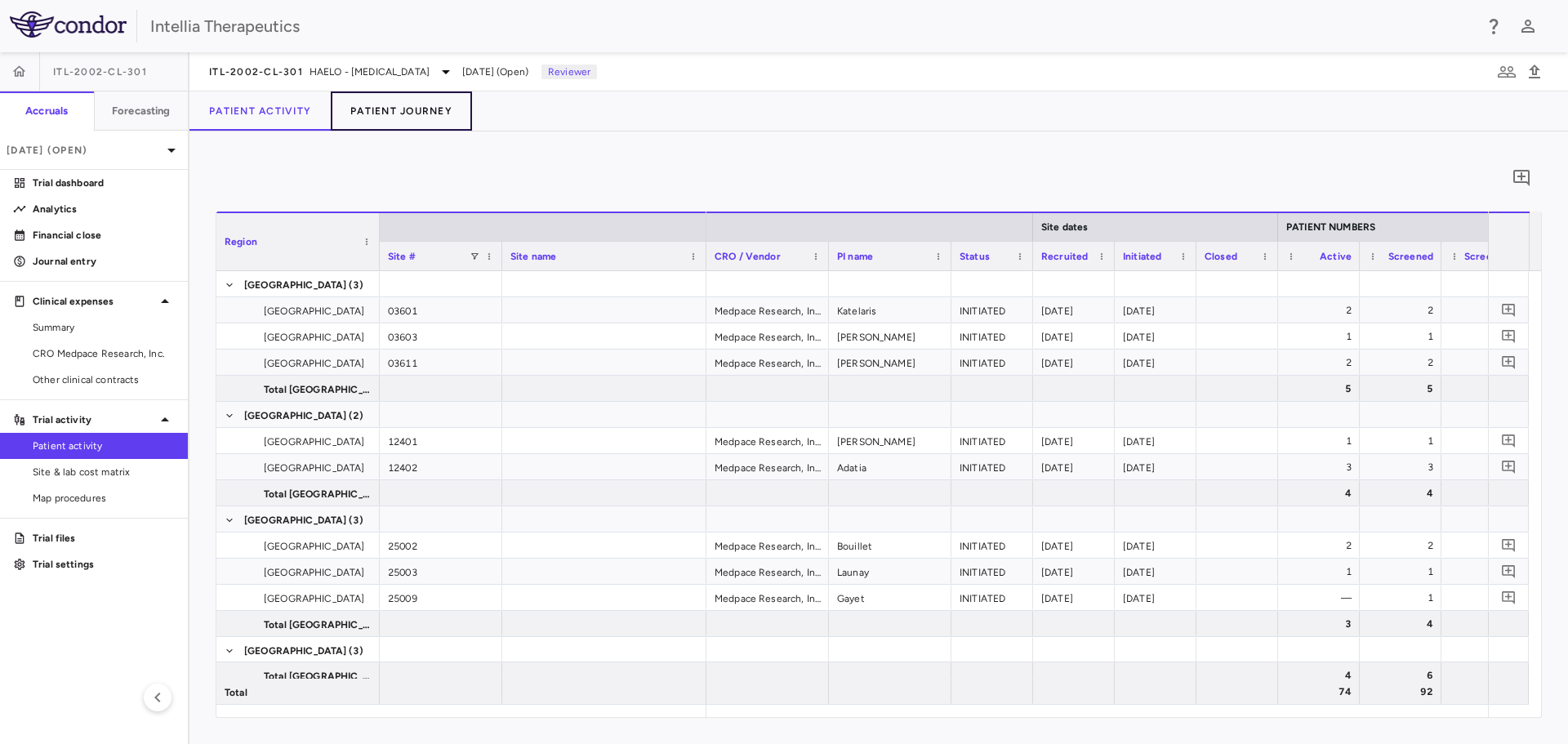
click at [418, 112] on button "Patient Journey" at bounding box center [401, 111] width 141 height 39
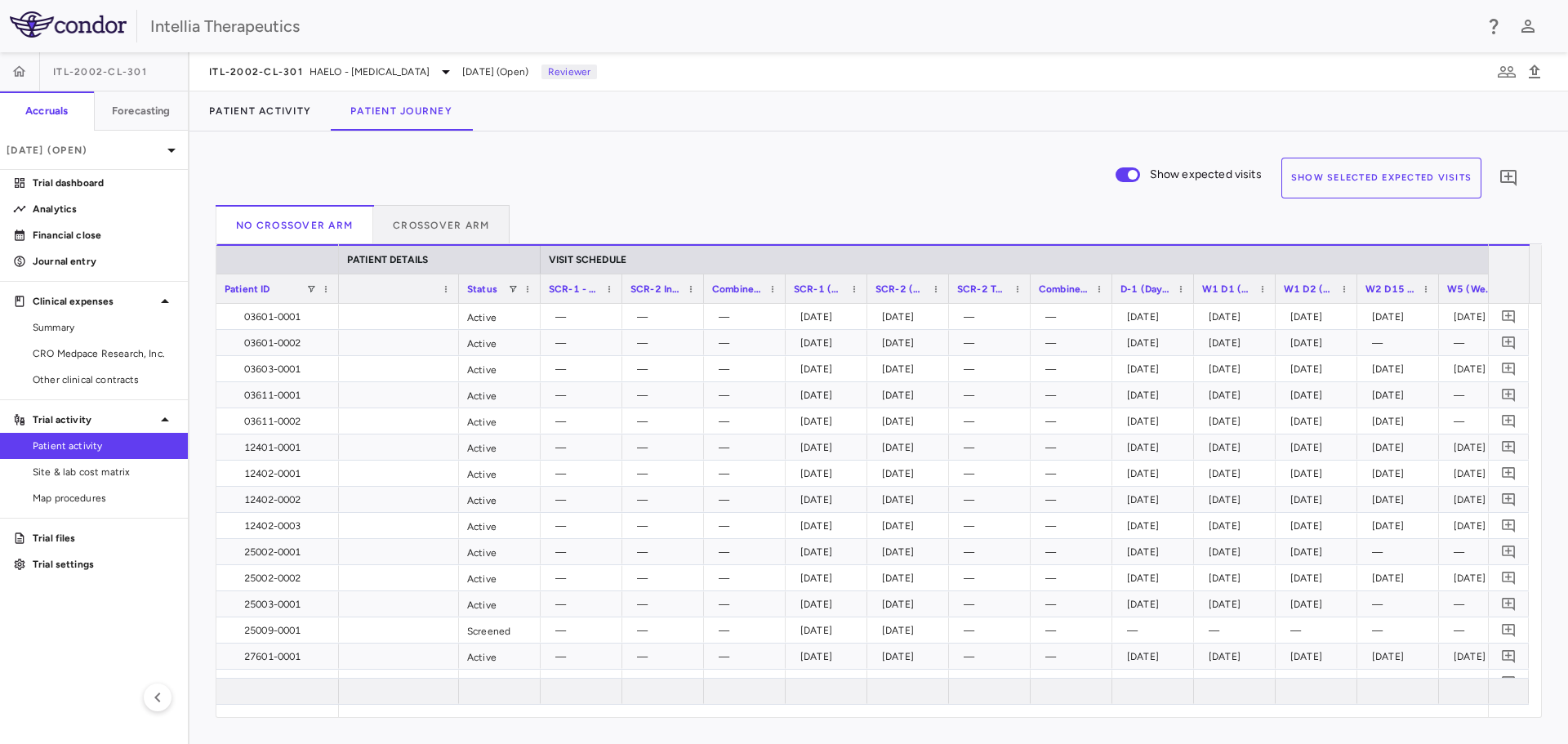
scroll to position [0, 488]
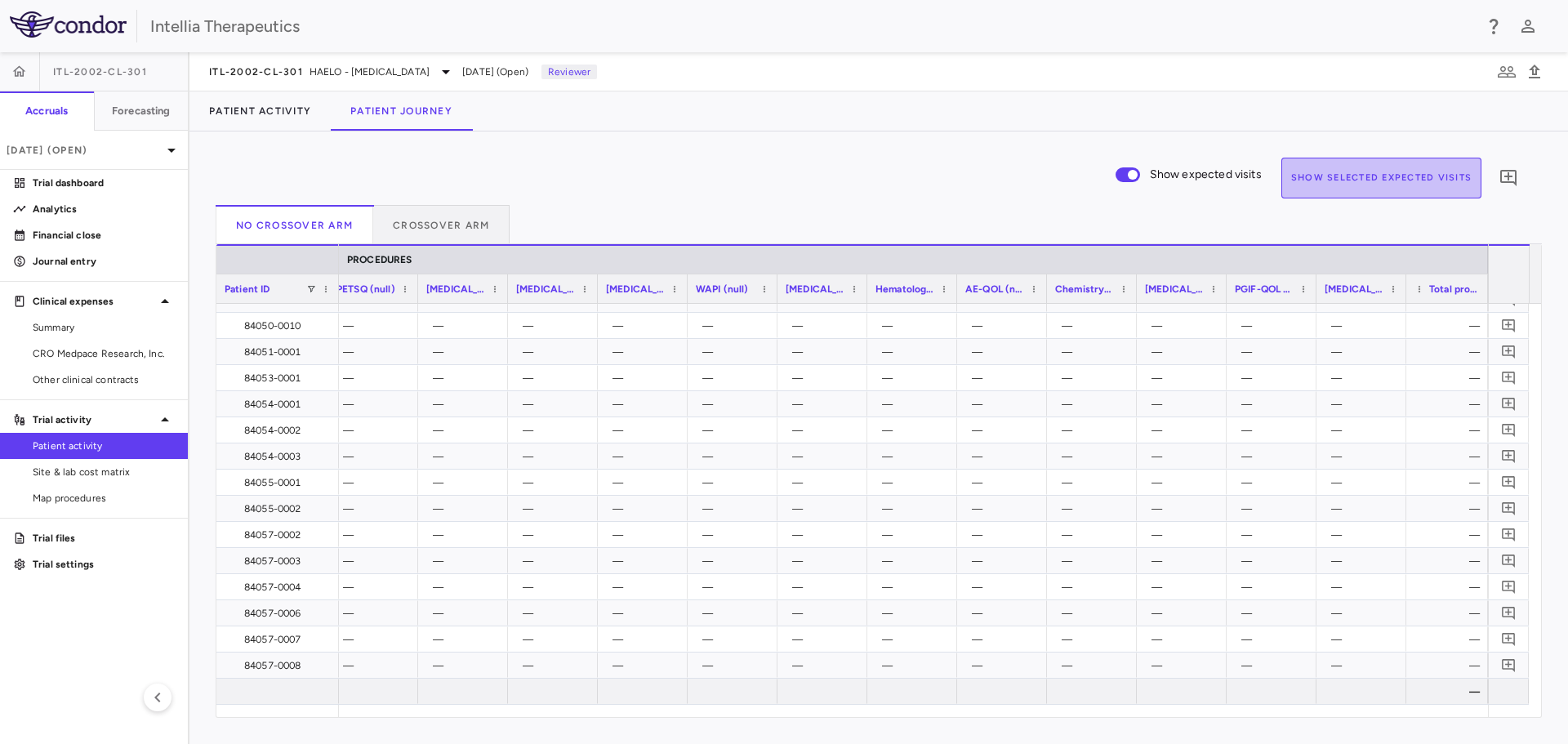
click at [1413, 180] on button "Show Selected Expected Visits" at bounding box center [1382, 178] width 200 height 41
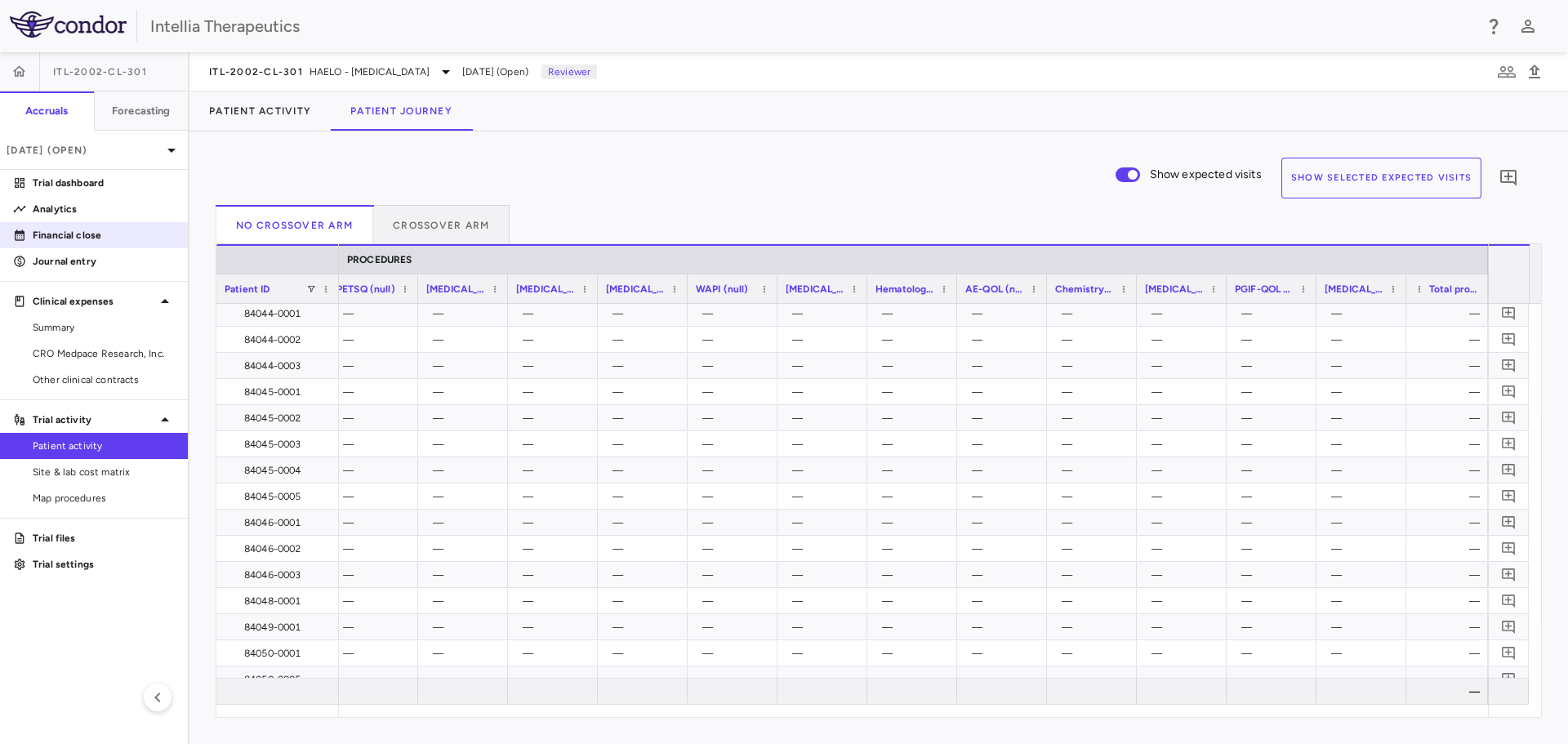
click at [83, 229] on p "Financial close" at bounding box center [103, 236] width 142 height 15
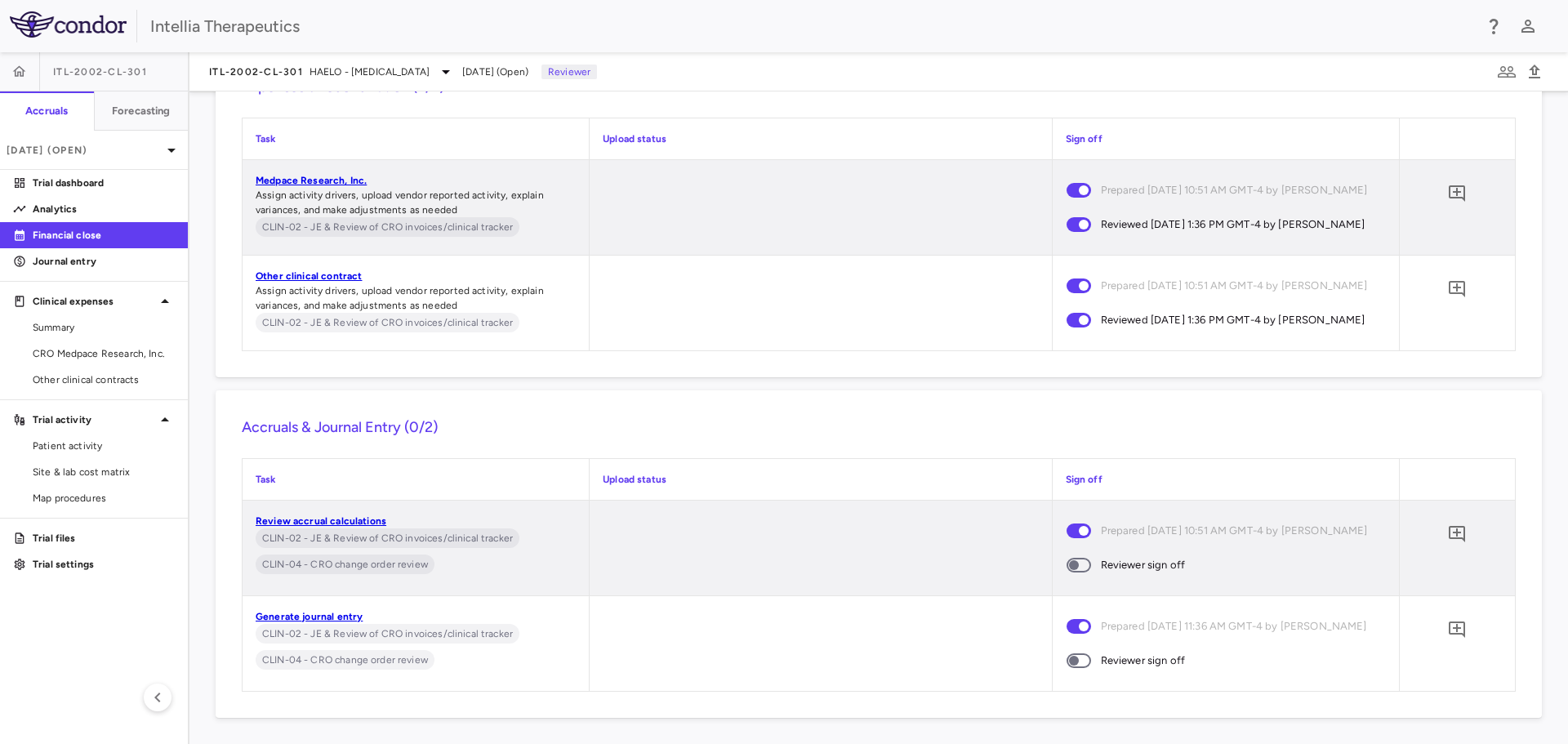
scroll to position [7896, 0]
click at [1449, 524] on icon "Add comment" at bounding box center [1456, 533] width 19 height 19
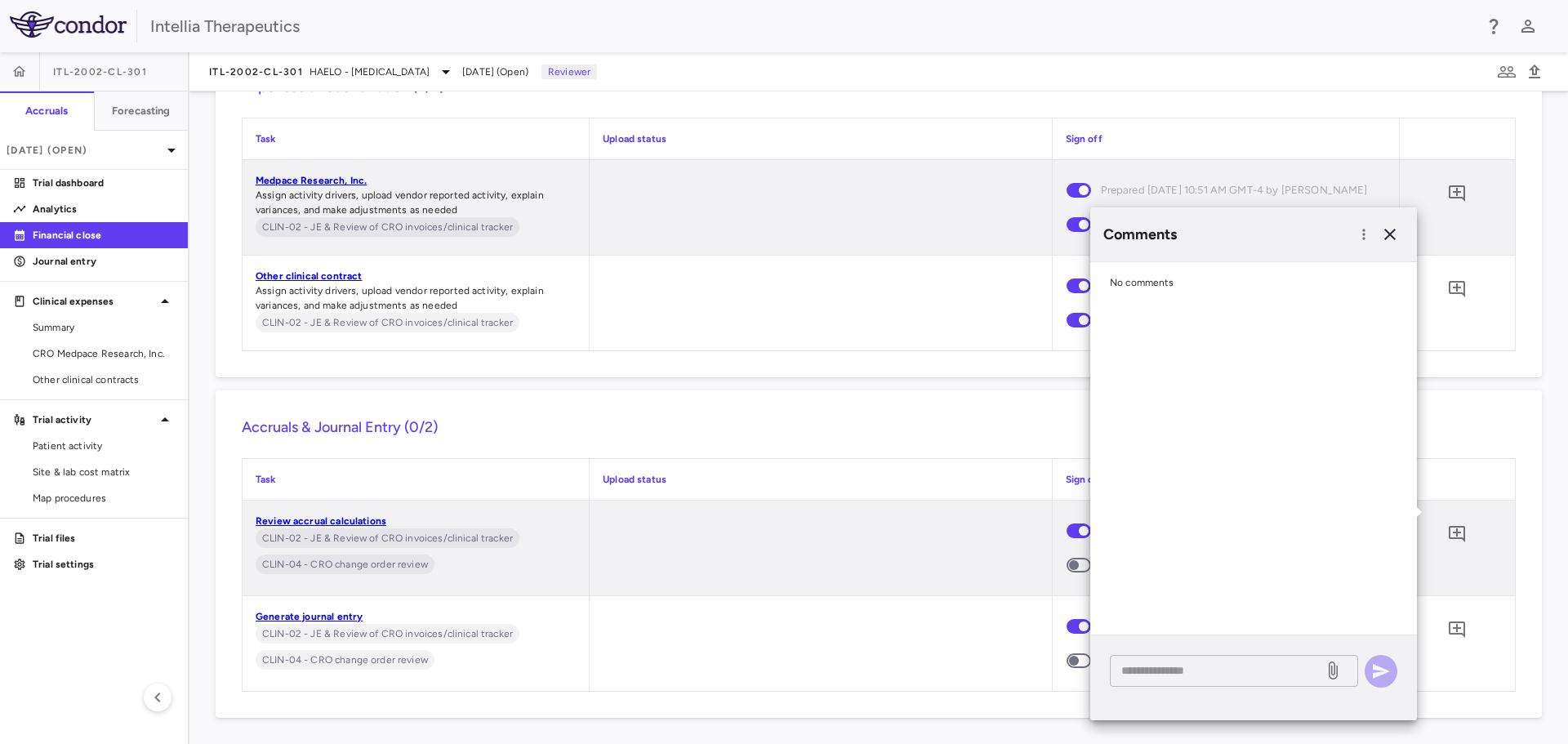
click at [1153, 670] on textarea at bounding box center [1216, 670] width 191 height 18
type textarea "**********"
click at [1381, 671] on icon "button" at bounding box center [1380, 671] width 19 height 19
click at [1396, 229] on icon "button" at bounding box center [1389, 234] width 19 height 19
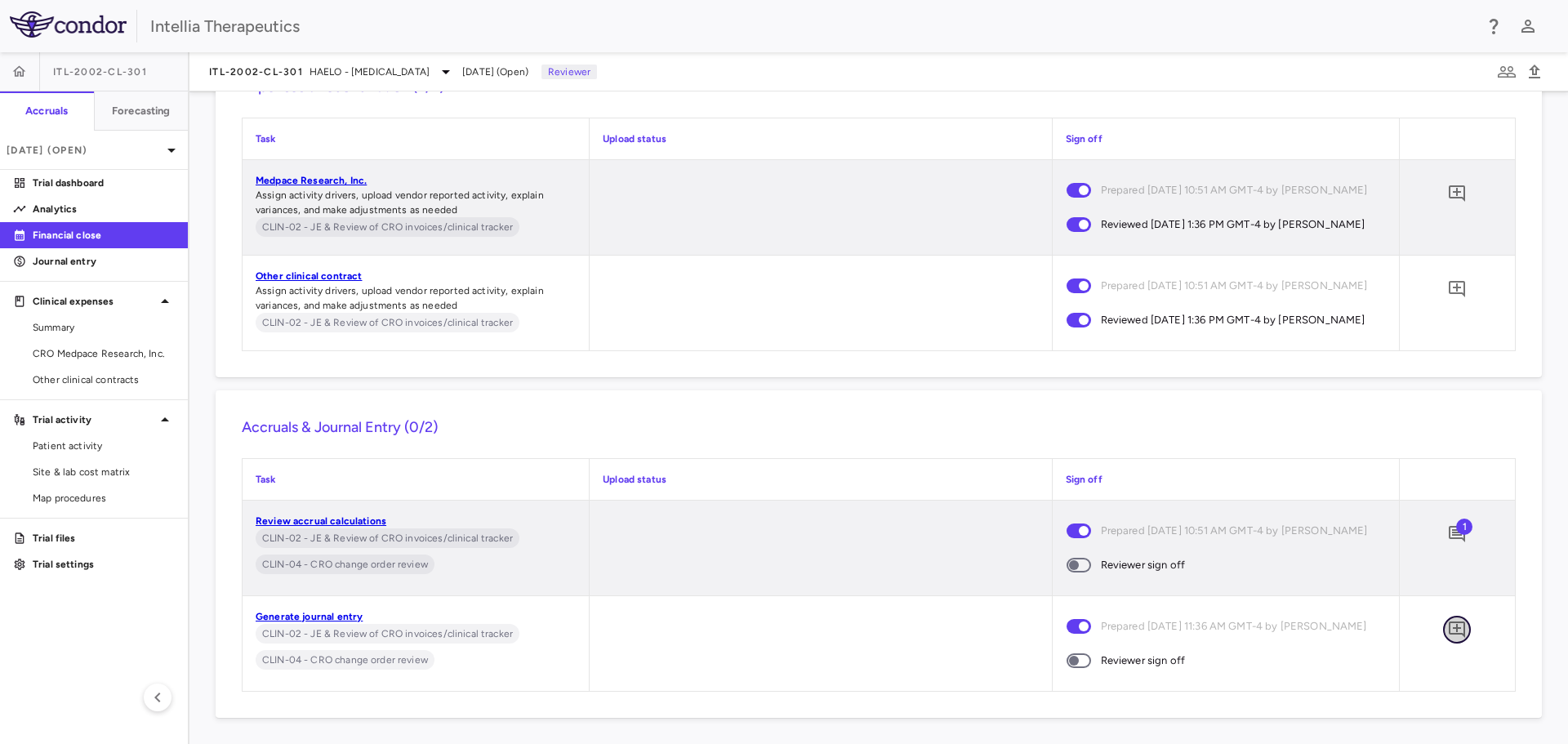
click at [1450, 620] on icon "Add comment" at bounding box center [1456, 629] width 19 height 19
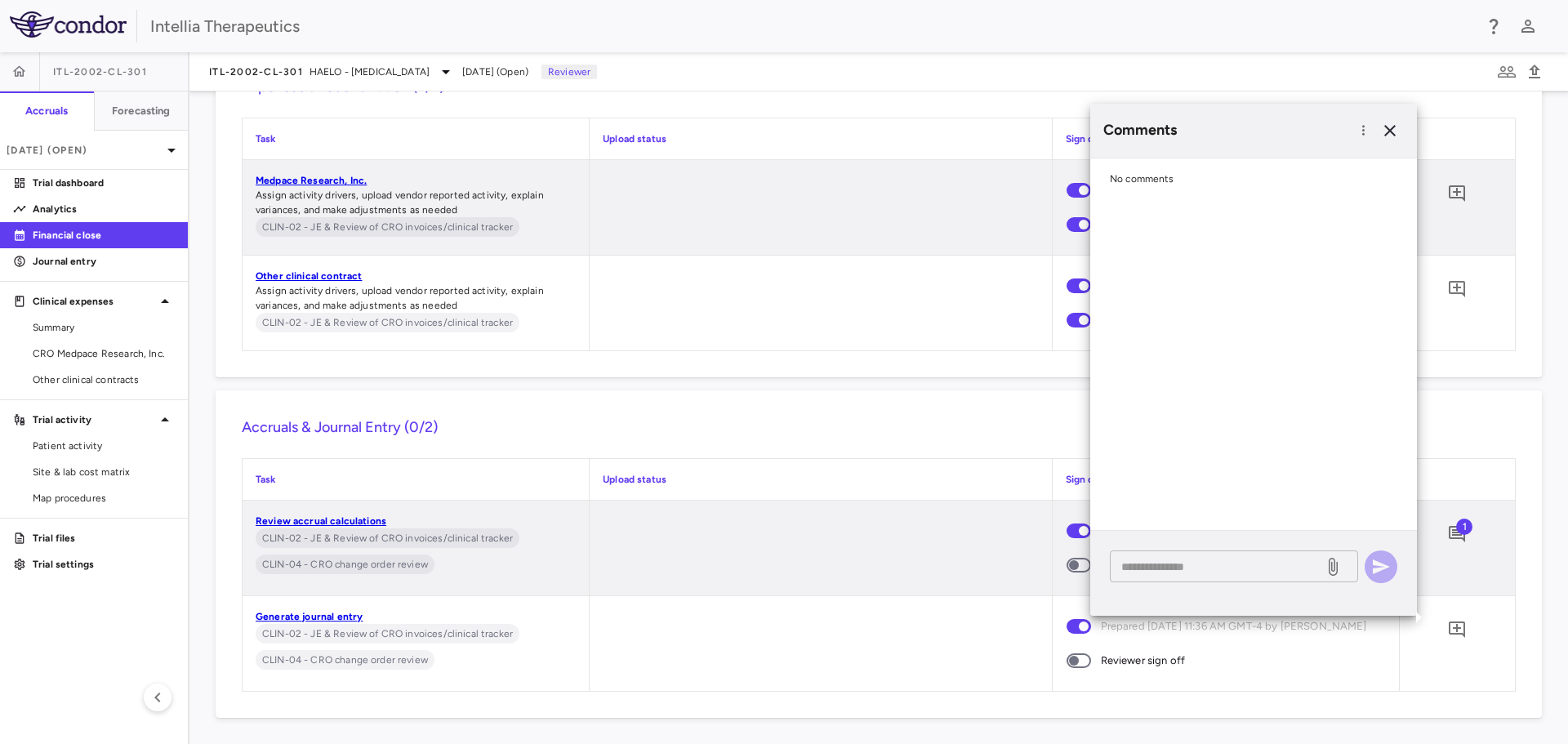
click at [1269, 563] on textarea at bounding box center [1216, 566] width 191 height 18
type textarea "**********"
click at [1380, 569] on icon "button" at bounding box center [1381, 567] width 17 height 15
click at [1384, 126] on icon "button" at bounding box center [1390, 131] width 11 height 11
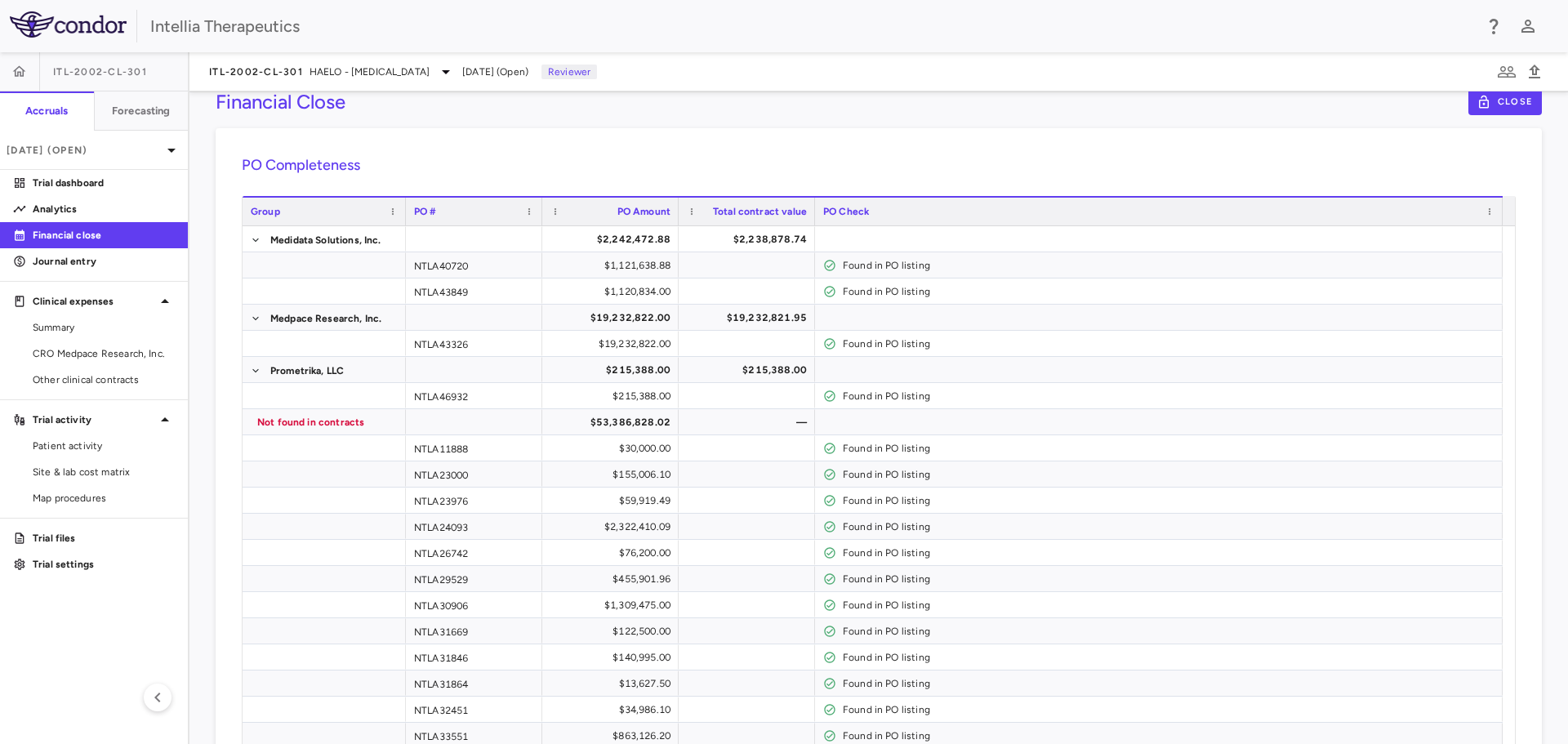
scroll to position [0, 0]
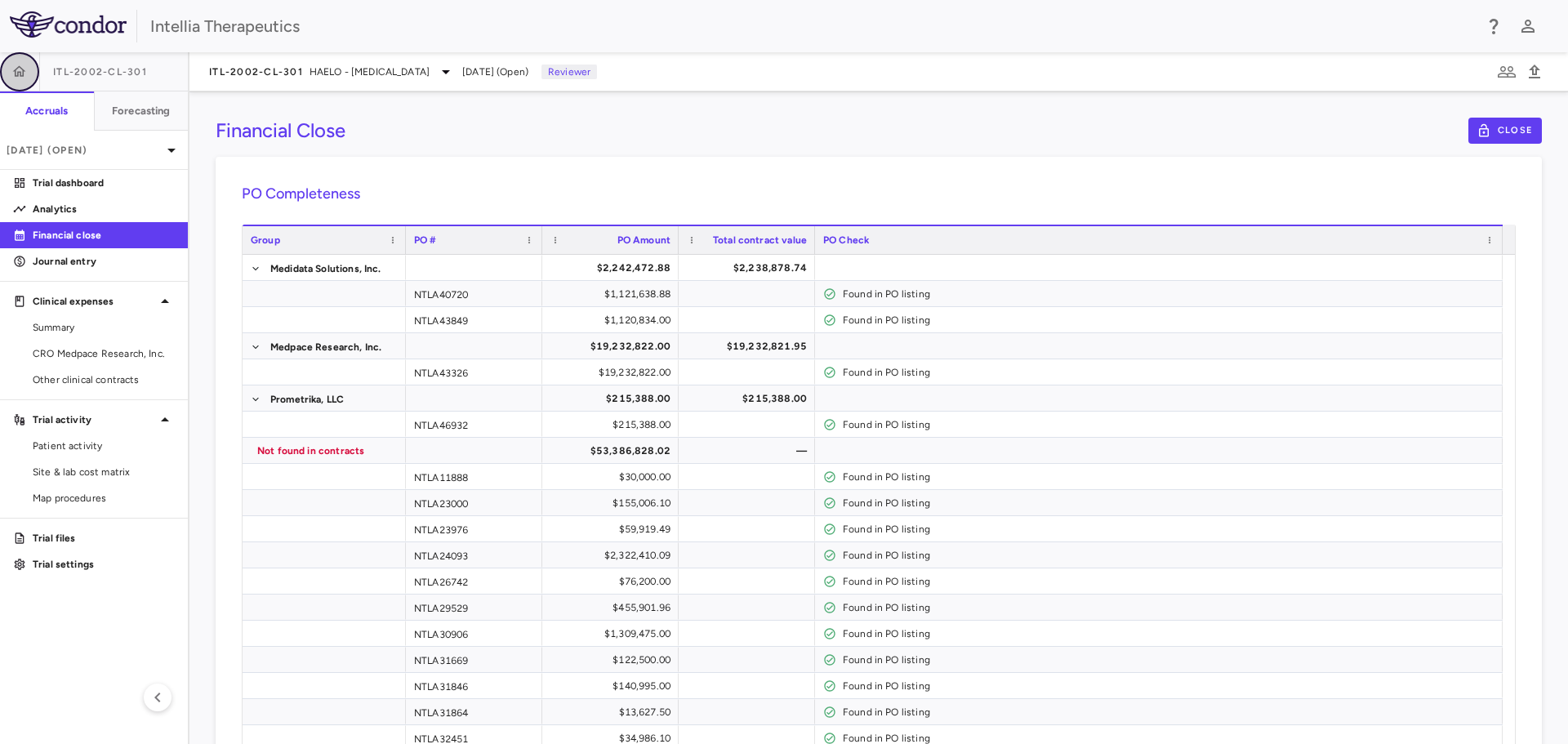
click at [27, 71] on icon "button" at bounding box center [19, 72] width 17 height 17
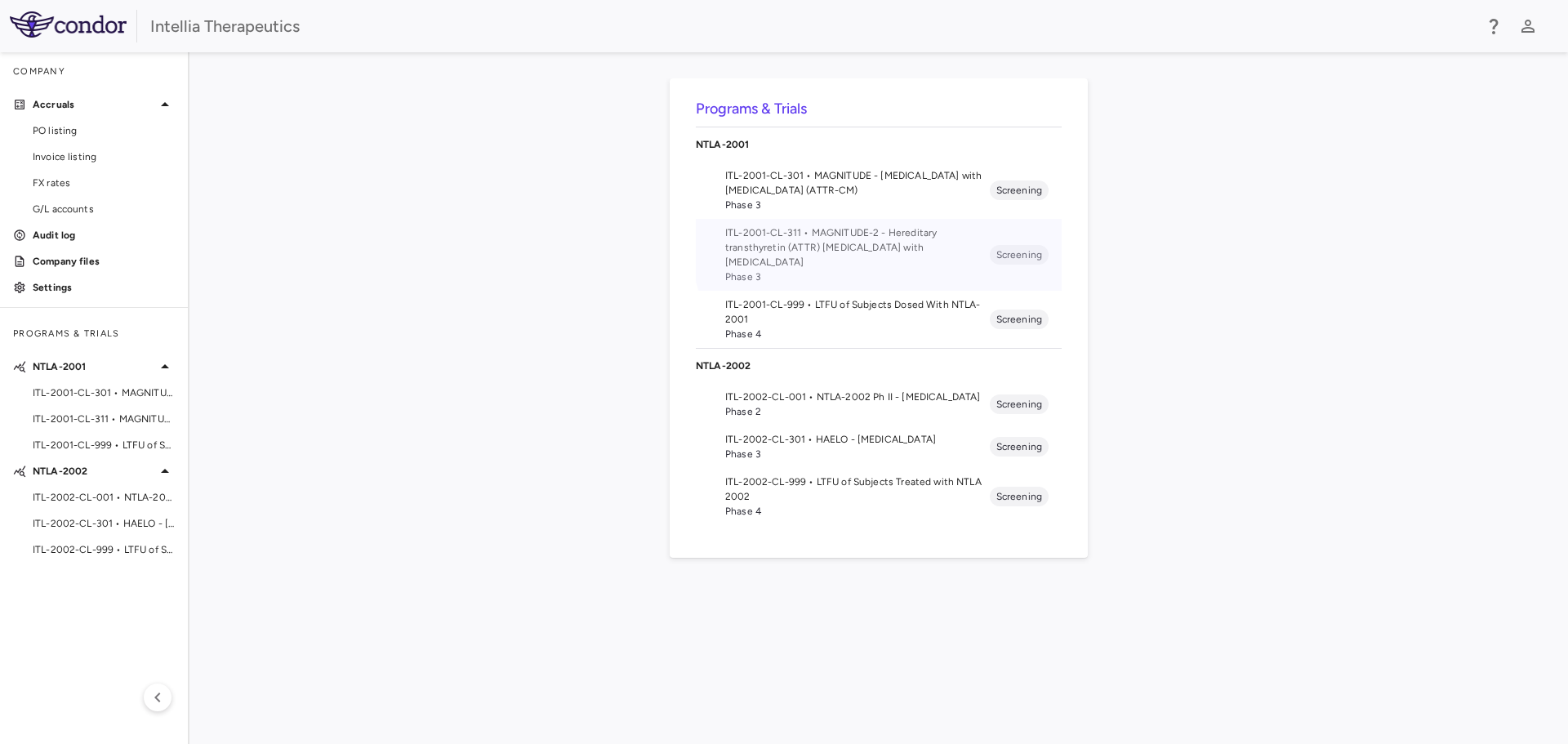
click at [883, 237] on span "ITL-2001-CL-311 • MAGNITUDE-2 - Hereditary transthyretin (ATTR) [MEDICAL_DATA] …" at bounding box center [856, 248] width 264 height 45
